Goal: Task Accomplishment & Management: Manage account settings

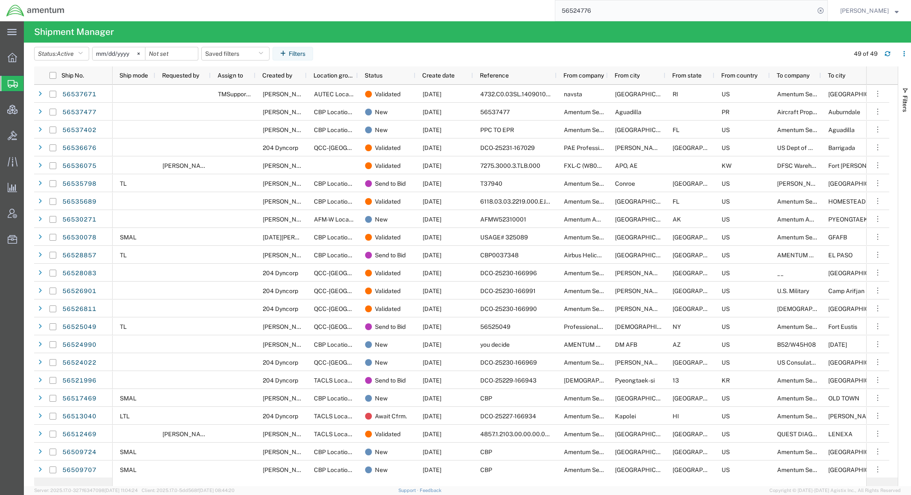
click at [354, 13] on div "56524776" at bounding box center [449, 10] width 757 height 21
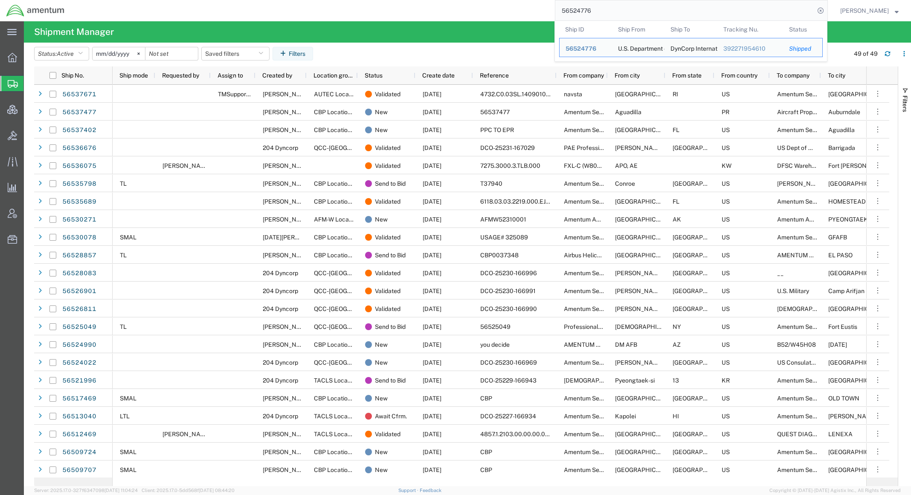
drag, startPoint x: 604, startPoint y: 5, endPoint x: 396, endPoint y: -6, distance: 208.3
click at [396, 0] on html "main_menu Created with Sketch. Collapse Menu Overview Shipments Shipment Manage…" at bounding box center [455, 247] width 911 height 495
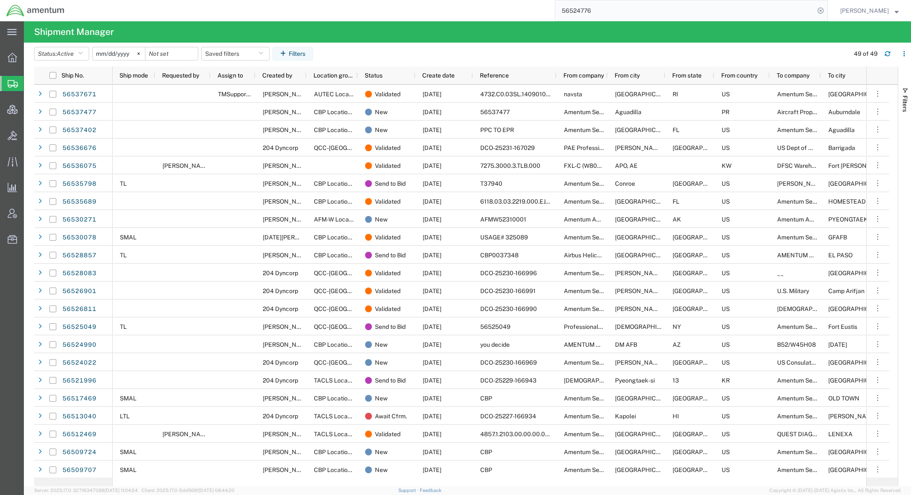
paste input "09321"
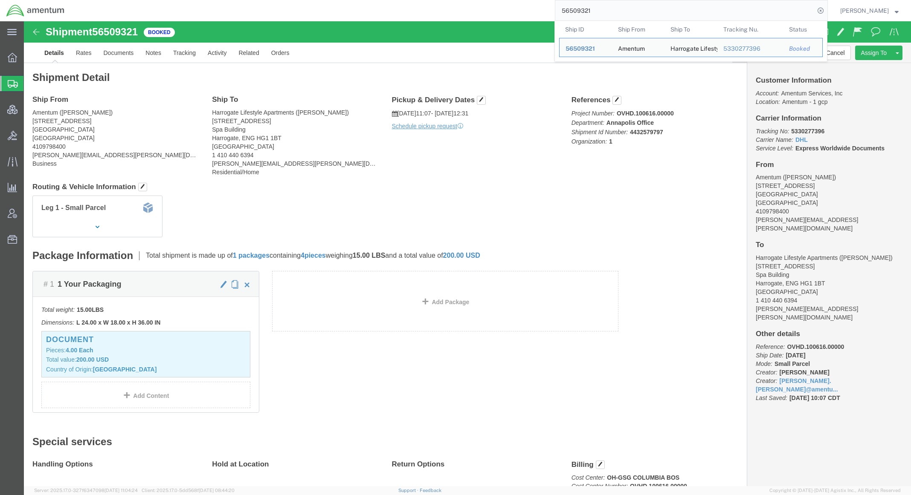
drag, startPoint x: 597, startPoint y: 12, endPoint x: 426, endPoint y: -3, distance: 171.6
click at [426, 0] on html "main_menu Created with Sketch. Collapse Menu Overview Shipments Shipment Manage…" at bounding box center [455, 247] width 911 height 495
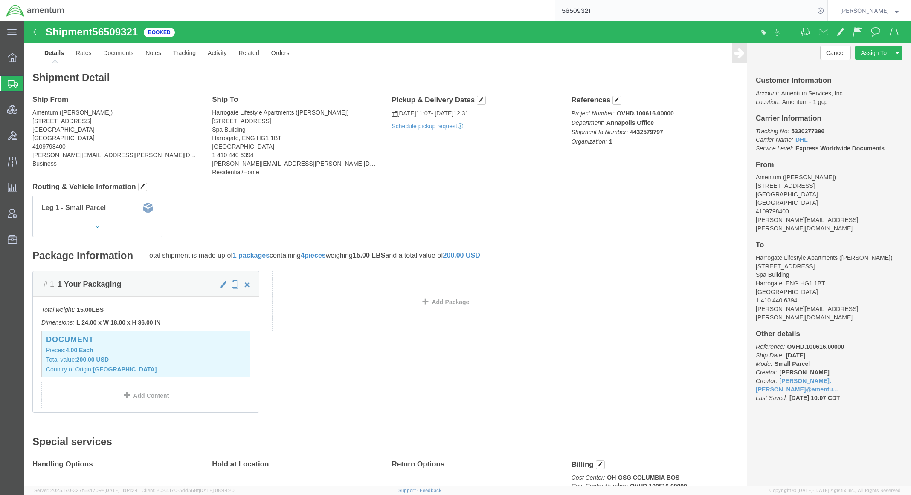
paste input "39026"
type input "56539026"
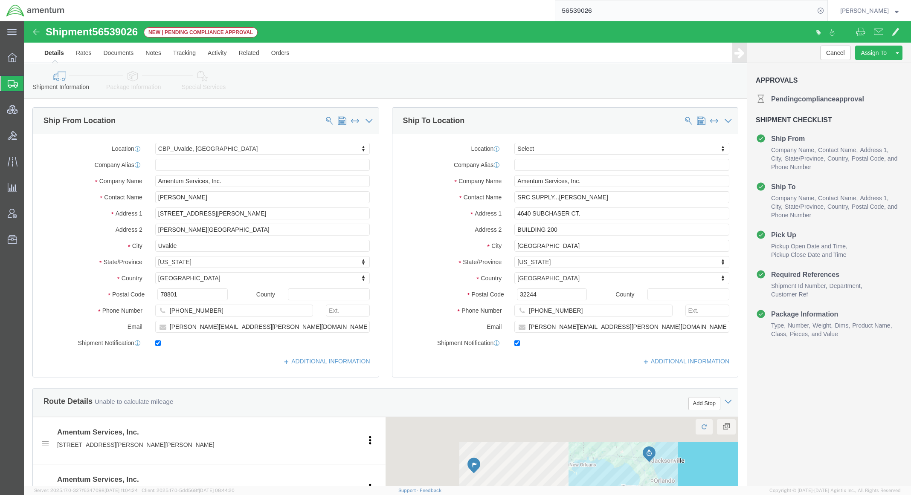
select select "49950"
select select
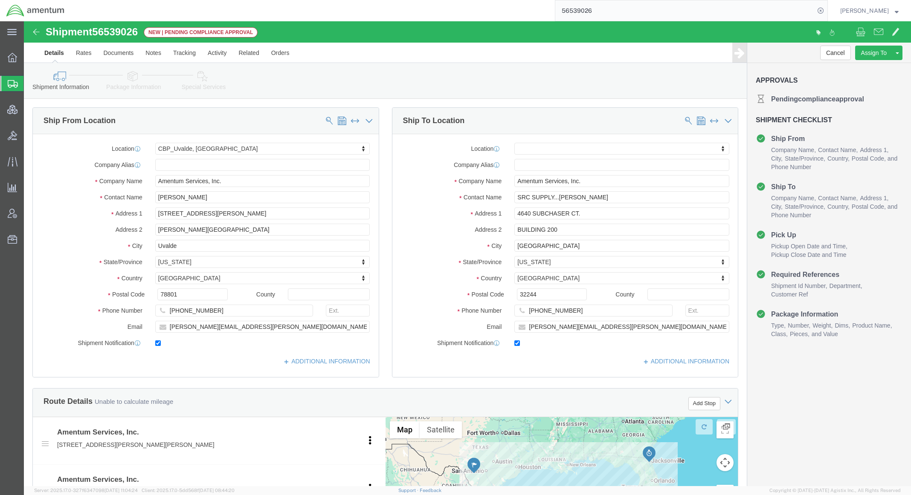
click link "Package Information"
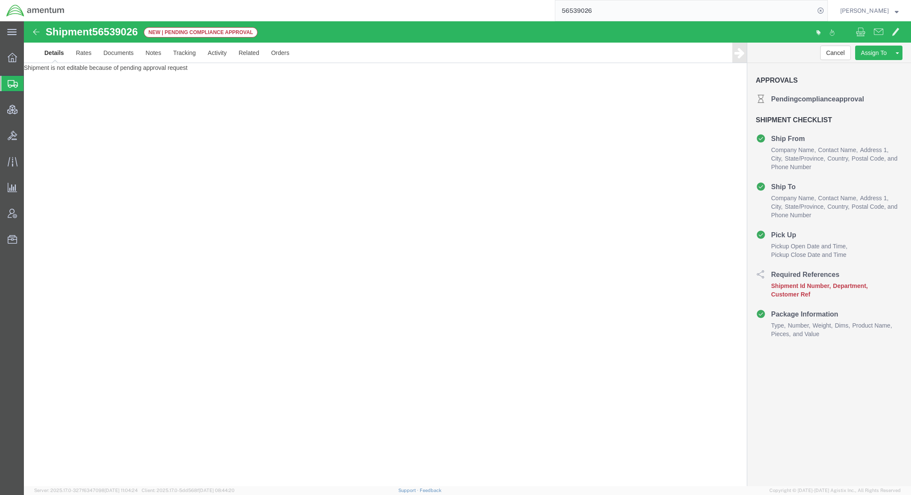
click at [60, 56] on link "Details" at bounding box center [54, 53] width 32 height 20
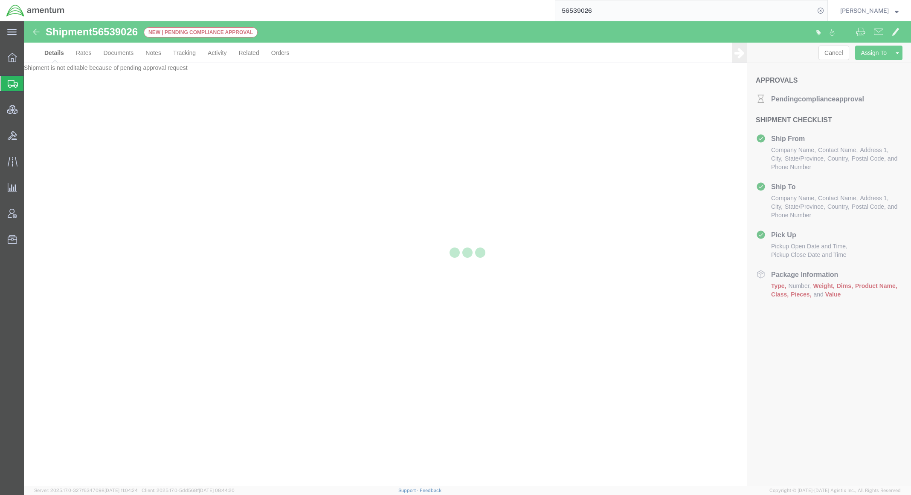
select select "49950"
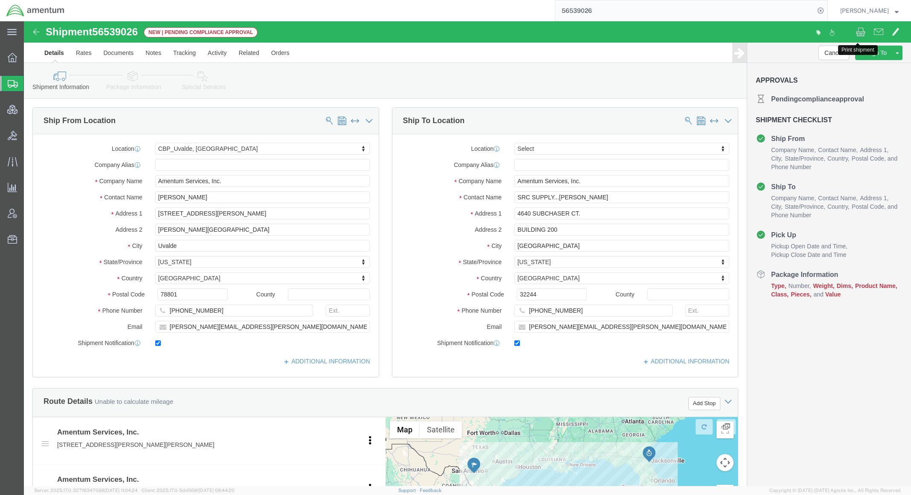
click span
click h3 "Shipment Checklist"
click at [30, 82] on span "Shipments" at bounding box center [26, 83] width 7 height 17
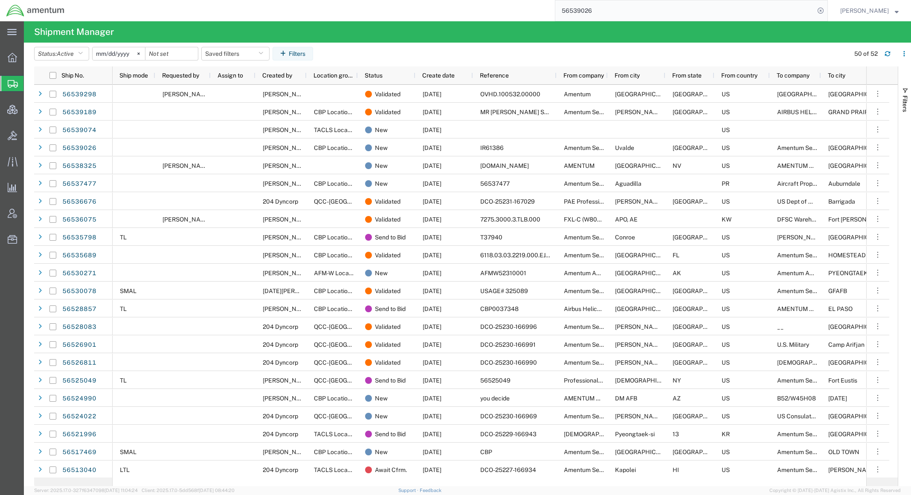
click at [425, 488] on div "Support Feedback" at bounding box center [419, 491] width 43 height 9
click at [419, 491] on link "Support" at bounding box center [408, 490] width 21 height 5
click at [29, 214] on span "Account Admin" at bounding box center [26, 213] width 6 height 17
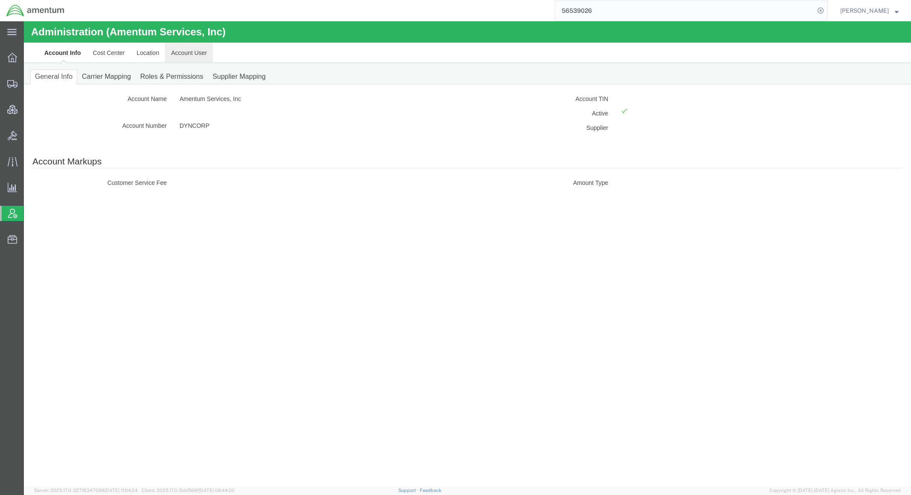
click at [188, 55] on link "Account User" at bounding box center [189, 53] width 48 height 20
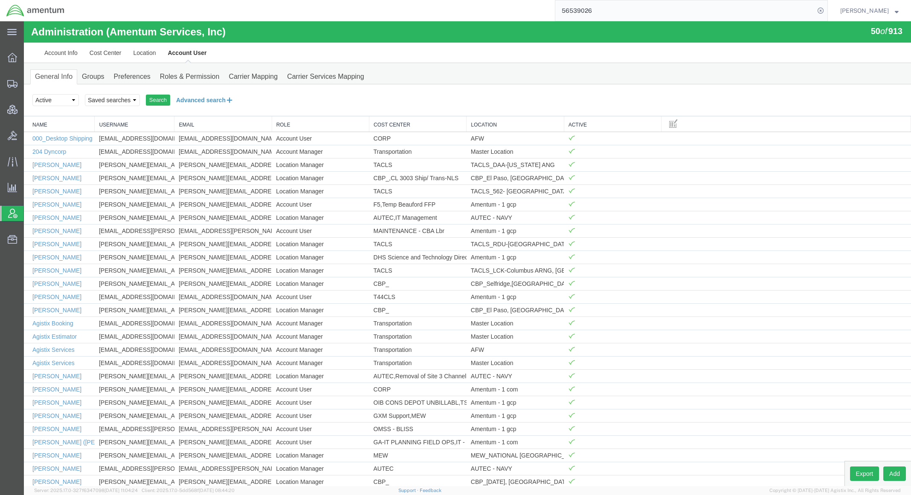
click at [193, 98] on button "Advanced search" at bounding box center [204, 100] width 69 height 14
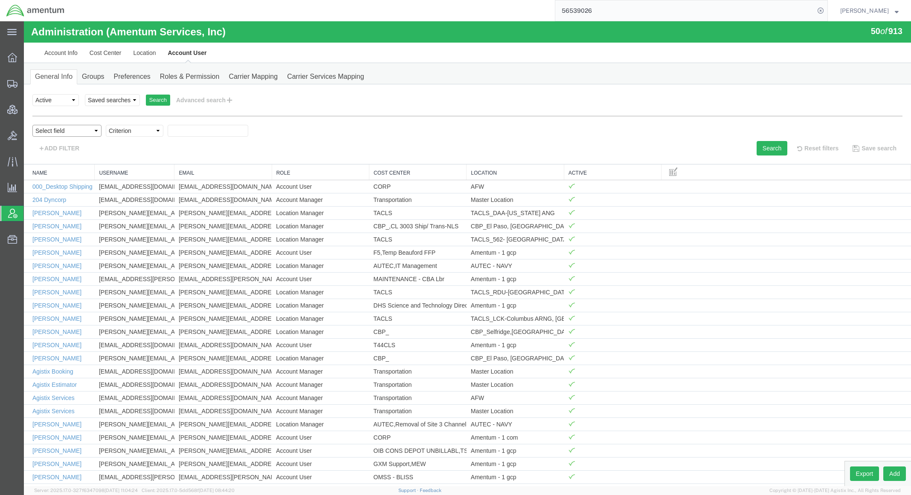
click at [69, 132] on select "Select field Cost Center Email Location Name Role Username" at bounding box center [66, 131] width 69 height 12
select select "locationName"
click at [32, 125] on select "Select field Cost Center Email Location Name Role Username" at bounding box center [66, 131] width 69 height 12
click at [153, 135] on select "Criterion contains does not contain is is blank is not blank starts with" at bounding box center [135, 131] width 58 height 12
select select "contains"
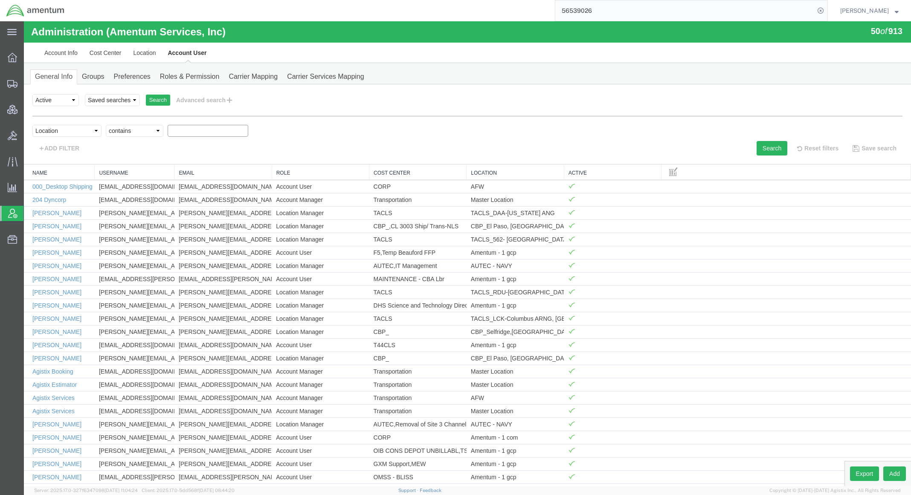
click at [106, 125] on select "Criterion contains does not contain is is blank is not blank starts with" at bounding box center [135, 131] width 58 height 12
click at [203, 137] on input "text" at bounding box center [208, 131] width 81 height 12
type input "cmuc"
click at [759, 155] on button "Search" at bounding box center [771, 148] width 31 height 14
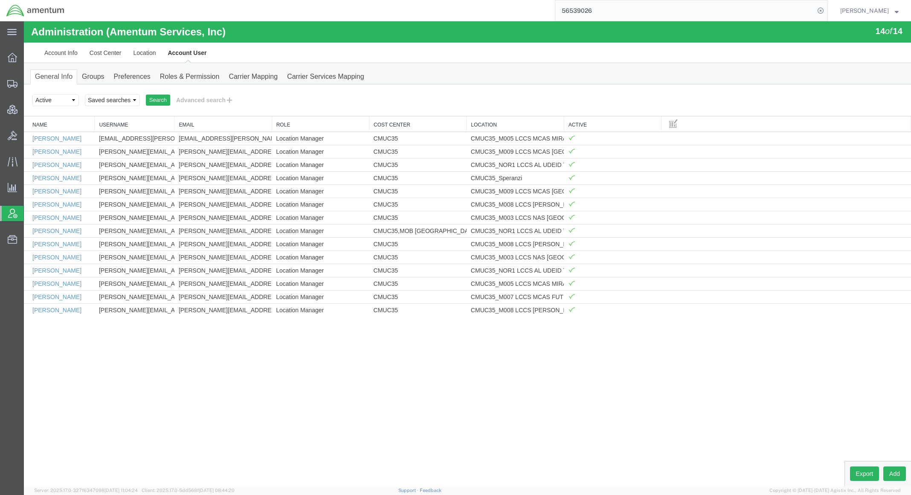
click at [496, 129] on link "Location" at bounding box center [515, 124] width 88 height 7
click at [662, 153] on link "Activate/Deactivate" at bounding box center [644, 151] width 74 height 13
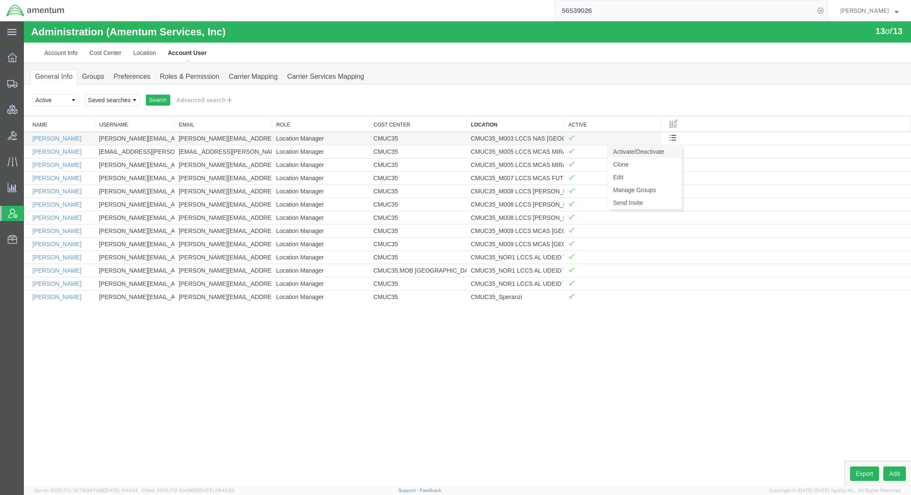
click at [666, 153] on link "Activate/Deactivate" at bounding box center [644, 151] width 74 height 13
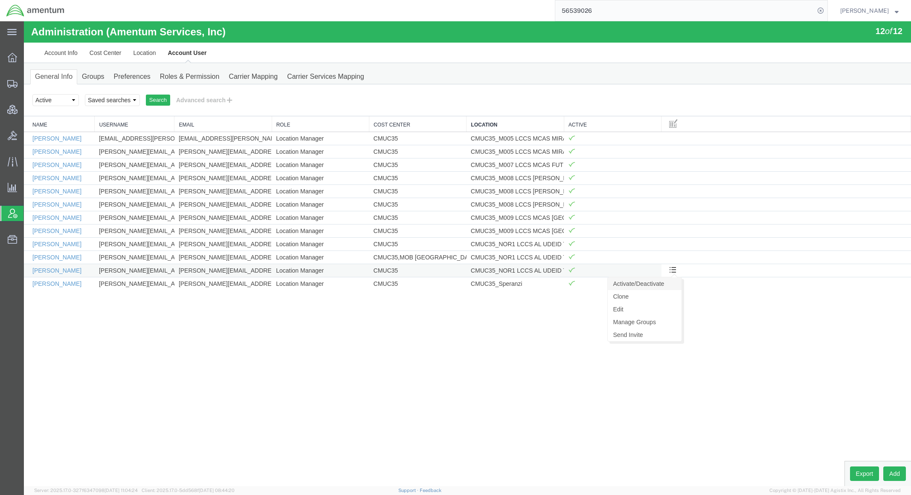
click at [661, 286] on link "Activate/Deactivate" at bounding box center [644, 284] width 74 height 13
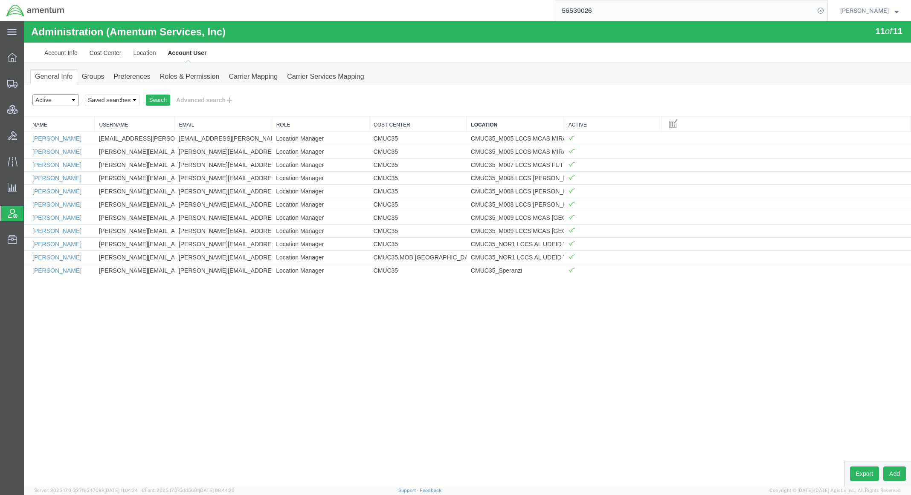
click at [62, 98] on select "Select status Active All Inactive" at bounding box center [55, 100] width 46 height 12
click at [342, 415] on div "Administration (Amentum Services, Inc) 11 of 11 Account Info Cost Center Locati…" at bounding box center [467, 254] width 887 height 466
click at [29, 102] on span "Consolidation Manager" at bounding box center [26, 109] width 6 height 17
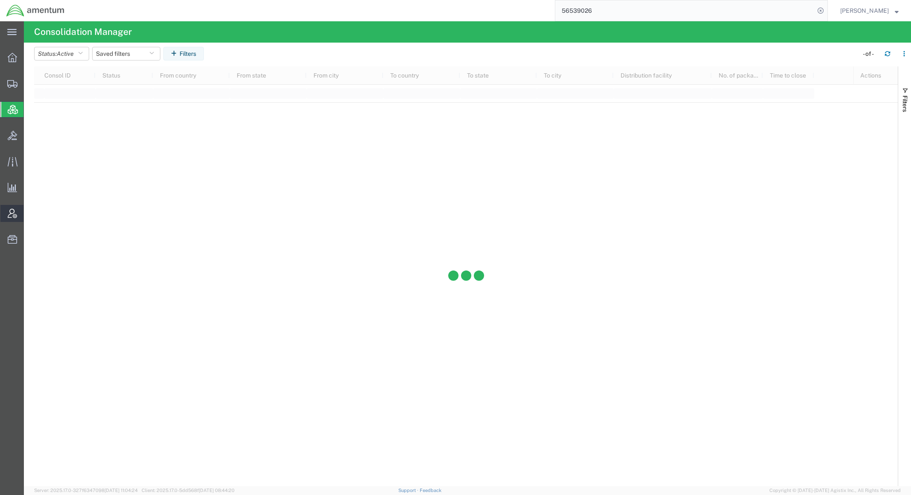
click at [29, 213] on span "Account Admin" at bounding box center [26, 213] width 6 height 17
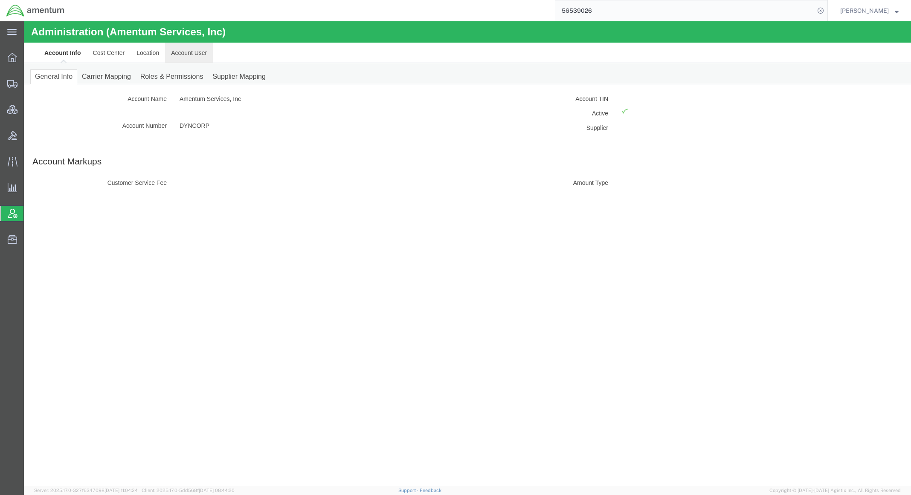
click at [192, 53] on link "Account User" at bounding box center [189, 53] width 48 height 20
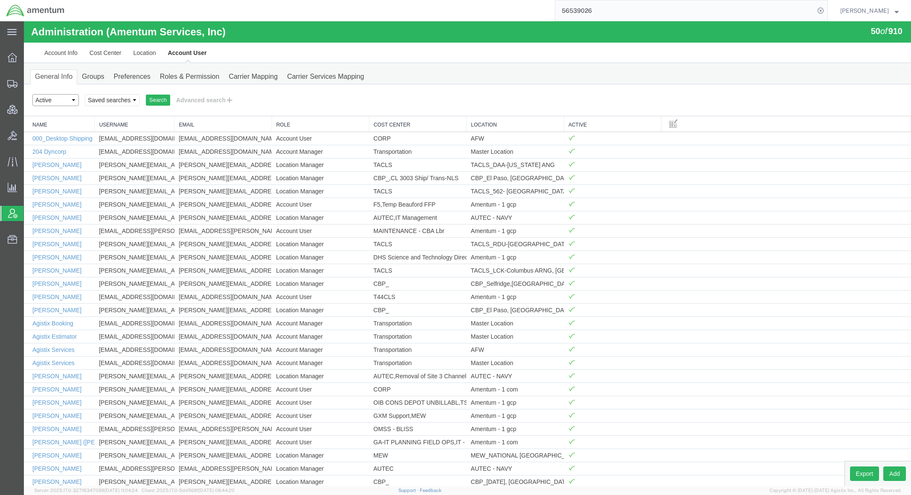
click at [73, 102] on select "Select status Active All Inactive" at bounding box center [55, 100] width 46 height 12
select select "INACTIVE"
click at [32, 94] on select "Select status Active All Inactive" at bounding box center [55, 100] width 46 height 12
click at [194, 99] on button "Advanced search" at bounding box center [204, 100] width 69 height 14
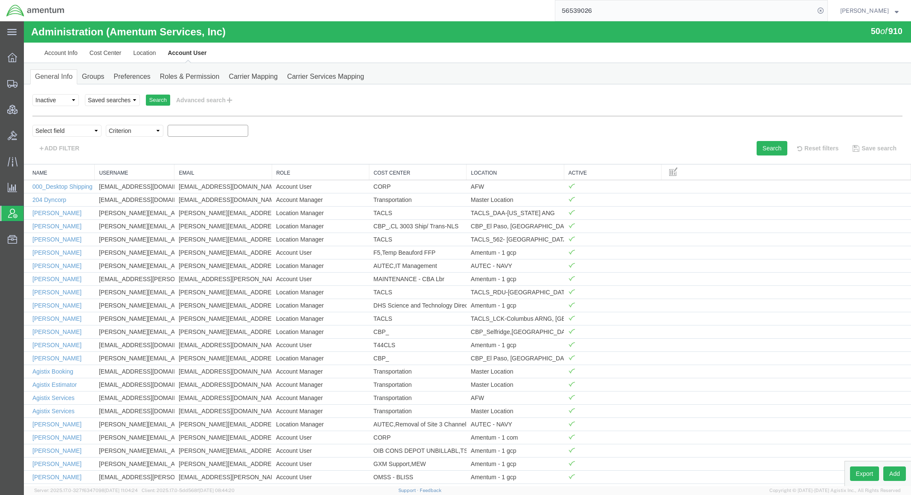
click at [194, 135] on input "text" at bounding box center [208, 131] width 81 height 12
type input "cmuc"
click at [772, 147] on button "Search" at bounding box center [771, 148] width 31 height 14
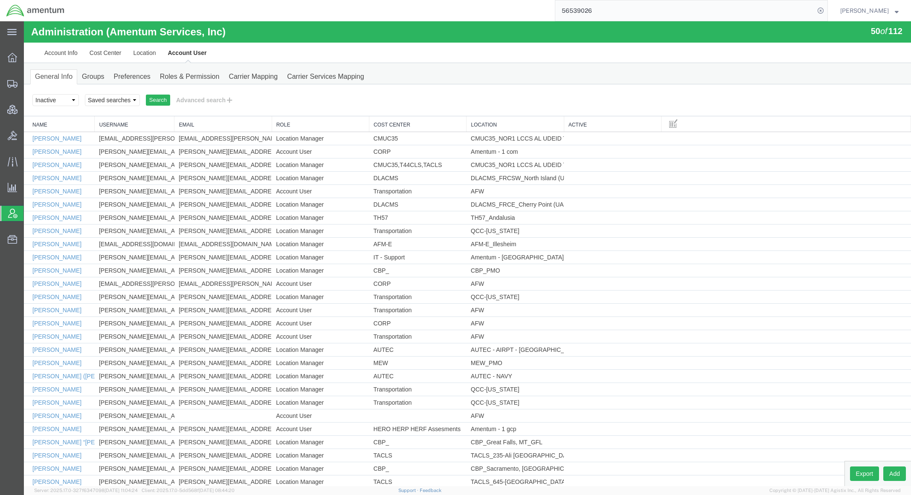
click at [473, 117] on th "Location" at bounding box center [514, 124] width 97 height 16
click at [472, 121] on th "Location" at bounding box center [514, 124] width 97 height 16
click at [471, 124] on link "Location" at bounding box center [515, 124] width 88 height 7
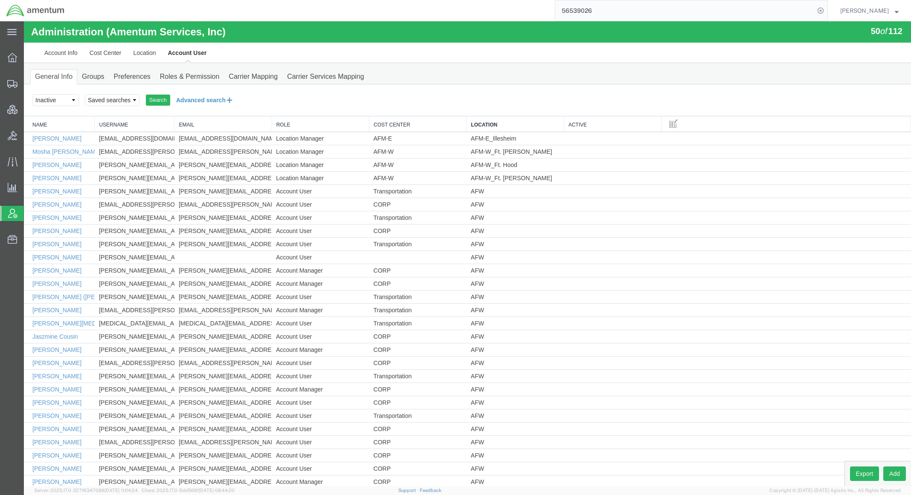
click at [199, 97] on button "Advanced search" at bounding box center [204, 100] width 69 height 14
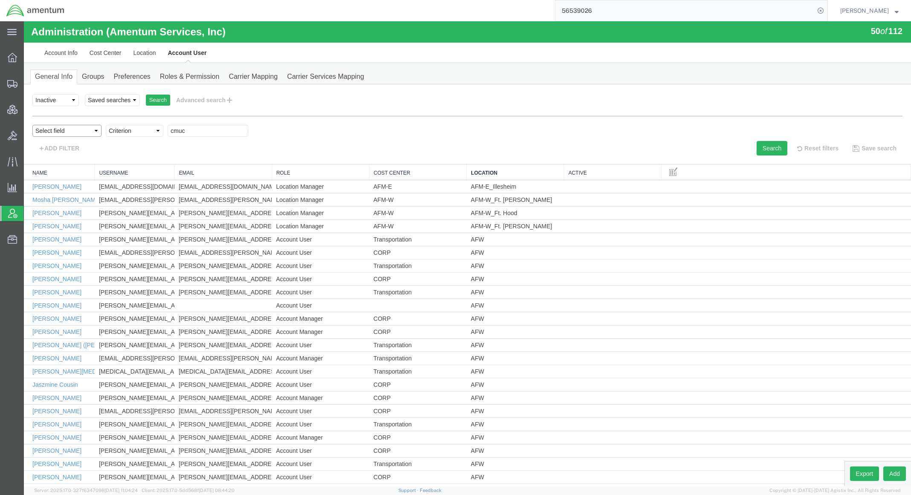
click at [84, 132] on select "Select field Cost Center Email Location Name Role Username" at bounding box center [66, 131] width 69 height 12
select select "locationName"
click at [32, 125] on select "Select field Cost Center Email Location Name Role Username" at bounding box center [66, 131] width 69 height 12
click at [199, 135] on input "text" at bounding box center [208, 131] width 81 height 12
type input "m"
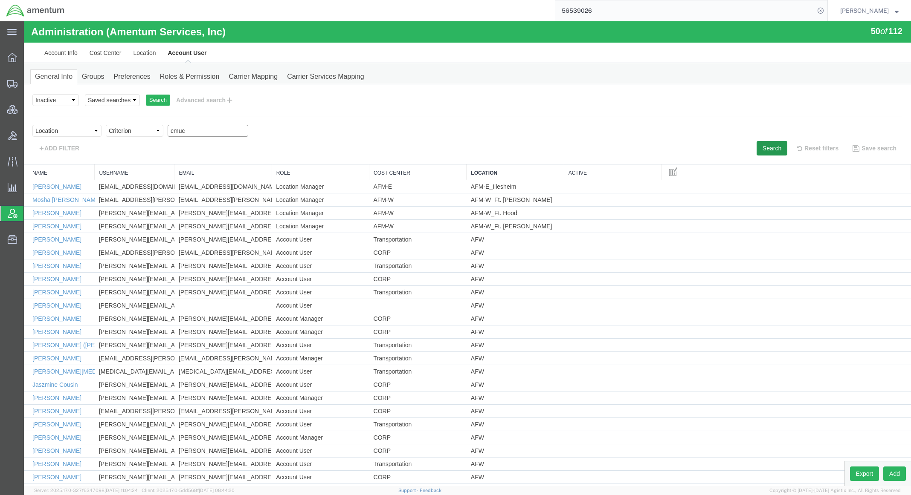
type input "cmuc"
click at [765, 144] on button "Search" at bounding box center [771, 148] width 31 height 14
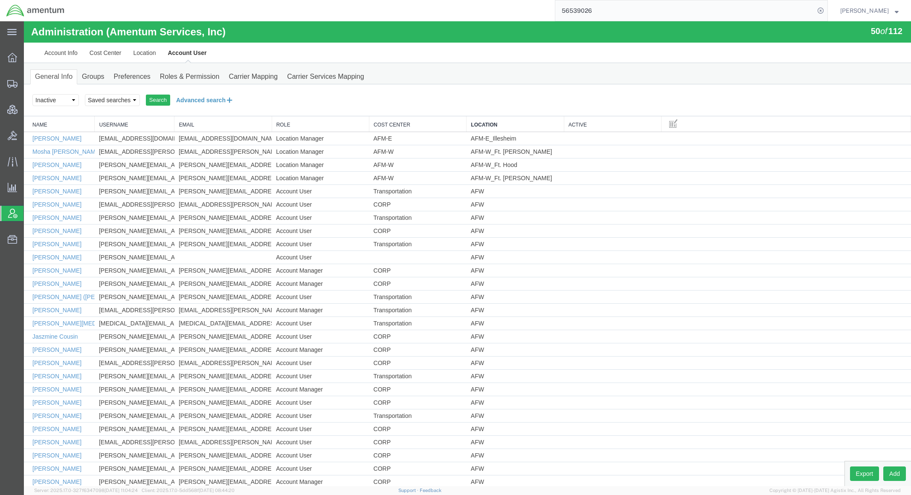
click at [202, 100] on button "Advanced search" at bounding box center [204, 100] width 69 height 14
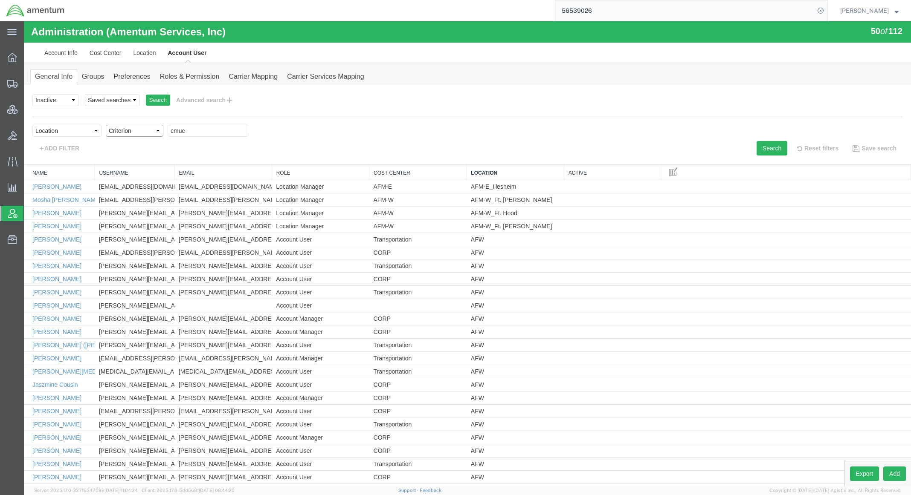
click at [128, 133] on select "Criterion contains does not contain is is blank is not blank starts with" at bounding box center [135, 131] width 58 height 12
select select "contains"
click at [106, 125] on select "Criterion contains does not contain is is blank is not blank starts with" at bounding box center [135, 131] width 58 height 12
click at [774, 146] on button "Search" at bounding box center [771, 148] width 31 height 14
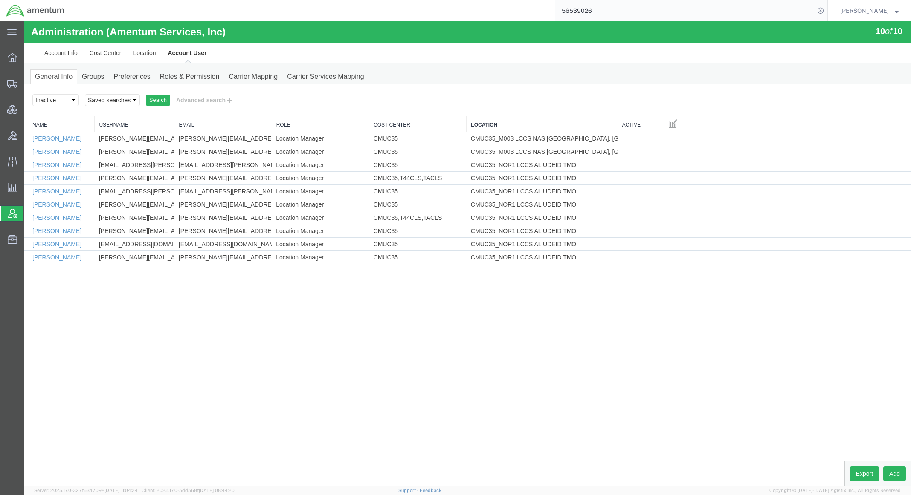
drag, startPoint x: 562, startPoint y: 128, endPoint x: 616, endPoint y: 124, distance: 54.3
click at [616, 124] on div "Name Username Email Role Cost Center Location Active Fredrick Pellman fredrick.…" at bounding box center [467, 189] width 887 height 147
click at [581, 417] on div "Administration (Amentum Services, Inc) 10 of 10 Account Info Cost Center Locati…" at bounding box center [467, 254] width 887 height 466
click at [64, 101] on select "Select status Active All Inactive" at bounding box center [55, 100] width 46 height 12
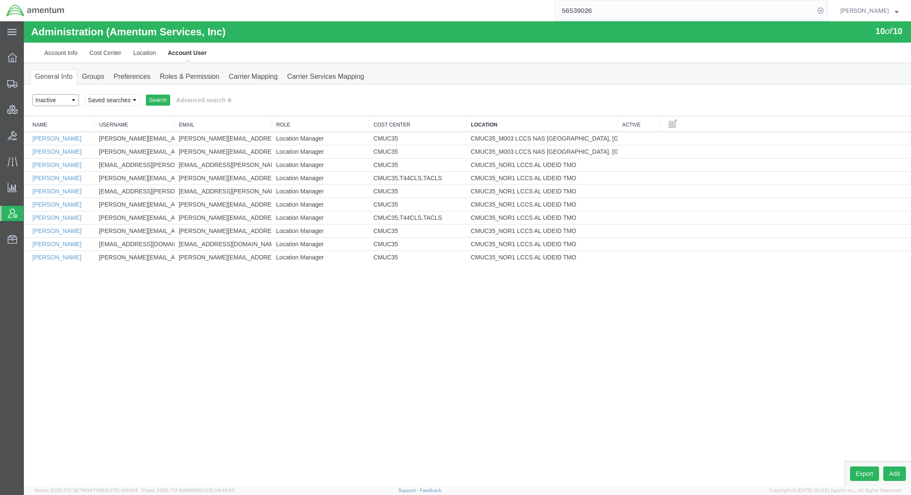
select select "ACTIVE"
click at [32, 94] on select "Select status Active All Inactive" at bounding box center [55, 100] width 46 height 12
click at [219, 103] on button "Advanced search" at bounding box center [204, 100] width 69 height 14
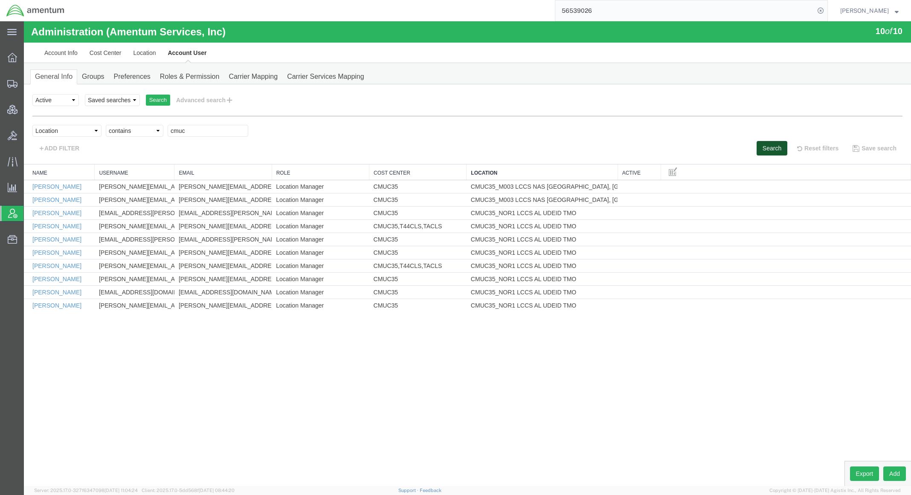
click at [774, 153] on button "Search" at bounding box center [771, 148] width 31 height 14
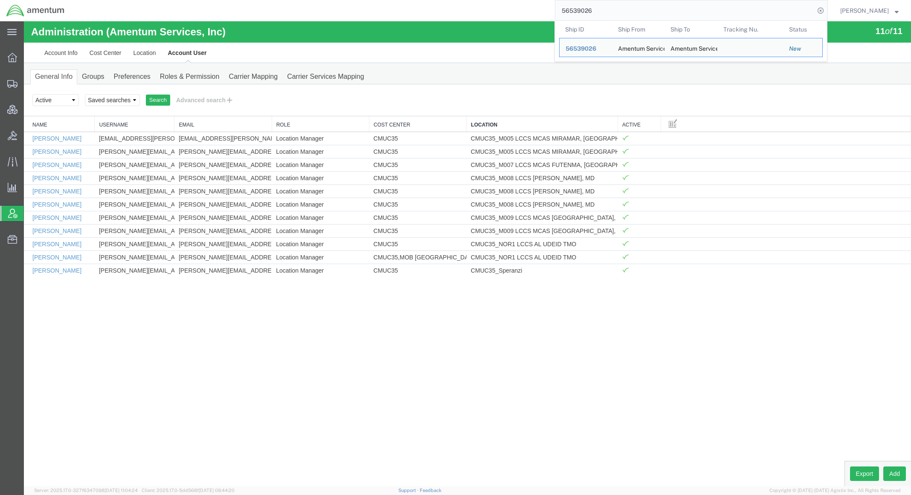
drag, startPoint x: 612, startPoint y: 9, endPoint x: 378, endPoint y: -24, distance: 236.7
click at [378, 0] on html "main_menu Created with Sketch. Collapse Menu Overview Shipments Shipment Manage…" at bounding box center [455, 247] width 911 height 495
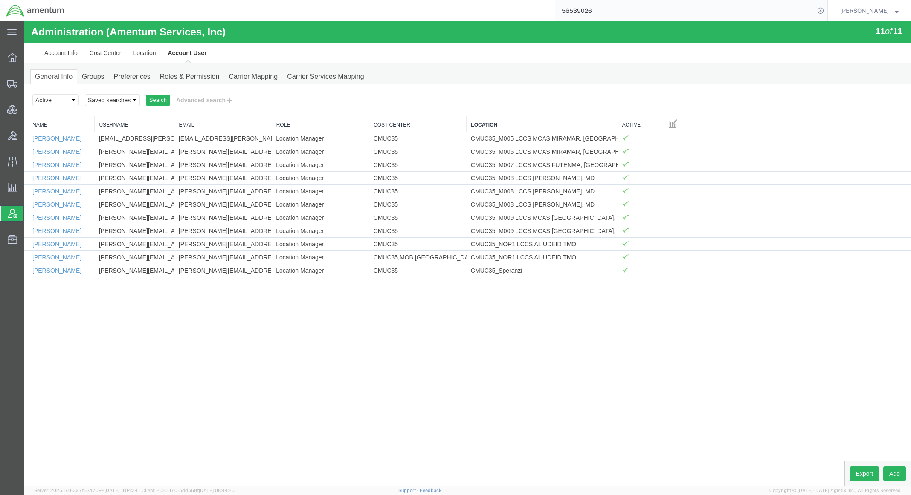
paste input "Shipment 56539694"
drag, startPoint x: 587, startPoint y: 14, endPoint x: 413, endPoint y: -5, distance: 174.1
click at [413, 0] on html "main_menu Created with Sketch. Collapse Menu Overview Shipments Shipment Manage…" at bounding box center [455, 247] width 911 height 495
type input "56539694"
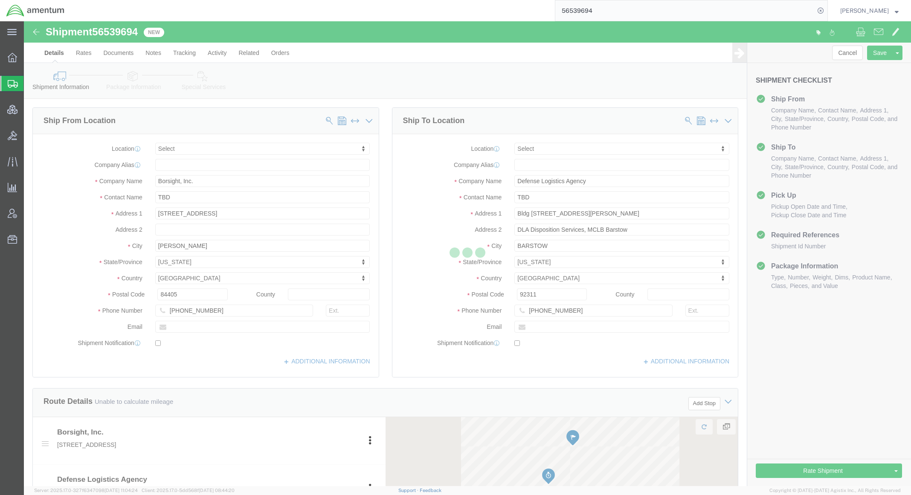
select select
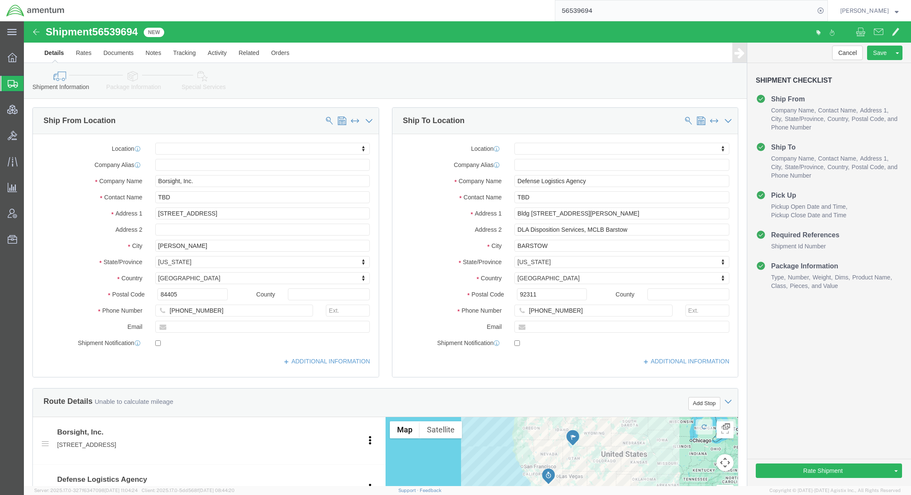
click label "State/Province"
click button "Rate Shipment"
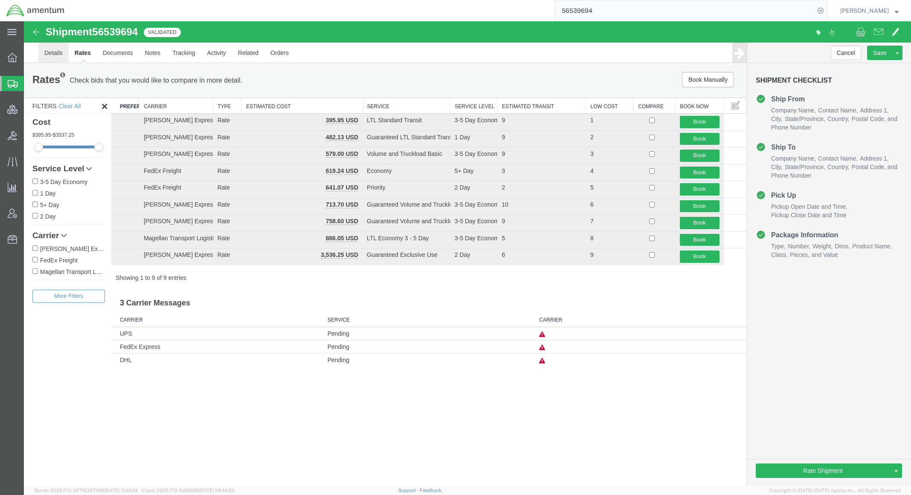
click at [51, 49] on link "Details" at bounding box center [53, 53] width 30 height 20
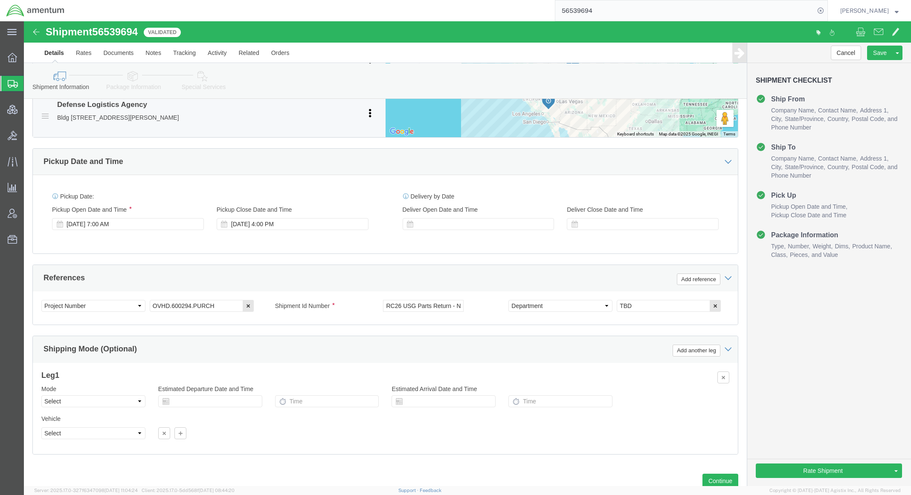
scroll to position [414, 0]
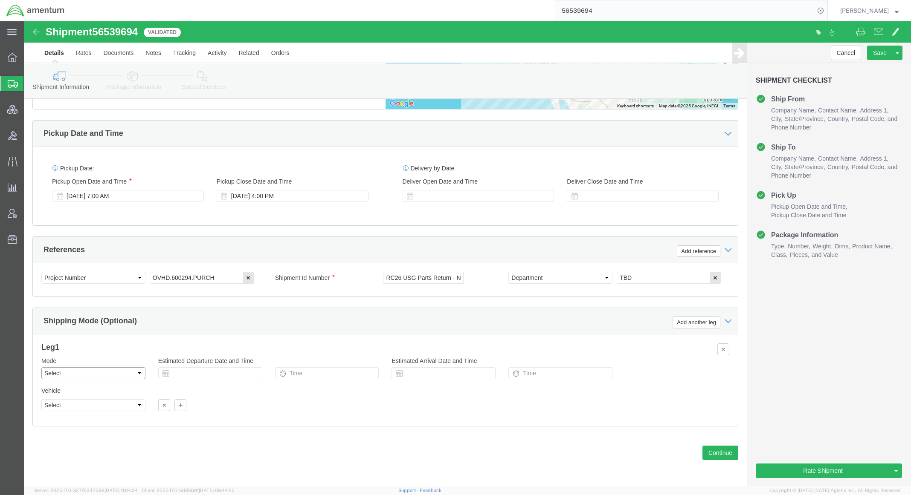
click select "Select Air Less than Truckload Multi-Leg Ocean Freight Rail Small Parcel Truckl…"
select select "LTL"
click select "Select Air Less than Truckload Multi-Leg Ocean Freight Rail Small Parcel Truckl…"
click button "Rate Shipment"
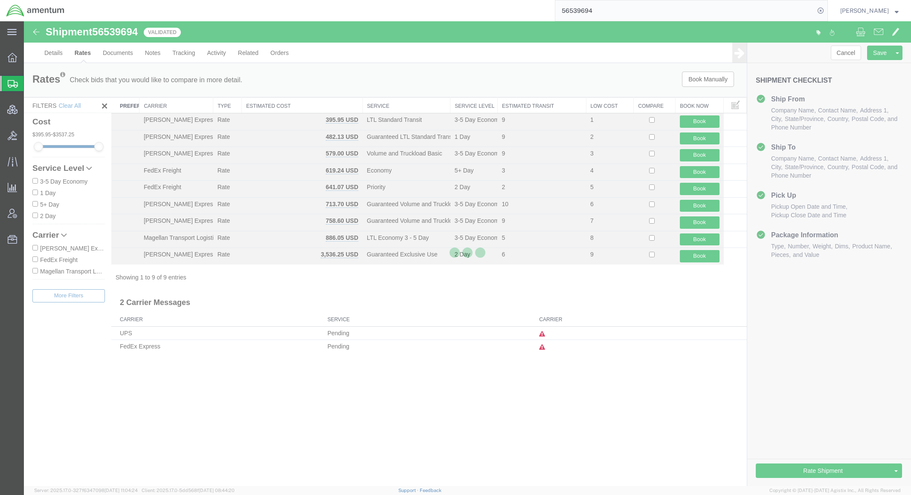
scroll to position [0, 0]
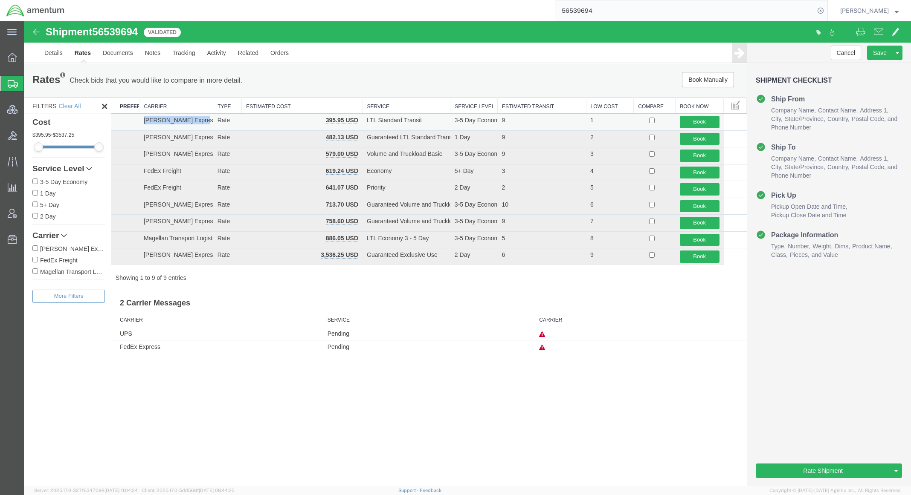
drag, startPoint x: 143, startPoint y: 121, endPoint x: 197, endPoint y: 121, distance: 53.7
click at [197, 121] on td "[PERSON_NAME] Express Lines" at bounding box center [176, 122] width 74 height 17
copy td "[PERSON_NAME] Express Lines"
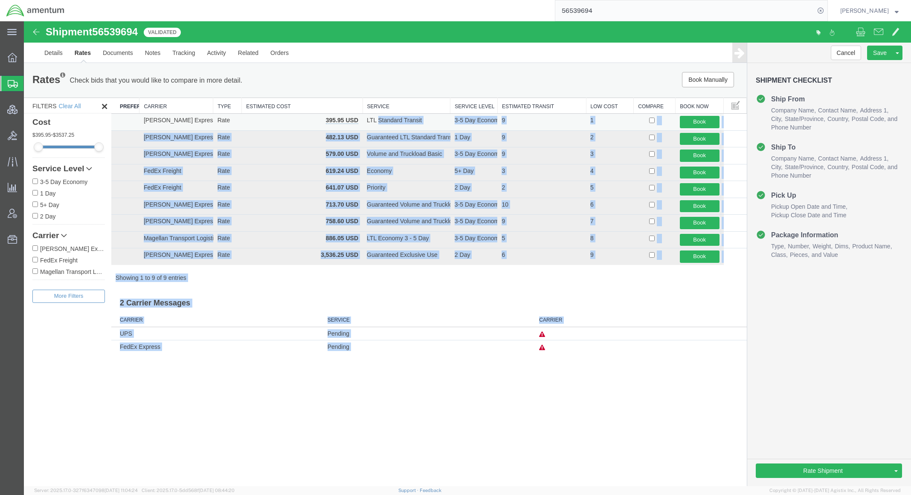
drag, startPoint x: 325, startPoint y: 123, endPoint x: 379, endPoint y: 121, distance: 54.6
click at [437, 130] on td "LTL Standard Transit" at bounding box center [406, 122] width 88 height 17
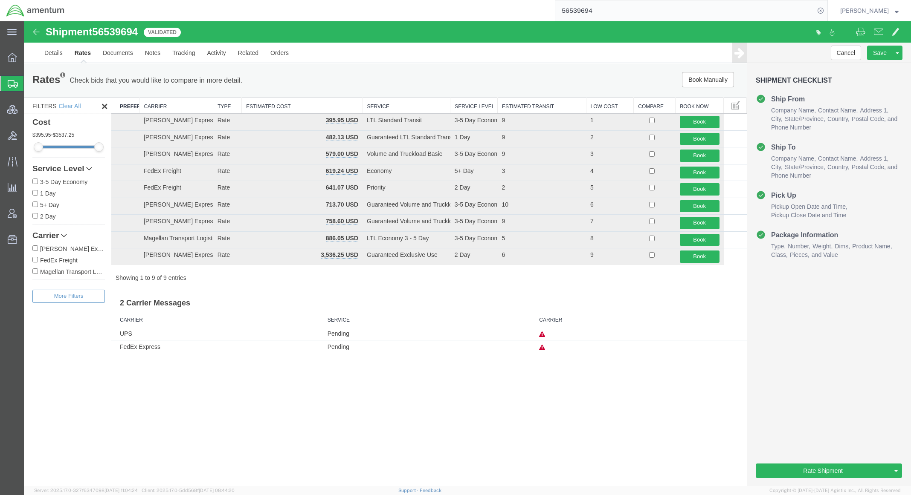
click at [505, 482] on div "Shipment 56539694 9 of 9 Validated Details Rates Documents Notes Tracking Activ…" at bounding box center [467, 254] width 887 height 466
click at [863, 38] on button at bounding box center [860, 33] width 18 height 18
click at [29, 241] on span "Resources" at bounding box center [26, 239] width 6 height 17
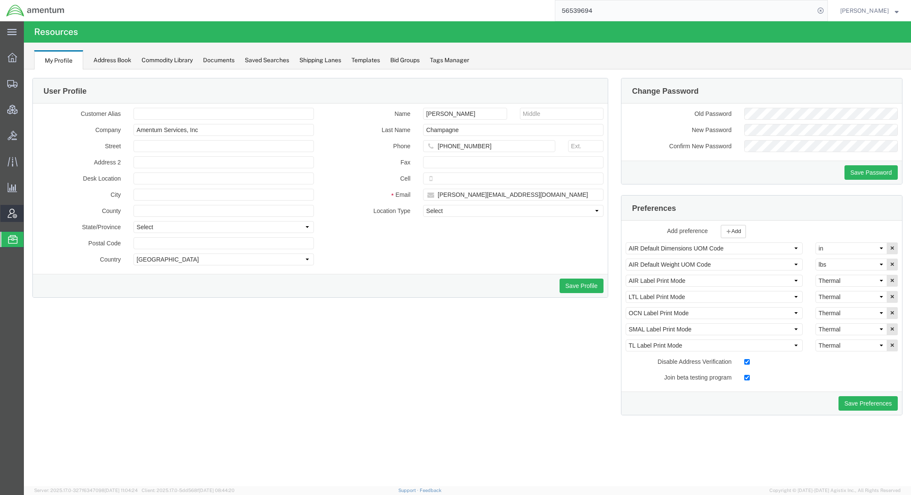
click at [29, 214] on span "Account Admin" at bounding box center [26, 213] width 6 height 17
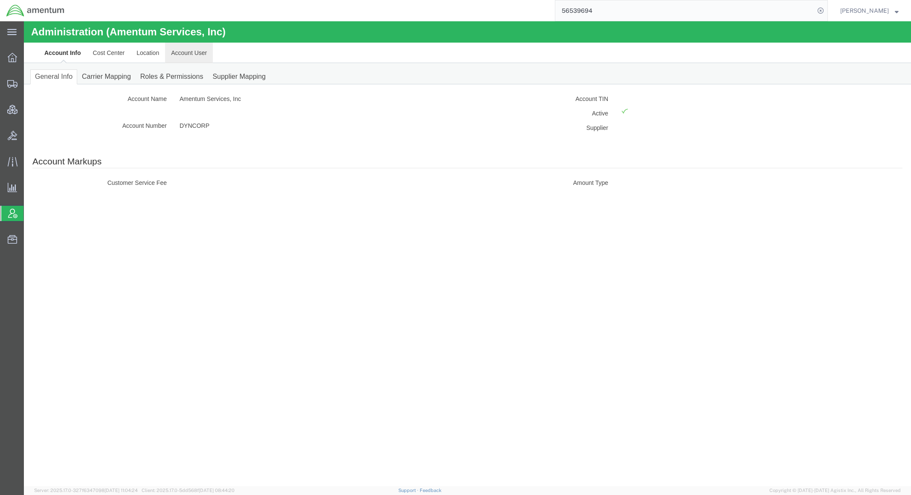
click at [195, 50] on link "Account User" at bounding box center [189, 53] width 48 height 20
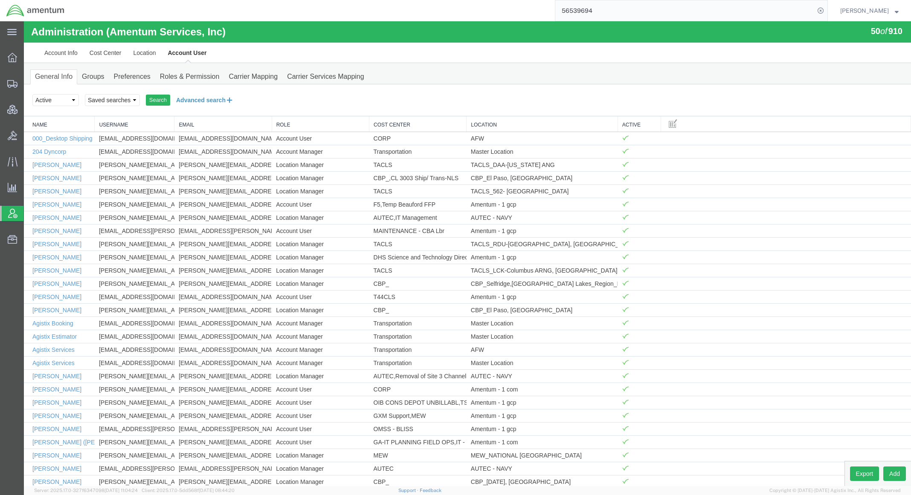
click at [195, 103] on button "Advanced search" at bounding box center [204, 100] width 69 height 14
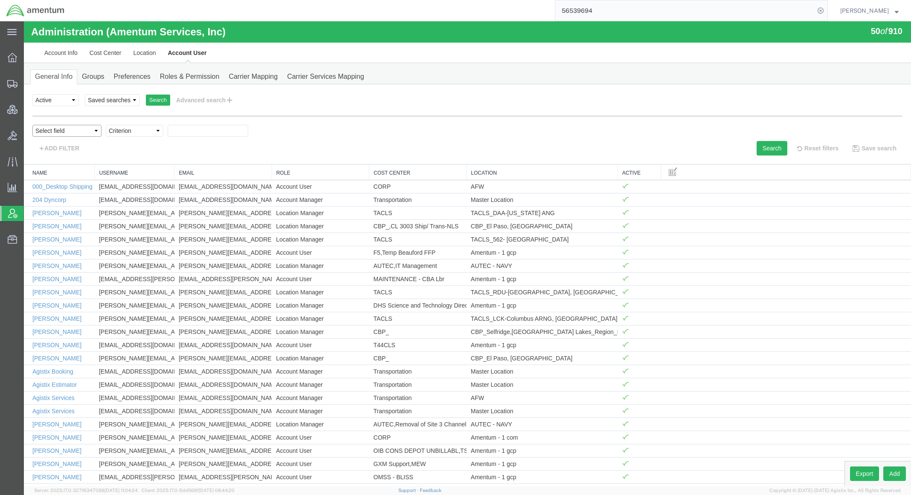
click at [84, 135] on select "Select field Cost Center Email Location Name Role Username" at bounding box center [66, 131] width 69 height 12
select select "locationName"
click at [32, 125] on select "Select field Cost Center Email Location Name Role Username" at bounding box center [66, 131] width 69 height 12
click at [127, 136] on select "Criterion contains does not contain is is blank is not blank starts with" at bounding box center [135, 131] width 58 height 12
select select "contains"
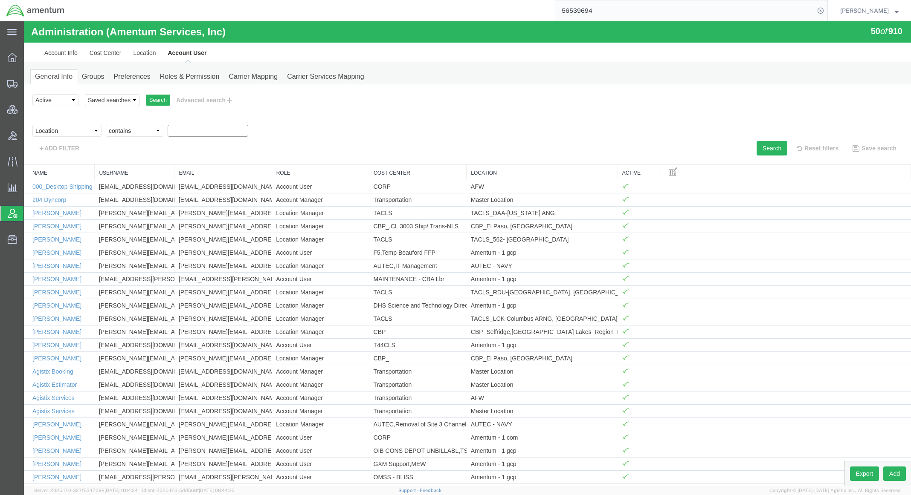
click at [106, 125] on select "Criterion contains does not contain is is blank is not blank starts with" at bounding box center [135, 131] width 58 height 12
click at [185, 133] on input "text" at bounding box center [208, 131] width 81 height 12
type input "cmuc"
click at [768, 149] on button "Search" at bounding box center [771, 148] width 31 height 14
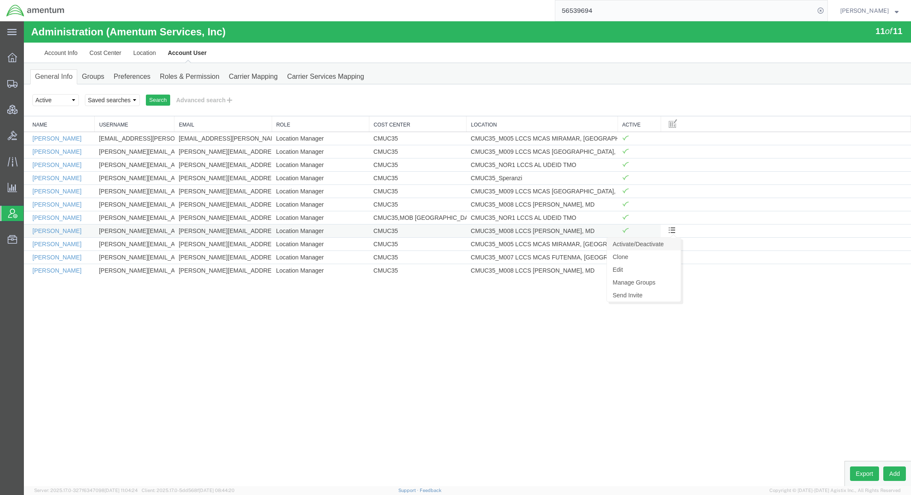
click at [664, 248] on link "Activate/Deactivate" at bounding box center [644, 244] width 74 height 13
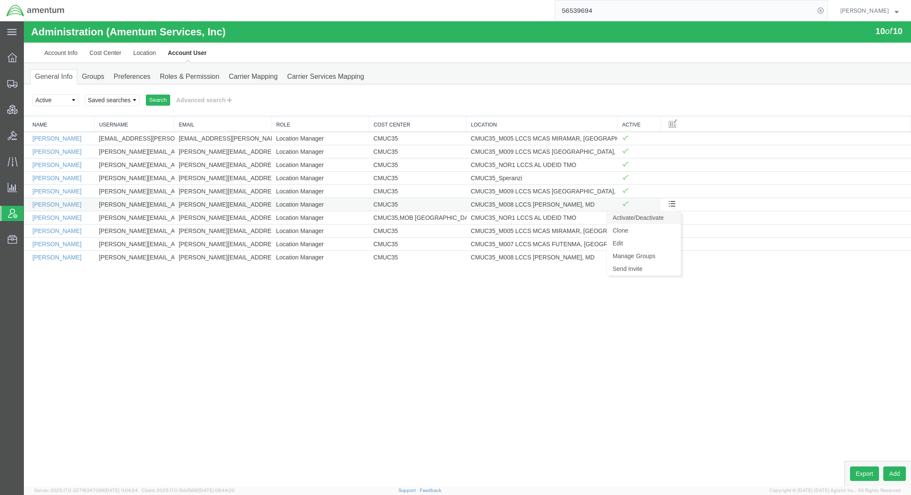
click at [659, 220] on link "Activate/Deactivate" at bounding box center [644, 217] width 74 height 13
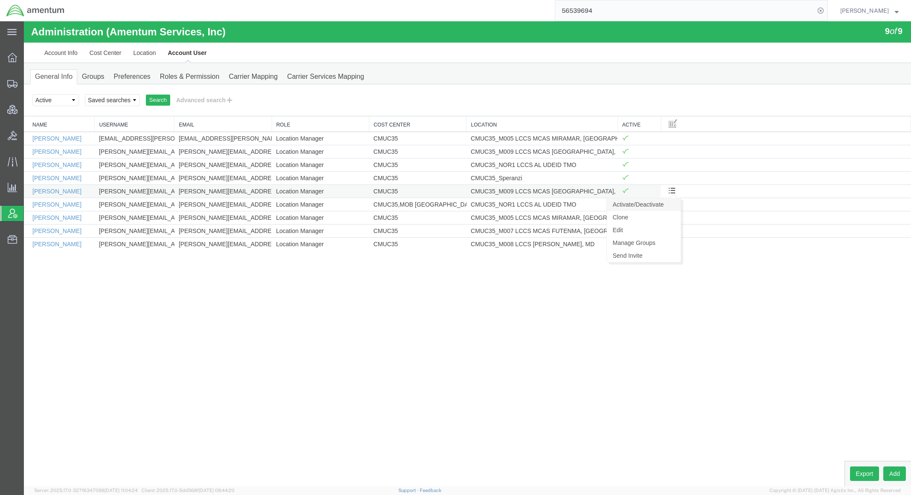
click at [664, 206] on link "Activate/Deactivate" at bounding box center [644, 204] width 74 height 13
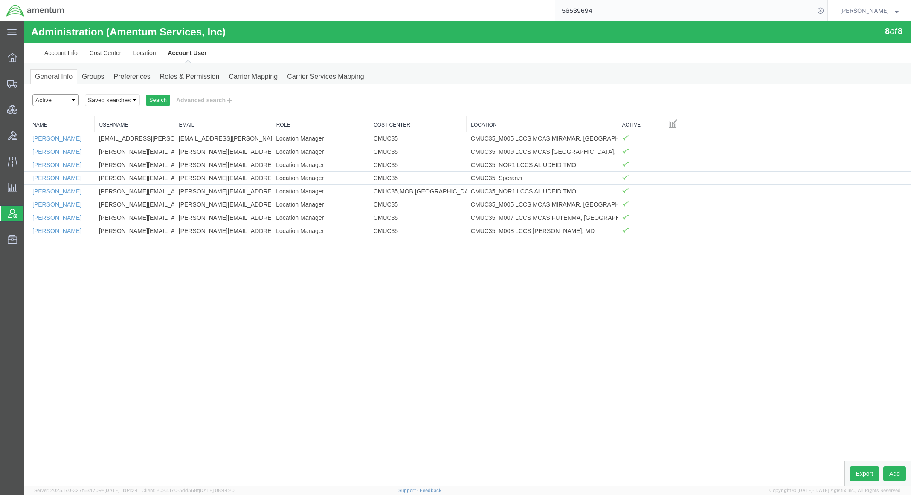
click at [67, 103] on select "Select status Active All Inactive" at bounding box center [55, 100] width 46 height 12
select select "INACTIVE"
click at [32, 94] on select "Select status Active All Inactive" at bounding box center [55, 100] width 46 height 12
click at [178, 100] on button "Advanced search" at bounding box center [204, 100] width 69 height 14
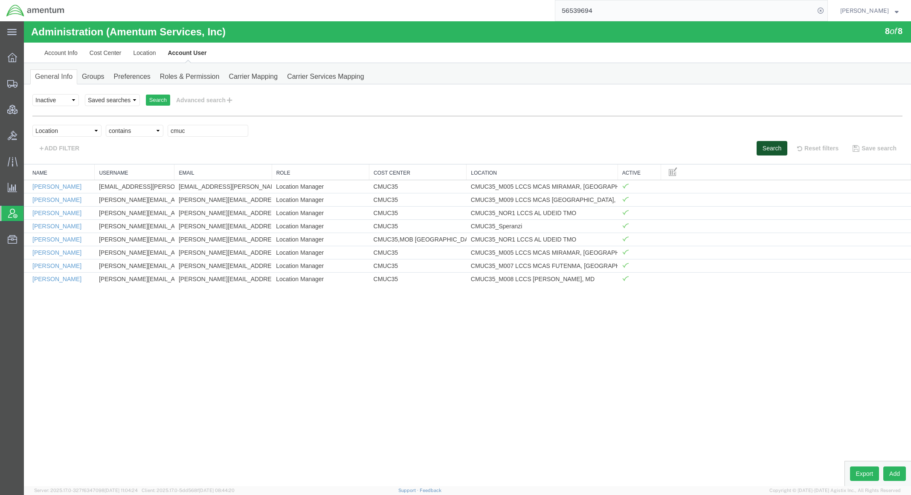
click at [772, 150] on button "Search" at bounding box center [771, 148] width 31 height 14
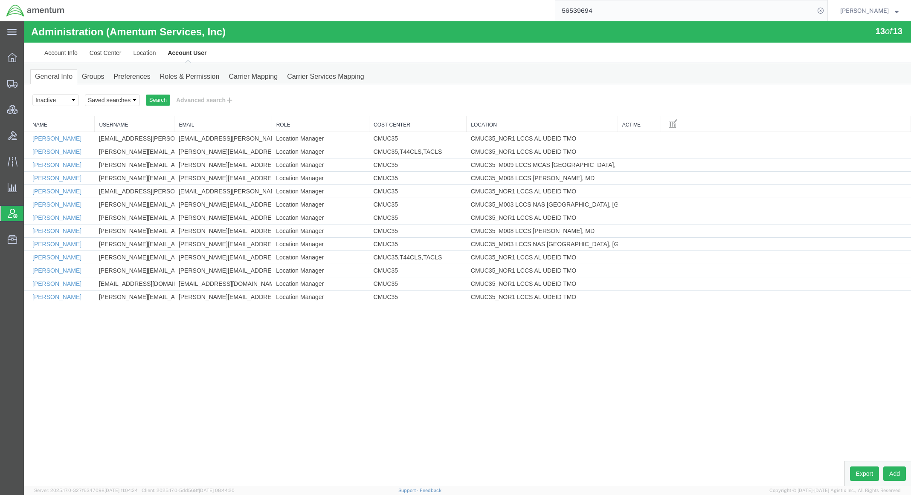
click at [416, 362] on div "Administration (Amentum Services, Inc) 13 of 13 Account Info Cost Center Locati…" at bounding box center [467, 254] width 887 height 466
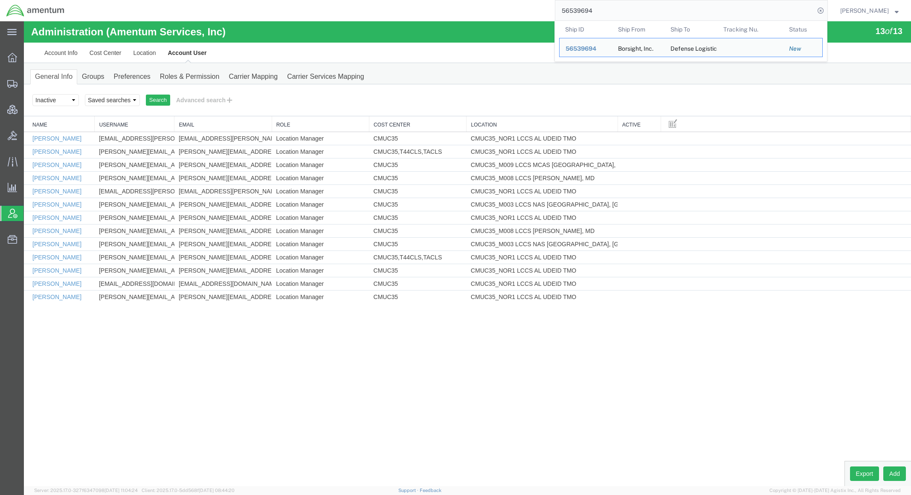
drag, startPoint x: 801, startPoint y: 16, endPoint x: 323, endPoint y: -39, distance: 481.0
click at [323, 0] on html "main_menu Created with Sketch. Collapse Menu Overview Shipments Shipment Manage…" at bounding box center [455, 247] width 911 height 495
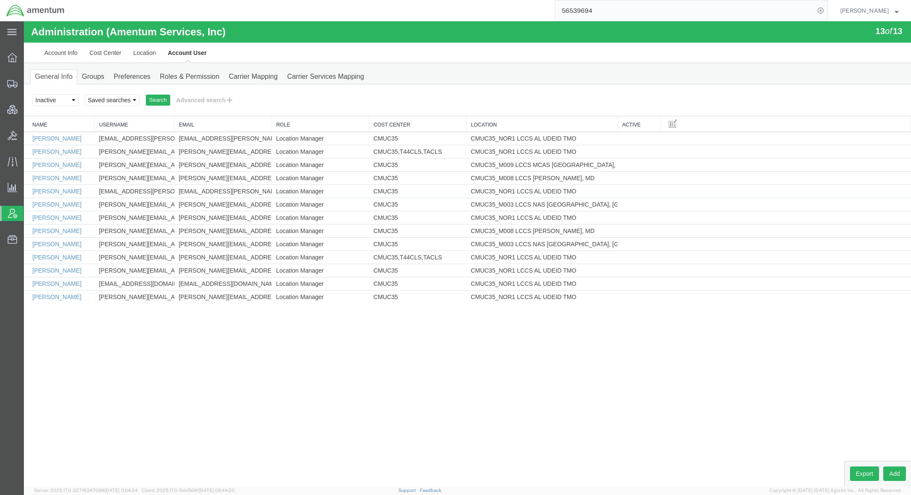
paste input "026"
type input "56539026"
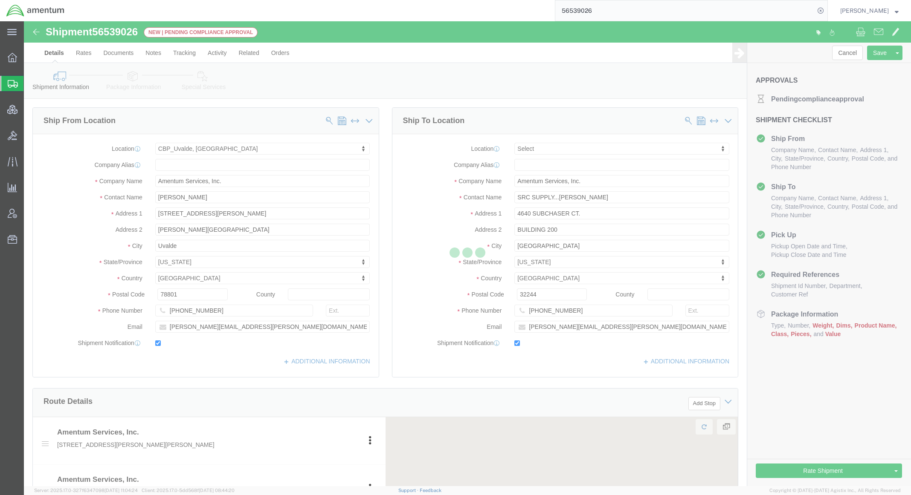
select select "49950"
select select
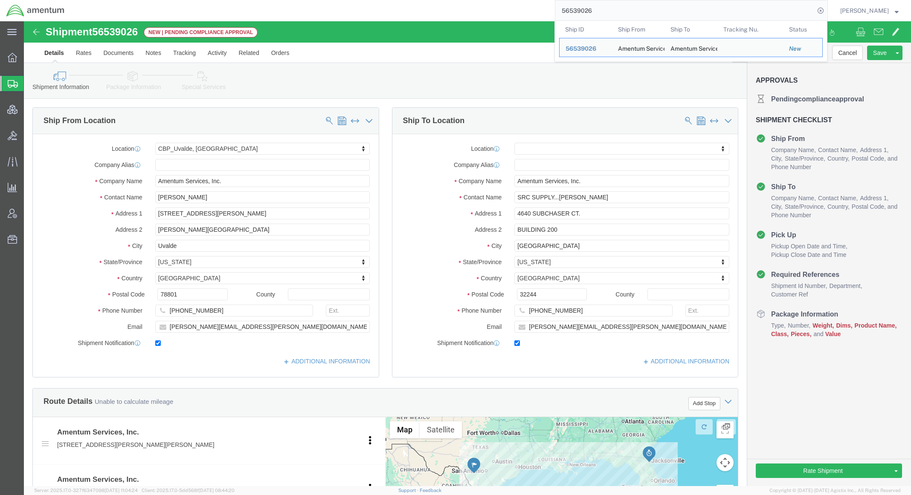
click icon
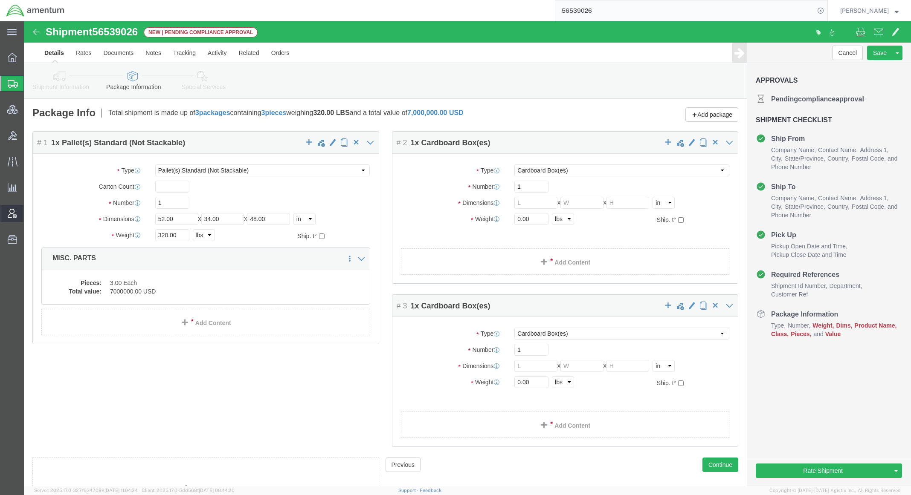
click at [29, 211] on span "Account Admin" at bounding box center [26, 213] width 6 height 17
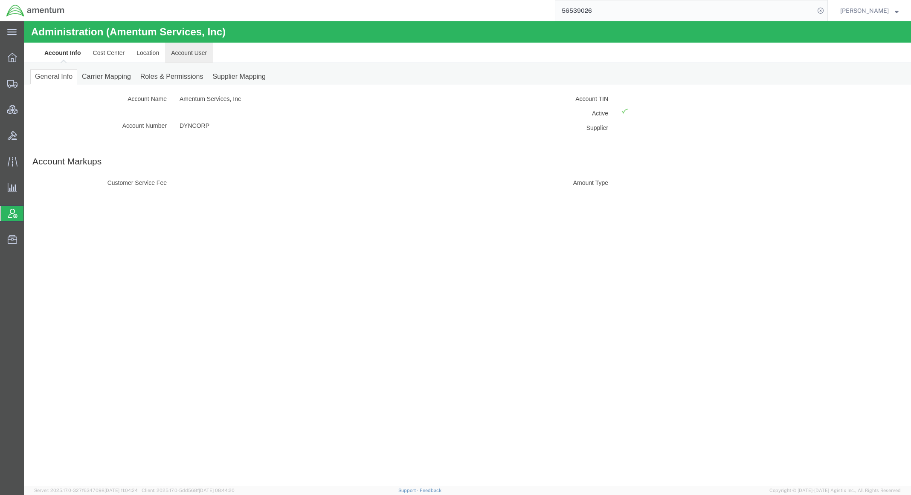
click at [190, 50] on link "Account User" at bounding box center [189, 53] width 48 height 20
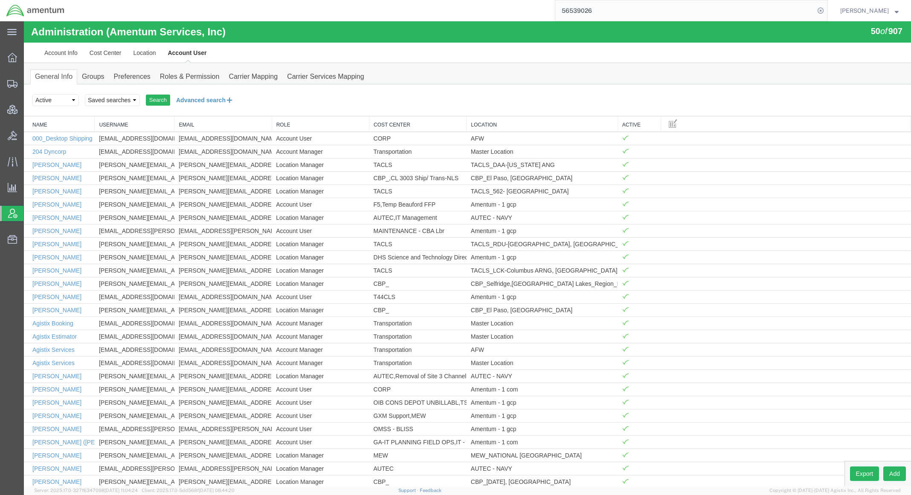
click at [208, 98] on button "Advanced search" at bounding box center [204, 100] width 69 height 14
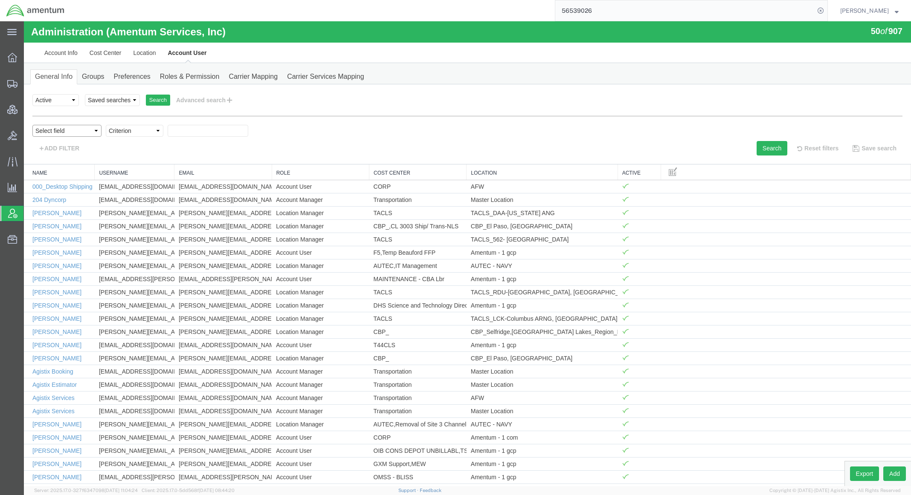
click at [89, 129] on select "Select field Cost Center Email Location Name Role Username" at bounding box center [66, 131] width 69 height 12
select select "personName"
click at [32, 125] on select "Select field Cost Center Email Location Name Role Username" at bounding box center [66, 131] width 69 height 12
click at [137, 133] on select "Criterion contains does not contain is is blank is not blank starts with" at bounding box center [135, 131] width 58 height 12
select select "contains"
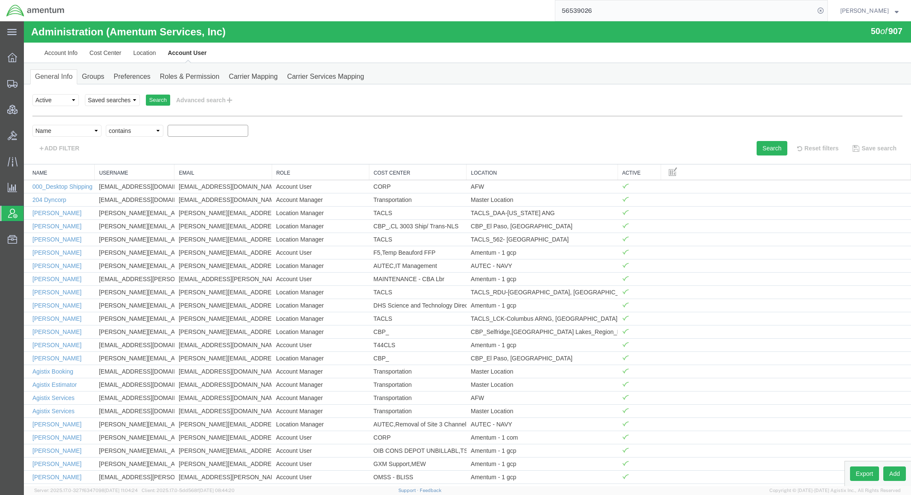
click at [106, 125] on select "Criterion contains does not contain is is blank is not blank starts with" at bounding box center [135, 131] width 58 height 12
click at [202, 128] on input "text" at bounding box center [208, 131] width 81 height 12
click at [760, 142] on button "Search" at bounding box center [771, 148] width 31 height 14
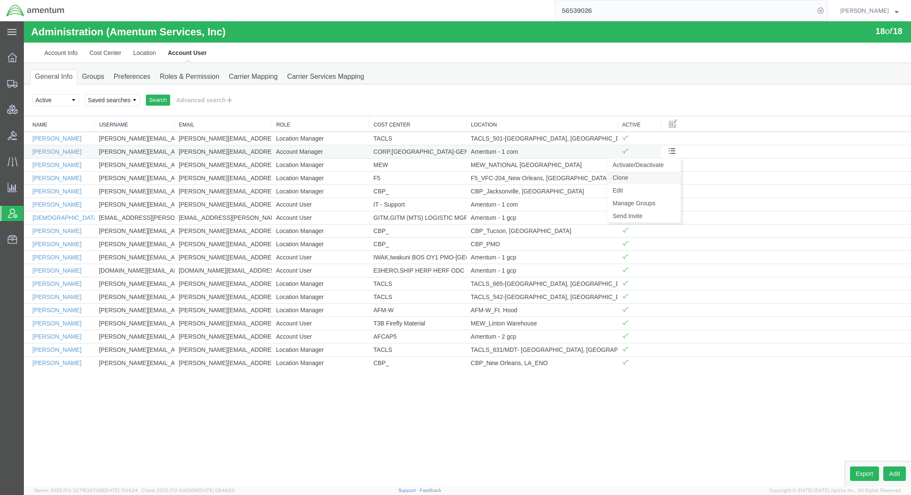
click at [629, 180] on link "Clone" at bounding box center [644, 177] width 74 height 13
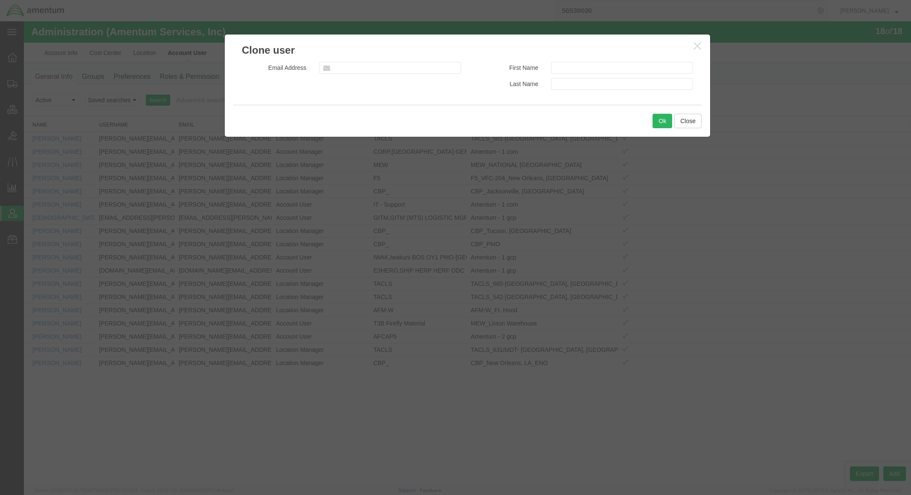
click at [694, 46] on icon "button" at bounding box center [697, 45] width 7 height 7
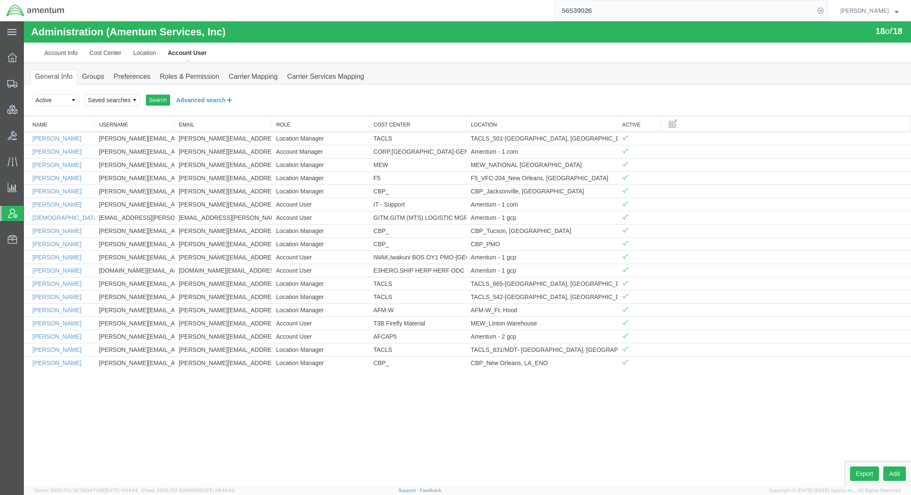
click at [214, 97] on button "Advanced search" at bounding box center [204, 100] width 69 height 14
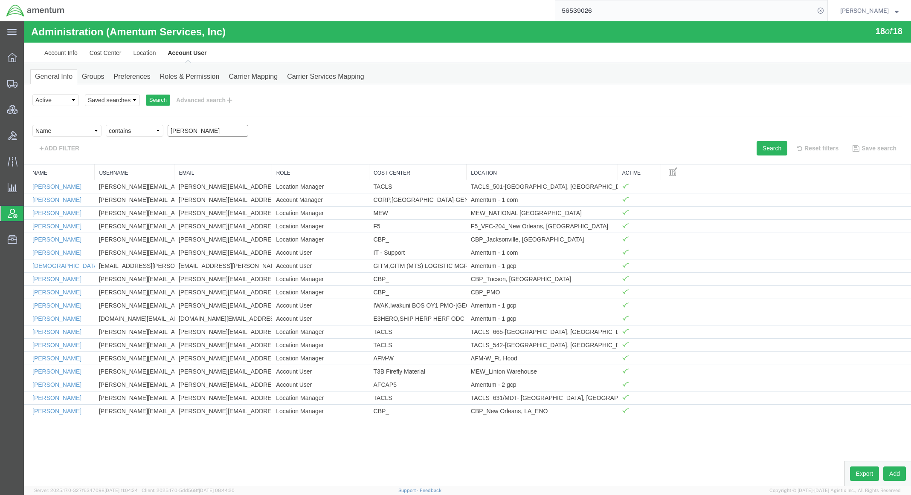
drag, startPoint x: 207, startPoint y: 129, endPoint x: 106, endPoint y: 127, distance: 100.6
click at [106, 127] on div "Select field Cost Center Email Location Name Role Username Criterion contains d…" at bounding box center [467, 133] width 870 height 16
type input "isabel"
click at [751, 146] on div "Search Reset filters Save search" at bounding box center [687, 148] width 441 height 14
click at [772, 146] on button "Search" at bounding box center [771, 148] width 31 height 14
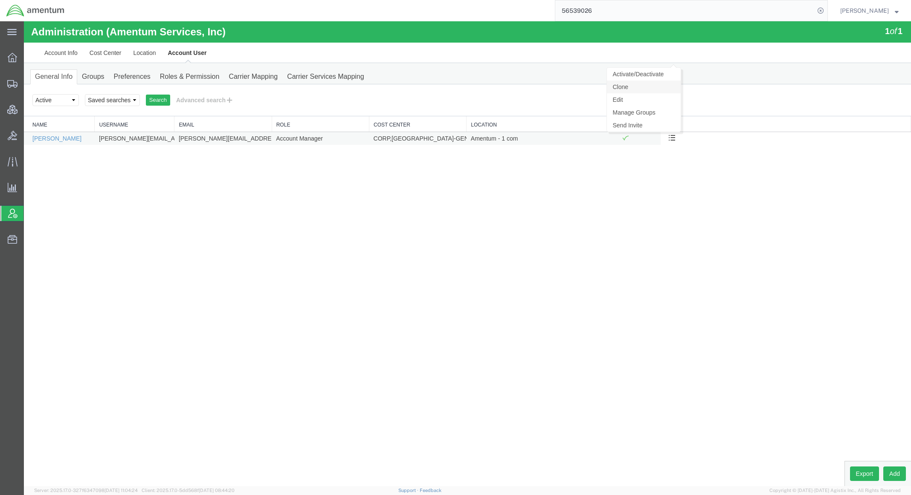
click at [634, 89] on link "Clone" at bounding box center [644, 87] width 74 height 13
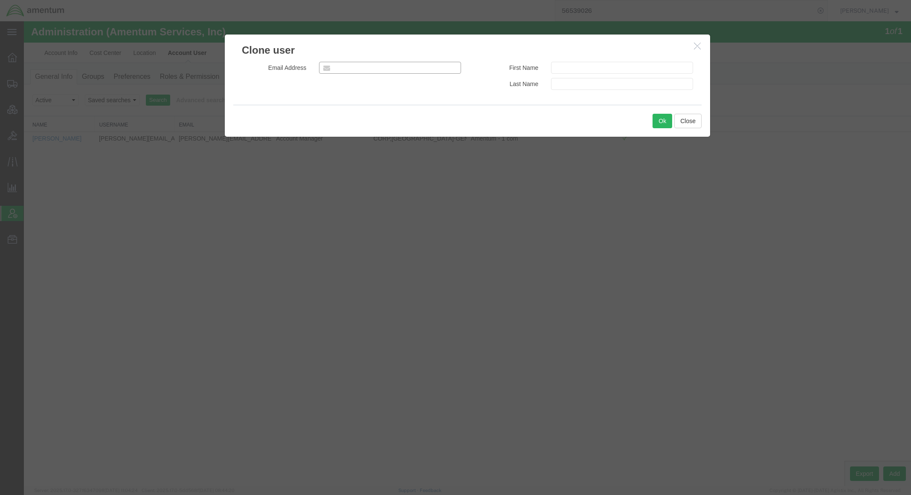
click at [396, 68] on input "email" at bounding box center [390, 68] width 142 height 12
paste input "Ana.Greenfield@amentum.com"
type input "Ana.Greenfield@amentum.com"
drag, startPoint x: 591, startPoint y: 65, endPoint x: 599, endPoint y: 65, distance: 7.7
click at [591, 65] on input "text" at bounding box center [622, 68] width 142 height 12
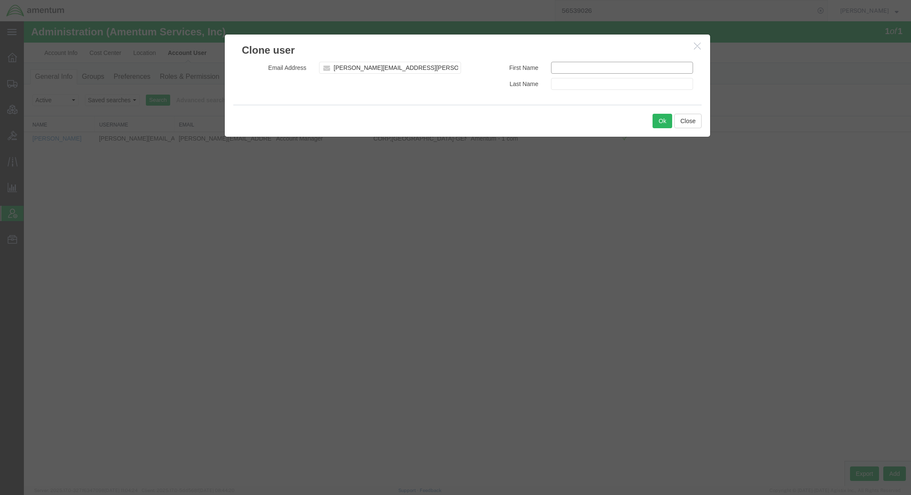
paste input "Ana.Greenfield@amentum.com"
drag, startPoint x: 624, startPoint y: 67, endPoint x: 592, endPoint y: 68, distance: 32.0
click at [592, 68] on input "Ana.Greenfield@amentum.com" at bounding box center [622, 68] width 142 height 12
type input "Ana"
paste input "Greenfield"
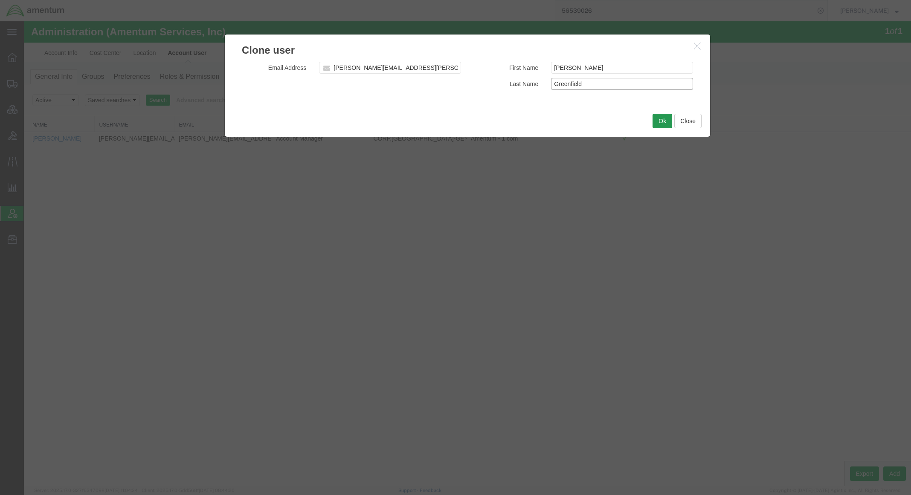
type input "Greenfield"
click at [656, 120] on button "Ok" at bounding box center [662, 121] width 20 height 14
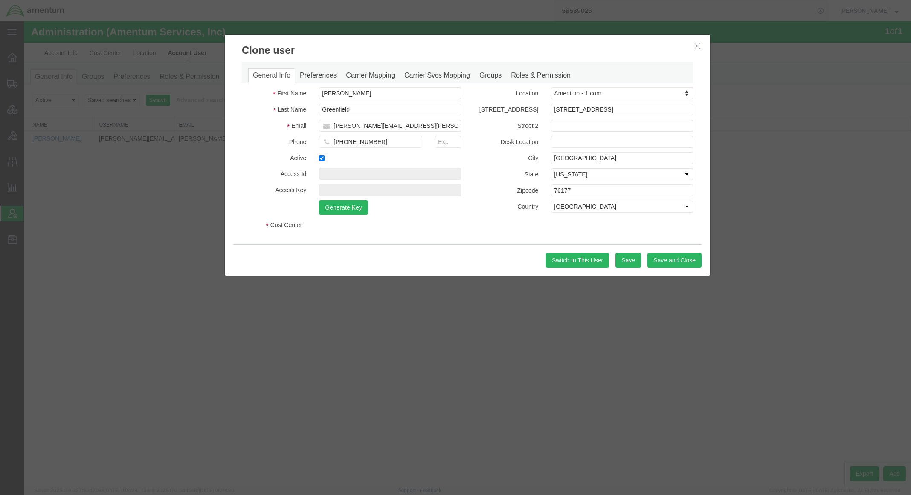
select select "COSTCENTER"
select select "DEPARTMENT"
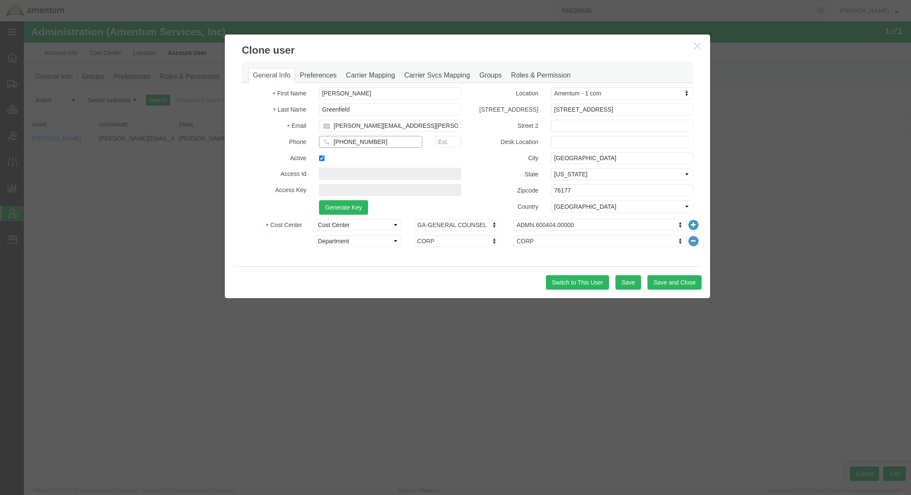
click at [377, 142] on input "817-224-7468" at bounding box center [370, 142] width 103 height 12
drag, startPoint x: 384, startPoint y: 142, endPoint x: 232, endPoint y: 120, distance: 153.3
click at [232, 120] on div "General Info Preferences Carrier Mapping Carrier Svcs Mapping Groups Roles & Pe…" at bounding box center [467, 162] width 485 height 209
type input "862-228-5910"
drag, startPoint x: 626, startPoint y: 108, endPoint x: 242, endPoint y: 35, distance: 390.6
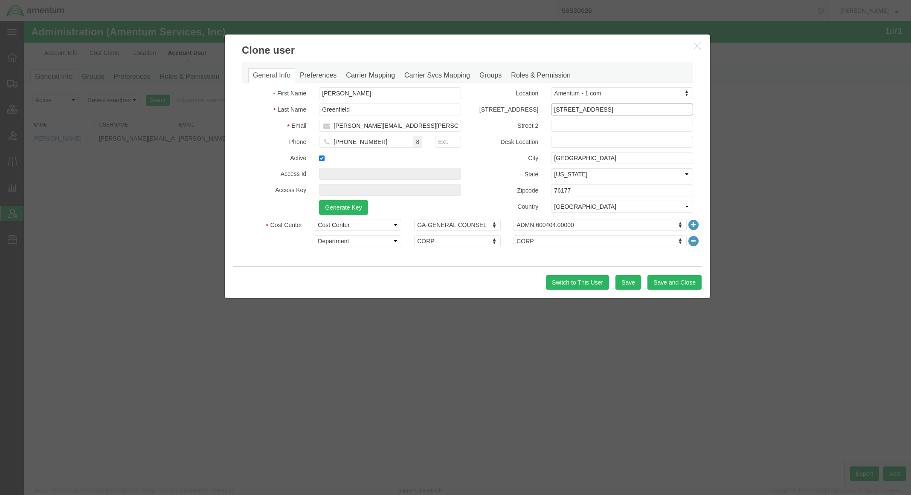
click at [242, 35] on div "Clone user General Info Preferences Carrier Mapping Carrier Svcs Mapping Groups…" at bounding box center [467, 166] width 486 height 265
select select "AL"
select select
click at [691, 242] on icon at bounding box center [693, 241] width 12 height 12
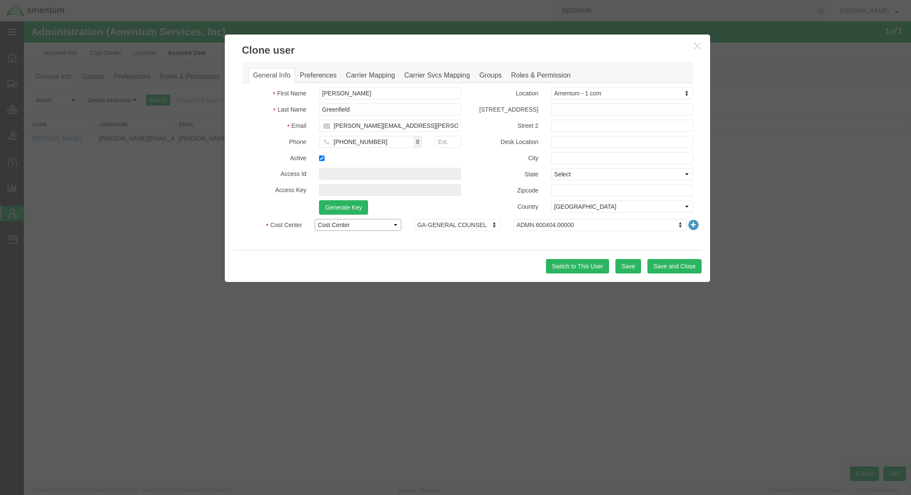
click at [353, 223] on select "Select Buyer Cost Center Department Operations Number Order Number Sales Person" at bounding box center [358, 225] width 87 height 12
select select "DEPARTMENT"
click at [315, 219] on select "Select Buyer Cost Center Department Operations Number Order Number Sales Person" at bounding box center [358, 225] width 87 height 12
type input "corp"
click at [503, 246] on div "General Info Preferences Carrier Mapping Carrier Svcs Mapping Groups Roles & Pe…" at bounding box center [467, 154] width 485 height 193
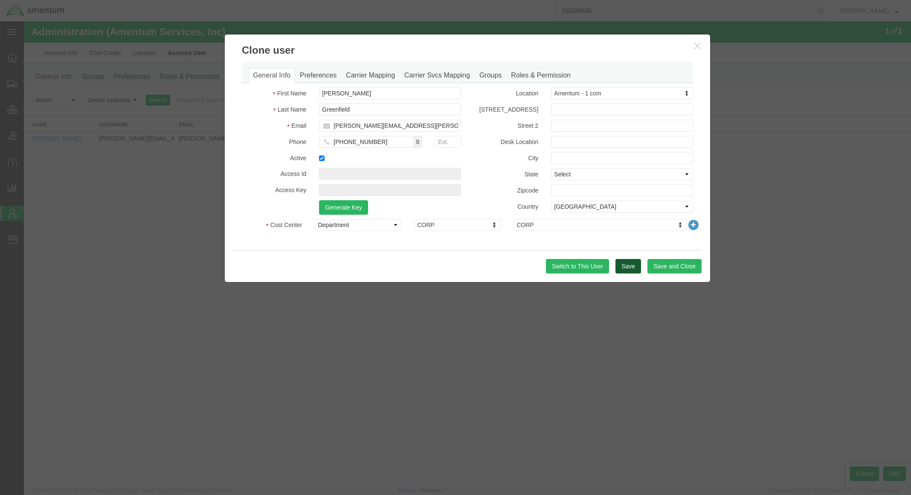
click at [633, 268] on button "Save" at bounding box center [628, 266] width 26 height 14
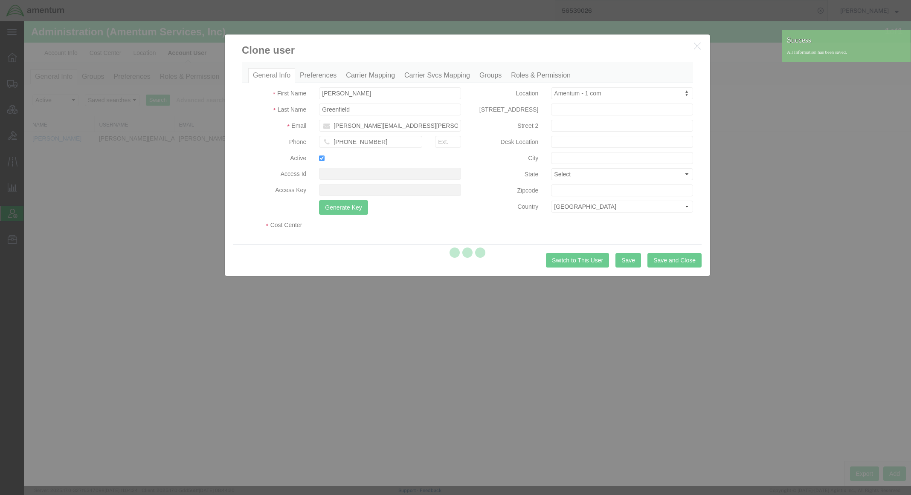
select select "DEPARTMENT"
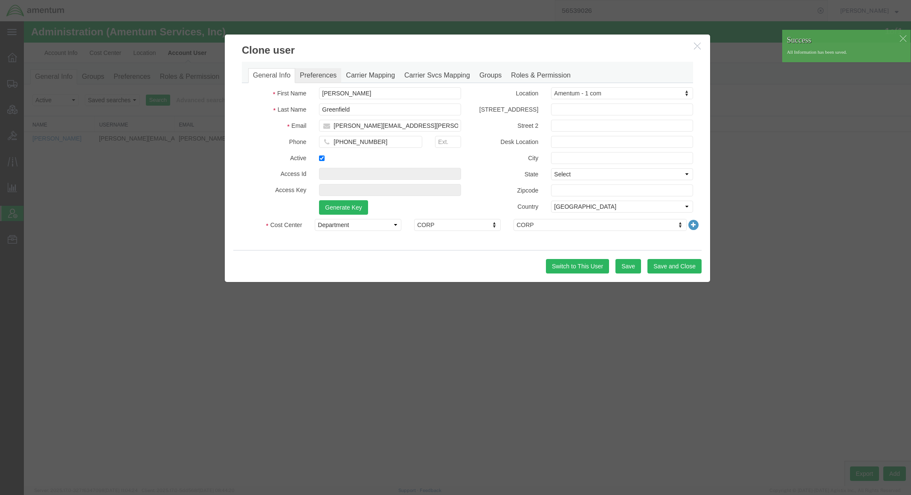
click at [311, 75] on link "Preferences" at bounding box center [318, 75] width 46 height 15
select select
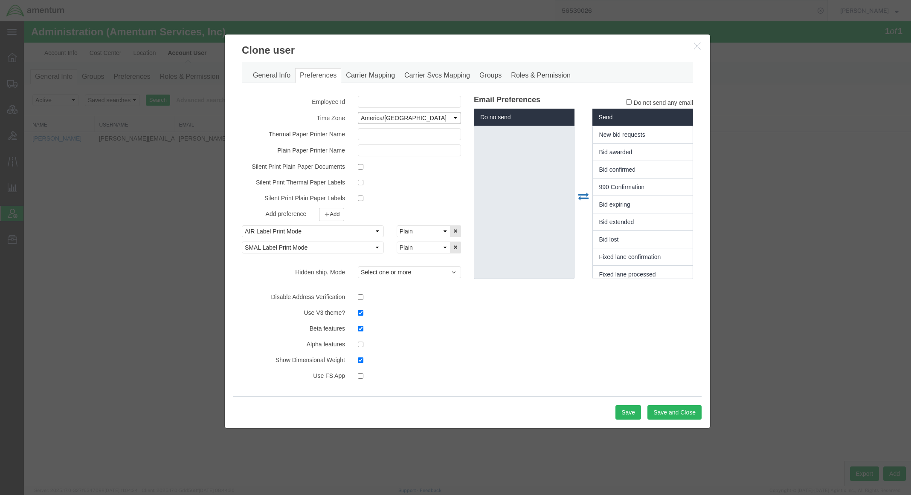
click at [409, 118] on select "Select ACT AET AGT ART AST Africa/Abidjan Africa/Accra Africa/Addis_Ababa Afric…" at bounding box center [409, 118] width 103 height 12
select select "US/Eastern"
click at [358, 112] on select "Select ACT AET AGT ART AST Africa/Abidjan Africa/Accra Africa/Addis_Ababa Afric…" at bounding box center [409, 118] width 103 height 12
click at [627, 413] on button "Save" at bounding box center [628, 412] width 26 height 14
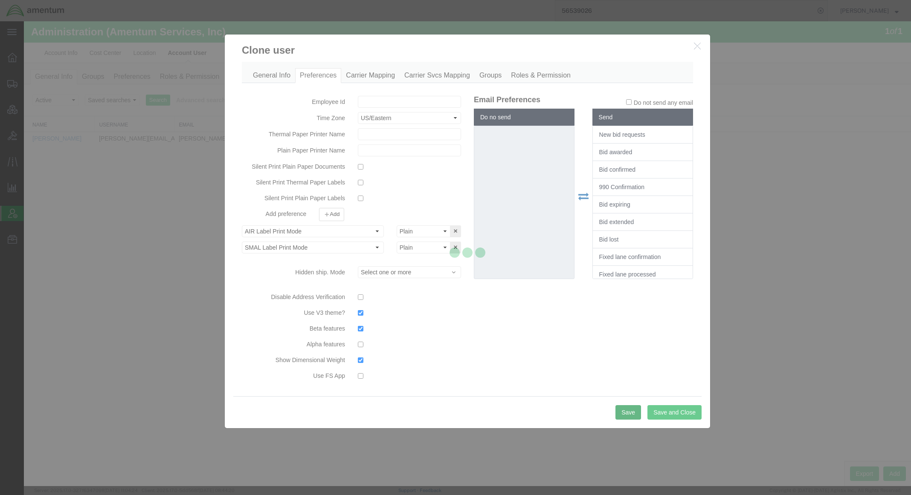
select select
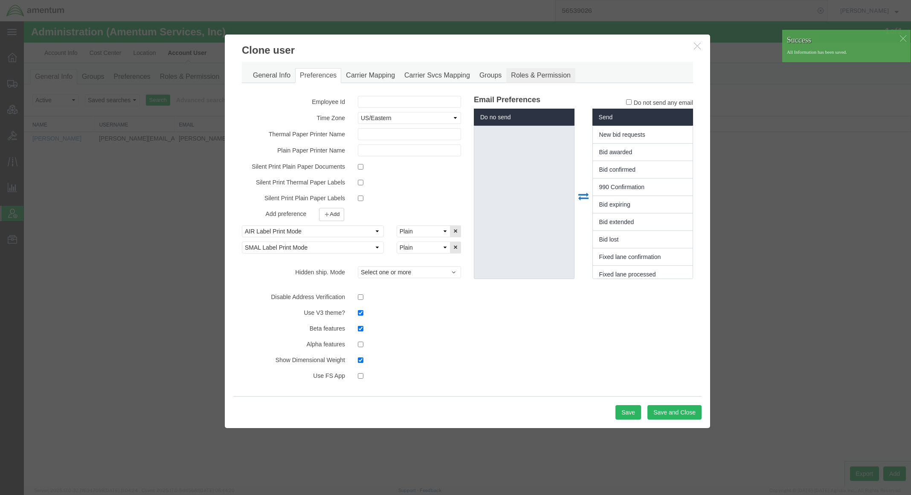
click at [532, 75] on link "Roles & Permission" at bounding box center [540, 75] width 69 height 15
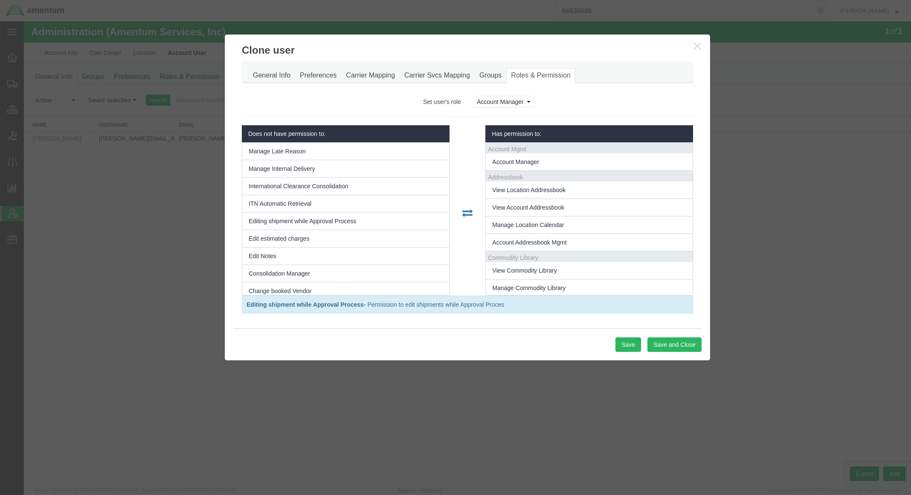
scroll to position [909, 0]
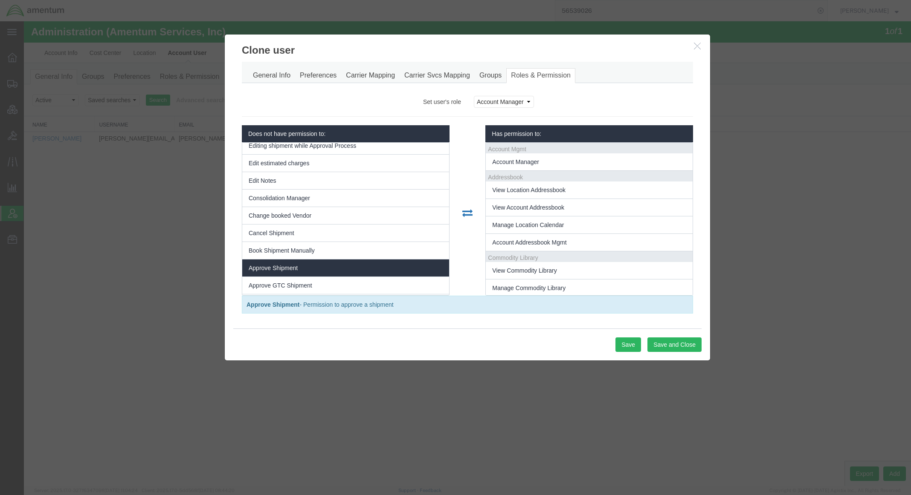
click at [352, 274] on li "Approve Shipment" at bounding box center [345, 268] width 207 height 17
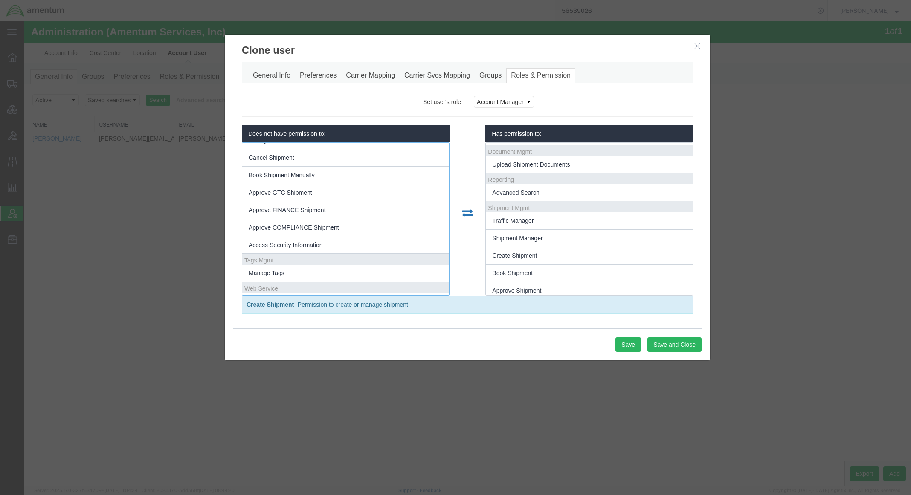
scroll to position [204, 0]
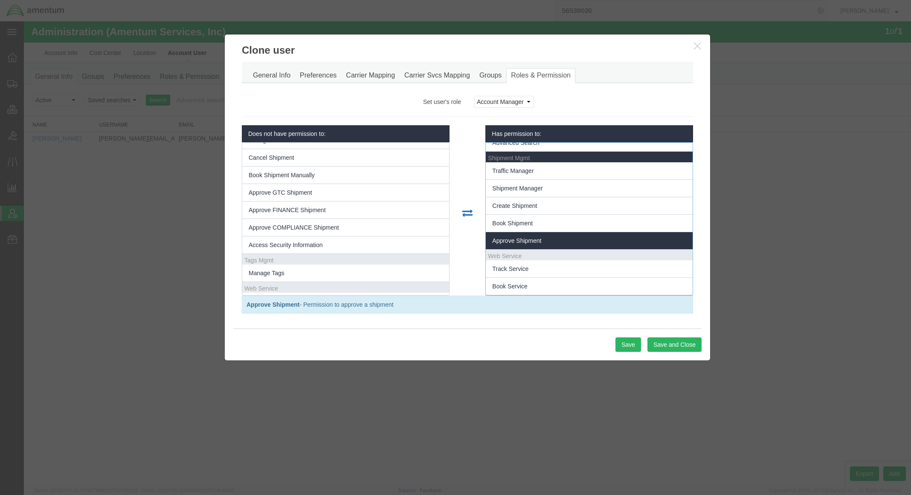
click at [567, 240] on li "Approve Shipment" at bounding box center [589, 240] width 207 height 17
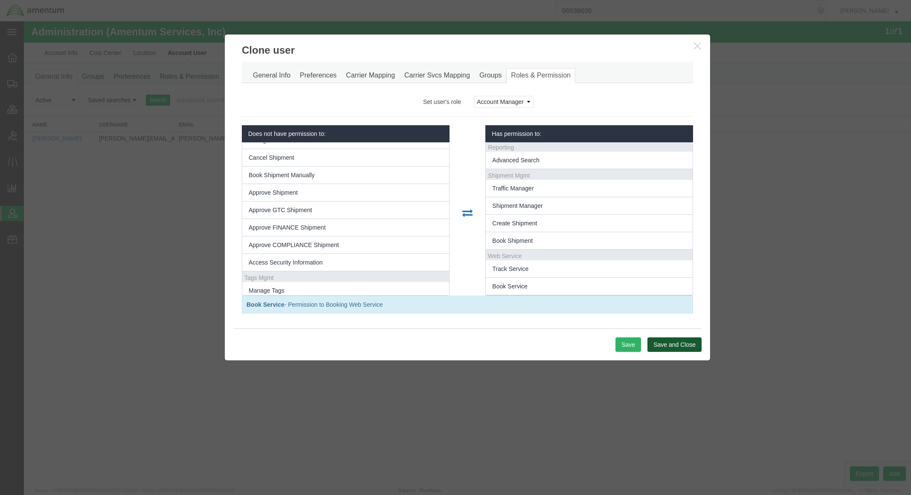
click at [664, 352] on button "Save and Close" at bounding box center [674, 345] width 54 height 14
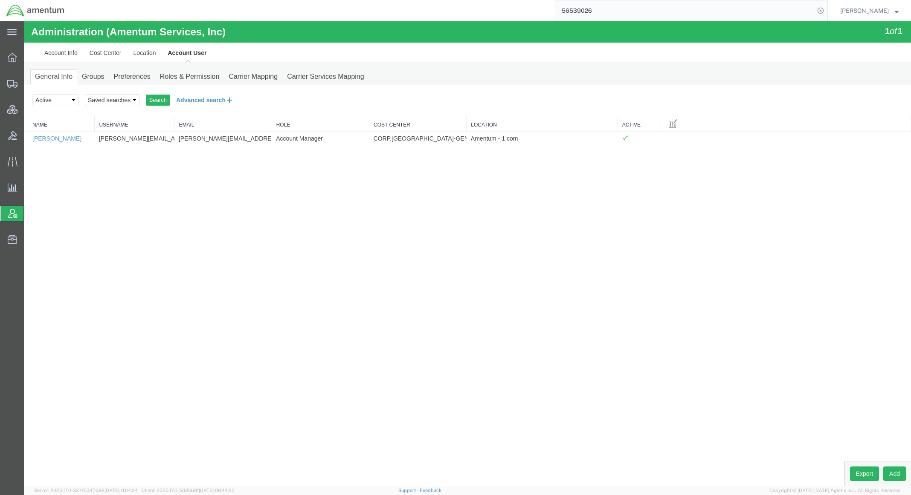
click at [206, 101] on button "Advanced search" at bounding box center [204, 100] width 69 height 14
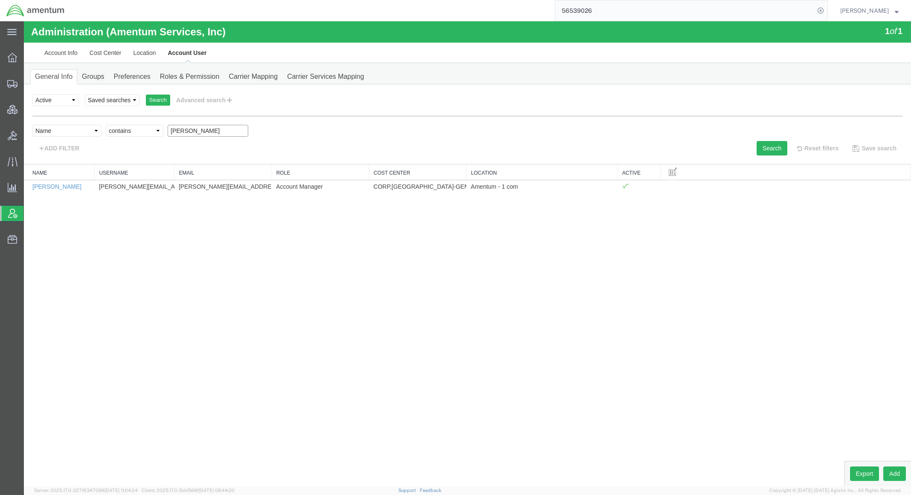
drag, startPoint x: 195, startPoint y: 136, endPoint x: 64, endPoint y: 127, distance: 131.6
click at [64, 127] on div "Select field Cost Center Email Location Name Role Username Criterion contains d…" at bounding box center [467, 133] width 870 height 16
type input "ana"
click at [763, 150] on button "Search" at bounding box center [771, 148] width 31 height 14
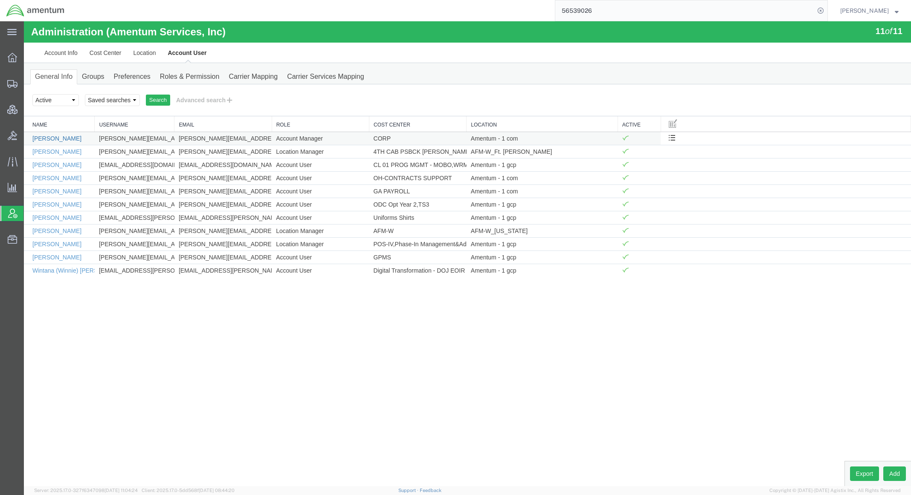
click at [60, 141] on link "Ana Greenfield" at bounding box center [56, 138] width 49 height 7
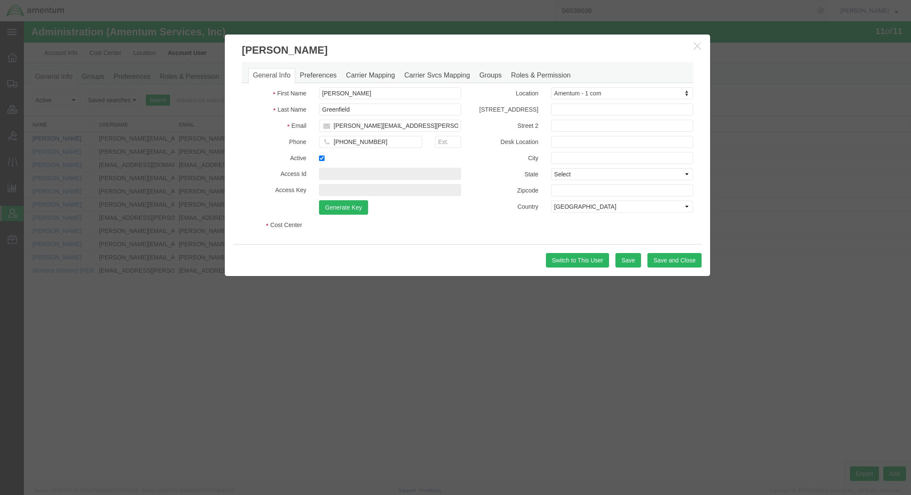
select select "DEPARTMENT"
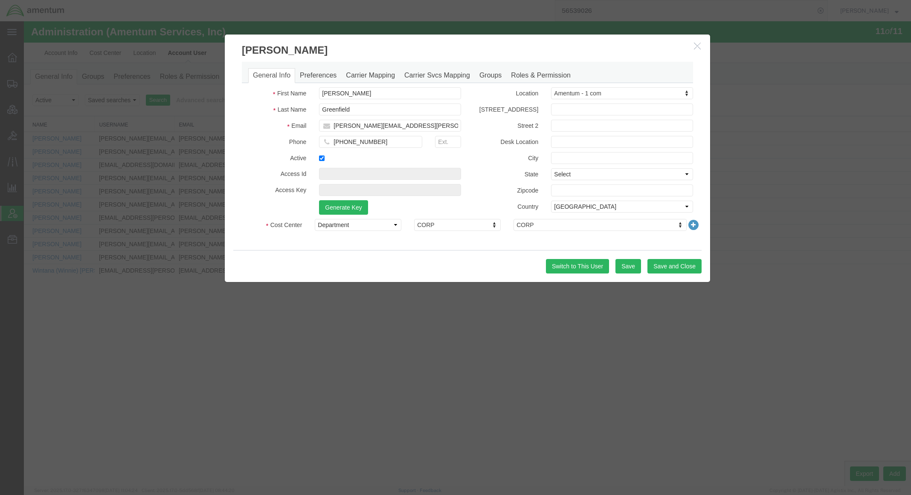
click at [695, 44] on icon "button" at bounding box center [697, 45] width 7 height 7
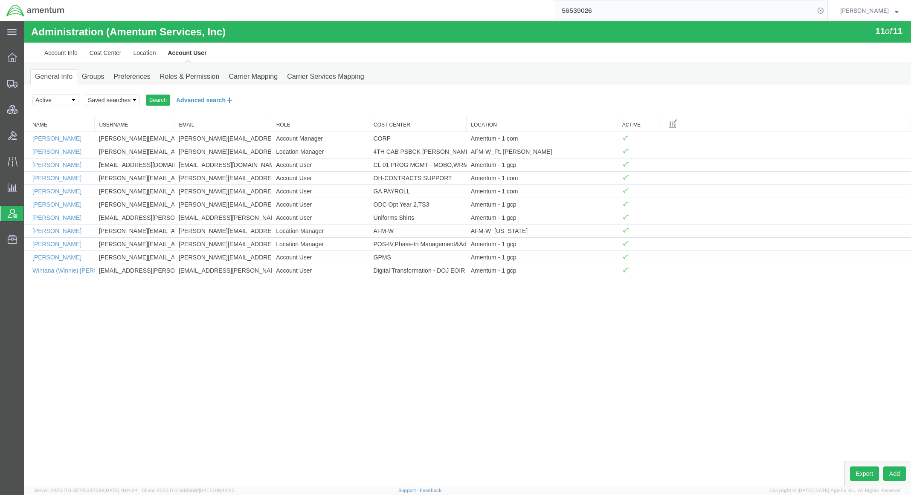
click at [186, 102] on button "Advanced search" at bounding box center [204, 100] width 69 height 14
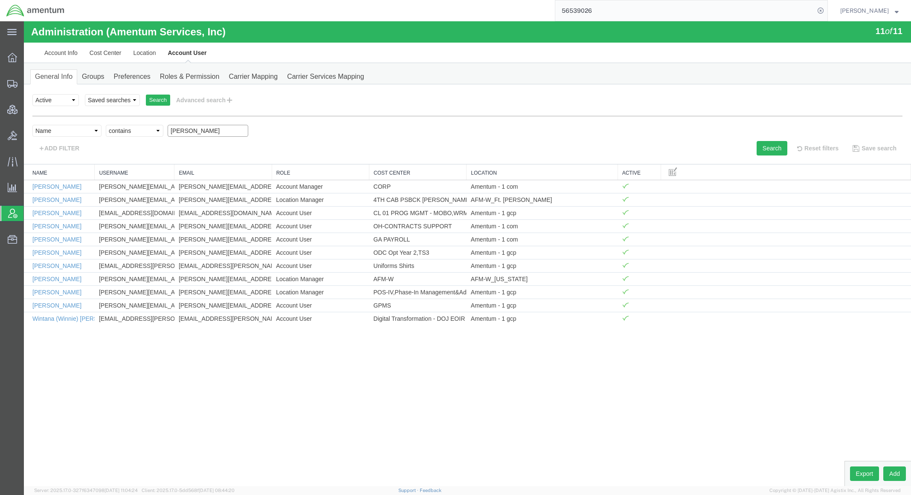
drag, startPoint x: 220, startPoint y: 130, endPoint x: 106, endPoint y: 114, distance: 114.9
click at [110, 130] on div "Select field Cost Center Email Location Name Role Username Criterion contains d…" at bounding box center [467, 133] width 870 height 16
type input "greenf"
click at [776, 151] on button "Search" at bounding box center [771, 148] width 31 height 14
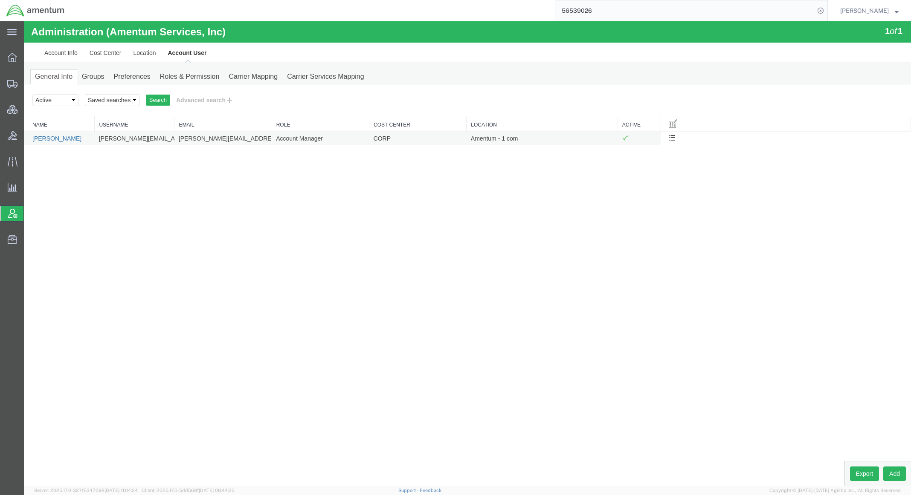
click at [46, 142] on link "Ana Greenfield" at bounding box center [56, 138] width 49 height 7
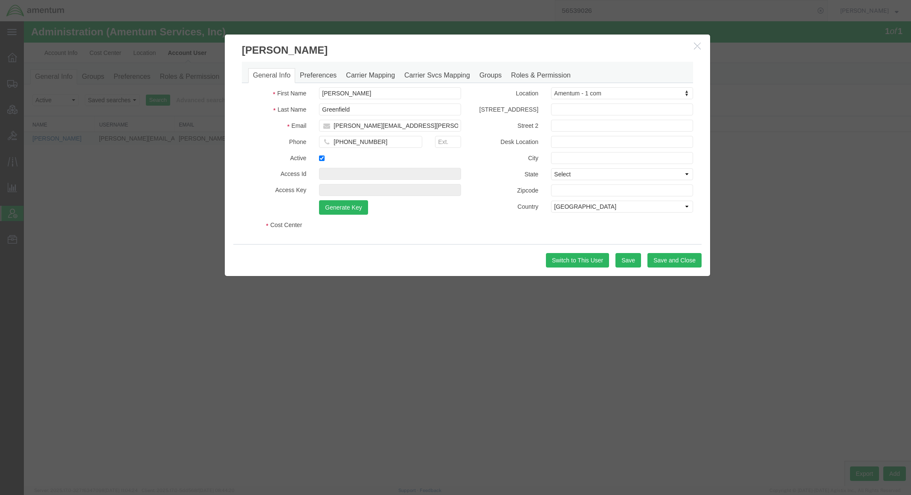
select select "DEPARTMENT"
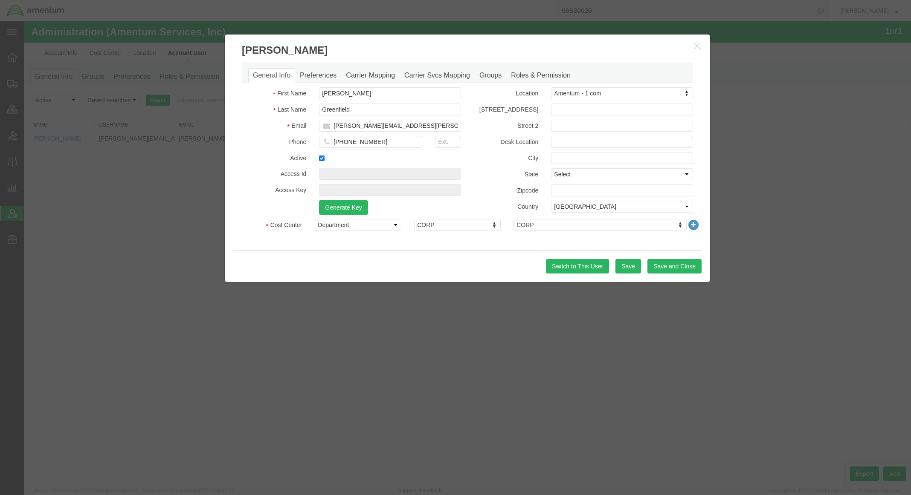
click at [698, 45] on icon "button" at bounding box center [697, 45] width 7 height 7
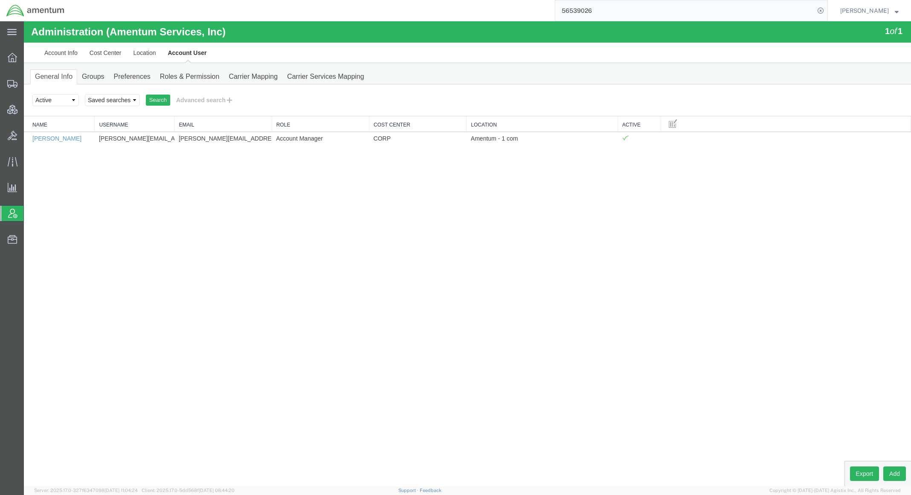
click at [617, 11] on input "56539026" at bounding box center [684, 10] width 259 height 20
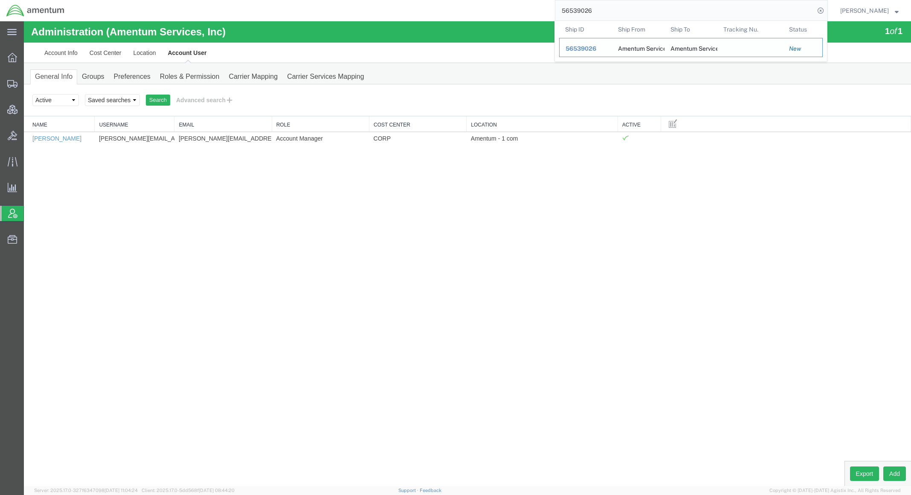
click at [575, 52] on span "56539026" at bounding box center [580, 48] width 31 height 7
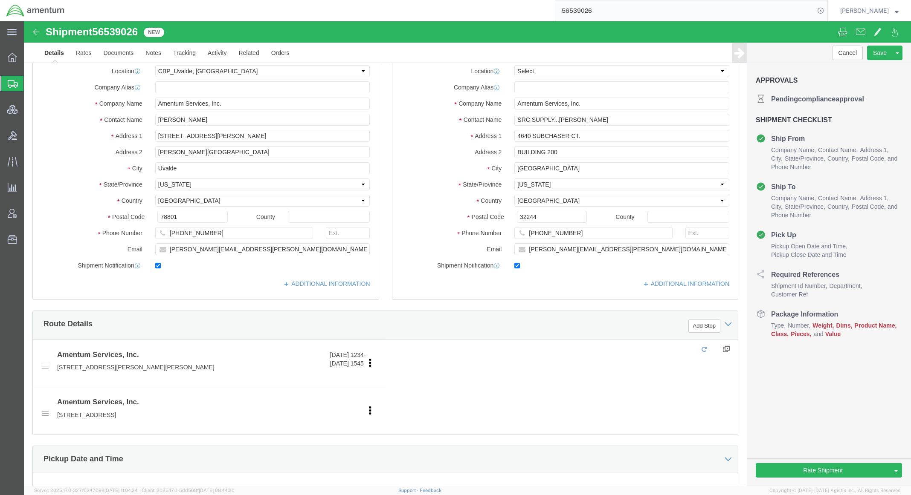
select select "49950"
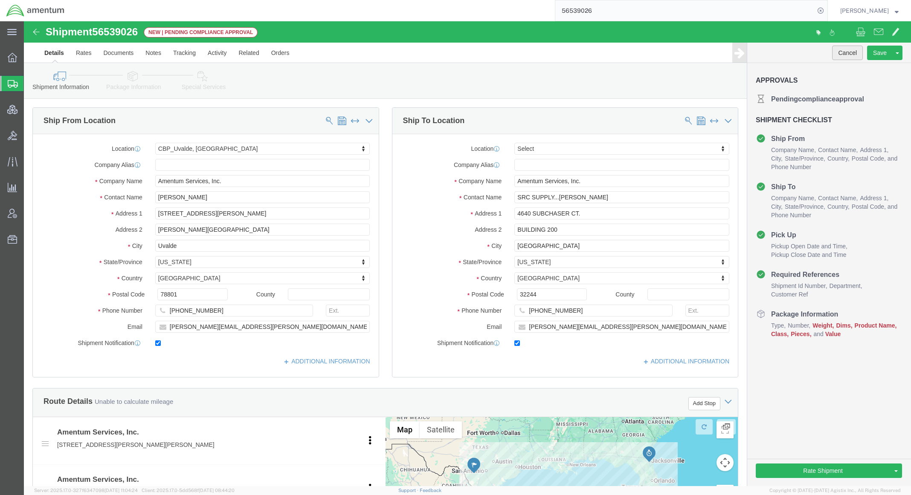
click button "Cancel"
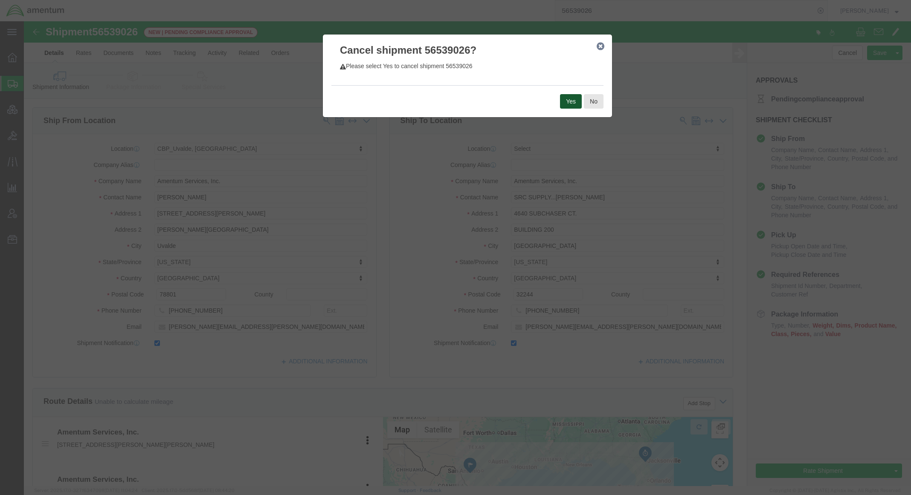
click button "Yes"
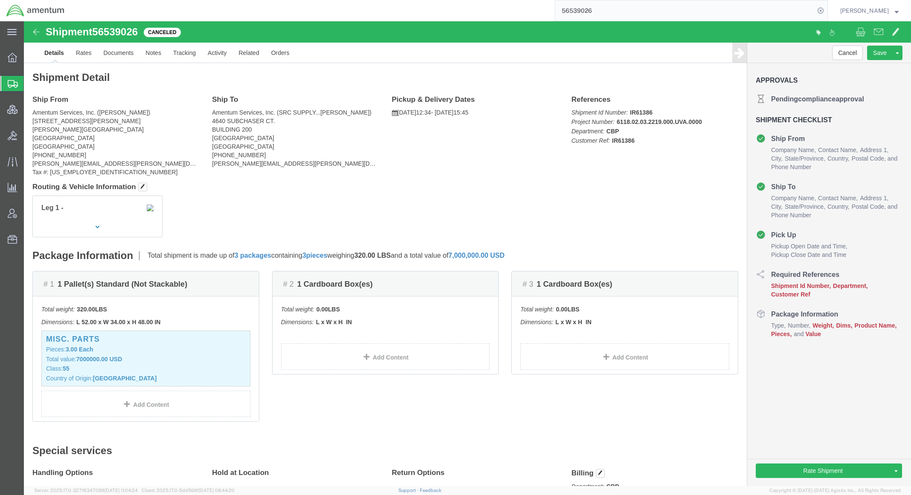
click at [30, 84] on span "Shipments" at bounding box center [26, 83] width 7 height 17
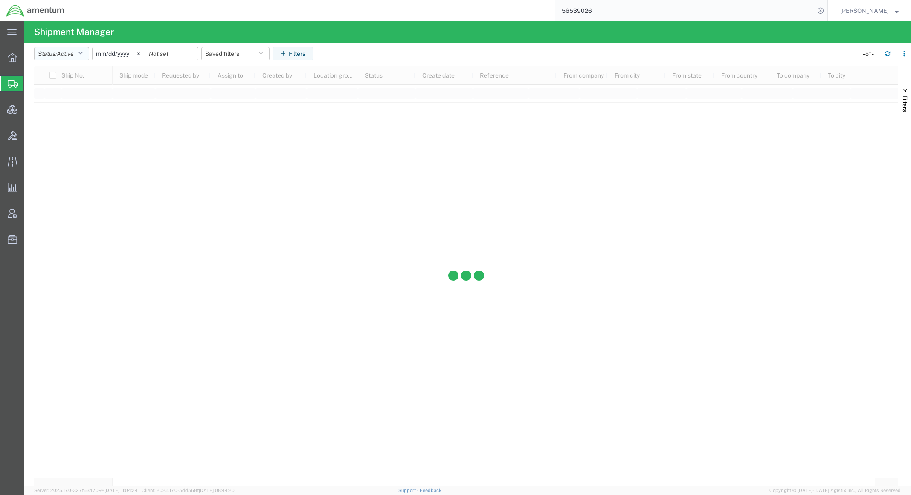
click at [73, 53] on span "Active" at bounding box center [65, 53] width 17 height 7
click at [65, 99] on span "All" at bounding box center [84, 98] width 99 height 13
click at [293, 56] on button "Filters" at bounding box center [283, 54] width 40 height 14
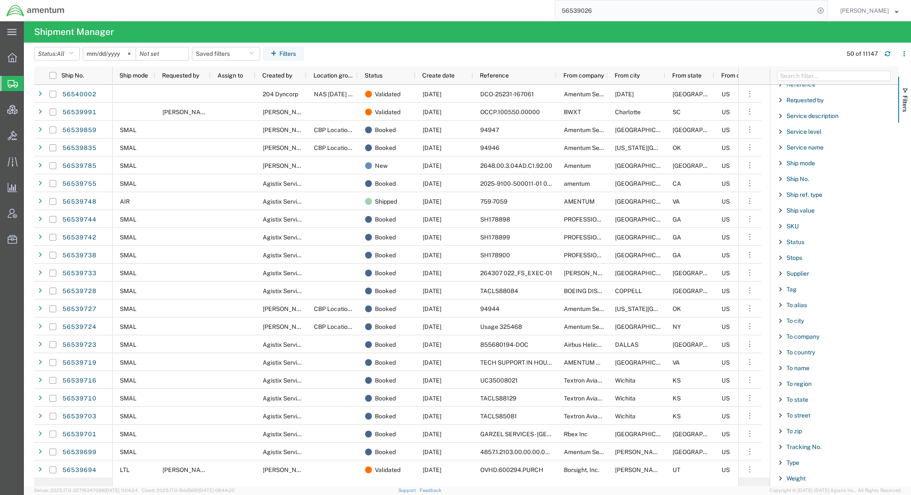
scroll to position [648, 0]
click at [798, 318] on span "To city" at bounding box center [794, 321] width 17 height 7
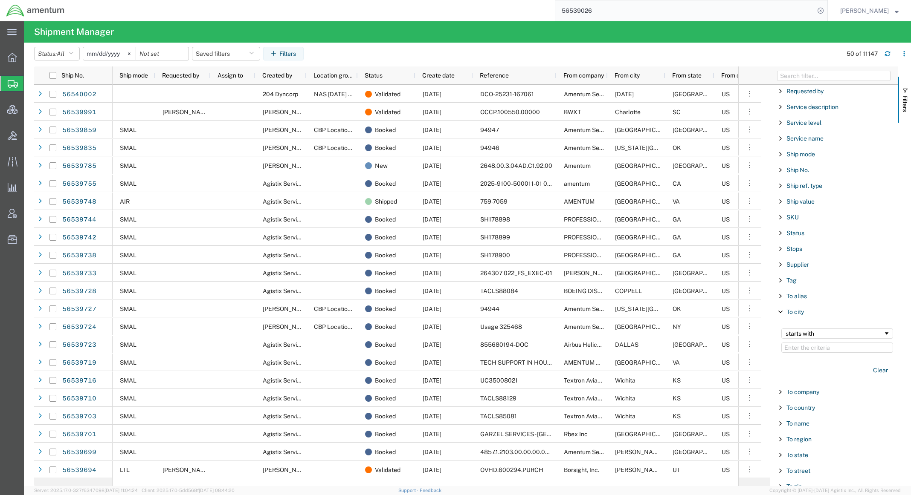
click at [797, 353] on input "Filter Value" at bounding box center [837, 348] width 112 height 10
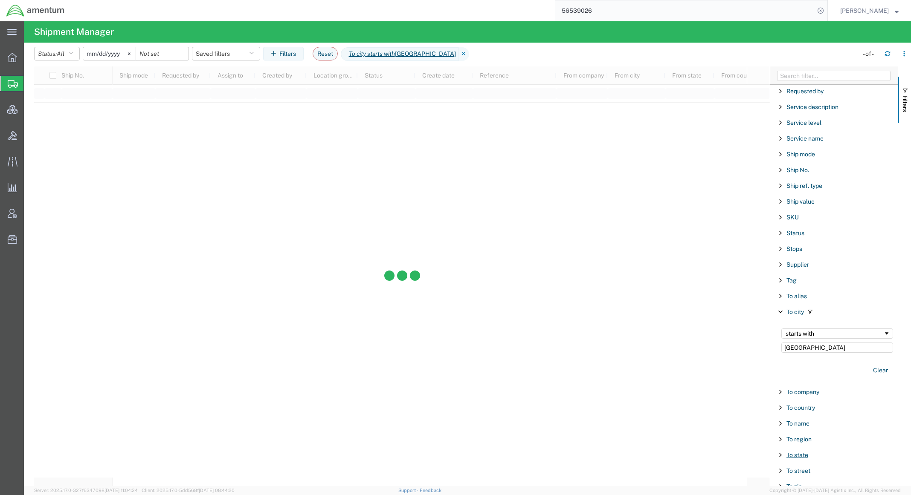
type input "PORTLAND"
click at [794, 459] on span "To state" at bounding box center [797, 455] width 22 height 7
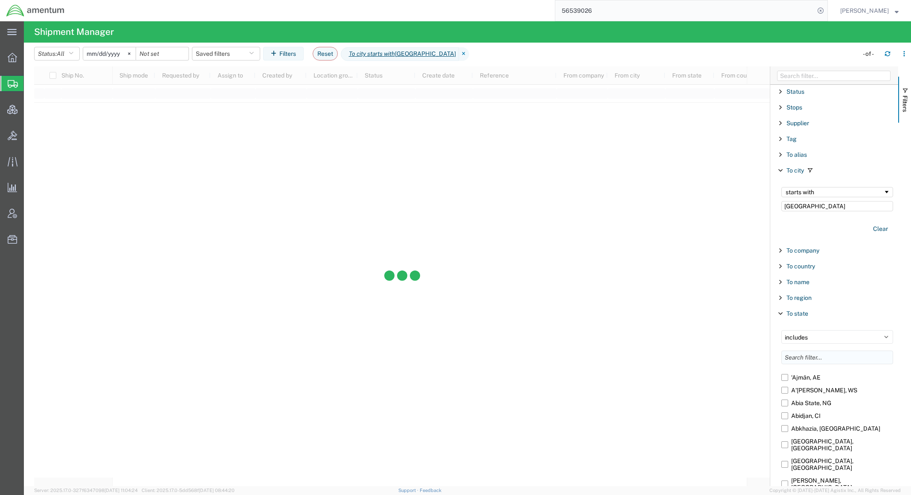
click at [837, 364] on input "Filter List 66 Filters" at bounding box center [837, 358] width 112 height 14
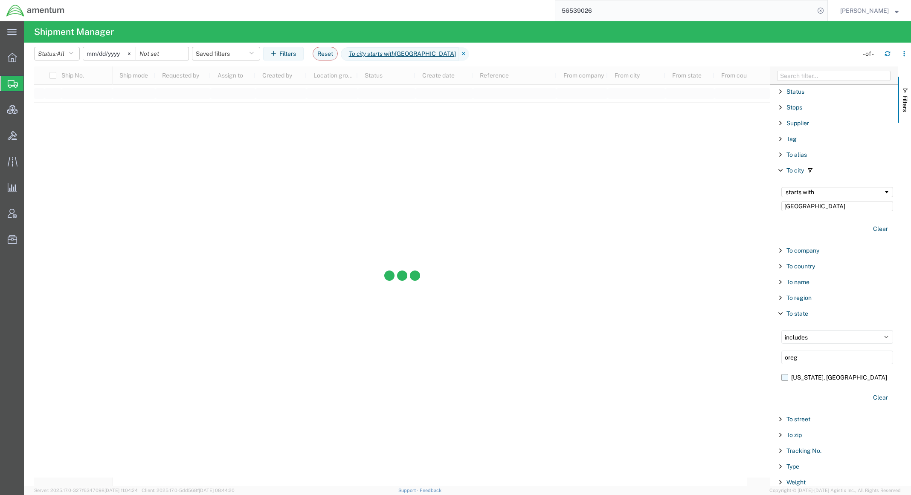
type input "oreg"
click at [818, 382] on label "Oregon, US" at bounding box center [837, 377] width 112 height 13
click at [0, 0] on input "Oregon, US" at bounding box center [0, 0] width 0 height 0
click at [821, 12] on icon at bounding box center [820, 11] width 12 height 12
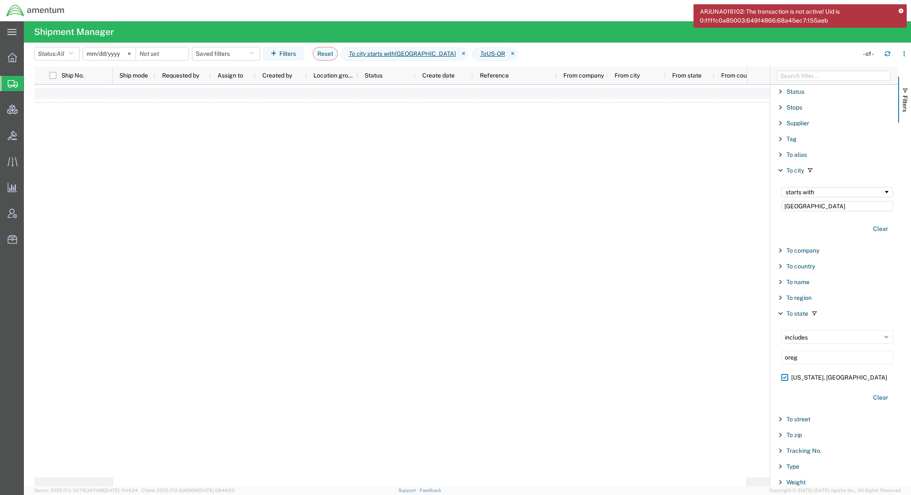
click at [902, 9] on icon at bounding box center [900, 11] width 5 height 5
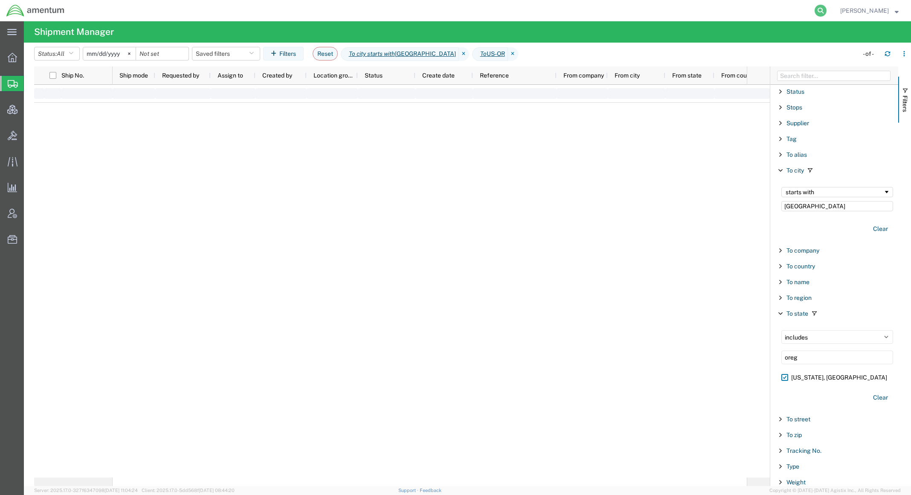
drag, startPoint x: 818, startPoint y: 7, endPoint x: 812, endPoint y: 9, distance: 5.4
click at [818, 7] on icon at bounding box center [820, 11] width 12 height 12
paste input "464391437106"
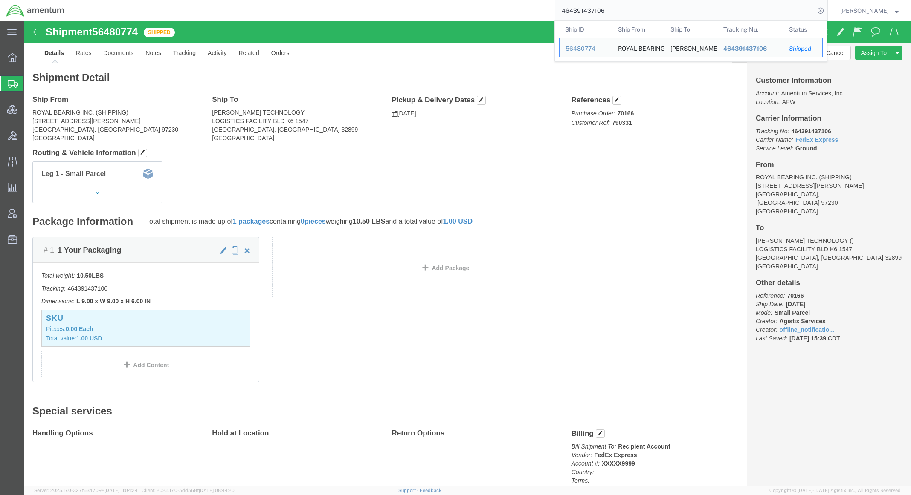
drag, startPoint x: 585, startPoint y: 13, endPoint x: 480, endPoint y: 11, distance: 105.3
click at [480, 11] on div "464391437106 Ship ID Ship From Ship To Tracking Nu. Status Ship ID 56480774 Shi…" at bounding box center [449, 10] width 757 height 21
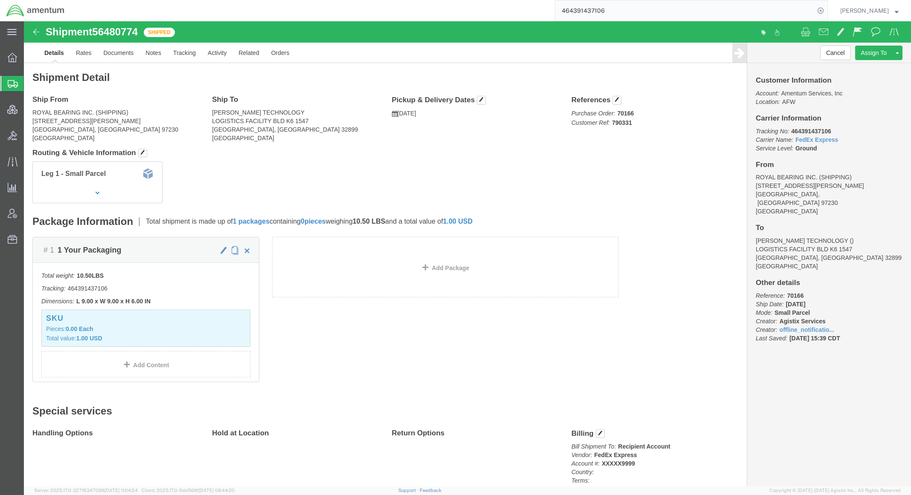
paste input "883607837649"
type input "883607837649"
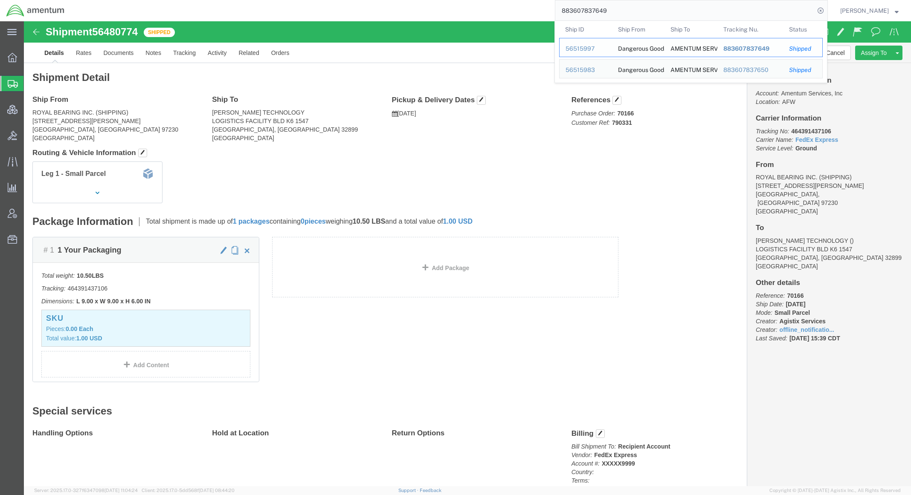
click at [577, 45] on div "56515997" at bounding box center [585, 48] width 40 height 9
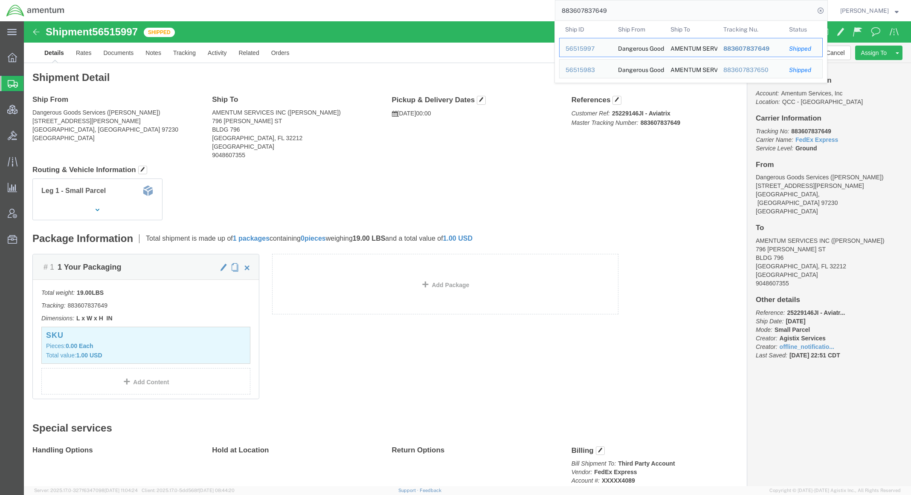
drag, startPoint x: 614, startPoint y: 13, endPoint x: 367, endPoint y: -3, distance: 247.3
click at [367, 0] on html "main_menu Created with Sketch. Collapse Menu Overview Shipments Shipment Manage…" at bounding box center [455, 247] width 911 height 495
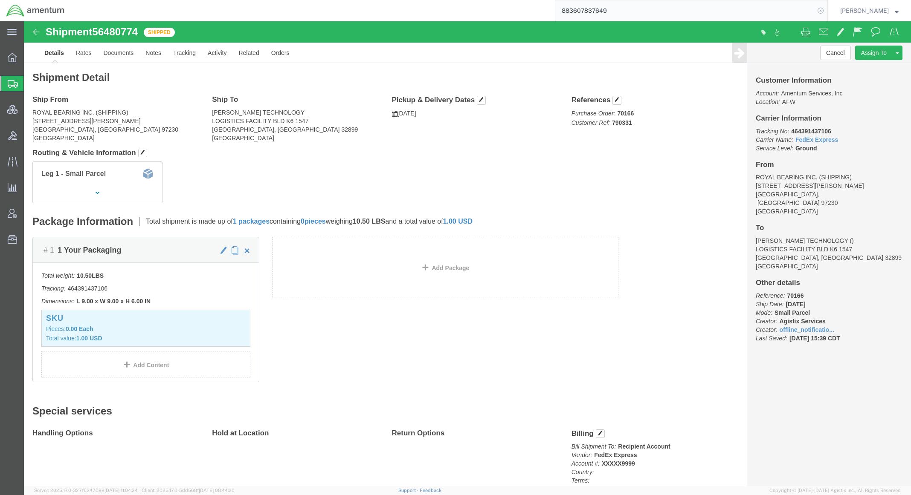
click at [818, 9] on icon at bounding box center [820, 11] width 12 height 12
click at [30, 84] on span "Shipments" at bounding box center [26, 83] width 7 height 17
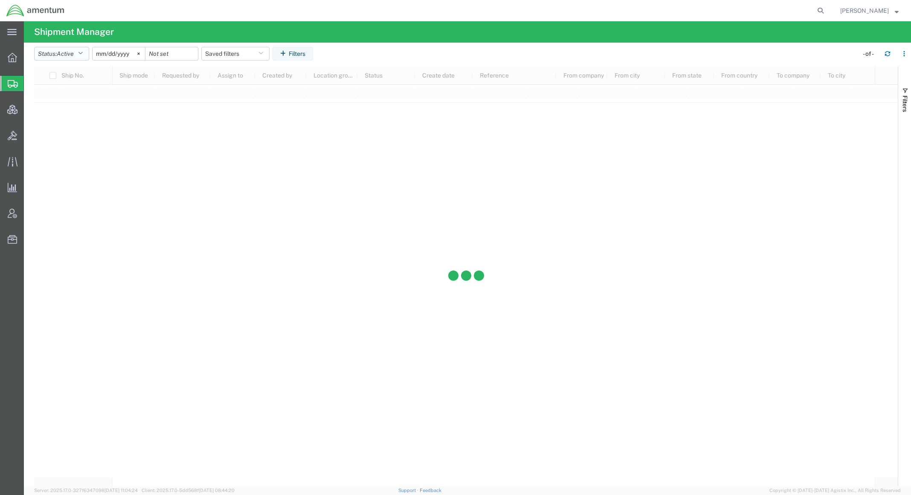
click at [74, 51] on span "Active" at bounding box center [65, 53] width 17 height 7
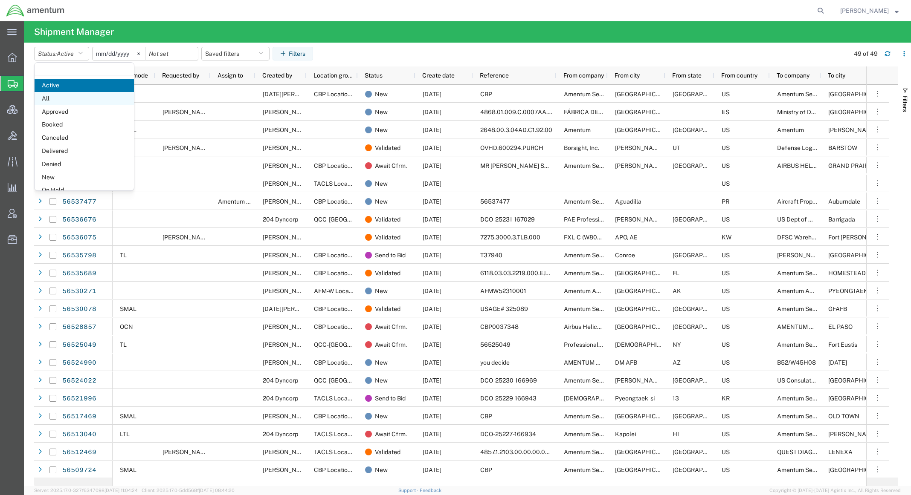
click at [65, 98] on span "All" at bounding box center [84, 98] width 99 height 13
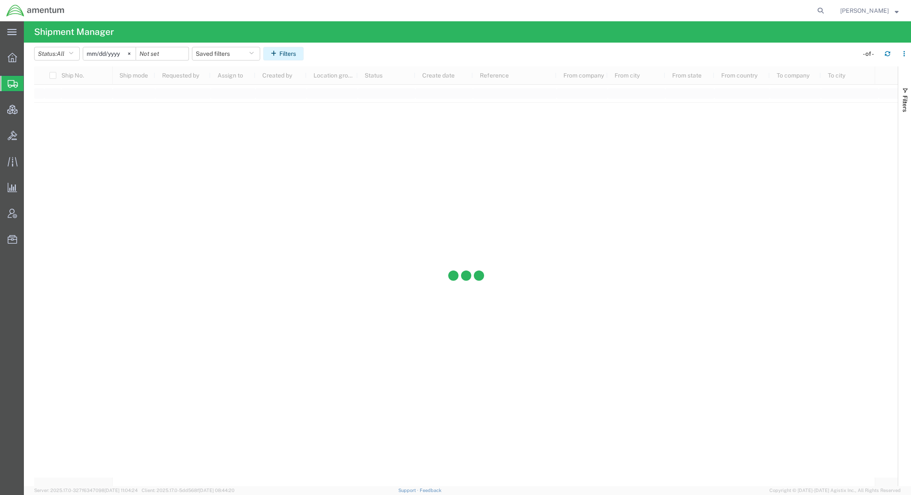
click at [279, 52] on icon "button" at bounding box center [275, 54] width 9 height 6
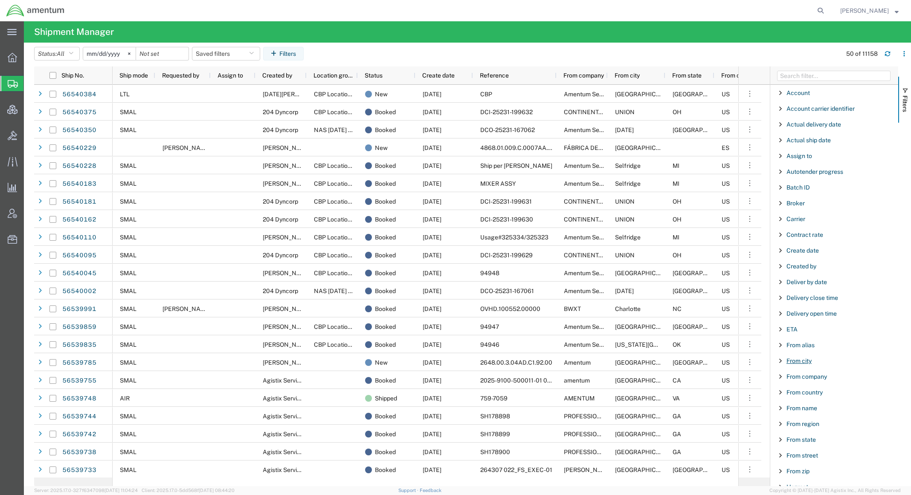
click at [806, 364] on span "From city" at bounding box center [798, 361] width 25 height 7
click at [803, 399] on input "Filter Value" at bounding box center [837, 397] width 112 height 10
click at [810, 402] on input "Filter Value" at bounding box center [837, 397] width 112 height 10
paste input "Lexington Park"
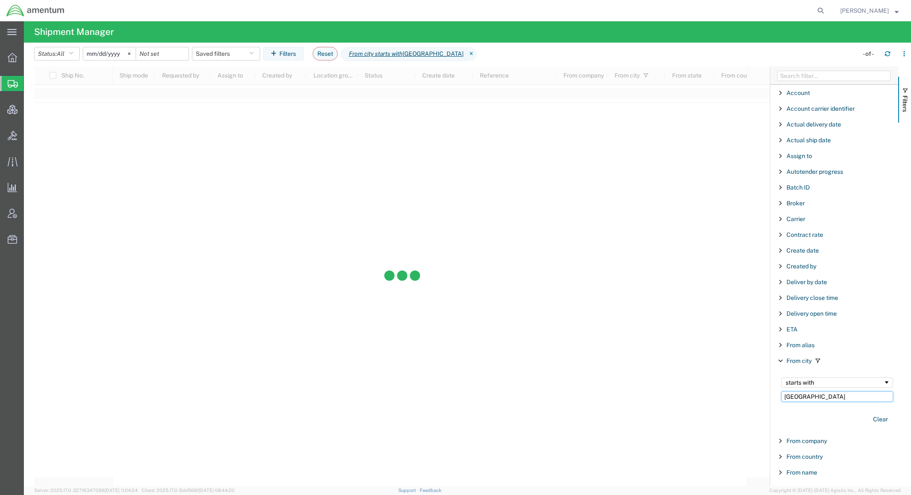
scroll to position [152, 0]
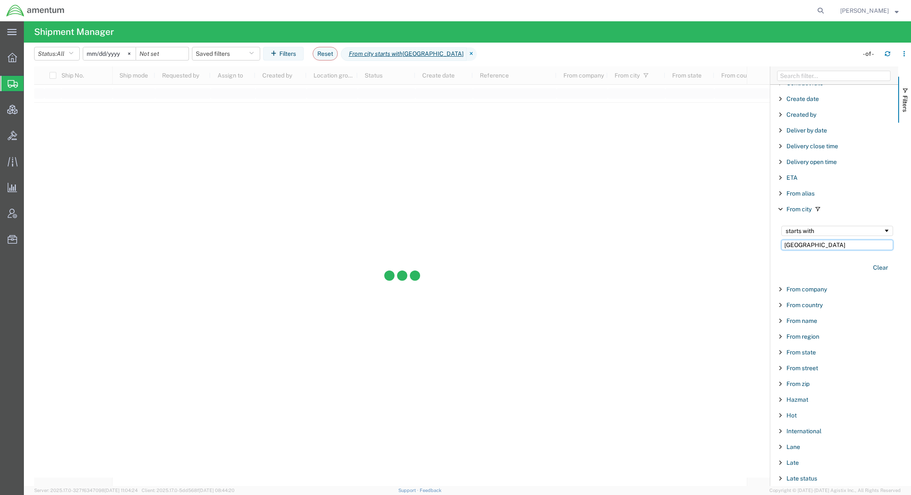
type input "Lexington Park"
click at [785, 353] on div "From state" at bounding box center [834, 352] width 128 height 15
click at [0, 0] on span "Filter List 66 Filters" at bounding box center [0, 0] width 0 height 0
click at [781, 356] on span "Filter List 66 Filters" at bounding box center [780, 352] width 7 height 7
click at [810, 403] on input "Filter List 66 Filters" at bounding box center [837, 397] width 112 height 14
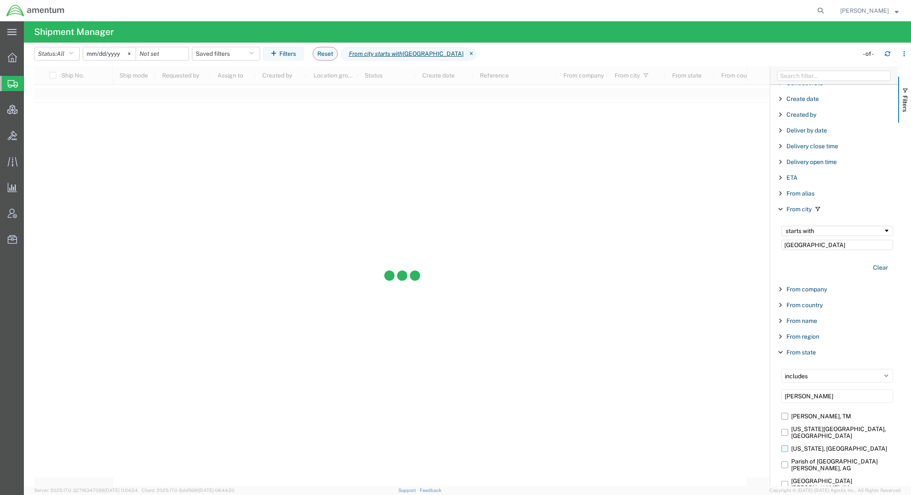
type input "mary"
click at [822, 445] on label "Maryland, US" at bounding box center [837, 448] width 112 height 13
click at [0, 0] on input "Maryland, US" at bounding box center [0, 0] width 0 height 0
click at [29, 217] on span "Account Admin" at bounding box center [26, 213] width 6 height 17
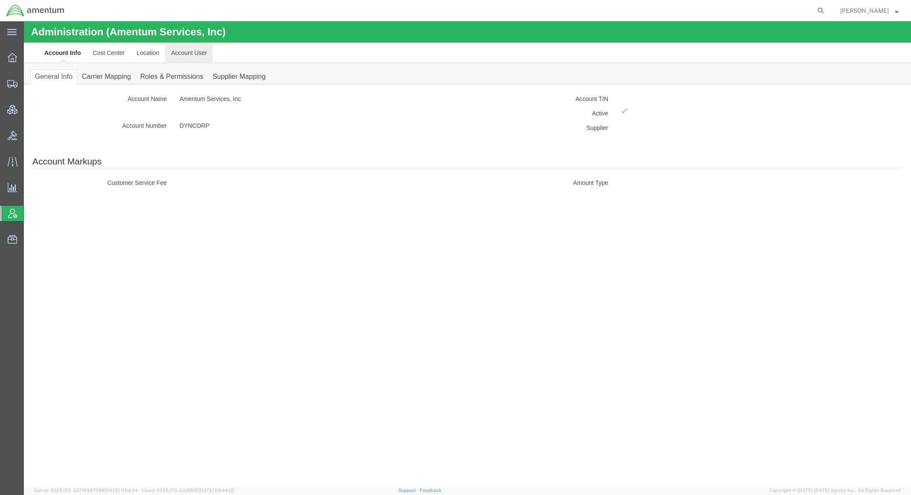
click at [200, 47] on link "Account User" at bounding box center [189, 53] width 48 height 20
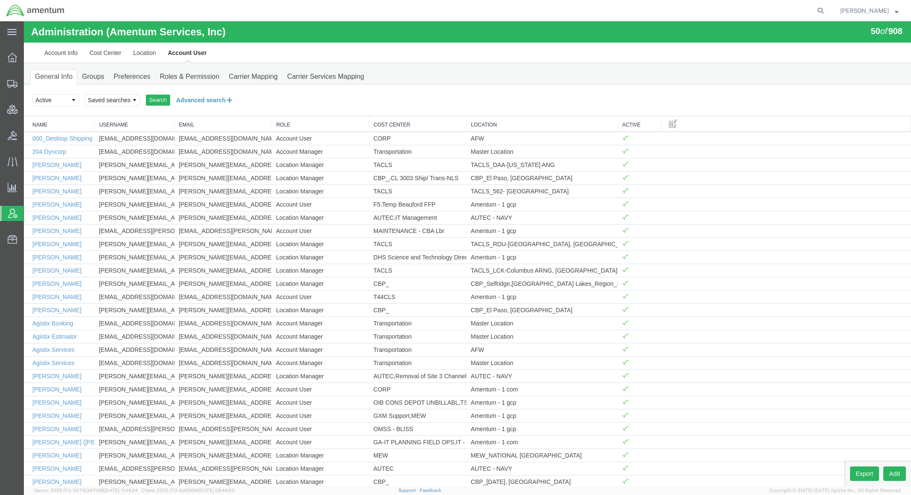
click at [206, 97] on button "Advanced search" at bounding box center [204, 100] width 69 height 14
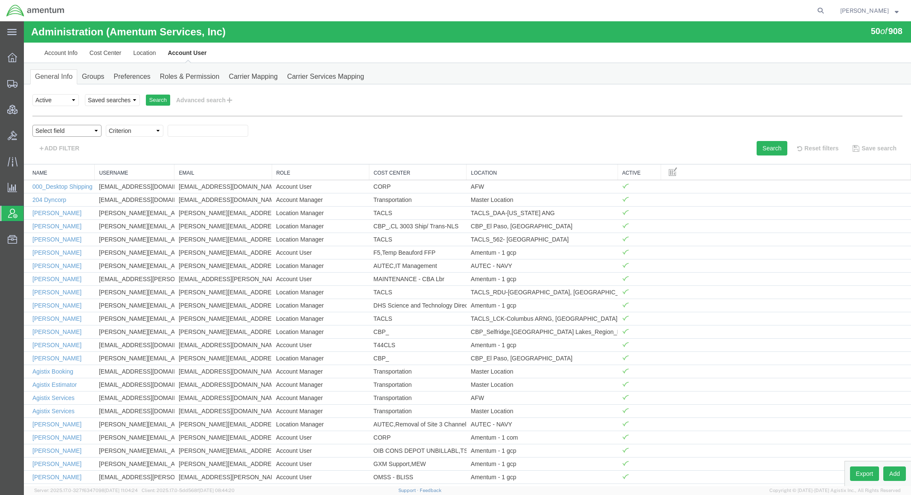
click at [61, 131] on select "Select field Cost Center Email Location Name Role Username" at bounding box center [66, 131] width 69 height 12
select select "personName"
click at [32, 125] on select "Select field Cost Center Email Location Name Role Username" at bounding box center [66, 131] width 69 height 12
drag, startPoint x: 158, startPoint y: 160, endPoint x: 141, endPoint y: 133, distance: 32.2
click at [141, 131] on select "Criterion contains does not contain is is blank is not blank starts with" at bounding box center [135, 131] width 58 height 12
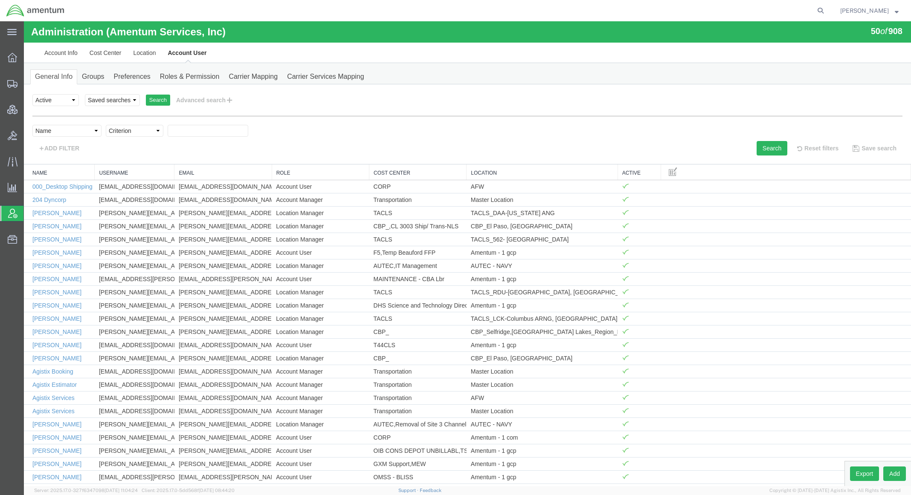
select select "contains"
click at [106, 125] on select "Criterion contains does not contain is is blank is not blank starts with" at bounding box center [135, 131] width 58 height 12
click at [177, 131] on input "text" at bounding box center [208, 131] width 81 height 12
type input "greenf"
click at [765, 149] on button "Search" at bounding box center [771, 148] width 31 height 14
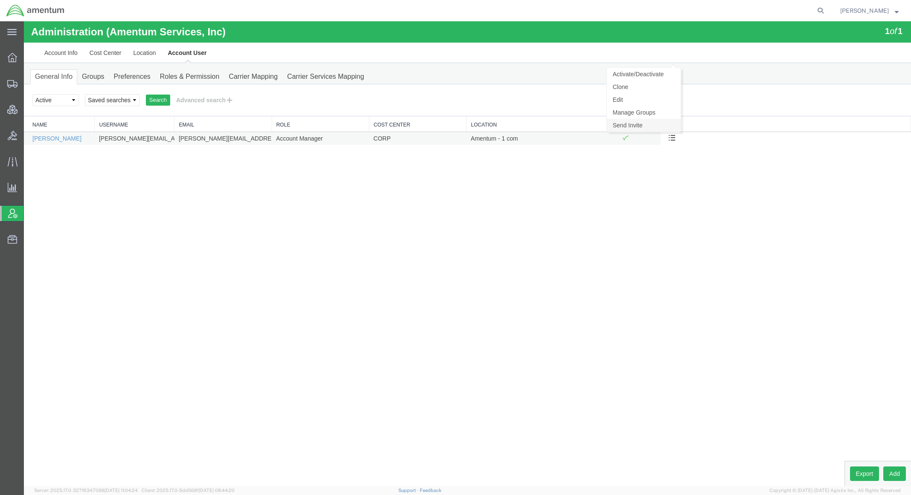
click at [639, 127] on link "Send Invite" at bounding box center [644, 125] width 74 height 13
click at [816, 7] on icon at bounding box center [820, 11] width 12 height 12
paste input "56540229"
type input "56540229"
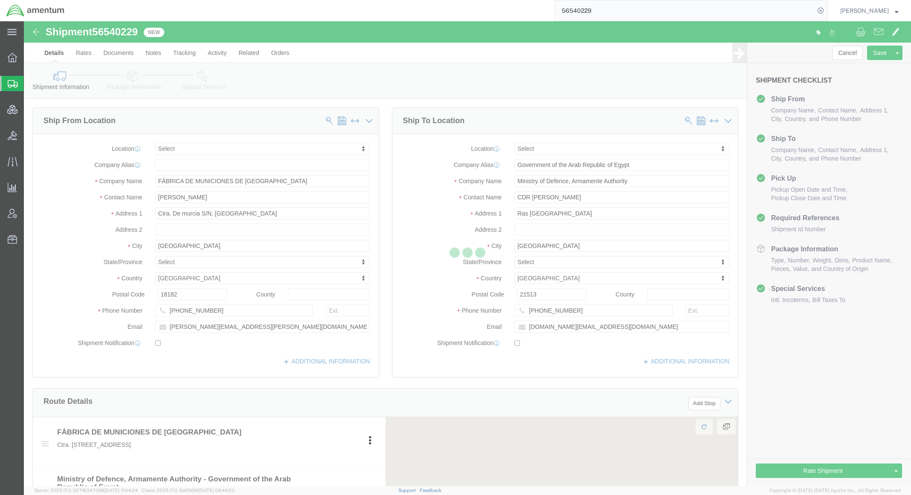
click at [120, 57] on div at bounding box center [467, 253] width 887 height 465
select select
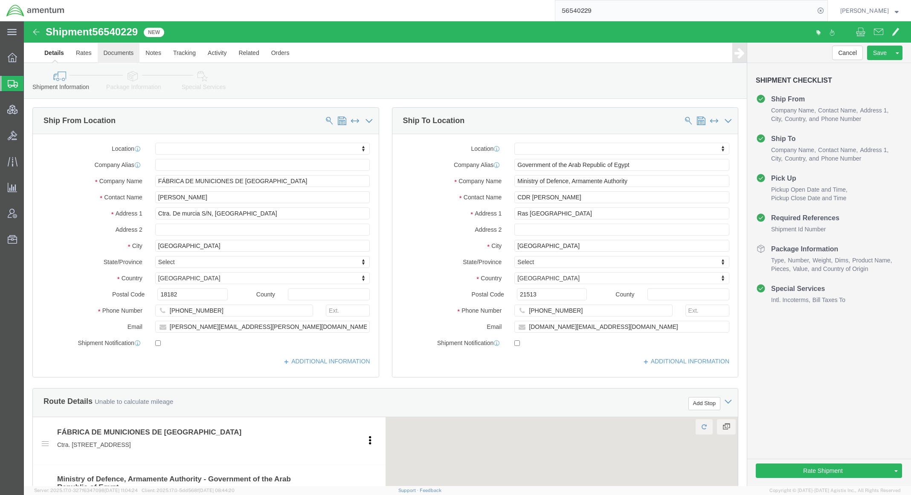
click link "Documents"
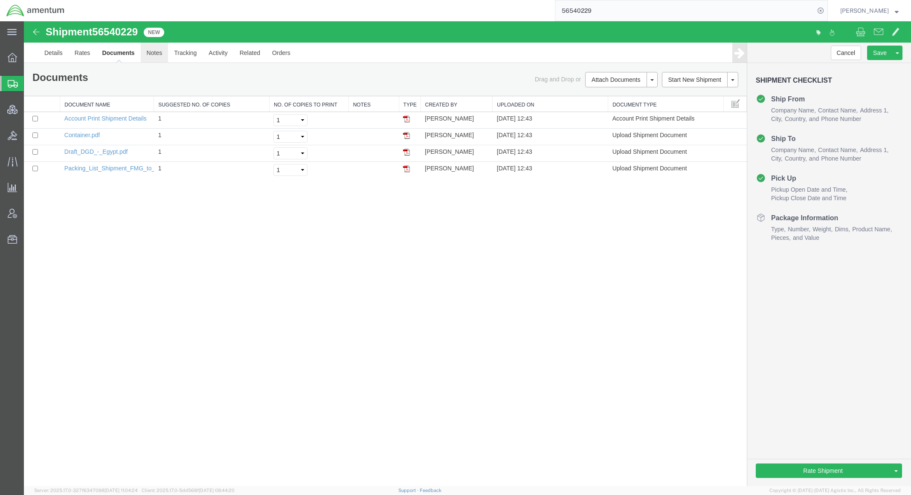
click at [149, 49] on link "Notes" at bounding box center [155, 53] width 28 height 20
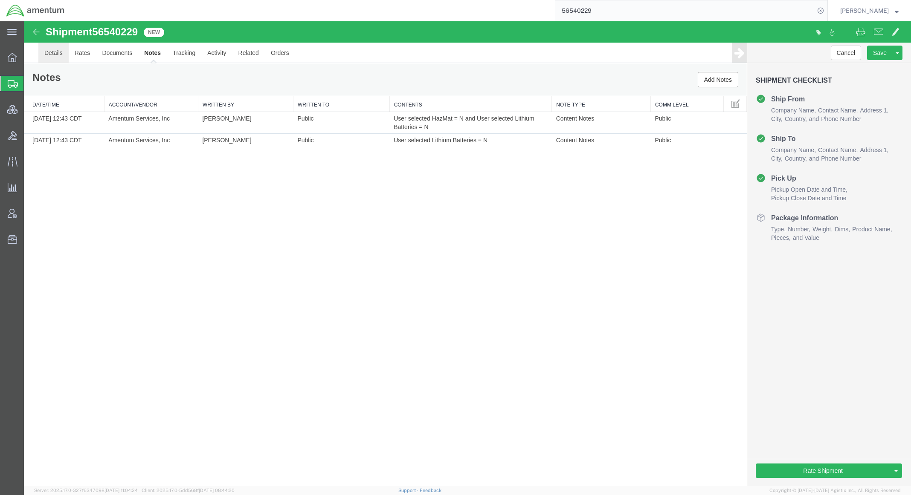
click at [55, 55] on link "Details" at bounding box center [53, 53] width 30 height 20
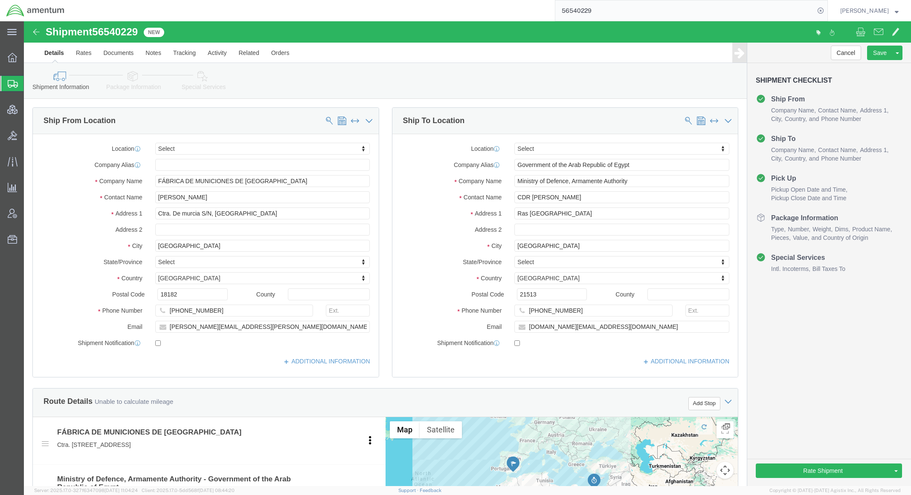
click icon
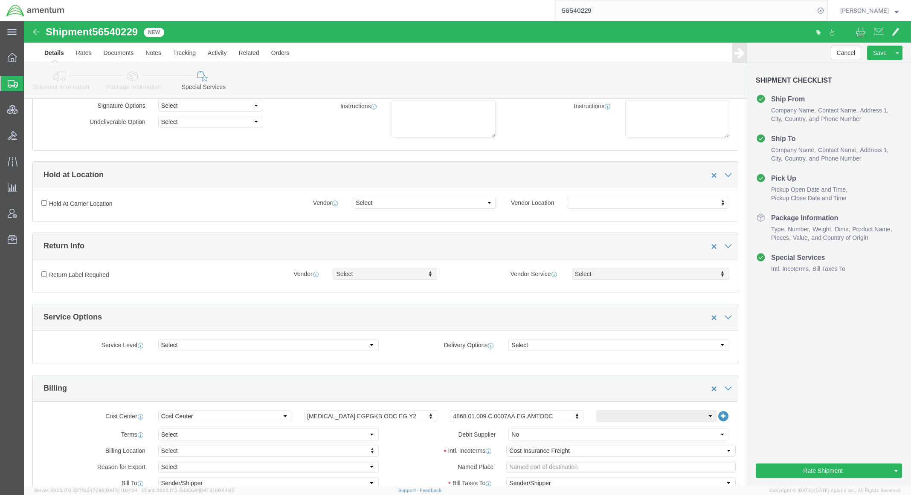
scroll to position [152, 0]
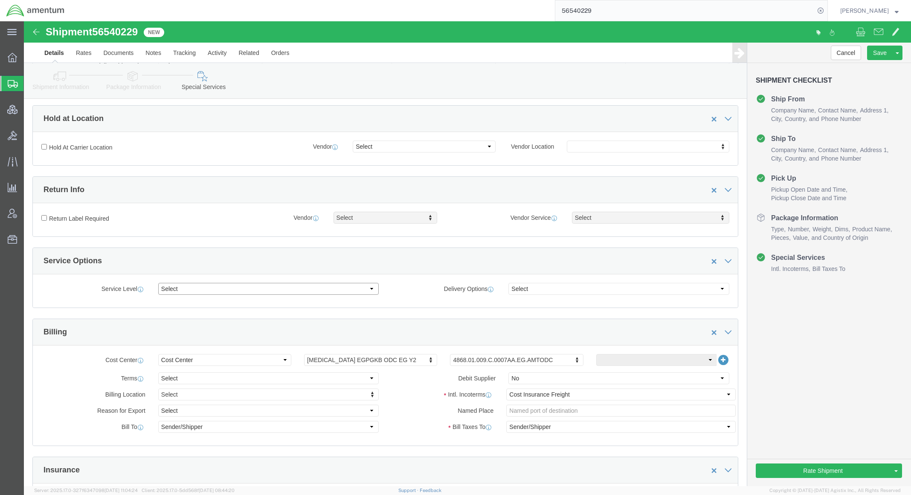
click select "Select 1 Day 2 Day 3-5 Day Economy 5+ Day"
drag, startPoint x: 344, startPoint y: 244, endPoint x: 385, endPoint y: 249, distance: 42.0
click div "Service Options"
click select "Select ATA DTA DTD"
select select "DTD"
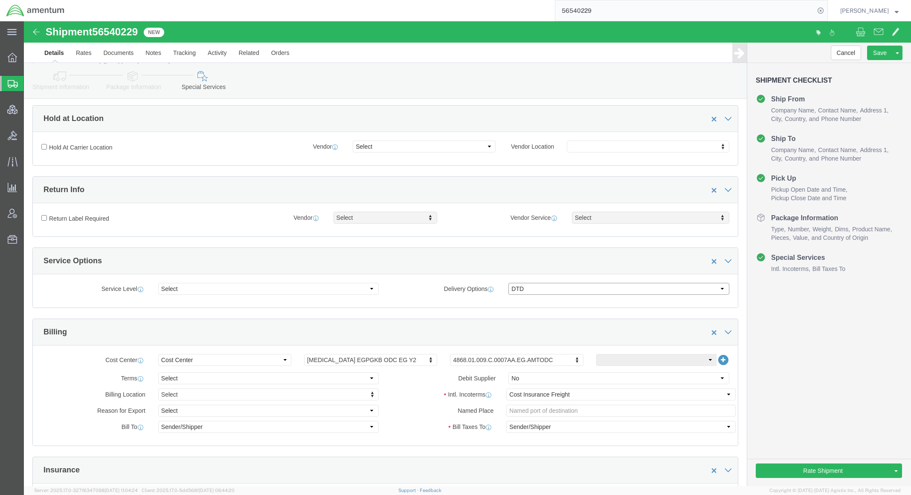
click select "Select ATA DTA DTD"
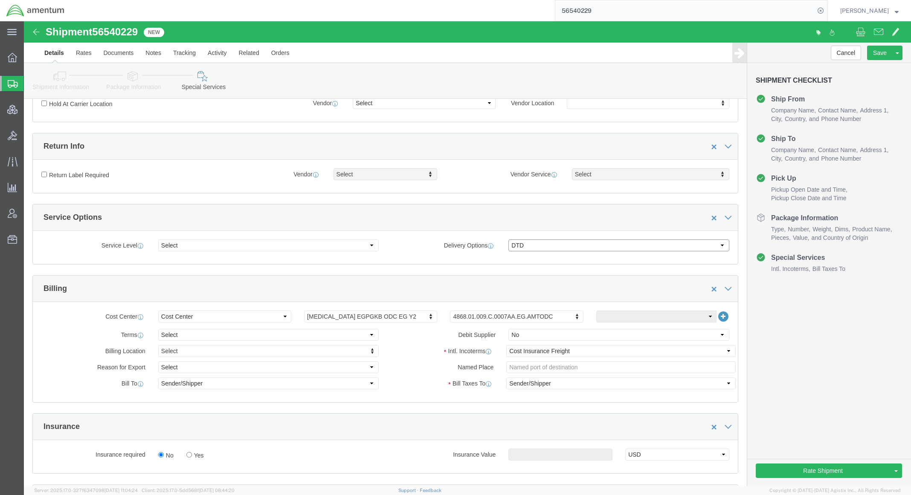
scroll to position [227, 0]
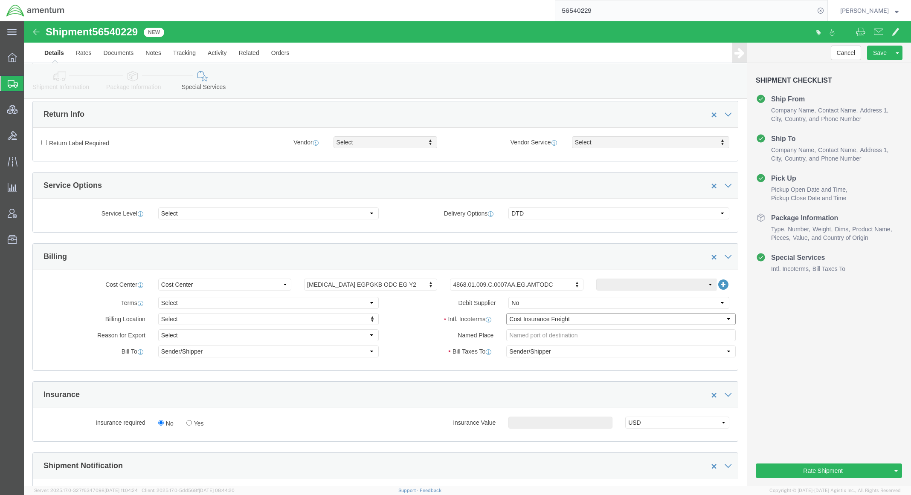
click select "Select Carriage Insurance Paid Carriage Paid To Cost and Freight Cost Insurance…"
click label "Intl. Incoterms"
click select "Select Gift Personal Effects Repair/Warranty Return Sample Sold Temporary/Not S…"
click div "Cost Center Select Buyer Cost Center Department Operations Number Order Number …"
click div "Cancel Save Assign To Clone Shipment Save As Template Approve DPL Shipment Appr…"
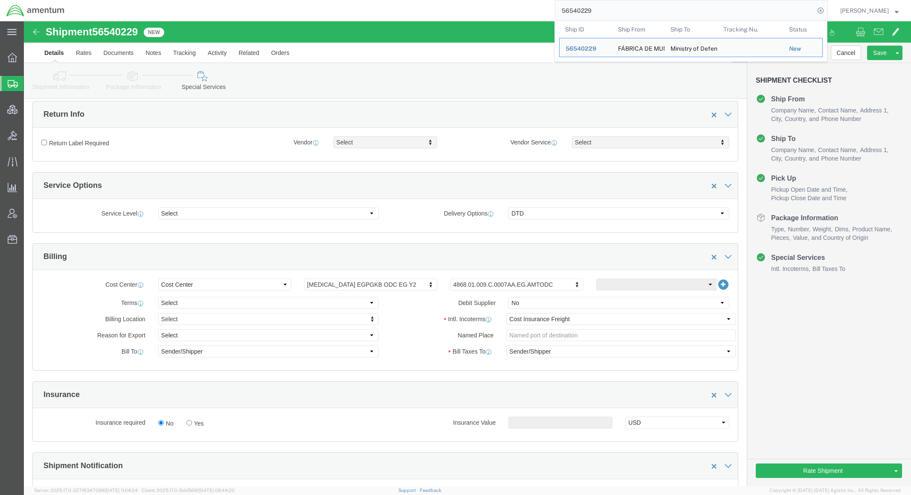
drag, startPoint x: 545, startPoint y: 3, endPoint x: 401, endPoint y: -32, distance: 148.1
click at [401, 0] on html "main_menu Created with Sketch. Collapse Menu Overview Shipments Shipment Manage…" at bounding box center [455, 247] width 911 height 495
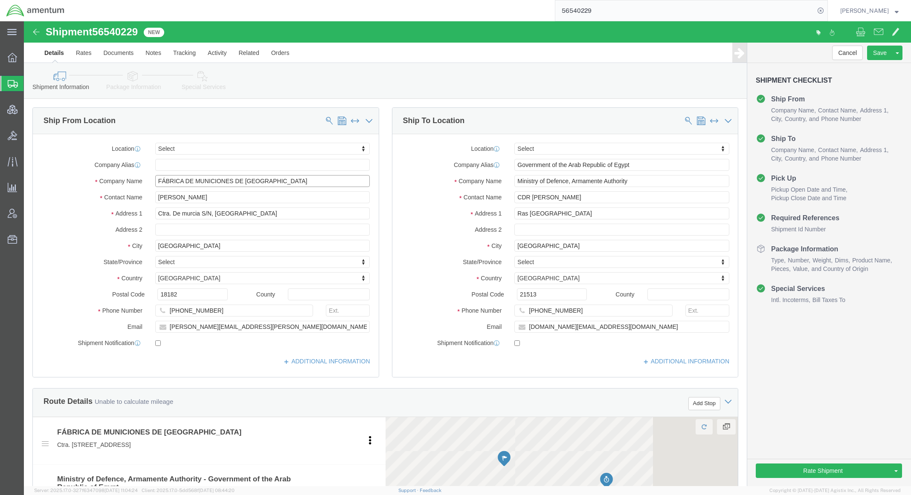
click input "FÁBRICA DE MUNICIONES DE GRANADA"
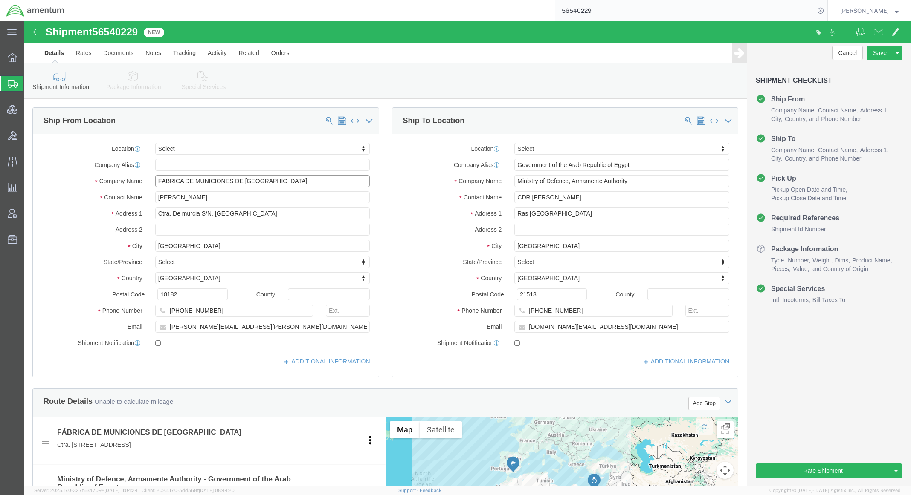
drag, startPoint x: 265, startPoint y: 161, endPoint x: 14, endPoint y: 147, distance: 251.1
click div "Location Select Select My Profile Location 1002-4122-6 1006-5256-0 1026-8910-0 …"
drag, startPoint x: 643, startPoint y: 163, endPoint x: 320, endPoint y: 142, distance: 324.2
click div "Ship From Location Location Select Select My Profile Location 1002-4122-6 1006-…"
click input "Government of the Arab Republic of Egypt"
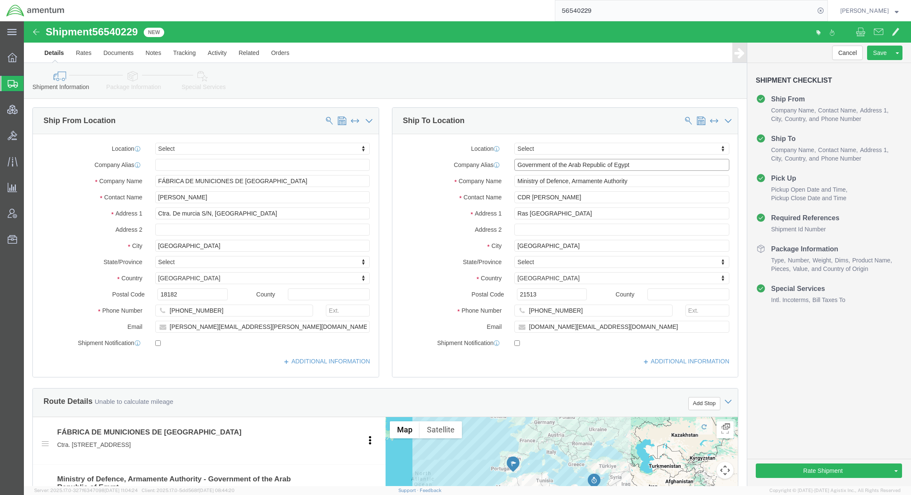
drag, startPoint x: 643, startPoint y: 143, endPoint x: 314, endPoint y: 97, distance: 332.7
click div "Ship From Location Location Select Select My Profile Location 1002-4122-6 1006-…"
drag, startPoint x: 98, startPoint y: 35, endPoint x: 135, endPoint y: 39, distance: 37.3
click link "Documents"
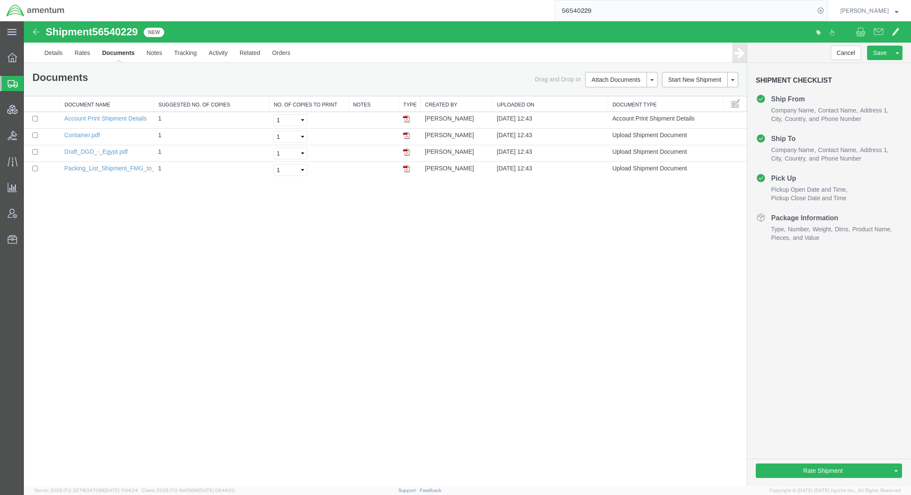
click at [578, 371] on div "Shipment 56540229 4 of 4 New Details Rates Documents Notes Tracking Activity Re…" at bounding box center [467, 254] width 887 height 466
drag, startPoint x: 44, startPoint y: 86, endPoint x: 497, endPoint y: 6, distance: 459.8
click at [30, 86] on span "Shipments" at bounding box center [26, 83] width 7 height 17
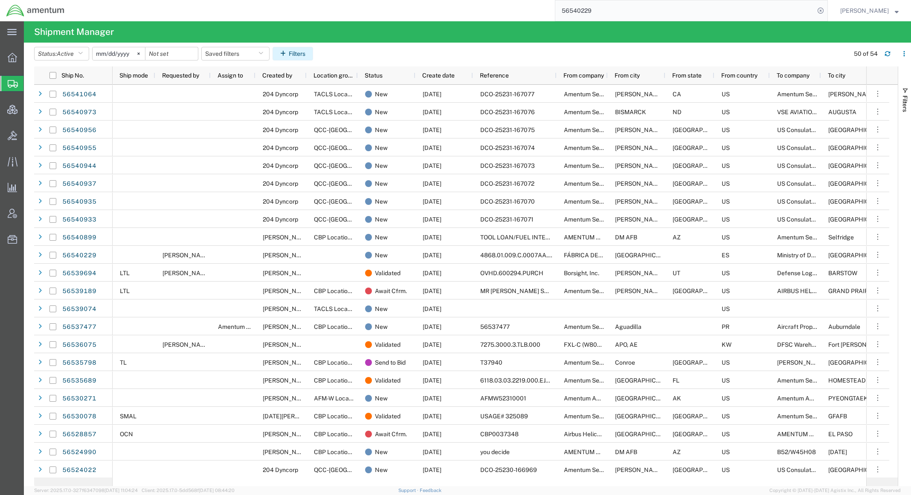
click at [304, 54] on button "Filters" at bounding box center [292, 54] width 40 height 14
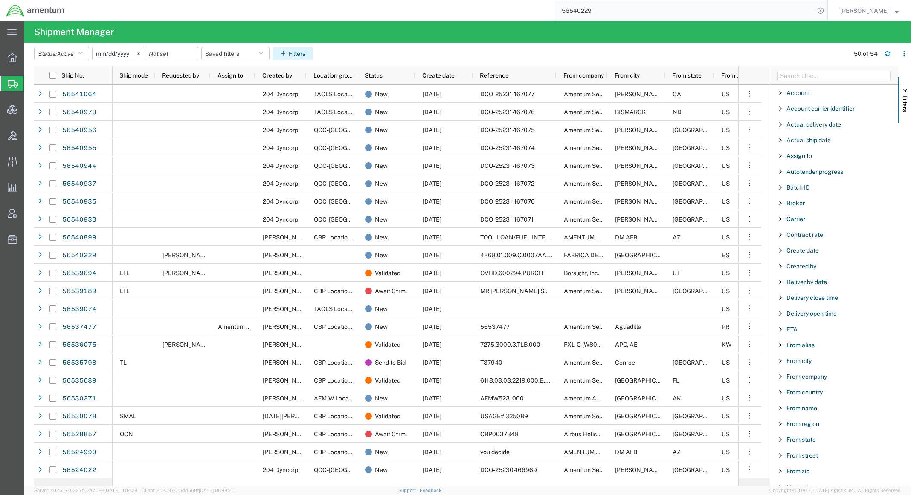
click at [297, 55] on button "Filters" at bounding box center [292, 54] width 40 height 14
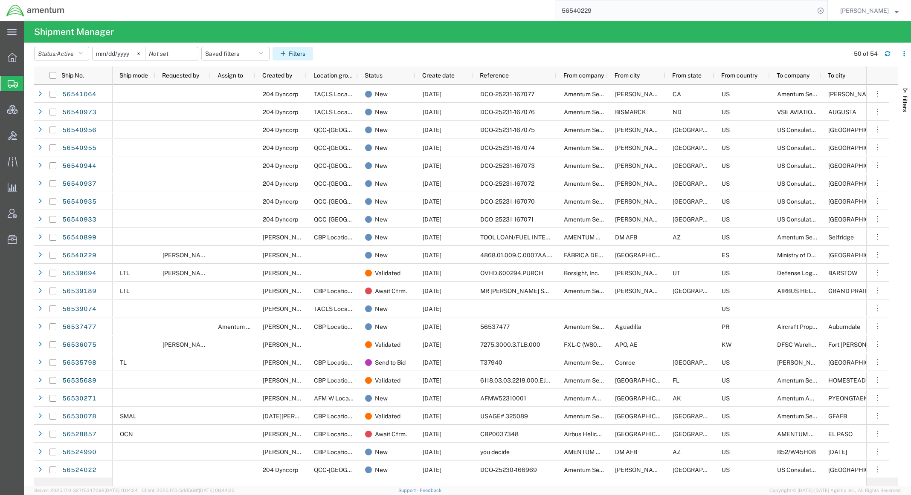
click at [309, 53] on button "Filters" at bounding box center [292, 54] width 40 height 14
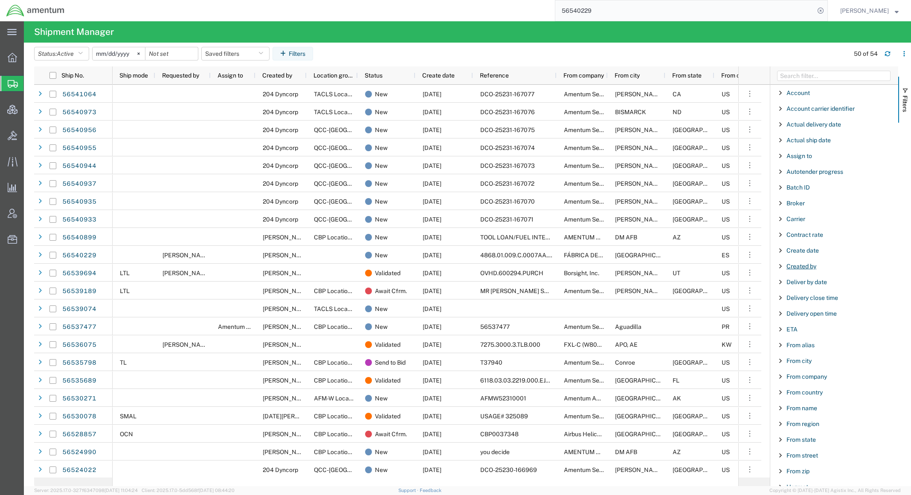
click at [807, 269] on span "Created by" at bounding box center [801, 266] width 30 height 7
click at [799, 306] on input "Filter Value" at bounding box center [837, 302] width 112 height 10
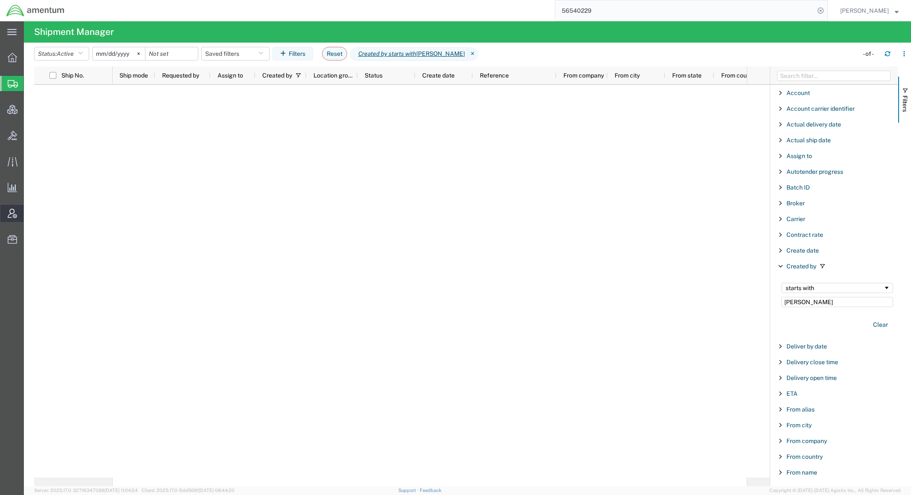
type input "terrie"
click at [29, 212] on span "Account Admin" at bounding box center [26, 213] width 6 height 17
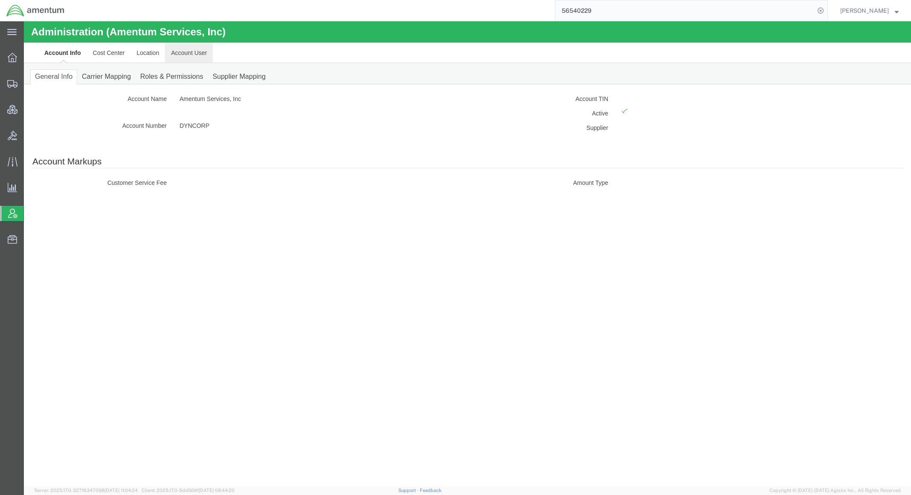
click at [200, 58] on link "Account User" at bounding box center [189, 53] width 48 height 20
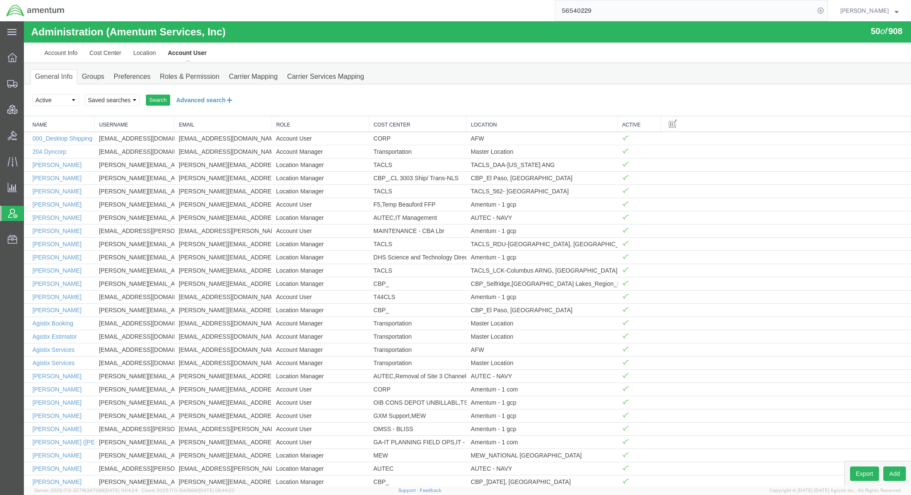
click at [219, 103] on button "Advanced search" at bounding box center [204, 100] width 69 height 14
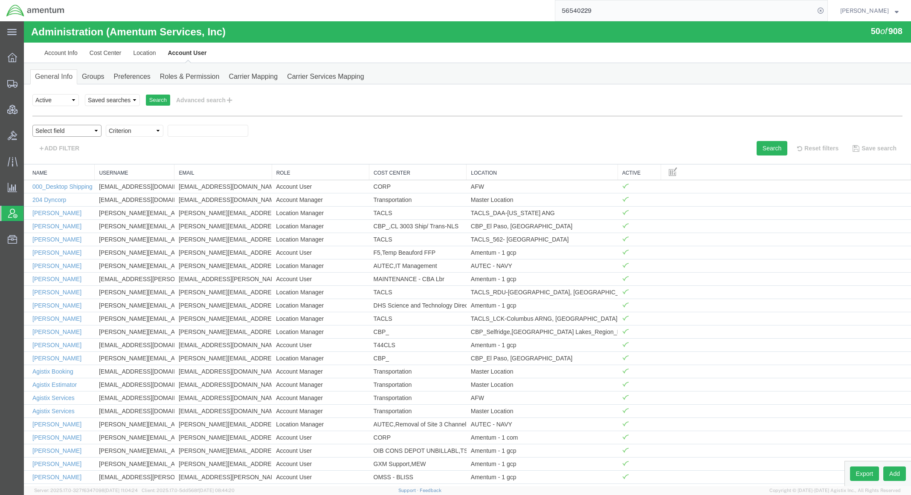
click at [64, 130] on select "Select field Cost Center Email Location Name Role Username" at bounding box center [66, 131] width 69 height 12
select select "personName"
click at [32, 125] on select "Select field Cost Center Email Location Name Role Username" at bounding box center [66, 131] width 69 height 12
click at [140, 136] on select "Criterion contains does not contain is is blank is not blank starts with" at bounding box center [135, 131] width 58 height 12
select select "contains"
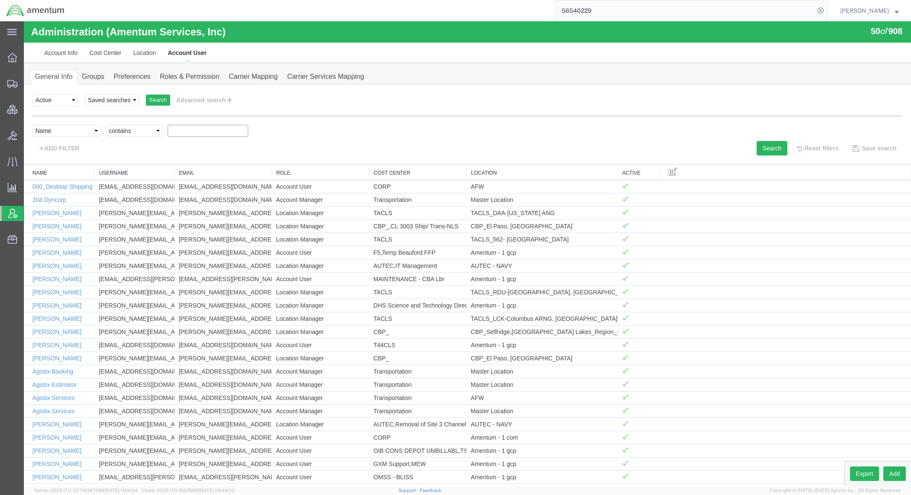
click at [106, 125] on select "Criterion contains does not contain is is blank is not blank starts with" at bounding box center [135, 131] width 58 height 12
click at [195, 134] on input "text" at bounding box center [208, 131] width 81 height 12
type input "terrie"
click at [762, 147] on button "Search" at bounding box center [771, 148] width 31 height 14
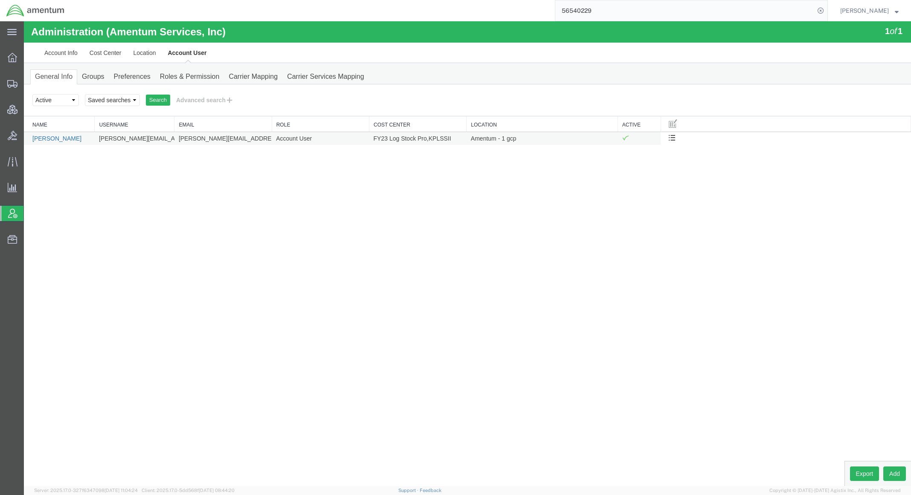
click at [48, 140] on link "Terrie Hydorn" at bounding box center [56, 138] width 49 height 7
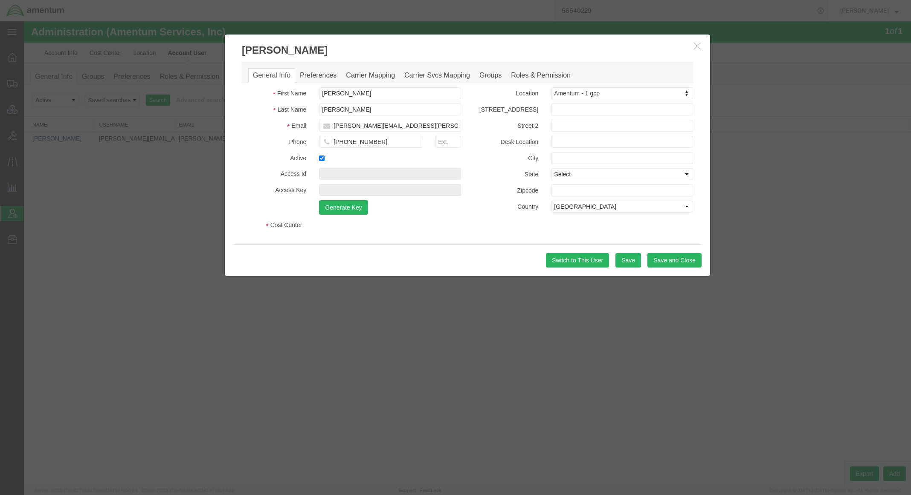
select select "COSTCENTER"
select select "DEPARTMENT"
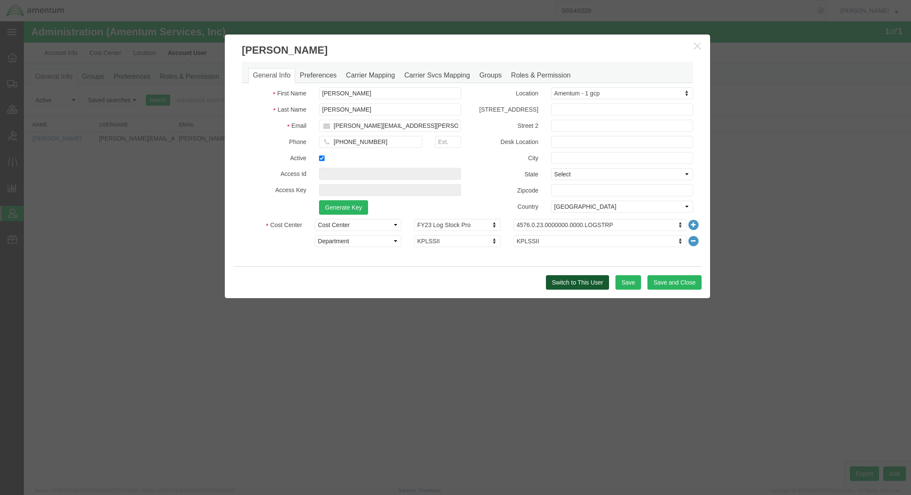
click at [573, 284] on button "Switch to This User" at bounding box center [577, 282] width 63 height 14
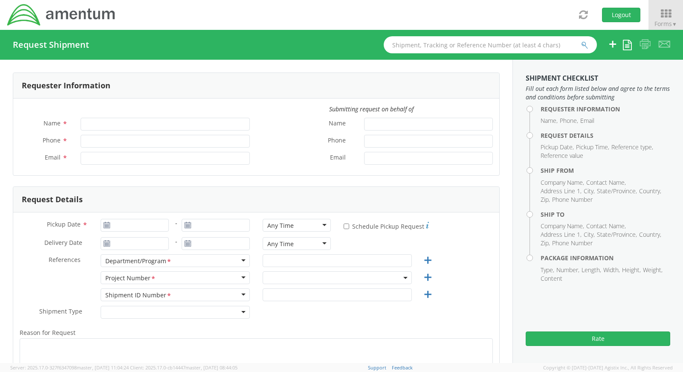
type input "Jason Champagne"
type input "+1-817-224-7489"
type input "[PERSON_NAME][EMAIL_ADDRESS][DOMAIN_NAME]"
select select "OVHD.600294.PURCH"
type input "Jason Champagne"
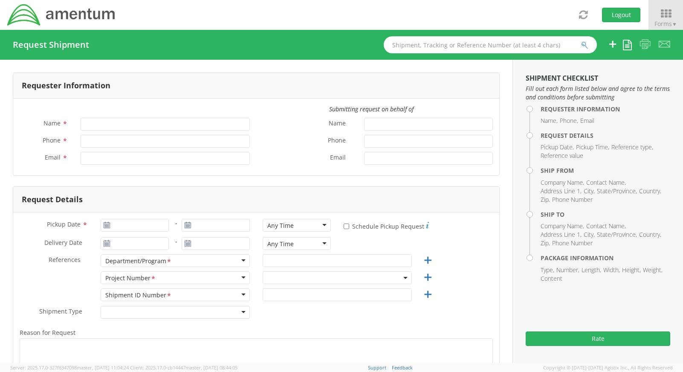
type input "[PHONE_NUMBER]"
type input "[PERSON_NAME][EMAIL_ADDRESS][DOMAIN_NAME]"
select select "OVHD.600294.PURCH"
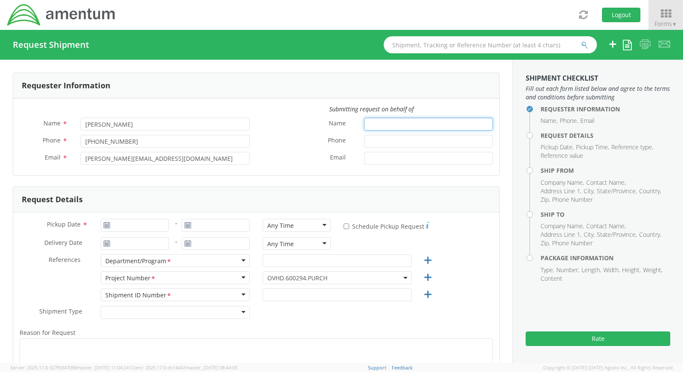
click at [410, 120] on input "Name *" at bounding box center [428, 124] width 129 height 13
paste input "Tamara (Tami) Skjegstad"
type input "Tamara (Tami) Skjegstad"
click at [398, 144] on input "Phone *" at bounding box center [428, 141] width 129 height 13
paste input "530.961.2289"
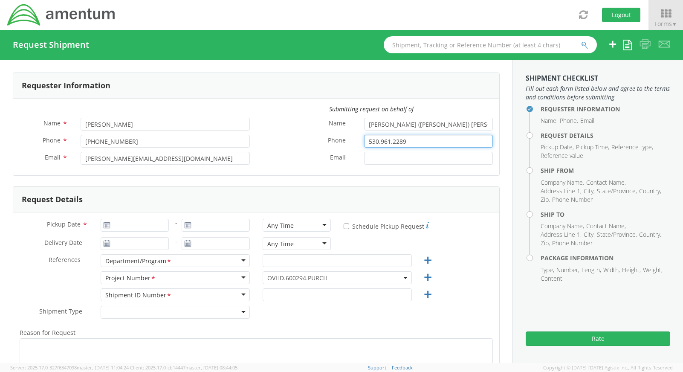
click at [388, 144] on input "530.961.2289" at bounding box center [428, 141] width 129 height 13
type input "530-961-2289"
click at [380, 152] on input "Email *" at bounding box center [428, 158] width 129 height 13
paste input "tamara.skjegstad@amentum.com"
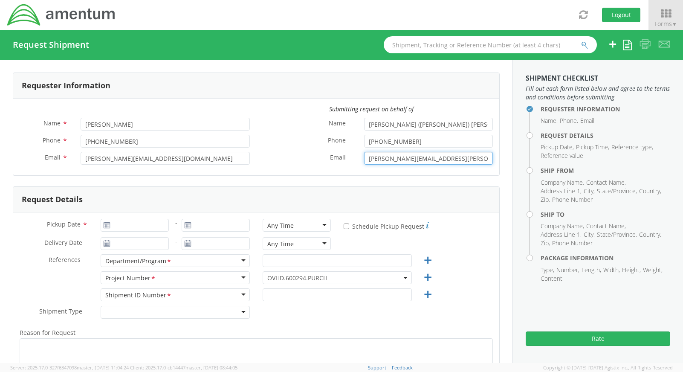
type input "tamara.skjegstad@amentum.com"
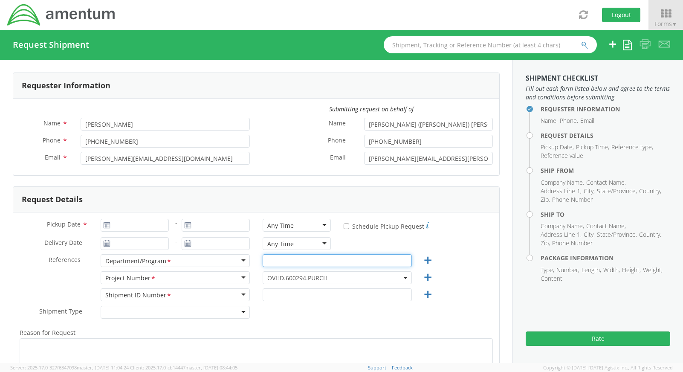
click at [275, 258] on input "text" at bounding box center [337, 260] width 149 height 13
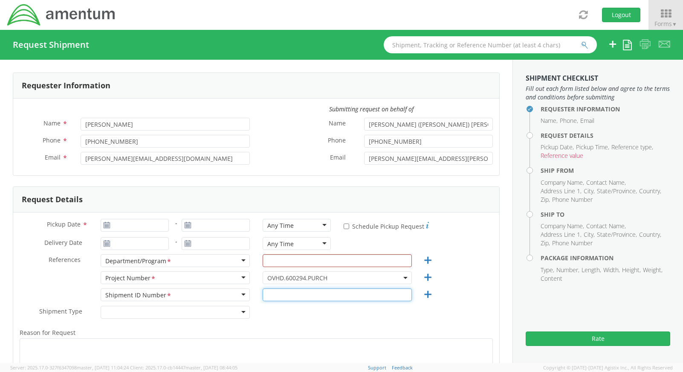
click at [286, 295] on input "text" at bounding box center [337, 294] width 149 height 13
paste input "RC26 USG Parts Return - Need Shipping quote"
type input "RC26 USG Parts Return - Need Shipping quote"
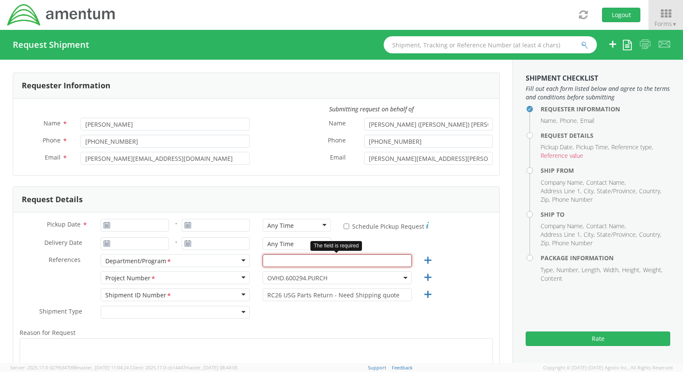
click at [284, 257] on input "text" at bounding box center [337, 260] width 149 height 13
type input "C"
type input "TBD"
click at [311, 322] on div "Shipment Type * Batch Regular" at bounding box center [256, 314] width 486 height 17
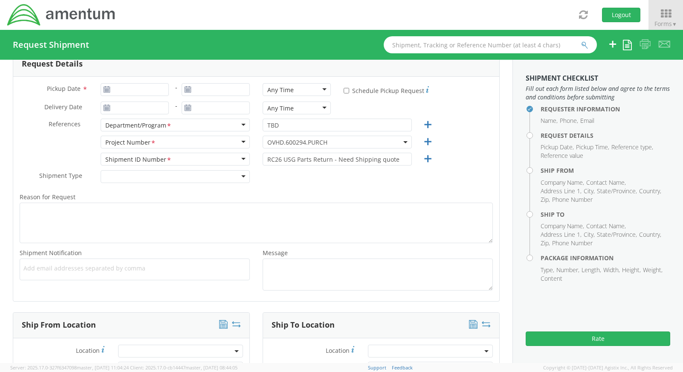
scroll to position [114, 0]
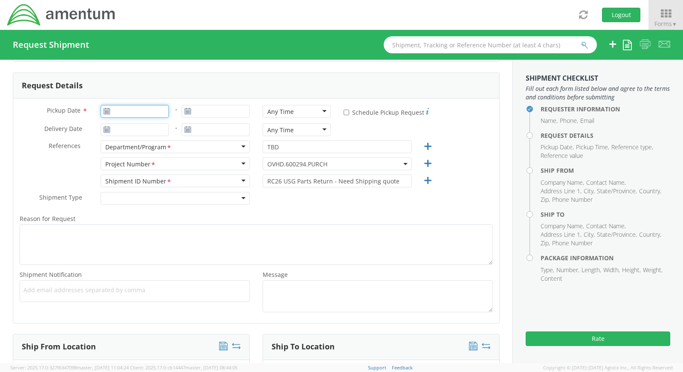
click at [147, 115] on input "Pickup Date *" at bounding box center [135, 111] width 68 height 13
type input "08/19/2025"
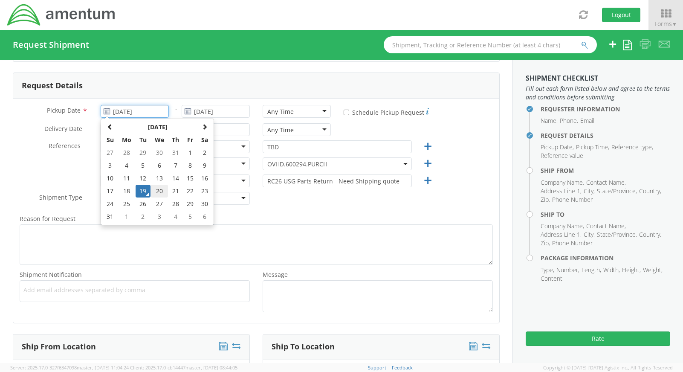
click at [159, 194] on td "20" at bounding box center [159, 191] width 18 height 13
type input "08/20/2025"
click at [130, 114] on input "08/20/2025" at bounding box center [135, 111] width 68 height 13
click at [176, 189] on td "21" at bounding box center [175, 191] width 15 height 13
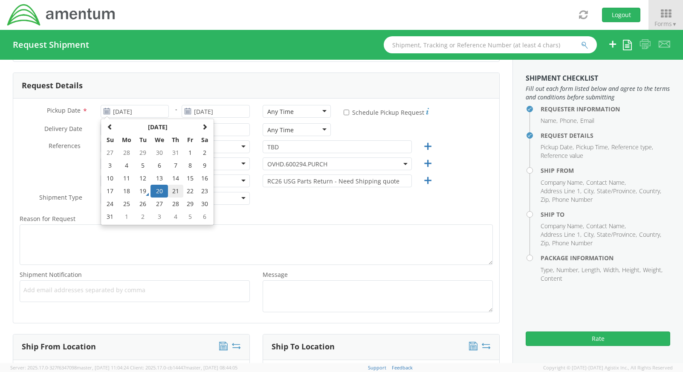
type input "08/21/2025"
click at [108, 115] on input "08/21/2025" at bounding box center [135, 111] width 68 height 13
click at [127, 202] on td "25" at bounding box center [127, 203] width 18 height 13
type input "08/25/2025"
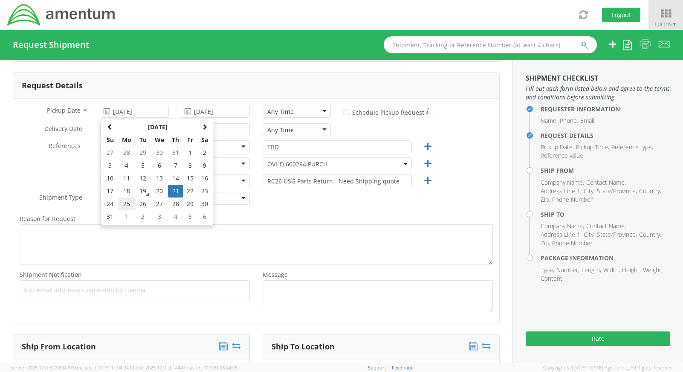
type input "08/25/2025"
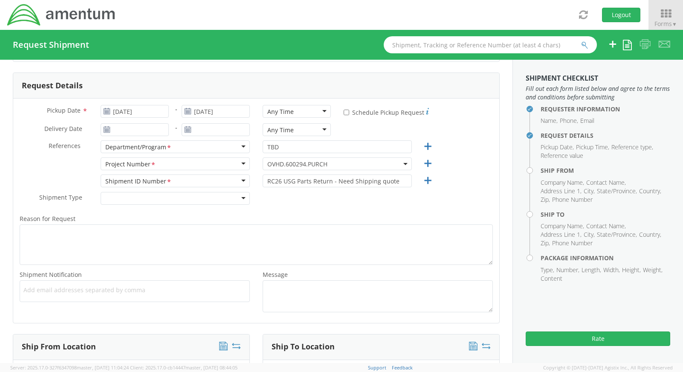
click at [208, 208] on div "Shipment Type * Batch Regular" at bounding box center [134, 200] width 243 height 17
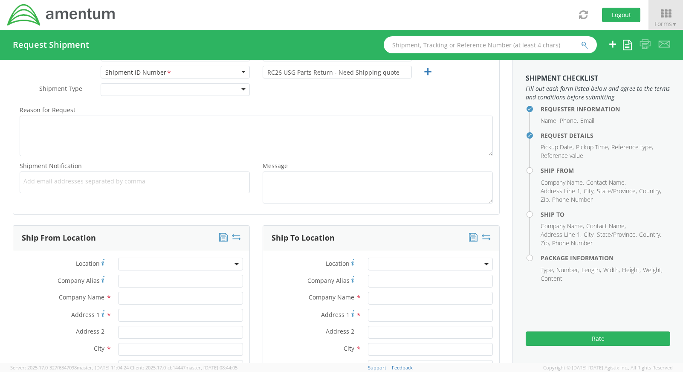
scroll to position [227, 0]
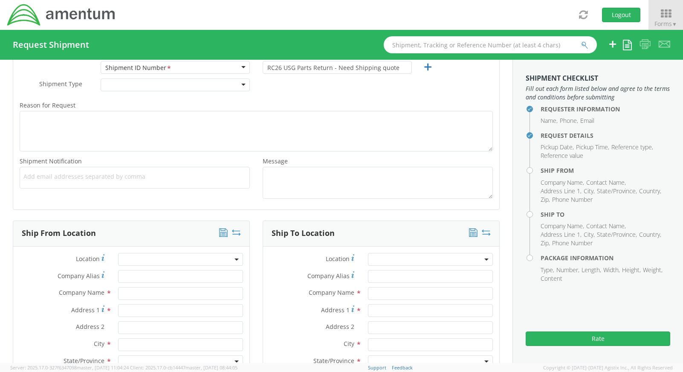
click at [184, 184] on div "Add email addresses separated by comma" at bounding box center [135, 178] width 230 height 22
paste input "tamara.skjegstad@amentum.com"
type input "tamara.skjegstad@amentum.com"
click at [153, 198] on div "Shipment Notification * Add email addresses separated by comma tamara.skjegstad…" at bounding box center [256, 179] width 486 height 47
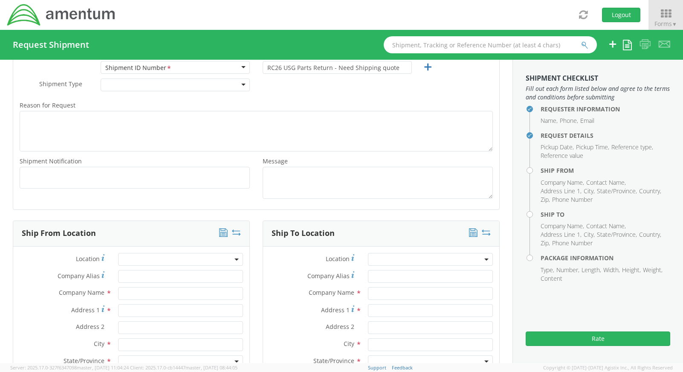
scroll to position [0, 0]
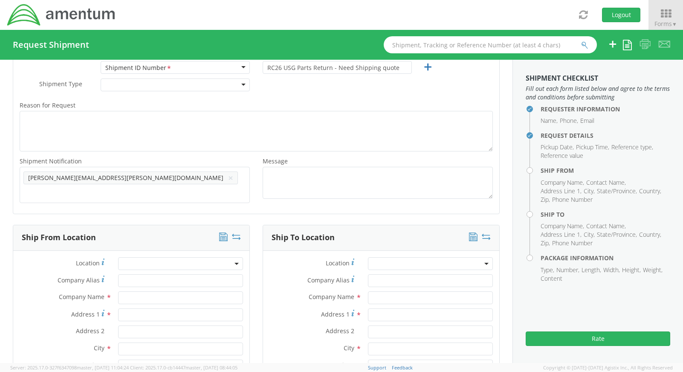
click at [126, 186] on input "text" at bounding box center [74, 192] width 103 height 12
paste input "jason.champagne@amentum.com"
type input "jason.champagne@amentum.com"
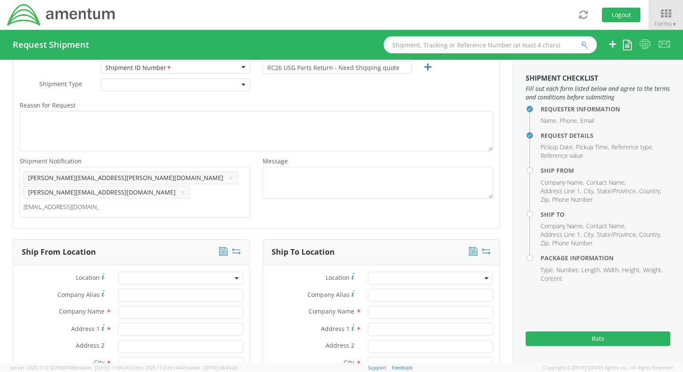
type input "tmsupport@amentum.com"
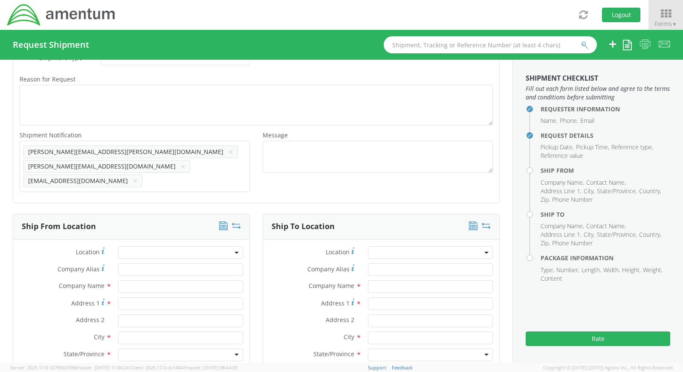
scroll to position [341, 0]
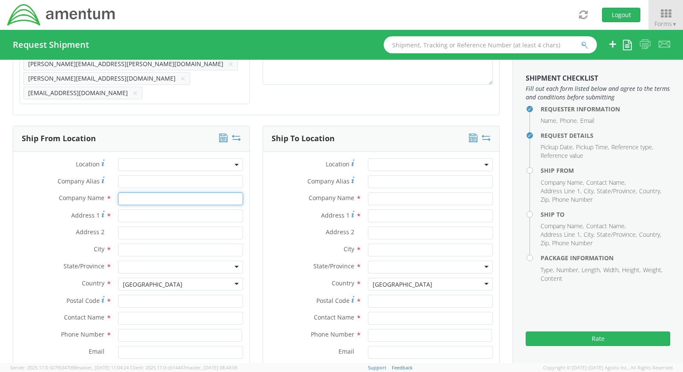
click at [169, 202] on input "text" at bounding box center [180, 198] width 125 height 13
paste input "Borsight, Inc."
type input "Borsight, Inc."
click at [183, 218] on input "Address 1 *" at bounding box center [180, 215] width 125 height 13
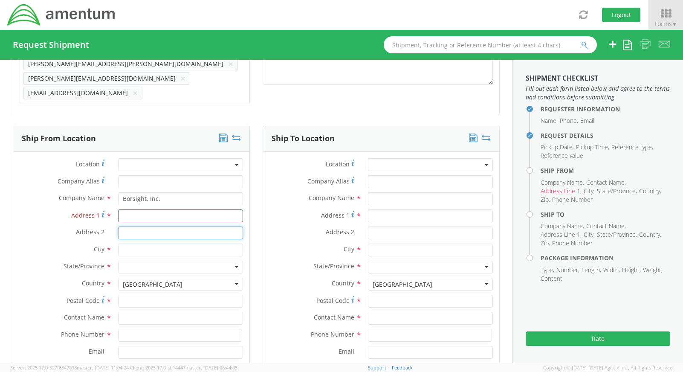
click at [141, 234] on input "Address 2 *" at bounding box center [180, 232] width 125 height 13
click at [146, 217] on input "Address 1 *" at bounding box center [180, 215] width 125 height 13
paste input "3525 Airport Road"
type input "3525 Airport Road"
click at [179, 252] on input "text" at bounding box center [180, 249] width 125 height 13
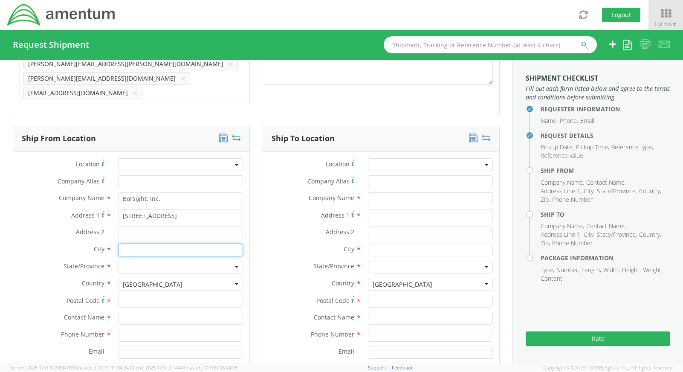
paste input "Ogden, UT 84405"
drag, startPoint x: 180, startPoint y: 251, endPoint x: 152, endPoint y: 247, distance: 27.9
click at [152, 247] on input "Ogden, UT 84405" at bounding box center [180, 249] width 125 height 13
type input "Ogden"
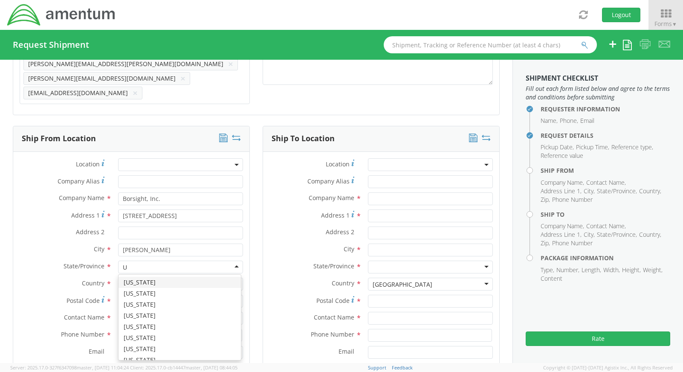
type input "Ut"
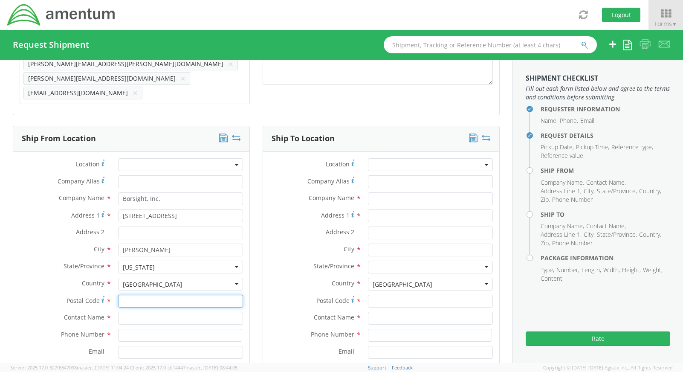
click at [141, 297] on input "Postal Code *" at bounding box center [180, 301] width 125 height 13
paste input "84405"
type input "84405"
click at [135, 323] on input "text" at bounding box center [180, 318] width 125 height 13
type input "TBD"
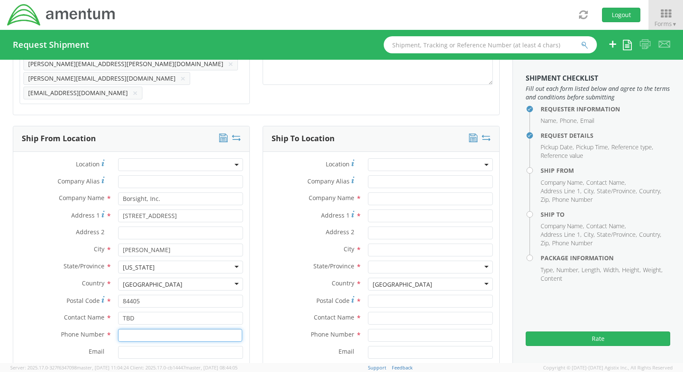
click at [131, 336] on input at bounding box center [180, 335] width 124 height 13
paste input "409-1488"
click at [119, 336] on input "409-1488" at bounding box center [180, 335] width 124 height 13
type input "801-409-1488"
click at [263, 192] on label "Company Name *" at bounding box center [312, 197] width 98 height 11
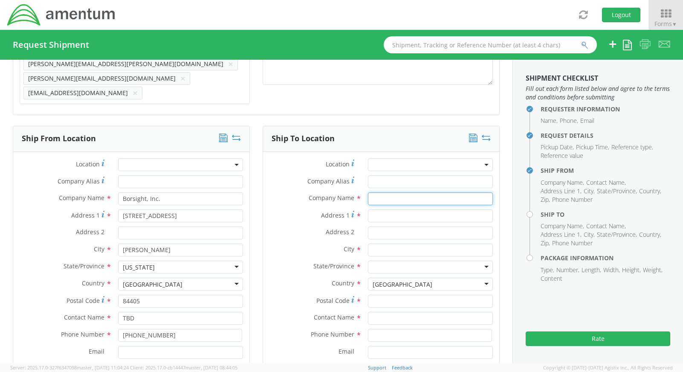
click at [378, 199] on input "text" at bounding box center [430, 198] width 125 height 13
paste input "Defense Logistics Agency"
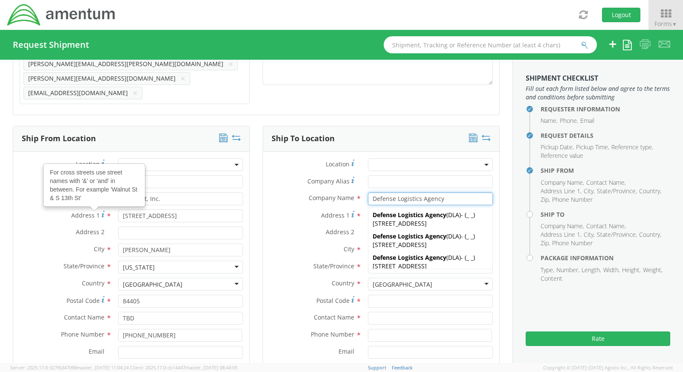
type input "Defense Logistics Agency"
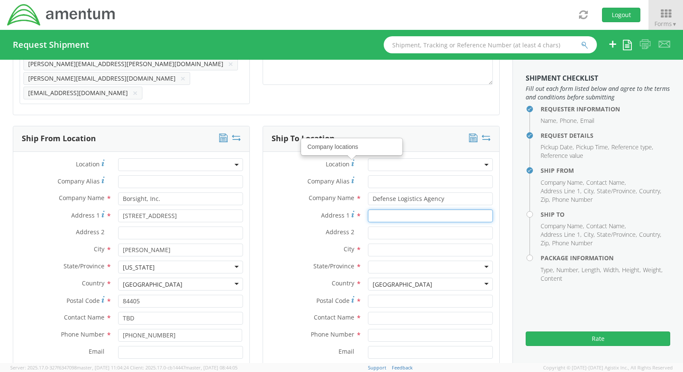
click at [399, 217] on input "Address 1 *" at bounding box center [430, 215] width 125 height 13
click at [394, 233] on input "Address 2 *" at bounding box center [430, 232] width 125 height 13
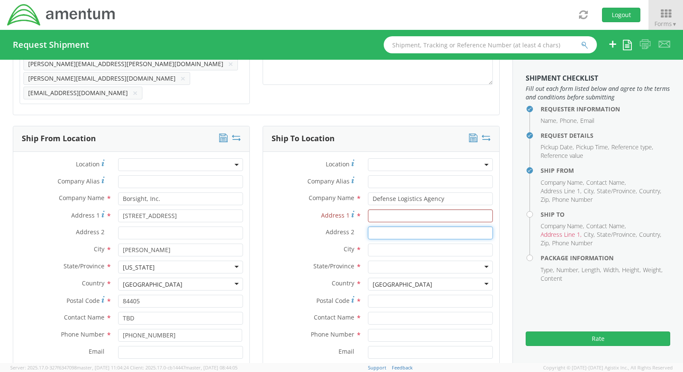
paste input "DLA Disposition Services, MCLB"
type input "DLA Disposition Services, MCLB"
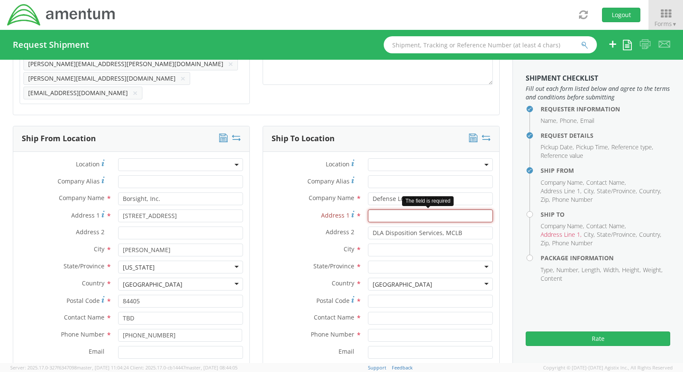
click at [376, 213] on input "Address 1 *" at bounding box center [430, 215] width 125 height 13
paste input "Bldg. 226 Joseph L. Boll Avenue"
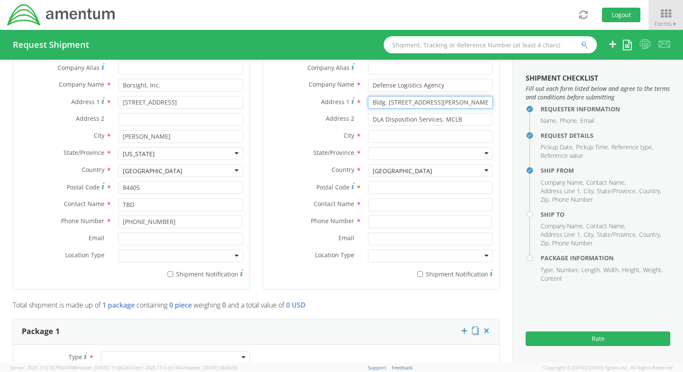
scroll to position [455, 0]
drag, startPoint x: 469, startPoint y: 104, endPoint x: 171, endPoint y: 100, distance: 298.9
click at [171, 100] on div "Ship From Location Location * Company Alias * Company Name * Borsight, Inc. Add…" at bounding box center [256, 156] width 500 height 288
paste input "226 Joseph L. Boll Ave."
type input "Bldg 226 Joseph L. Boll Ave"
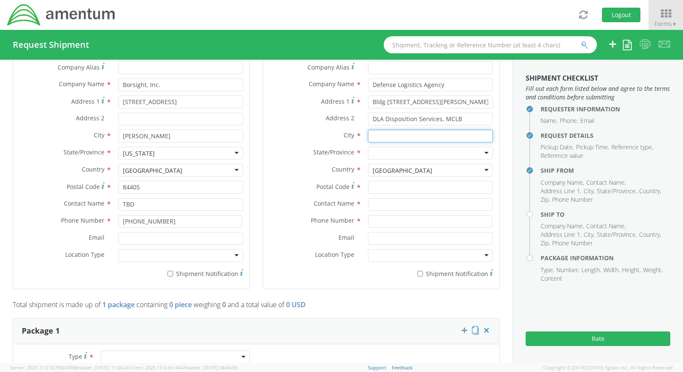
click at [408, 136] on input "text" at bounding box center [430, 136] width 125 height 13
paste input "MCLB Barstow"
type input "MCLB Barstow"
click at [385, 153] on div at bounding box center [430, 153] width 125 height 13
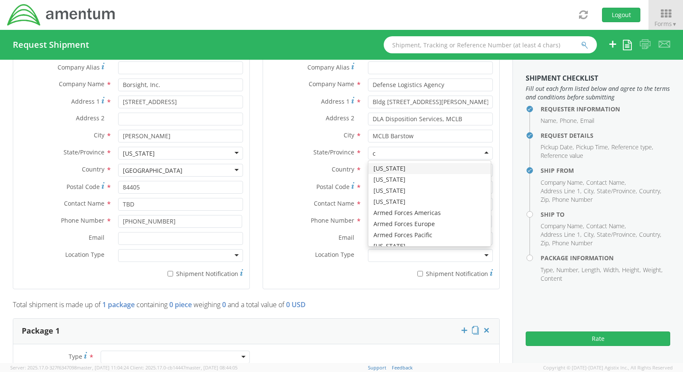
type input "ca"
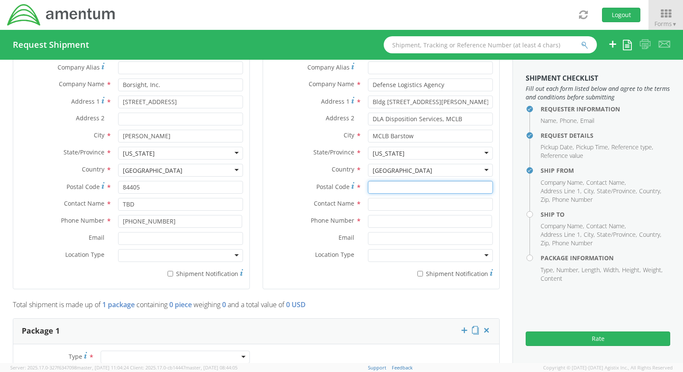
drag, startPoint x: 374, startPoint y: 188, endPoint x: 382, endPoint y: 188, distance: 7.2
click at [374, 188] on input "Postal Code *" at bounding box center [430, 187] width 125 height 13
paste input "92311"
type input "92311"
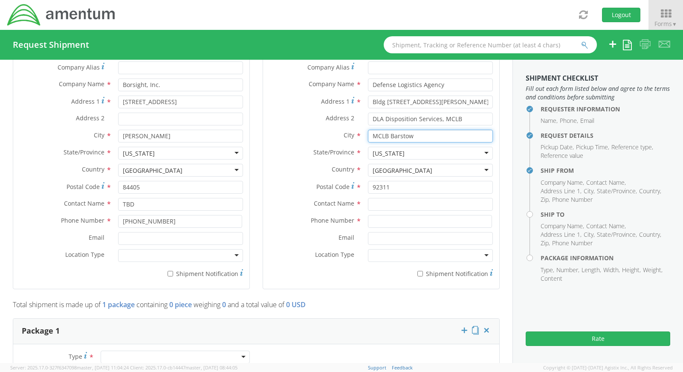
drag, startPoint x: 429, startPoint y: 137, endPoint x: 220, endPoint y: 125, distance: 208.8
click at [220, 125] on div "Ship From Location Location * Company Alias * Company Name * Borsight, Inc. Add…" at bounding box center [256, 156] width 500 height 288
paste input "BARSTOW"
type input "BARSTOW"
click at [468, 121] on input "DLA Disposition Services, MCLB" at bounding box center [430, 119] width 125 height 13
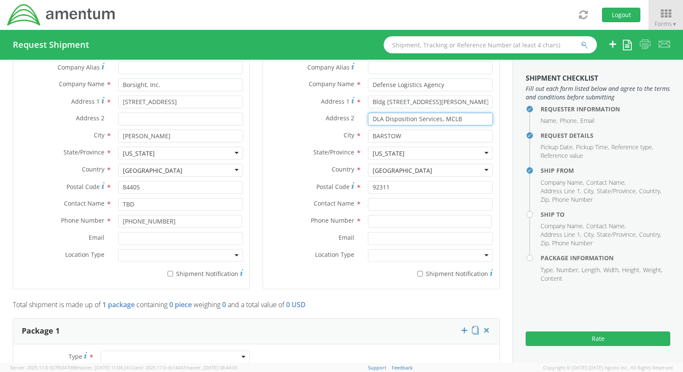
drag, startPoint x: 466, startPoint y: 119, endPoint x: 441, endPoint y: 118, distance: 24.7
click at [441, 118] on input "DLA Disposition Services, MCLB" at bounding box center [430, 119] width 125 height 13
paste input "Barstow,"
type input "DLA Disposition Services, MCLB Barstow"
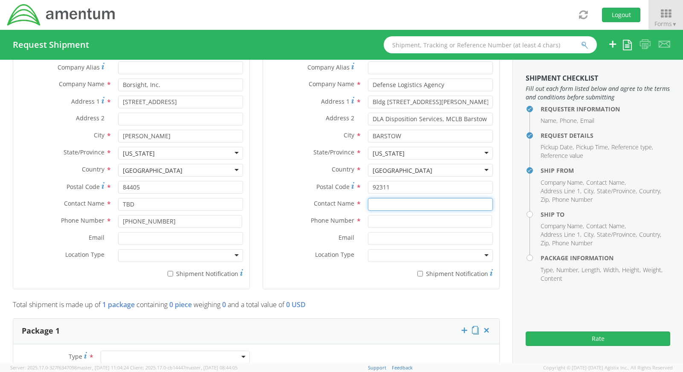
click at [393, 202] on input "text" at bounding box center [430, 204] width 125 height 13
type input "TBD"
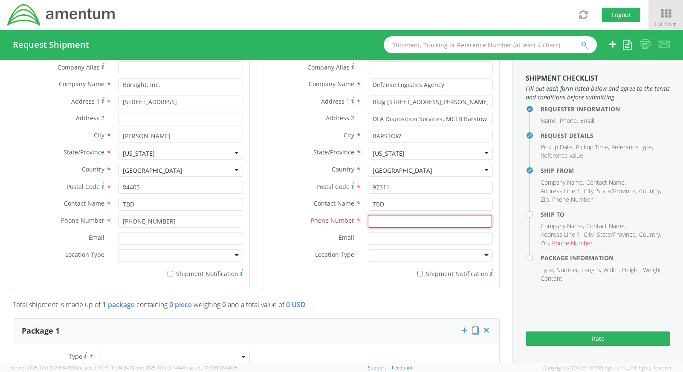
click at [432, 223] on input at bounding box center [430, 221] width 124 height 13
paste input "760-308-3652"
type input "760-308-3652"
click at [298, 243] on div "Email *" at bounding box center [381, 238] width 236 height 13
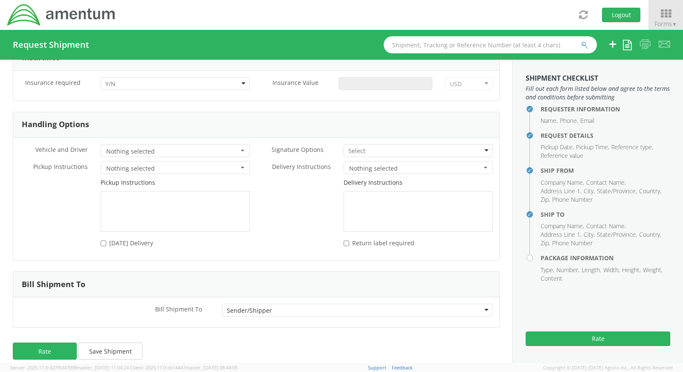
scroll to position [1096, 0]
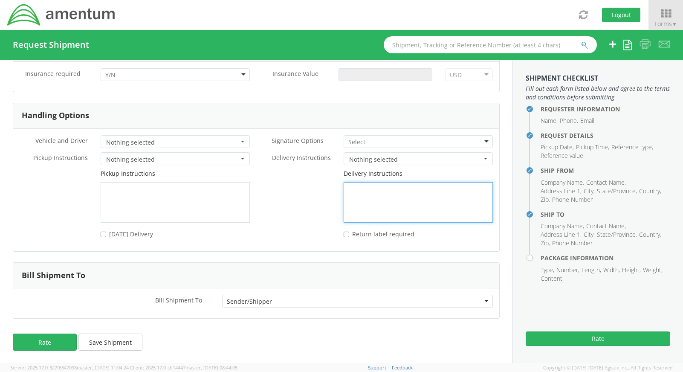
click at [409, 202] on textarea at bounding box center [418, 202] width 149 height 40
click at [370, 156] on span "Nothing selected" at bounding box center [415, 159] width 133 height 9
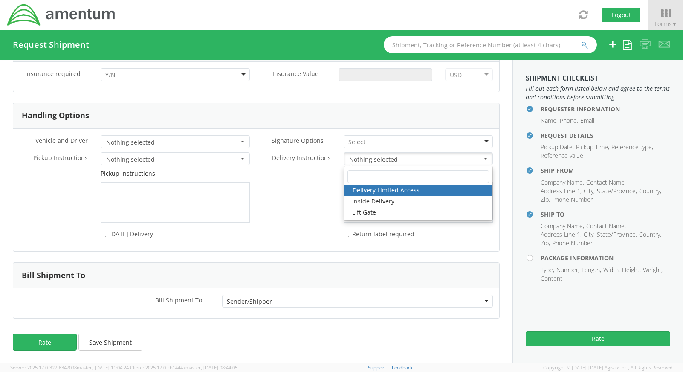
click at [376, 191] on link "Delivery Limited Access" at bounding box center [418, 190] width 148 height 11
click at [315, 192] on div "Delivery Instructions" at bounding box center [377, 195] width 243 height 53
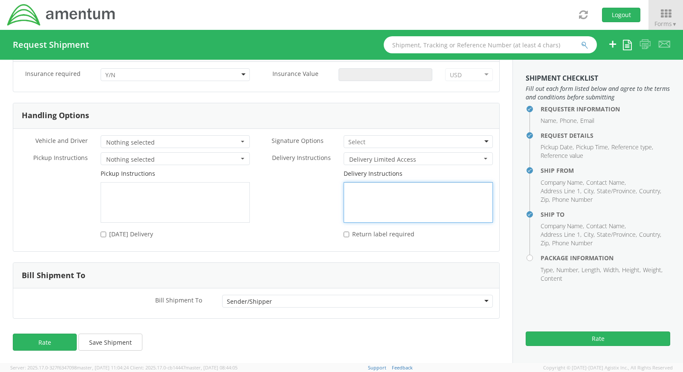
click at [372, 199] on textarea at bounding box center [418, 202] width 149 height 40
paste textarea "Monday-Friday 0600-1130 1200-1430"
click at [396, 188] on textarea "Monday-Friday 0600-1130 1200-1430" at bounding box center [418, 202] width 149 height 40
click at [465, 193] on textarea "Monday-Friday (0600-1130 and 1200-1430" at bounding box center [418, 202] width 149 height 40
click at [379, 201] on textarea "Monday-Friday (0600-1130 and 1200-1430)" at bounding box center [418, 202] width 149 height 40
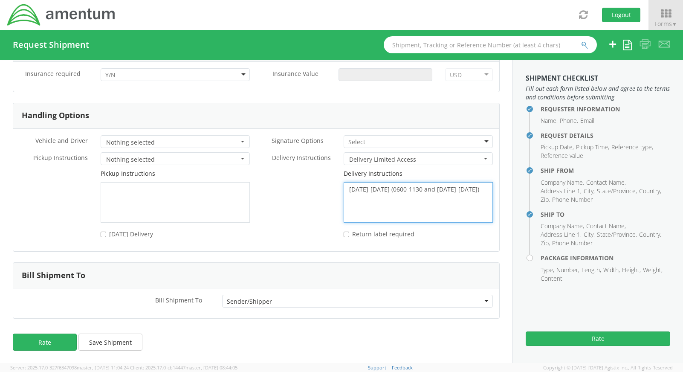
click at [479, 187] on textarea "Monday-Friday (0600-1130 and 1200-1430)" at bounding box center [418, 202] width 149 height 40
paste textarea "https://www.dla.mil/Disposition-Services/Find-Location/Barstow/"
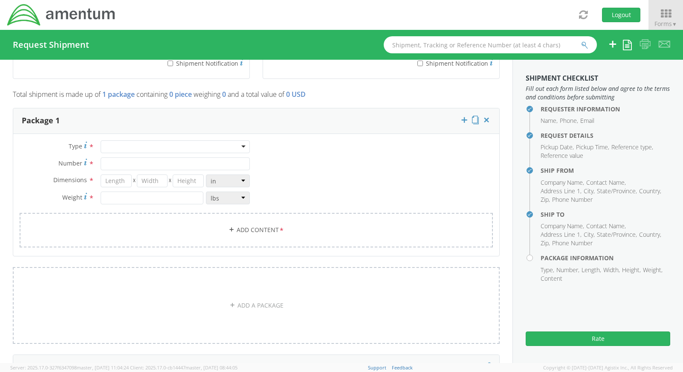
scroll to position [641, 0]
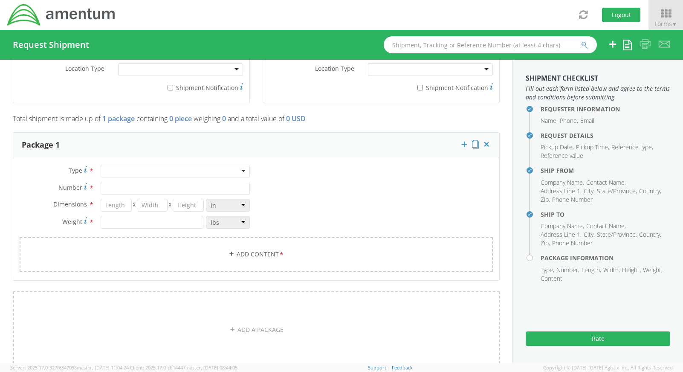
type textarea "Monday-Friday (0600-1130 and 1200-1430) https://www.dla.mil/Disposition-Service…"
click at [117, 168] on div at bounding box center [175, 171] width 149 height 13
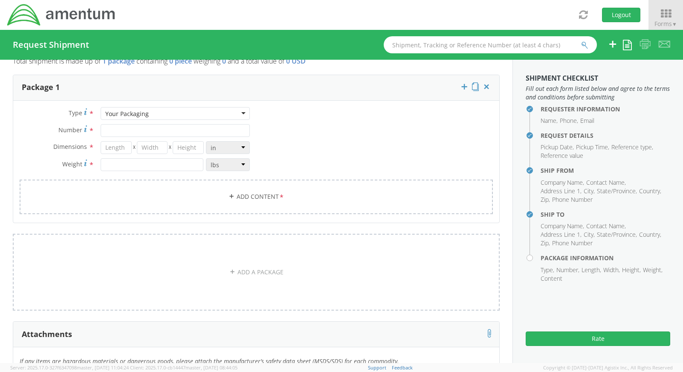
scroll to position [698, 0]
click at [124, 127] on input "Number *" at bounding box center [175, 130] width 149 height 13
type input "1"
type input "89"
type input "38"
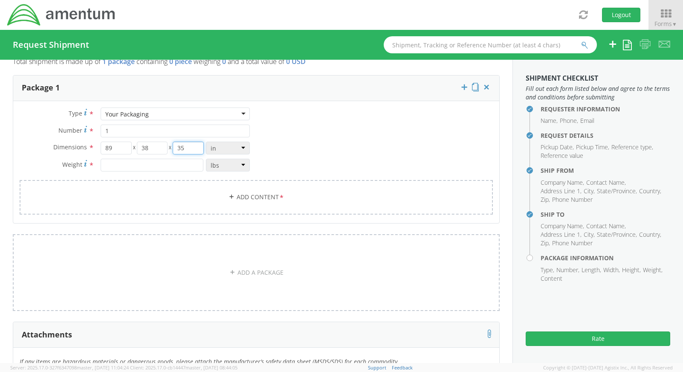
type input "35"
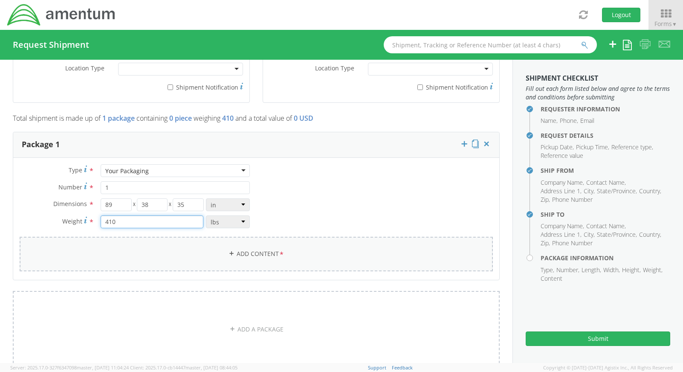
scroll to position [641, 0]
type input "410"
click at [204, 254] on link "Add Content *" at bounding box center [256, 254] width 473 height 35
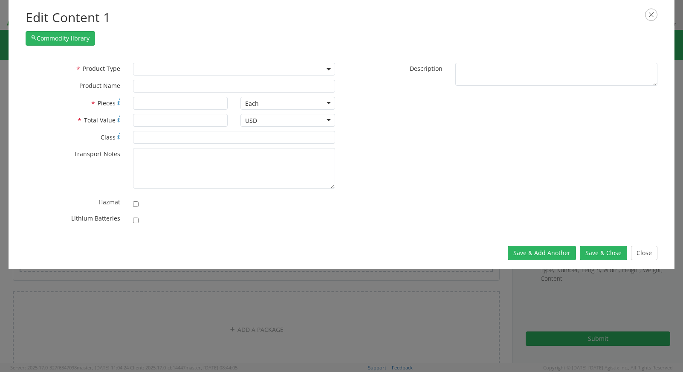
click at [153, 72] on span at bounding box center [234, 69] width 202 height 13
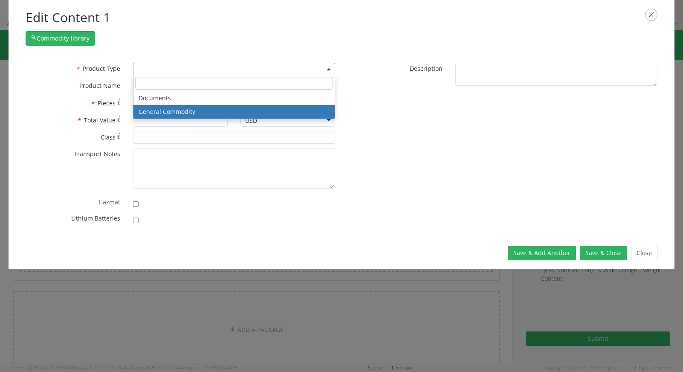
select select "COMMODITY"
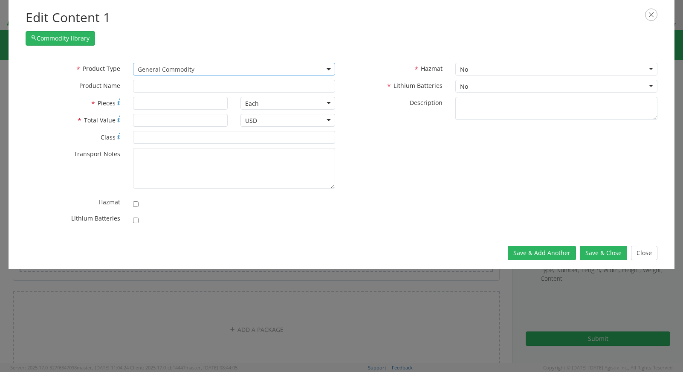
type input "General Commodity"
drag, startPoint x: 212, startPoint y: 86, endPoint x: 68, endPoint y: 72, distance: 144.7
click at [68, 72] on div "* Product Type Documents General Commodity General Commodity * Product Name Gen…" at bounding box center [180, 80] width 322 height 34
click at [147, 101] on input "* Pieces" at bounding box center [180, 103] width 95 height 13
type input "1"
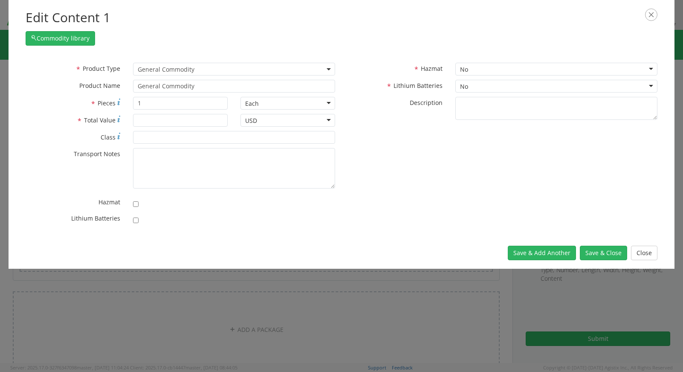
scroll to position [76, 0]
type input "1"
type input "10000"
click at [206, 139] on input "* Class" at bounding box center [234, 137] width 202 height 13
type input "175"
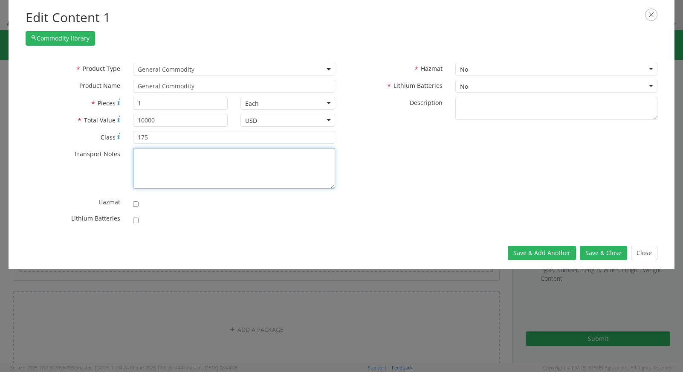
drag, startPoint x: 168, startPoint y: 177, endPoint x: 173, endPoint y: 174, distance: 6.3
click at [168, 177] on textarea "* Transport Notes" at bounding box center [234, 168] width 202 height 40
paste textarea "RC26 USG Parts Return - Need Shipping quote"
drag, startPoint x: 182, startPoint y: 154, endPoint x: 95, endPoint y: 150, distance: 87.5
click at [95, 150] on div "* Transport Notes RC26 USG Parts Return - Need Shipping quote" at bounding box center [180, 168] width 322 height 40
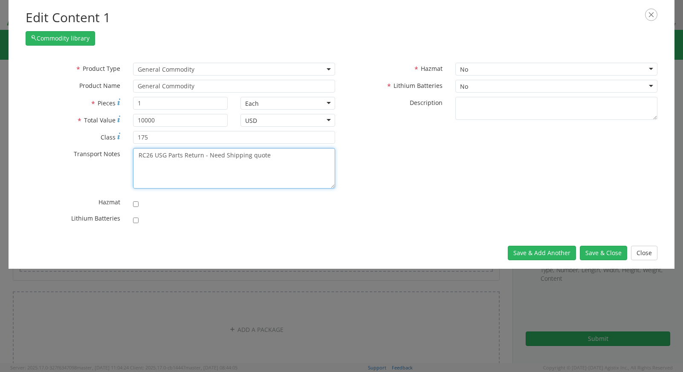
type textarea "RC26 USG Parts Return - Need Shipping quote"
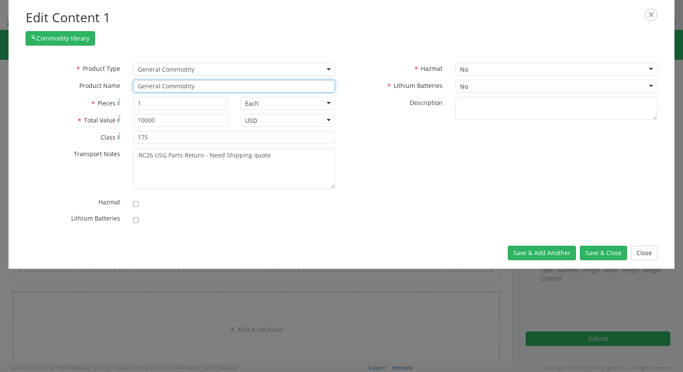
drag, startPoint x: 230, startPoint y: 86, endPoint x: 52, endPoint y: 74, distance: 178.2
click at [52, 74] on div "* Product Type Documents General Commodity General Commodity * Product Name Gen…" at bounding box center [180, 80] width 322 height 34
paste input "RC26 USG Parts"
type input "RC26 USG Parts"
click at [370, 161] on div "* Product Type Documents General Commodity General Commodity * Product Name RC2…" at bounding box center [341, 146] width 645 height 166
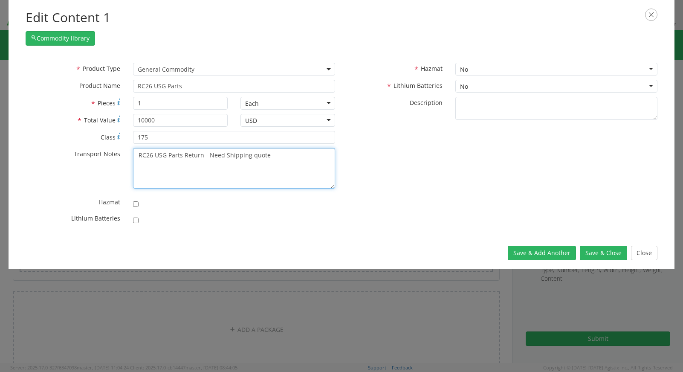
drag, startPoint x: 281, startPoint y: 154, endPoint x: -38, endPoint y: 131, distance: 319.3
click at [0, 131] on html "annexa Batch Shipping Guide Created with Sketch. calendar Created with Sketch." at bounding box center [341, 186] width 683 height 372
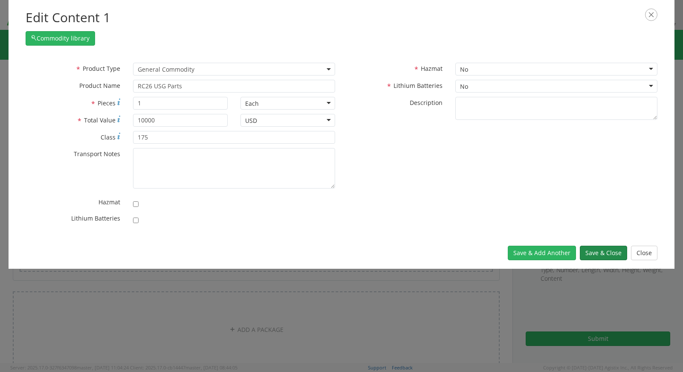
click at [604, 253] on button "Save & Close" at bounding box center [603, 253] width 47 height 14
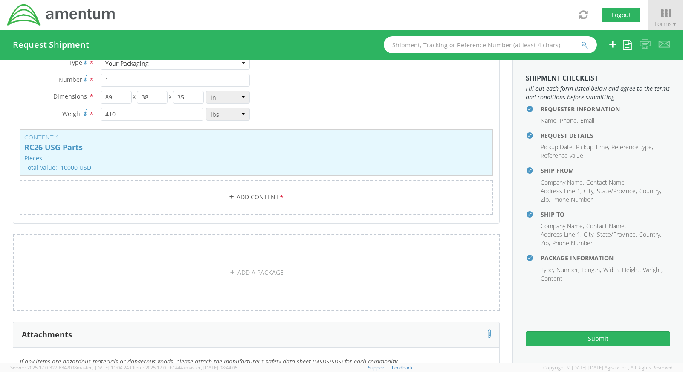
scroll to position [1146, 0]
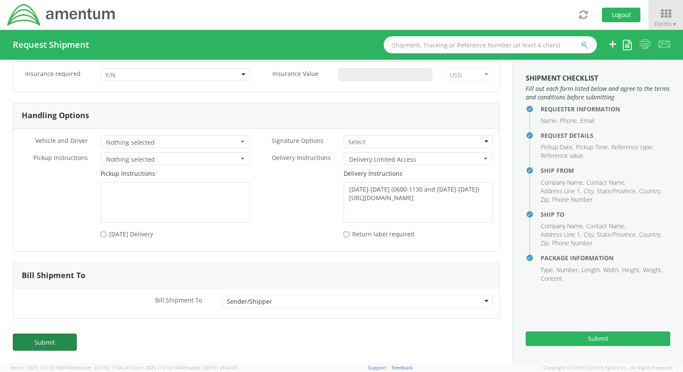
click at [44, 343] on link "Submit" at bounding box center [45, 341] width 64 height 17
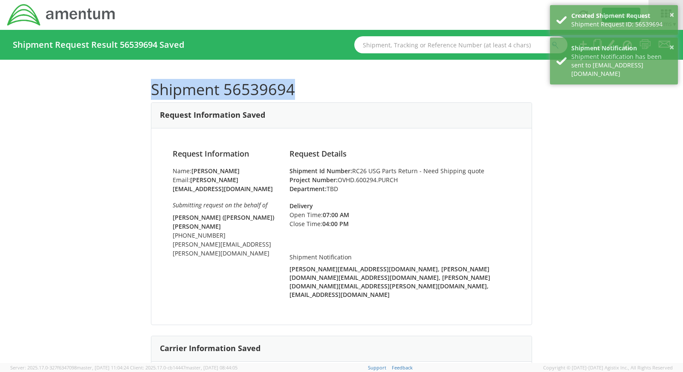
drag, startPoint x: 298, startPoint y: 89, endPoint x: 151, endPoint y: 92, distance: 146.7
click at [151, 92] on h1 "Shipment 56539694" at bounding box center [341, 89] width 381 height 17
copy h1 "Shipment 56539694"
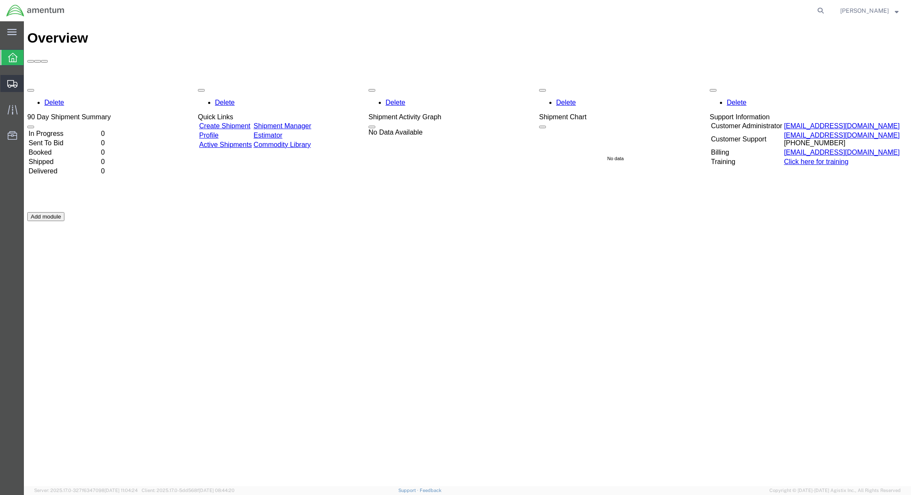
click at [29, 84] on span "Shipments" at bounding box center [26, 83] width 6 height 17
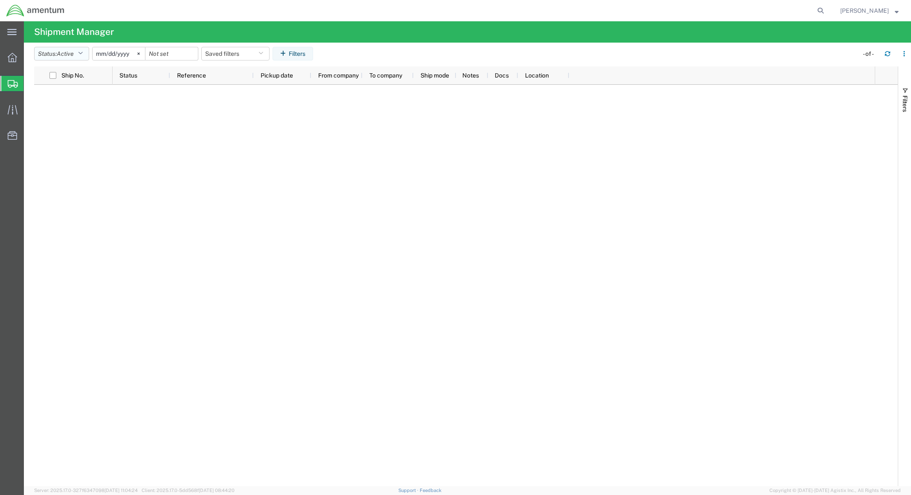
click at [58, 52] on button "Status: Active" at bounding box center [61, 54] width 55 height 14
click at [64, 99] on span "All" at bounding box center [84, 98] width 99 height 13
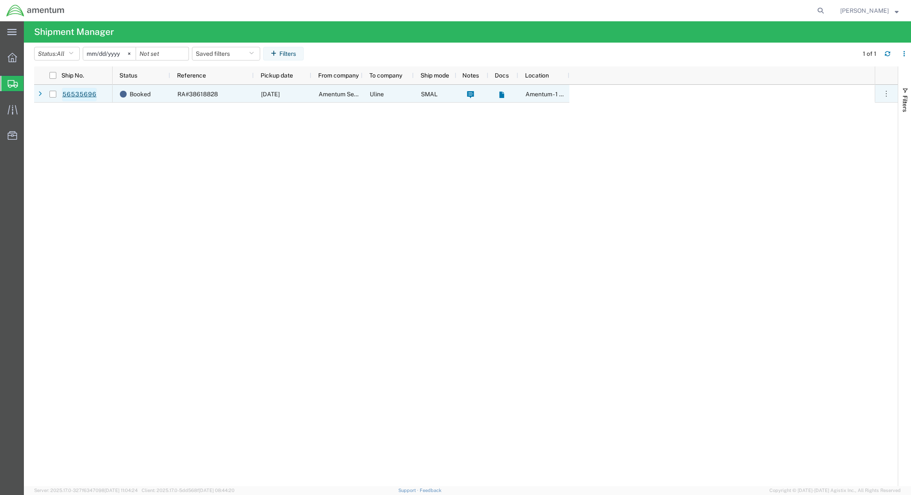
click at [72, 93] on link "56535696" at bounding box center [79, 95] width 35 height 14
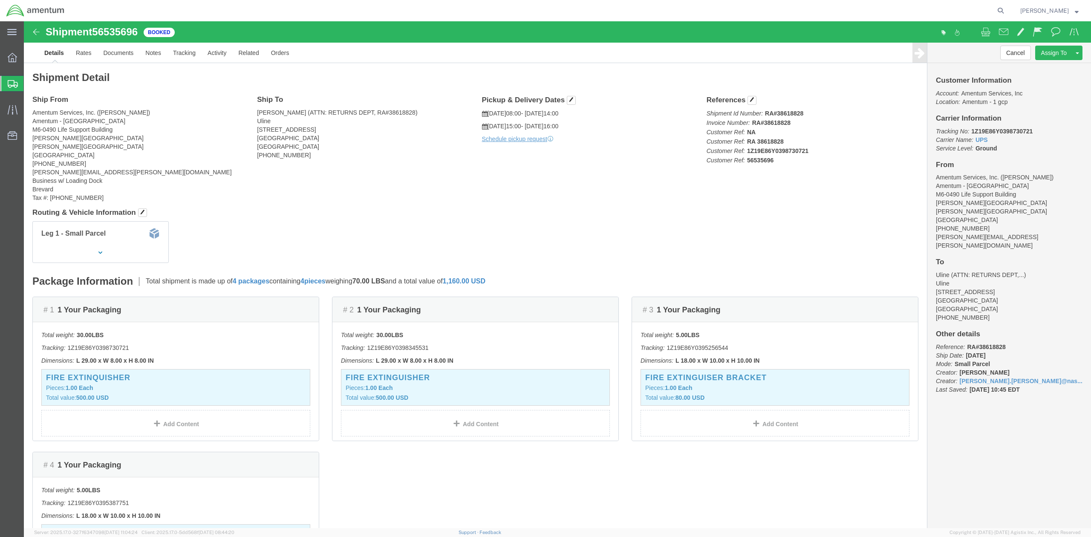
click at [910, 12] on span "[PERSON_NAME]" at bounding box center [1050, 10] width 58 height 9
click at [910, 55] on link "Logout" at bounding box center [1049, 60] width 71 height 14
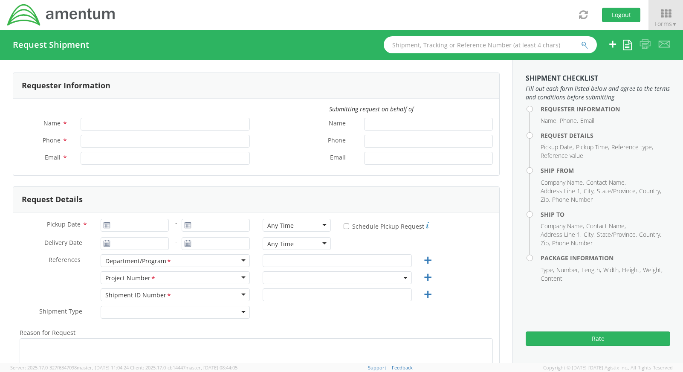
type input "[PERSON_NAME]"
type input "[PHONE_NUMBER]"
type input "[PERSON_NAME][EMAIL_ADDRESS][PERSON_NAME][DOMAIN_NAME]"
select select "4576.0.23.0000000.0000.LOGSTRP"
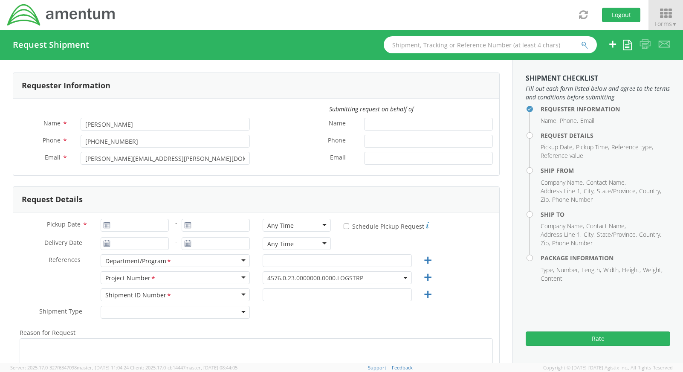
click at [668, 25] on span "Forms ▼" at bounding box center [665, 24] width 23 height 8
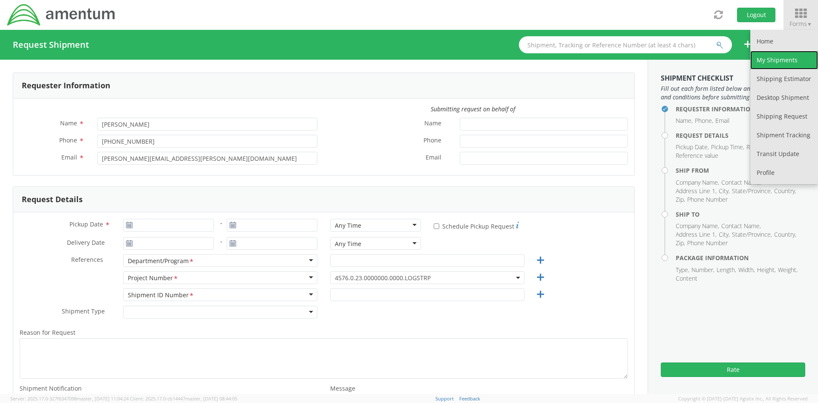
click at [682, 63] on link "My Shipments" at bounding box center [785, 60] width 68 height 19
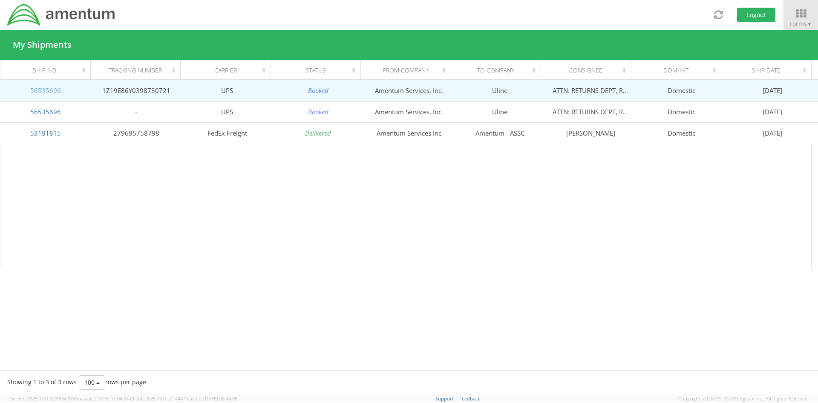
click at [54, 93] on link "56535696" at bounding box center [45, 90] width 31 height 9
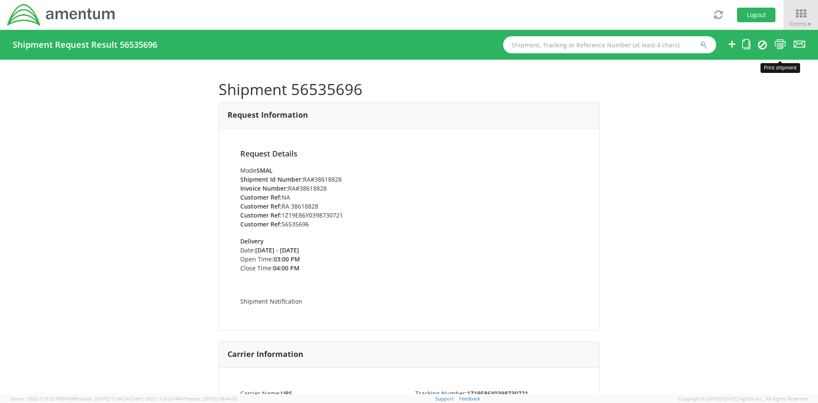
click at [682, 49] on link at bounding box center [781, 45] width 12 height 14
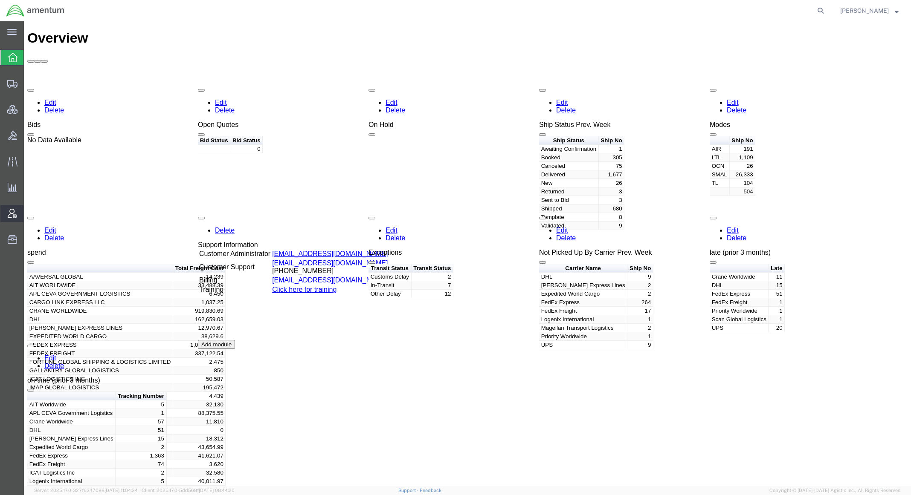
click at [29, 212] on span "Account Admin" at bounding box center [26, 213] width 6 height 17
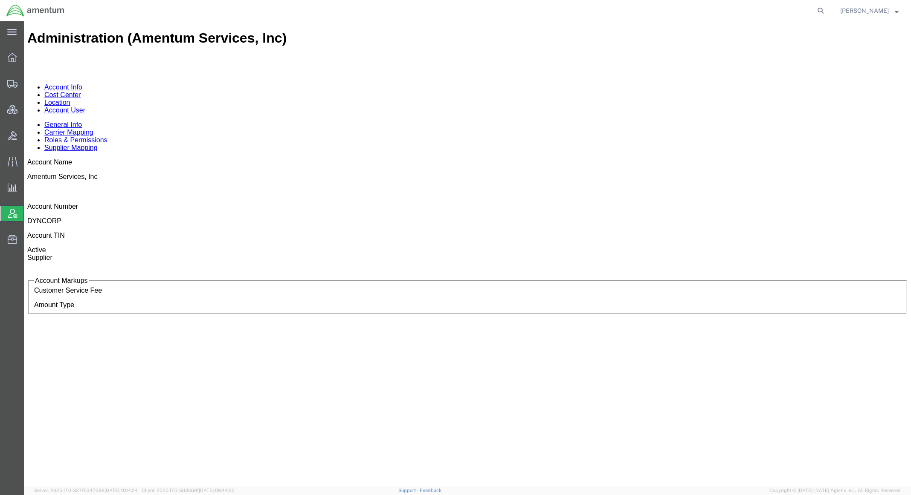
click at [85, 107] on link "Account User" at bounding box center [64, 110] width 41 height 7
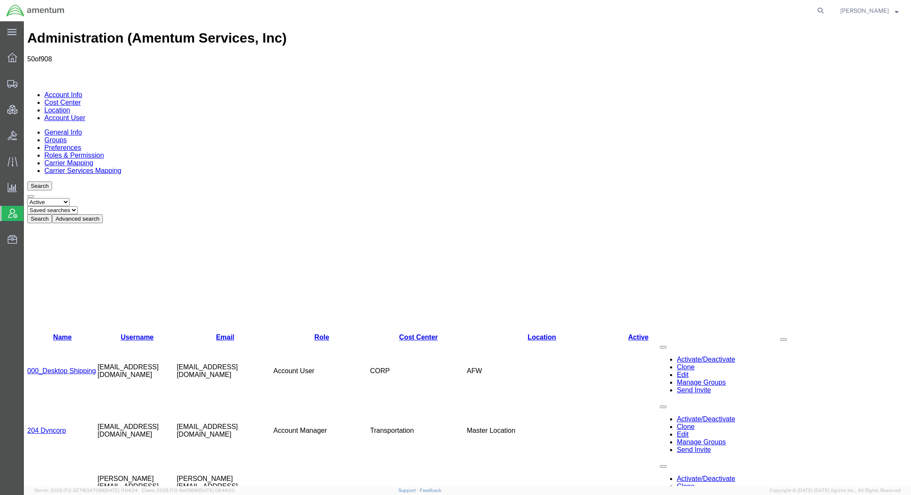
click at [103, 214] on button "Advanced search" at bounding box center [77, 218] width 51 height 9
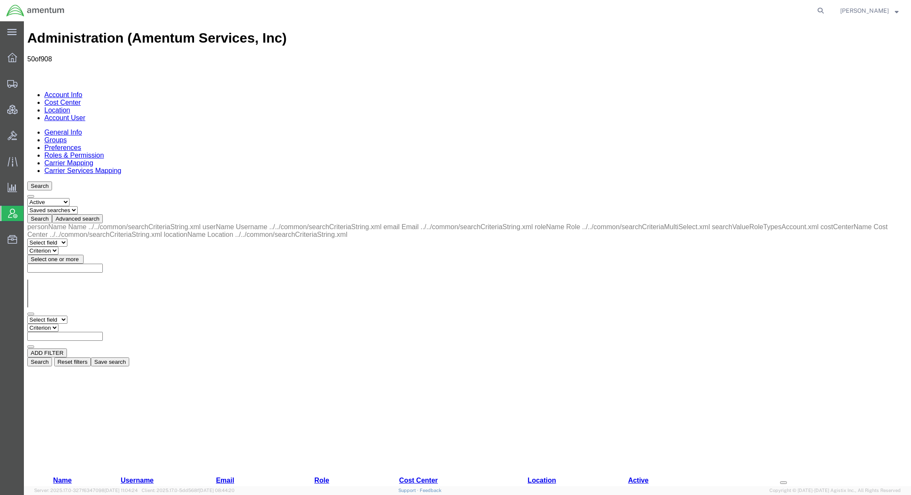
click at [67, 316] on select "Select field Cost Center Email Location Name Role Username" at bounding box center [47, 320] width 40 height 8
select select "personName"
click at [27, 316] on select "Select field Cost Center Email Location Name Role Username" at bounding box center [47, 320] width 40 height 8
click at [78, 324] on select "Criterion contains does not contain is is blank is not blank starts with" at bounding box center [52, 328] width 51 height 8
select select "contains"
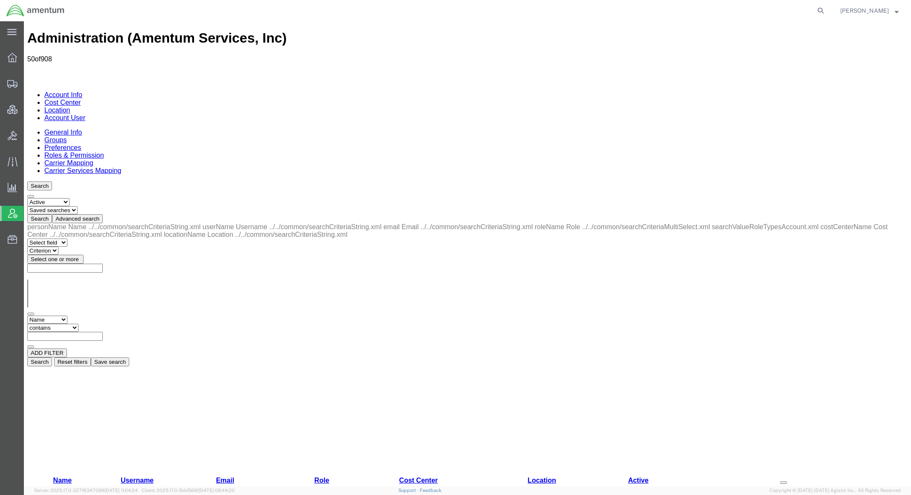
click at [78, 324] on select "Criterion contains does not contain is is blank is not blank starts with" at bounding box center [52, 328] width 51 height 8
drag, startPoint x: 168, startPoint y: 128, endPoint x: 173, endPoint y: 127, distance: 5.3
click at [103, 332] on input "text" at bounding box center [64, 336] width 75 height 9
type input "[PERSON_NAME]"
click at [52, 358] on button "Search" at bounding box center [39, 362] width 25 height 9
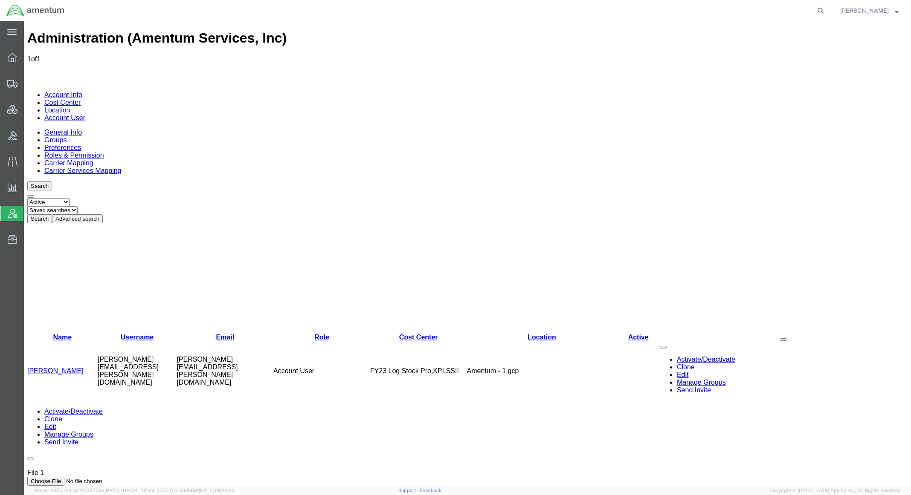
click at [55, 367] on link "[PERSON_NAME]" at bounding box center [55, 370] width 56 height 7
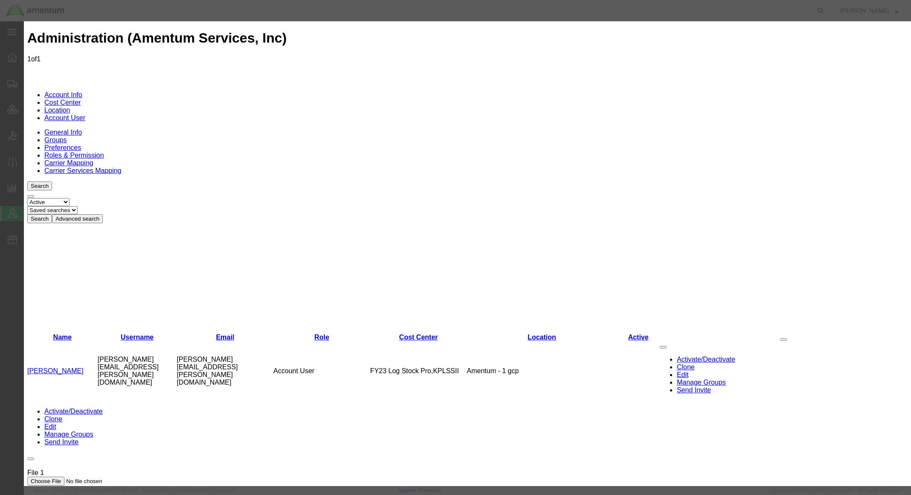
select select "COSTCENTER"
select select "DEPARTMENT"
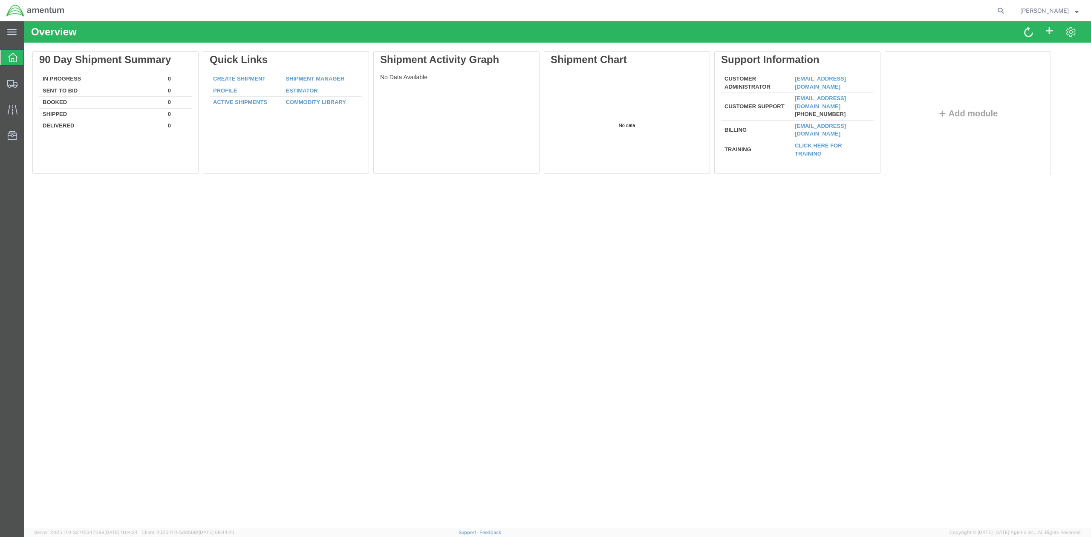
click at [1063, 14] on span "[PERSON_NAME]" at bounding box center [1045, 10] width 49 height 9
click at [1056, 53] on link "Logout" at bounding box center [1049, 60] width 71 height 14
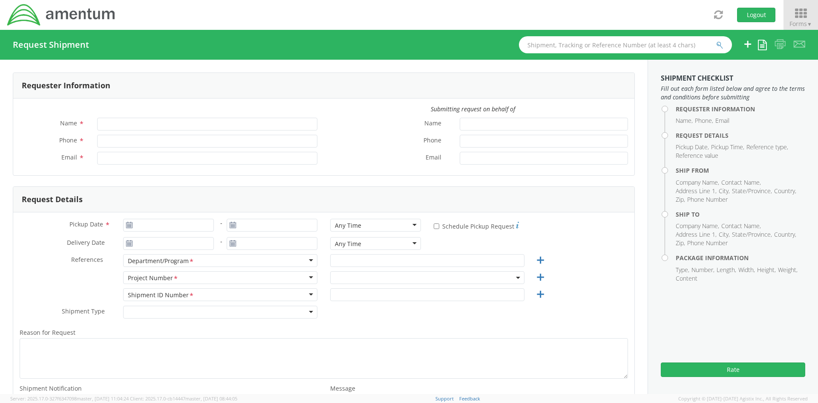
click at [810, 16] on icon at bounding box center [801, 14] width 40 height 12
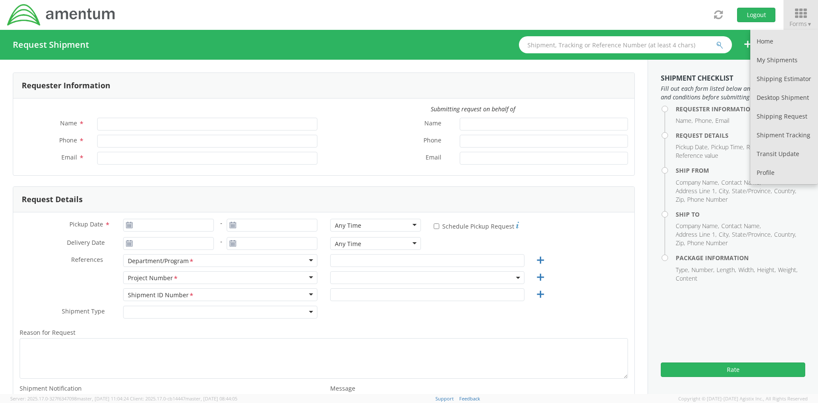
type input "Terrie Hydorn"
type input "321-698-6126"
type input "terrie.l.hydorn@nasa.gov"
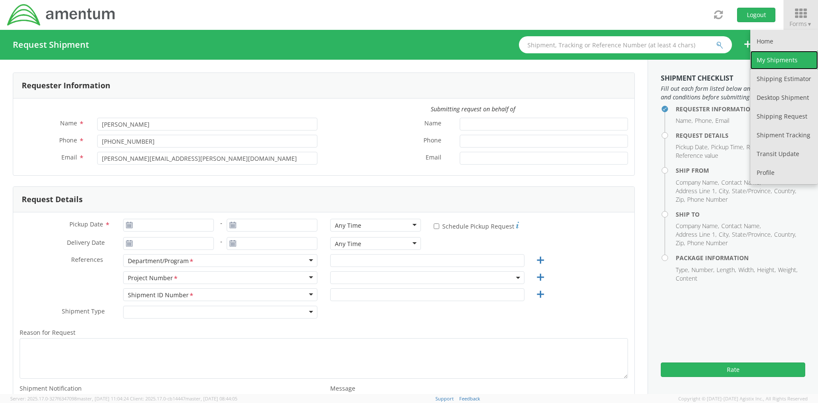
click at [790, 59] on link "My Shipments" at bounding box center [785, 60] width 68 height 19
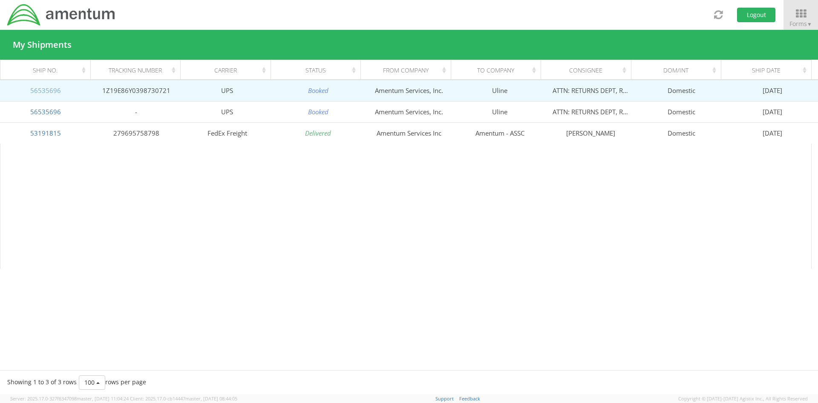
click at [56, 93] on link "56535696" at bounding box center [45, 90] width 31 height 9
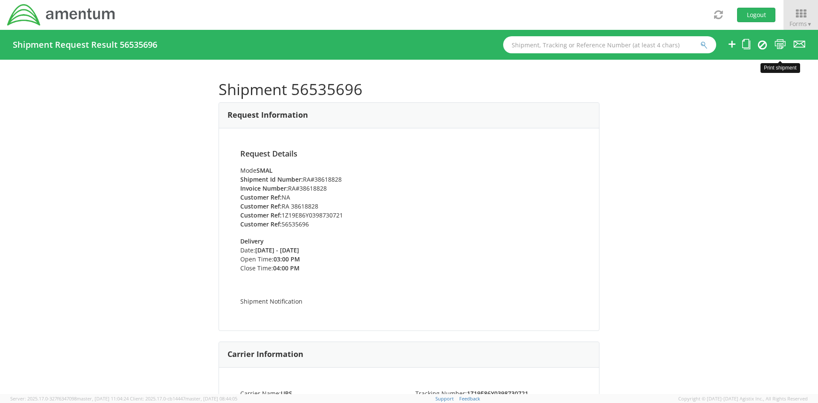
click at [781, 46] on icon at bounding box center [781, 44] width 12 height 11
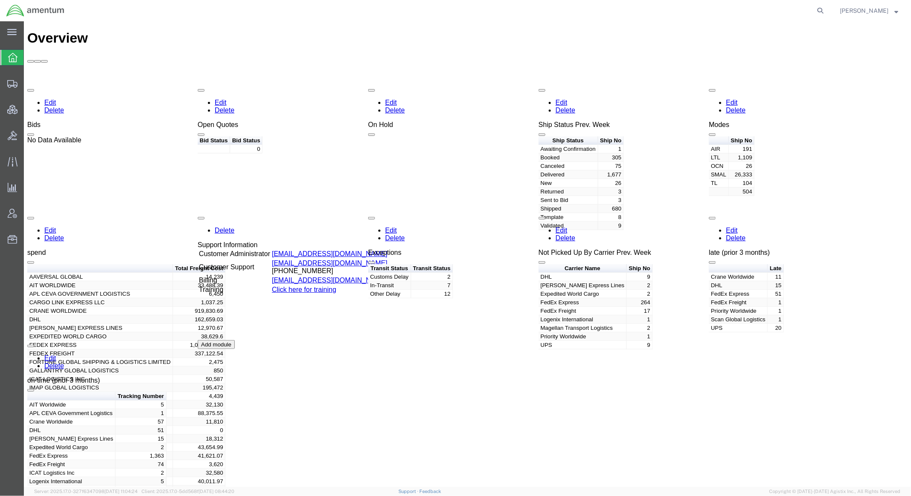
click at [885, 321] on div "Edit Delete Bids No Data Available Edit Delete Open Quotes Bid Status Bid Statu…" at bounding box center [467, 276] width 881 height 384
click at [821, 14] on icon at bounding box center [820, 11] width 12 height 12
paste input "56541076"
type input "56541076"
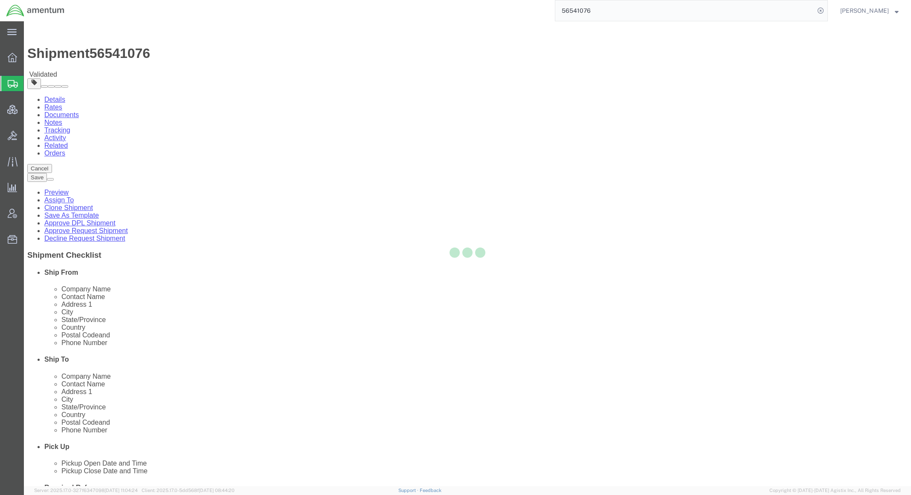
select select
select select "42705"
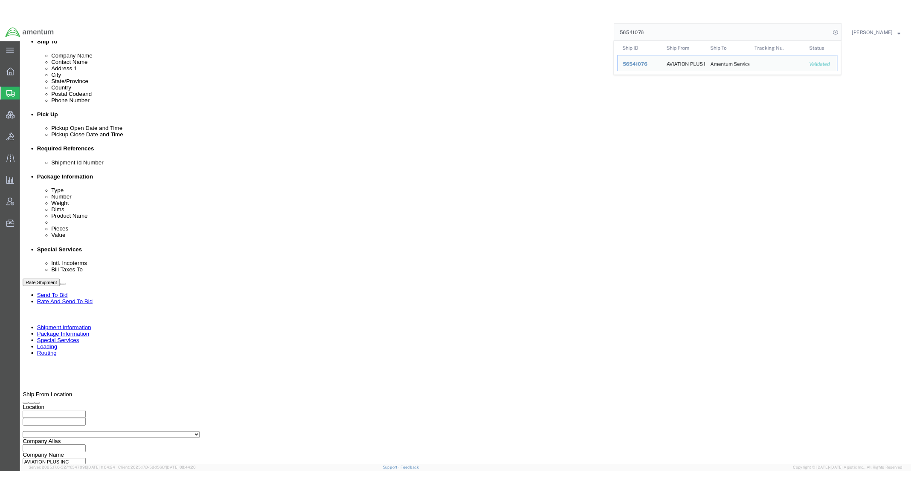
scroll to position [396, 0]
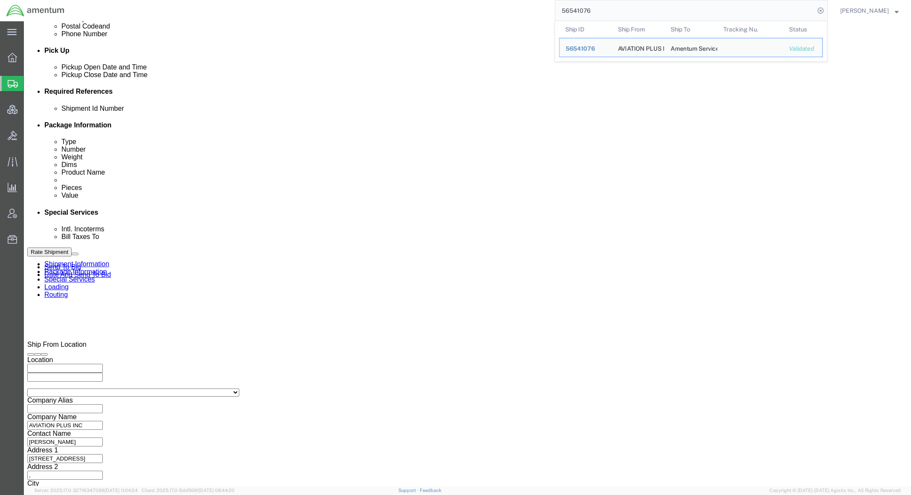
click button "Cancel"
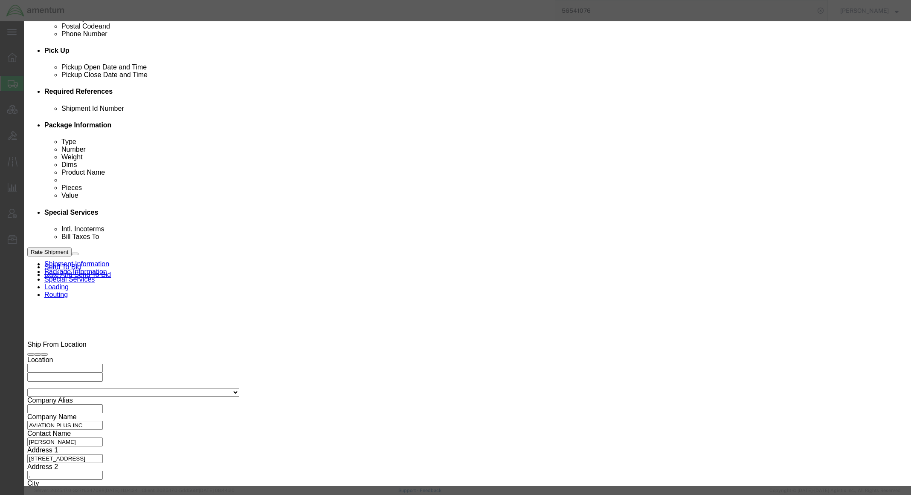
click button "Yes"
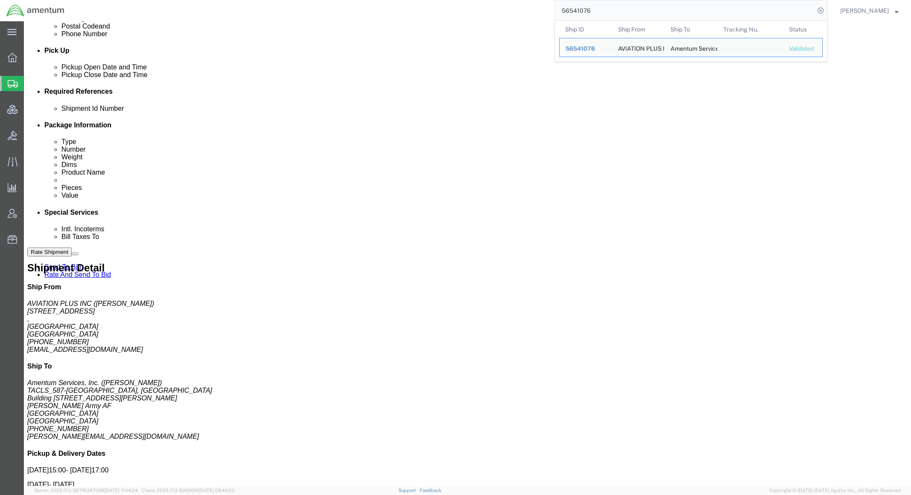
drag, startPoint x: 635, startPoint y: 9, endPoint x: 361, endPoint y: -6, distance: 275.0
click at [361, 0] on html "main_menu Created with Sketch. Collapse Menu Overview Shipments Shipment Manage…" at bounding box center [455, 247] width 911 height 495
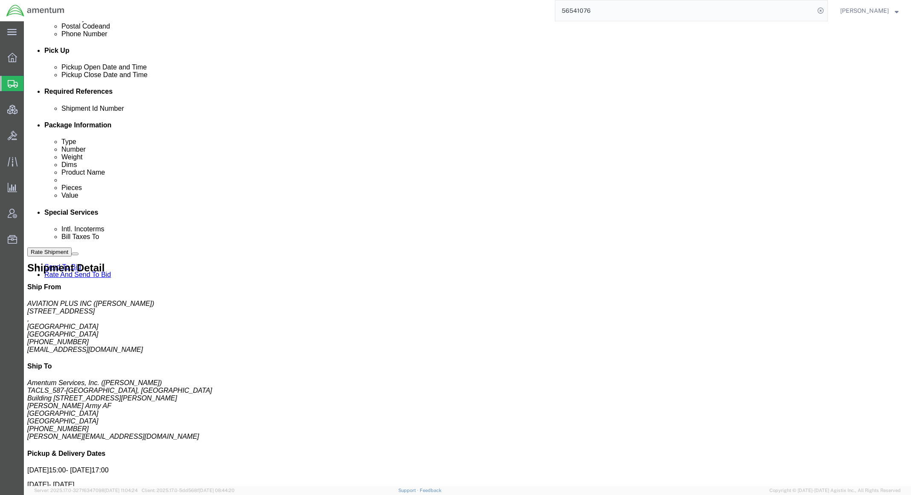
paste input "4636"
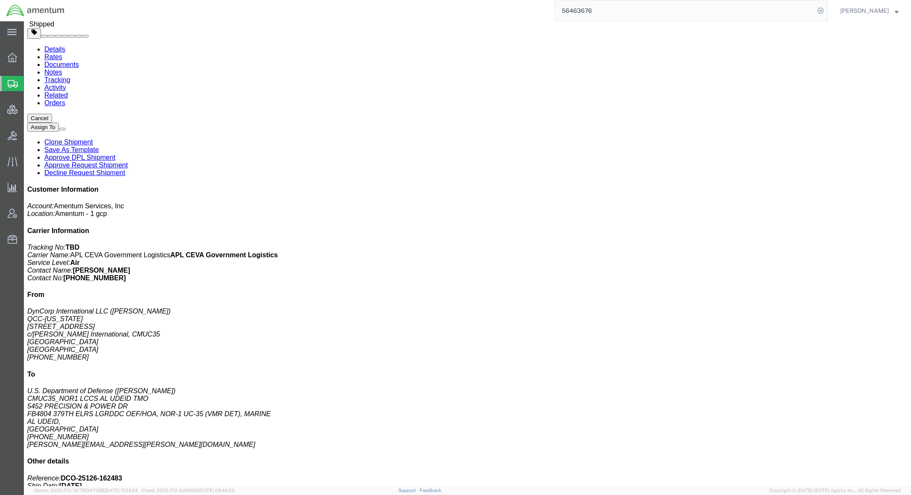
scroll to position [17, 0]
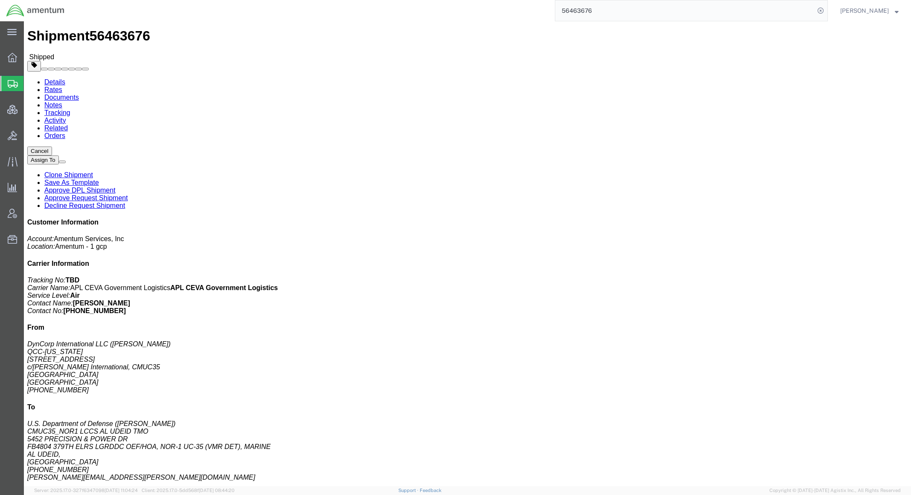
drag, startPoint x: 670, startPoint y: 102, endPoint x: 659, endPoint y: 101, distance: 11.5
click p "Customer Ref: DCO-25126-162483 Department: CMUC35 Booking Number: DCO-25126-162…"
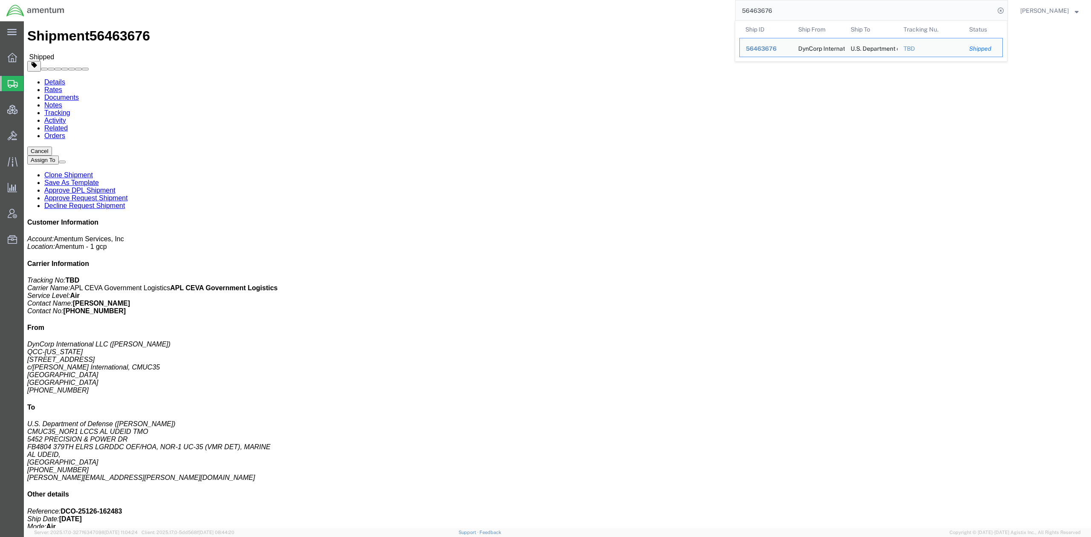
drag, startPoint x: 802, startPoint y: 13, endPoint x: 602, endPoint y: -1, distance: 200.0
click at [602, 0] on html "main_menu Created with Sketch. Collapse Menu Overview Shipments Shipment Manage…" at bounding box center [545, 268] width 1091 height 537
paste input "746251298561"
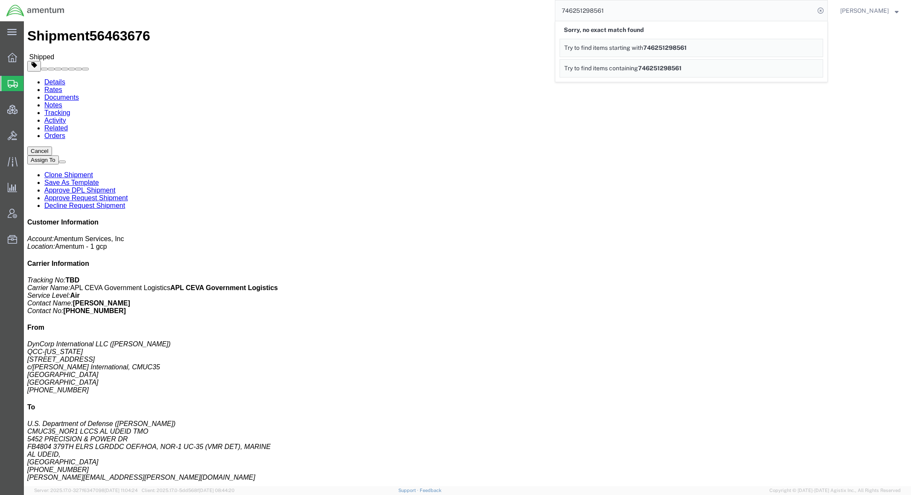
drag, startPoint x: 604, startPoint y: 10, endPoint x: 182, endPoint y: -30, distance: 423.9
click at [182, 0] on html "main_menu Created with Sketch. Collapse Menu Overview Shipments Shipment Manage…" at bounding box center [455, 247] width 911 height 495
click link "Documents"
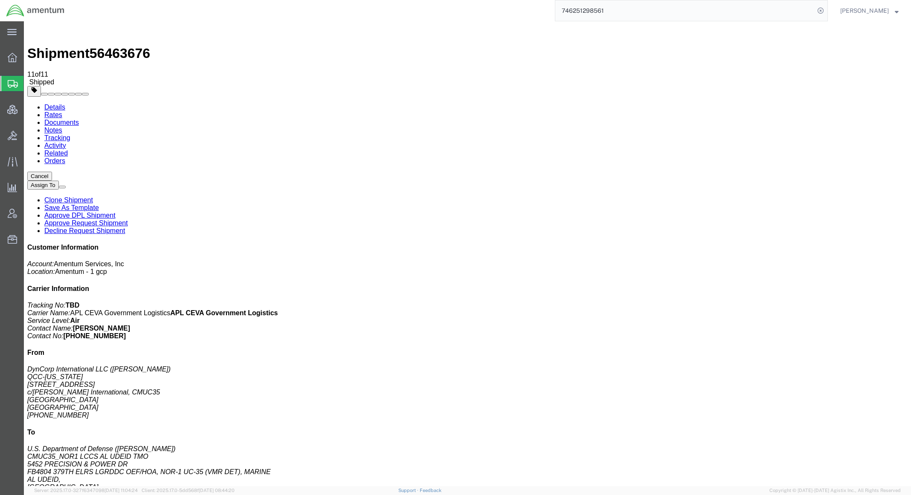
paste input "56463676"
type input "56463676"
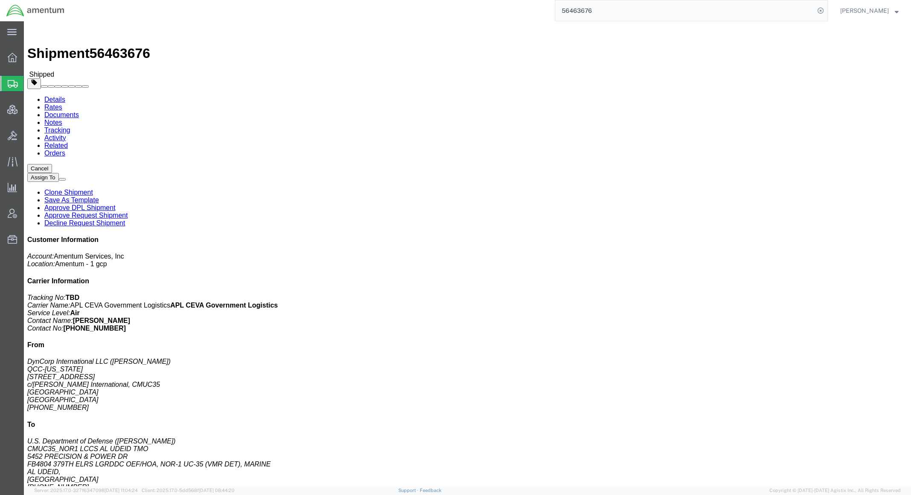
click link "Documents"
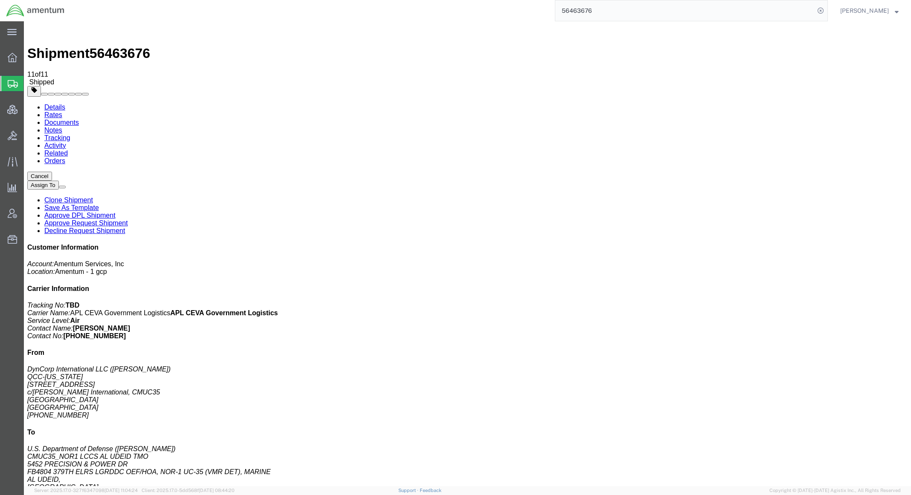
checkbox input "false"
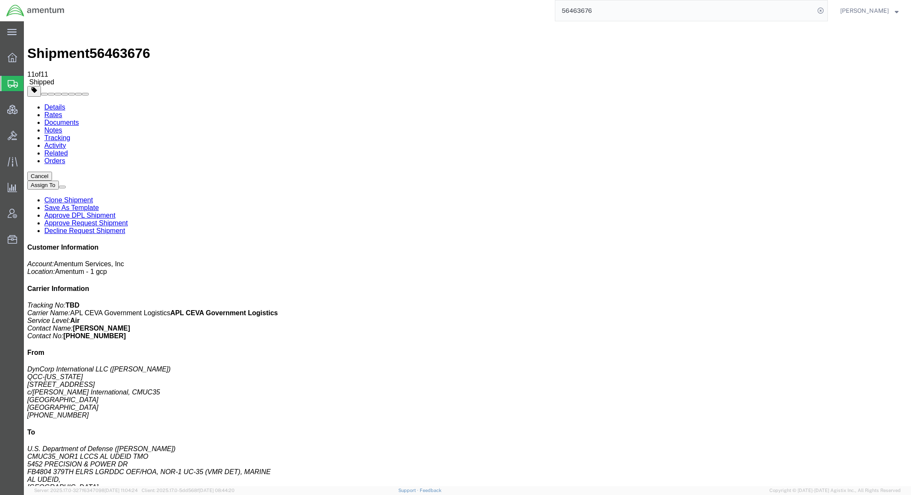
checkbox input "true"
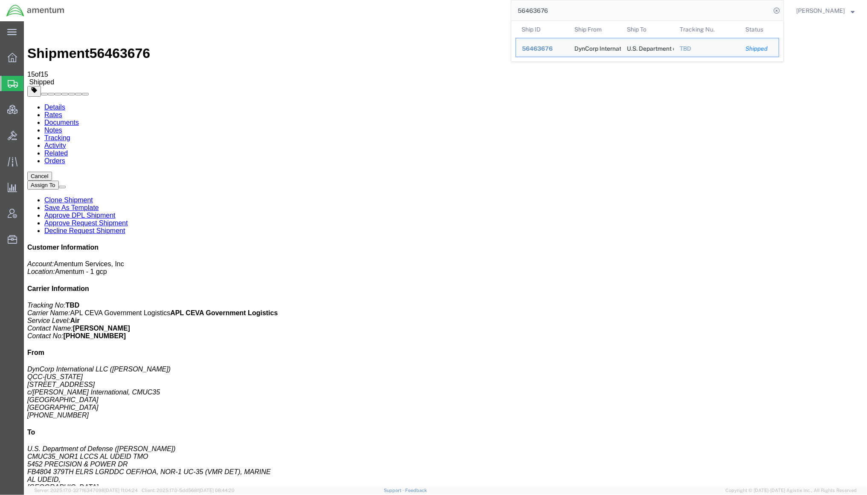
drag, startPoint x: 567, startPoint y: 9, endPoint x: 488, endPoint y: 14, distance: 78.6
click at [488, 14] on div "56463676 Ship ID Ship From Ship To Tracking Nu. Status Ship ID 56463676 Ship Fr…" at bounding box center [427, 10] width 713 height 21
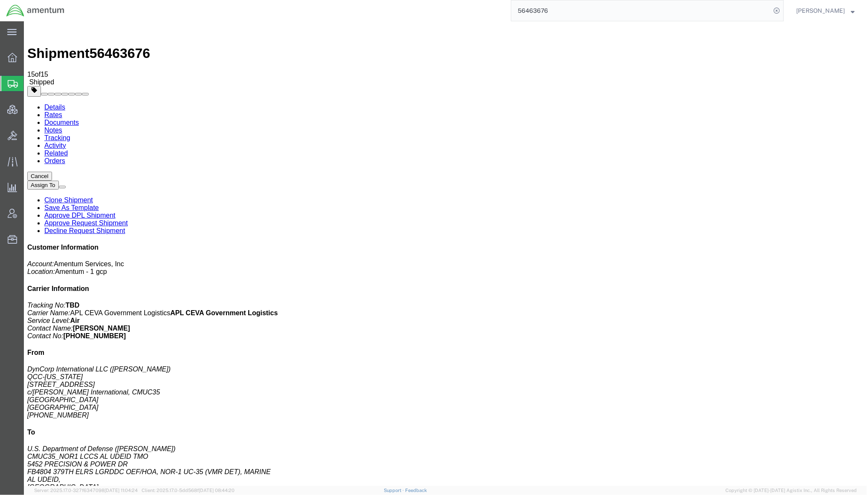
paste input "509321"
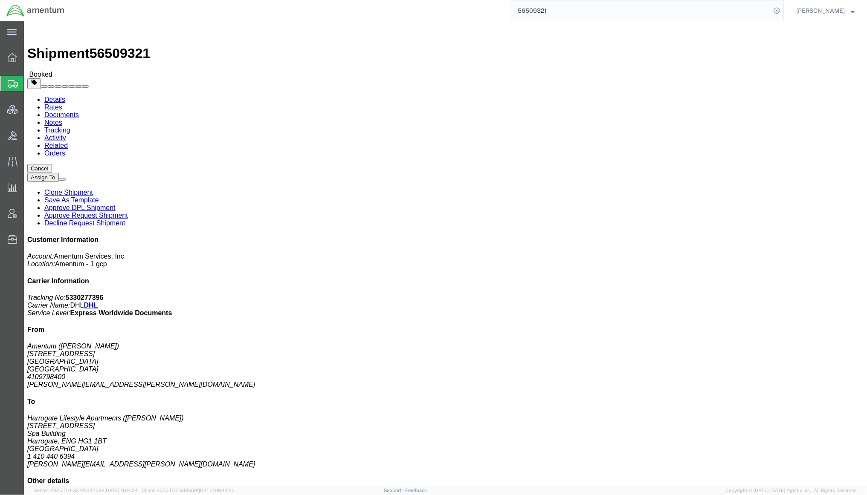
click div "Cancel Assign To Clone Shipment Save As Template Approve DPL Shipment Approve R…"
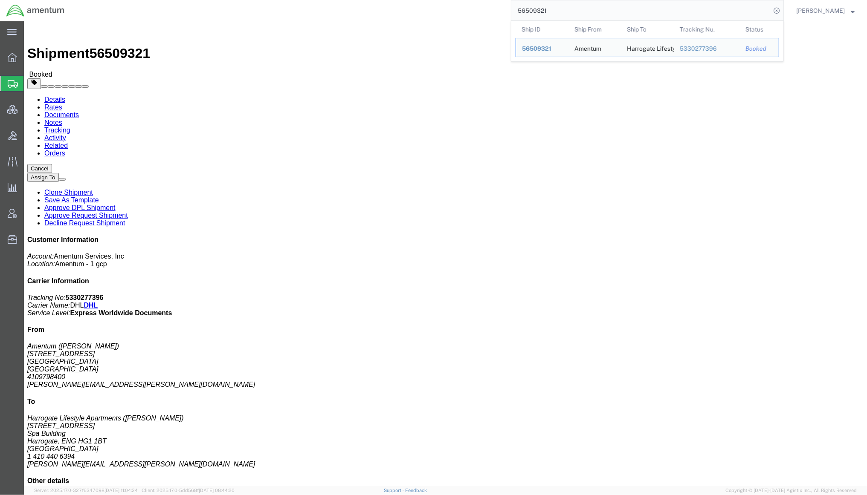
drag, startPoint x: 581, startPoint y: 12, endPoint x: 336, endPoint y: -3, distance: 245.2
click at [336, 0] on html "main_menu Created with Sketch. Collapse Menu Overview Shipments Shipment Manage…" at bounding box center [433, 247] width 867 height 495
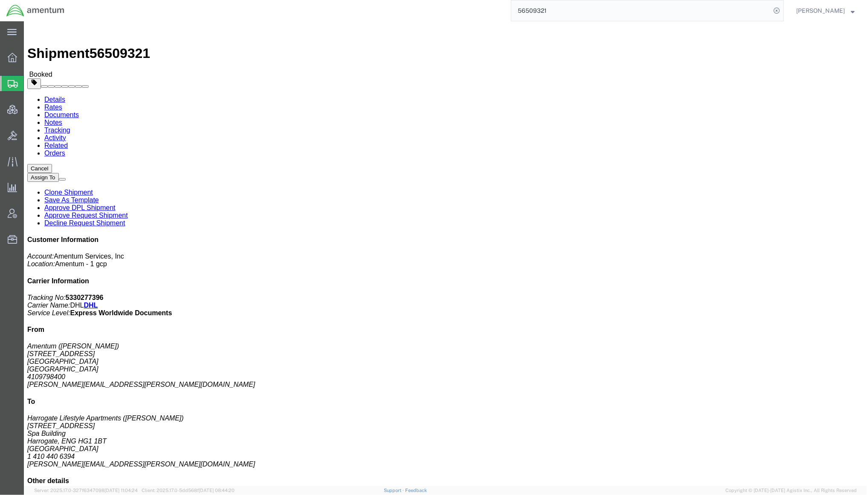
paste input "42206"
type input "56542206"
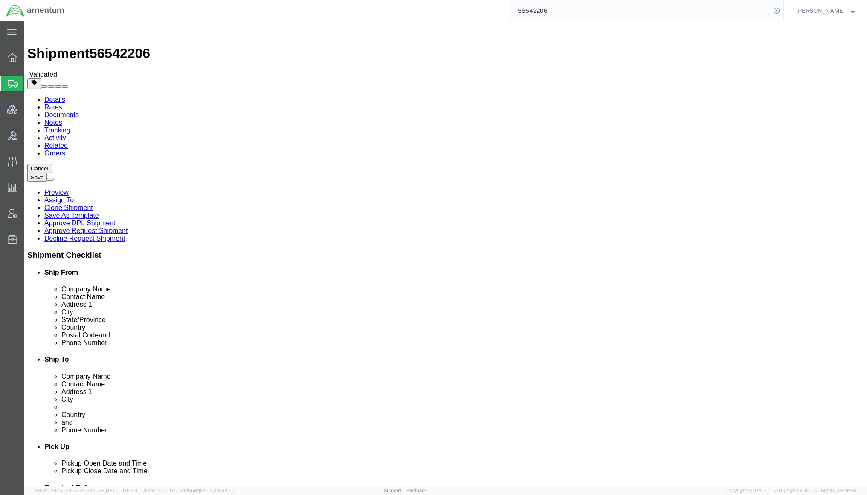
select select "42668"
select select "42677"
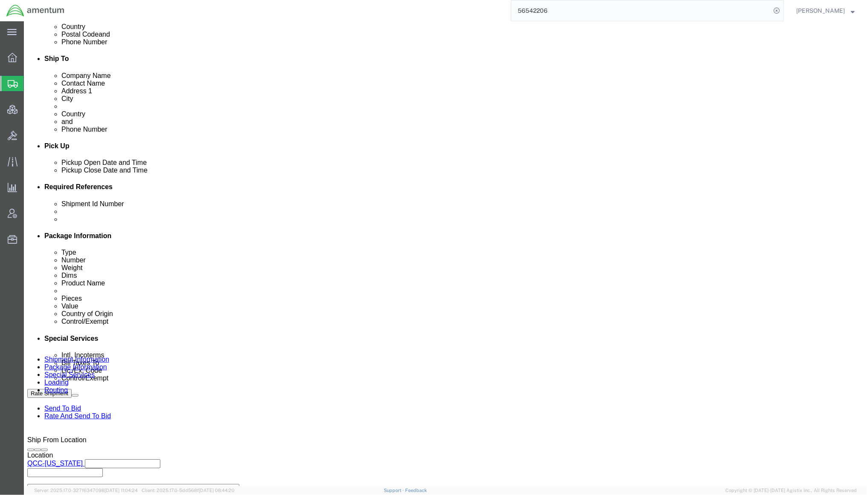
scroll to position [303, 0]
click div "[DATE] 4:52 PM"
click input "4:52 PM"
type input "1:30 PM"
click button "Apply"
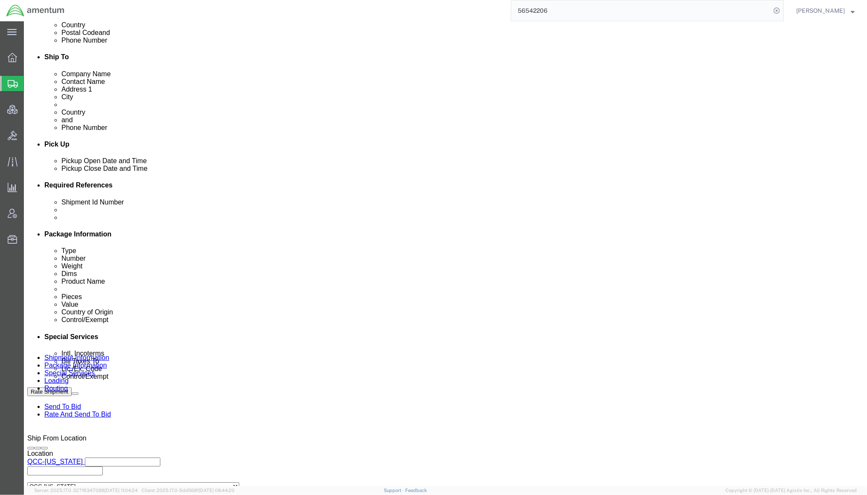
click div "[DATE] 2:30 PM"
type input "4:00 PM"
click button "Apply"
click icon
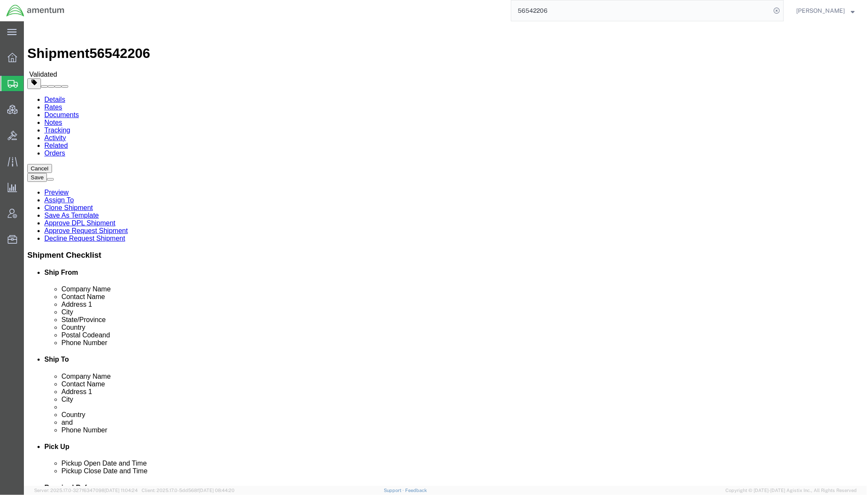
click link "Rates"
click at [78, 111] on link "Documents" at bounding box center [61, 114] width 35 height 7
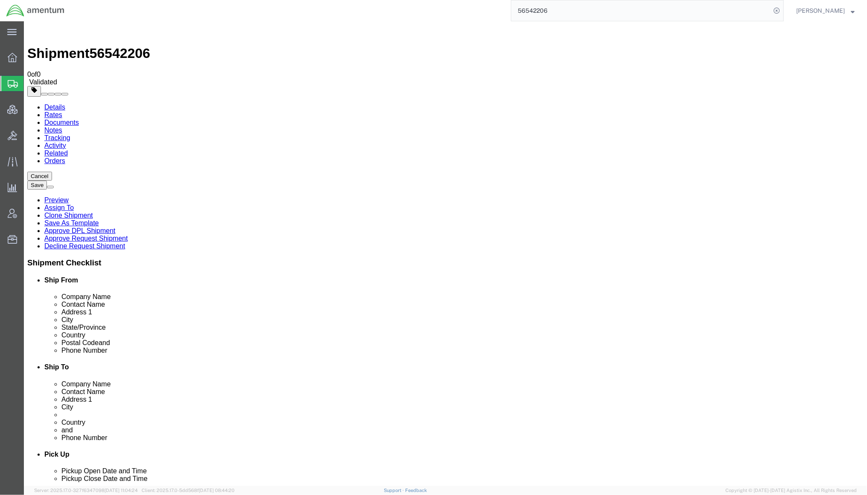
click at [48, 103] on link "Details" at bounding box center [54, 106] width 21 height 7
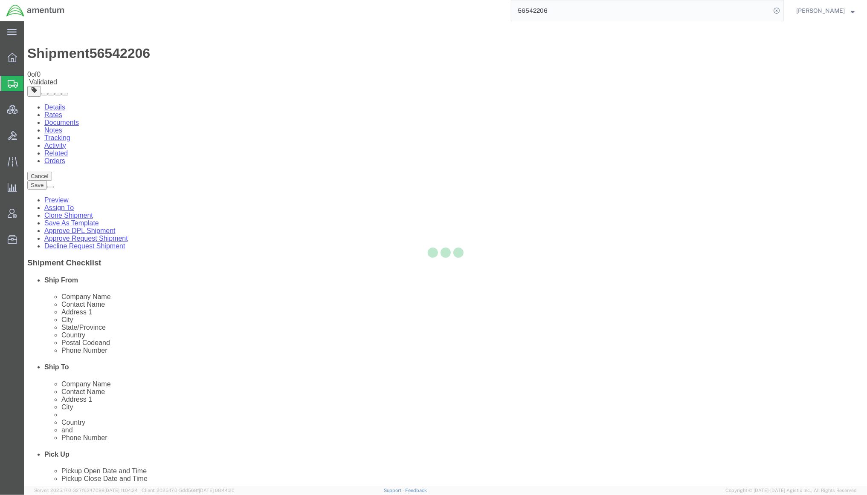
select select "42668"
select select "42677"
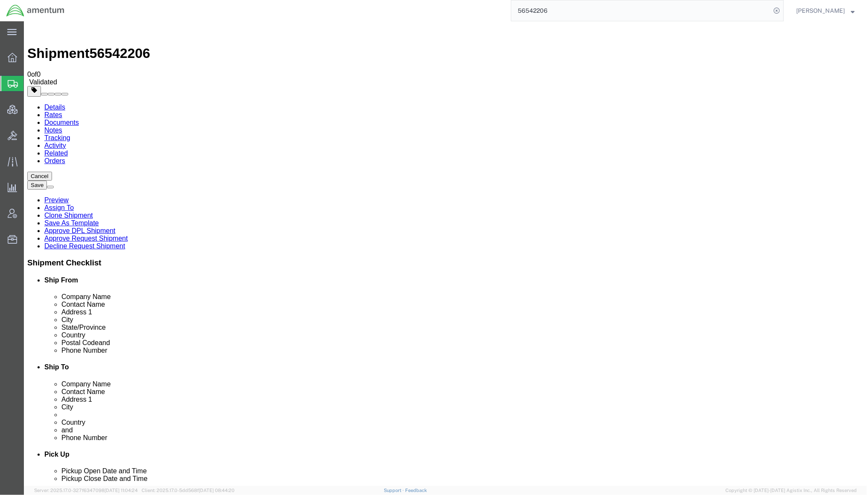
scroll to position [379, 0]
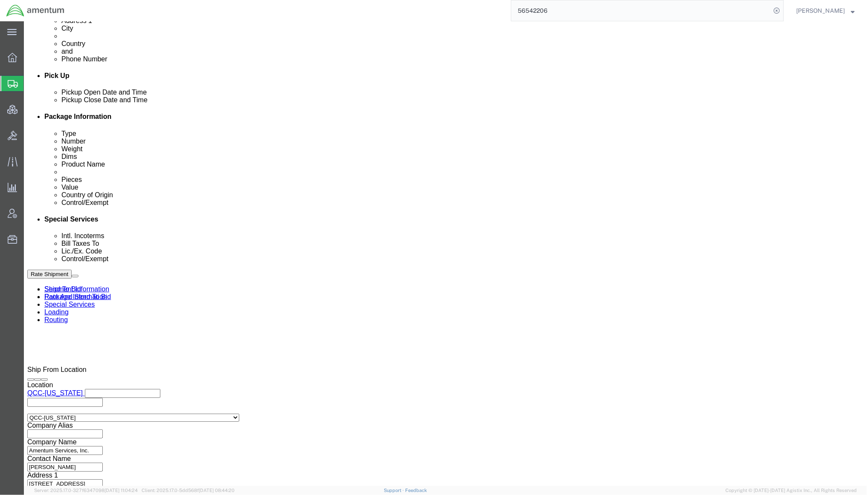
click select "Select Account Type Activity ID Airline Appointment Number ASN Batch Request # …"
select select "DEPT"
click select "Select Account Type Activity ID Airline Appointment Number ASN Batch Request # …"
click input "text"
type input "TACLS"
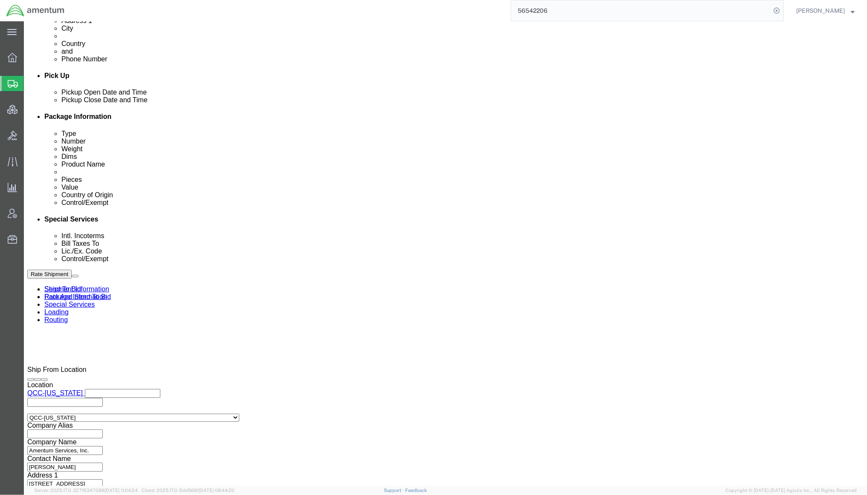
drag, startPoint x: 119, startPoint y: 13, endPoint x: 70, endPoint y: 10, distance: 48.3
click div "Shipment 56542206 0 of 0 Validated"
copy span "56542206"
click select "Select Account Type Activity ID Airline Appointment Number ASN Batch Request # …"
select select "SHIPMENTIDNUM"
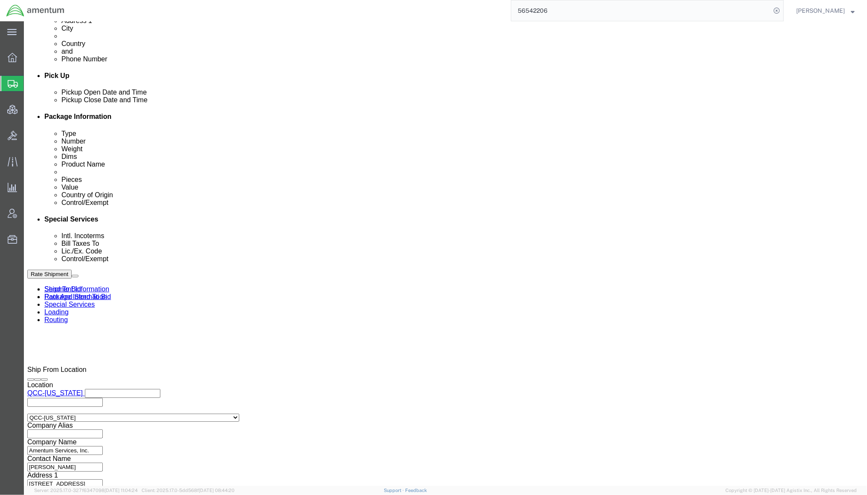
click select "Select Account Type Activity ID Airline Appointment Number ASN Batch Request # …"
paste input "56542206"
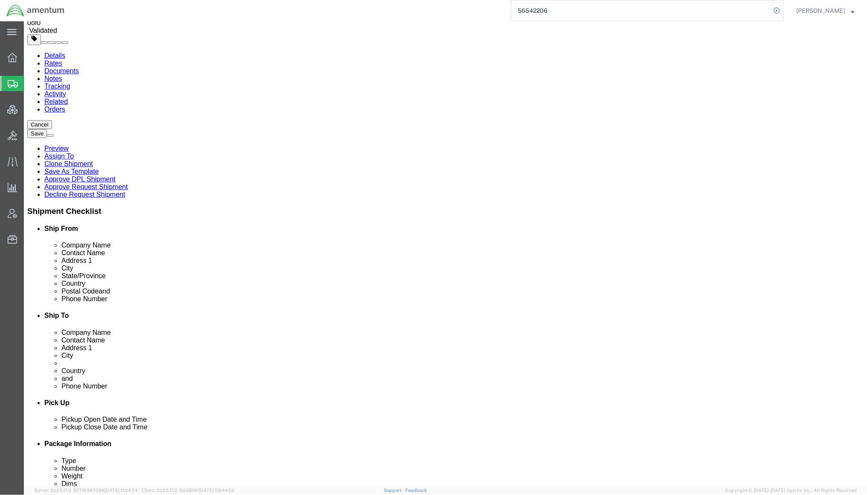
scroll to position [0, 0]
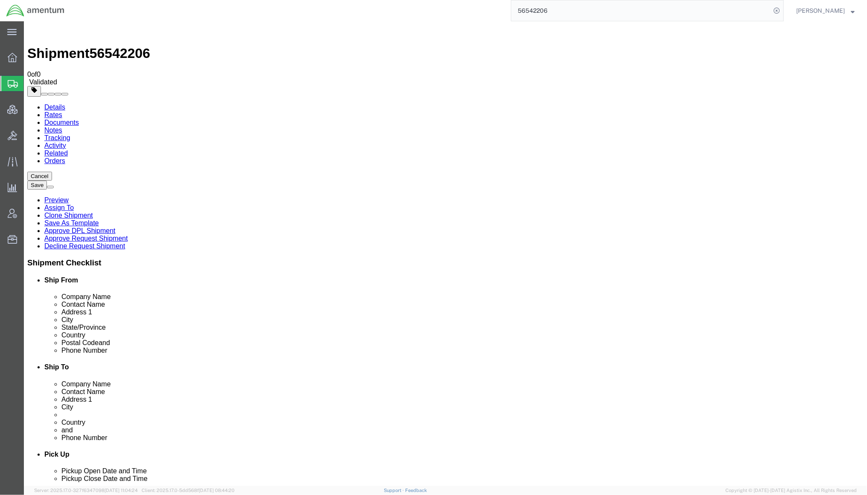
type input "56542206"
click icon
click link "Special Services"
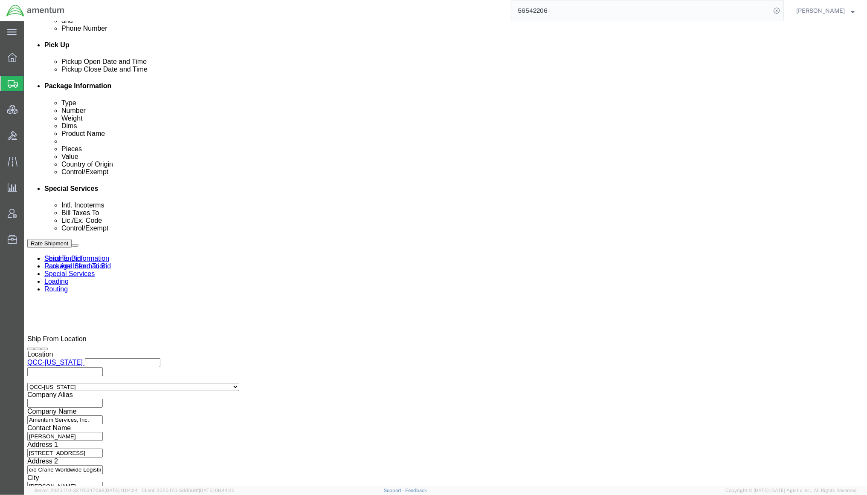
scroll to position [530, 0]
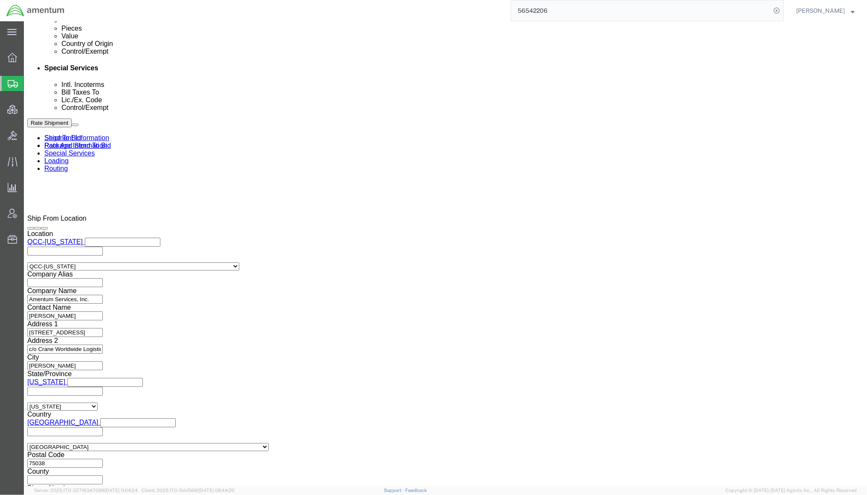
click link "Documents"
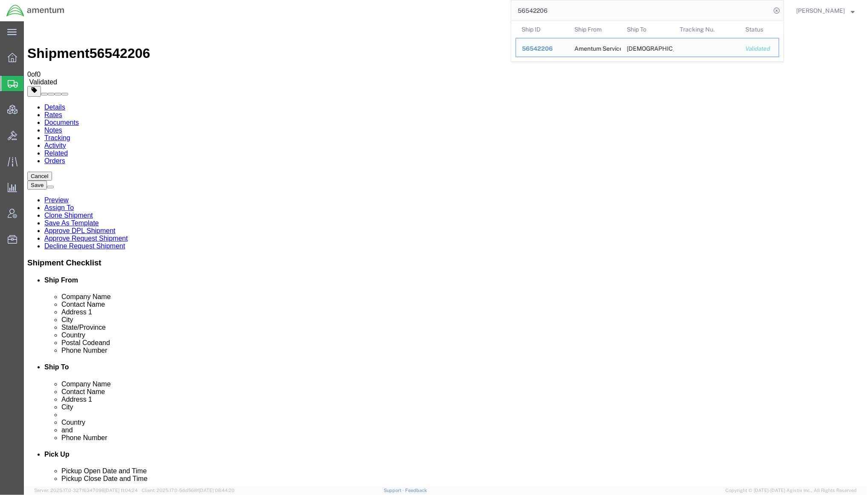
drag, startPoint x: 591, startPoint y: 10, endPoint x: 470, endPoint y: 4, distance: 121.2
click at [470, 4] on div "56542206 Ship ID Ship From Ship To Tracking Nu. Status Ship ID 56542206 Ship Fr…" at bounding box center [427, 10] width 713 height 21
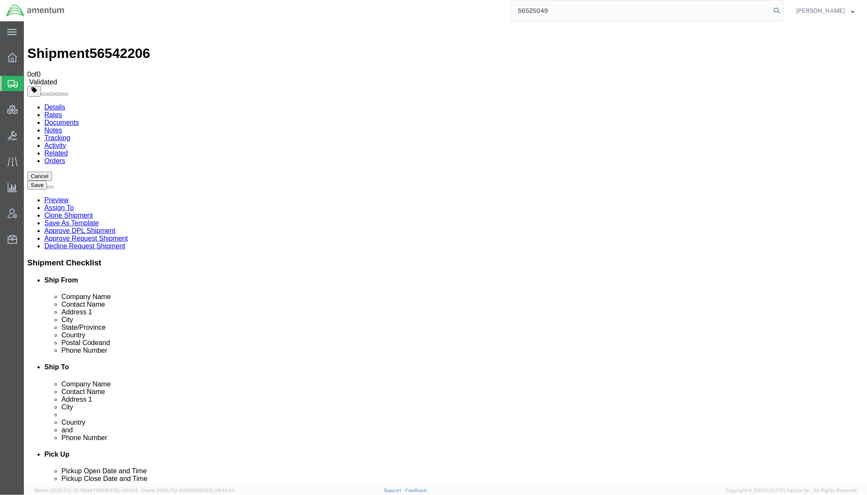
type input "56525049"
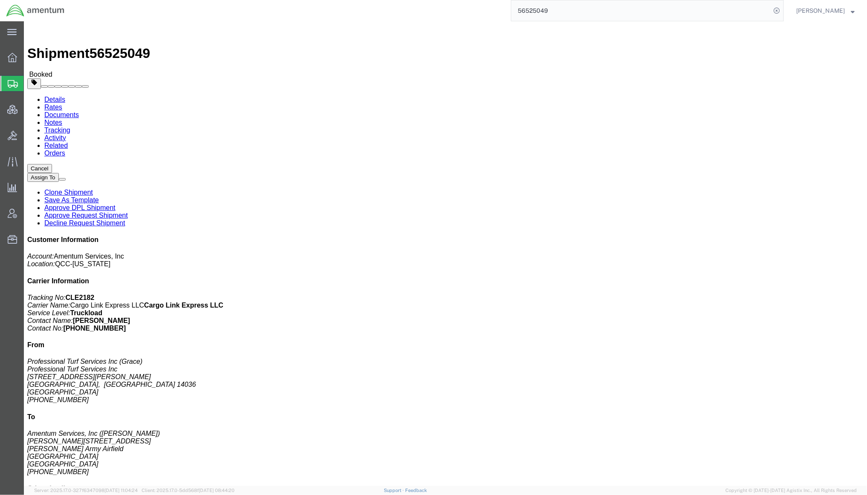
click link "Activity"
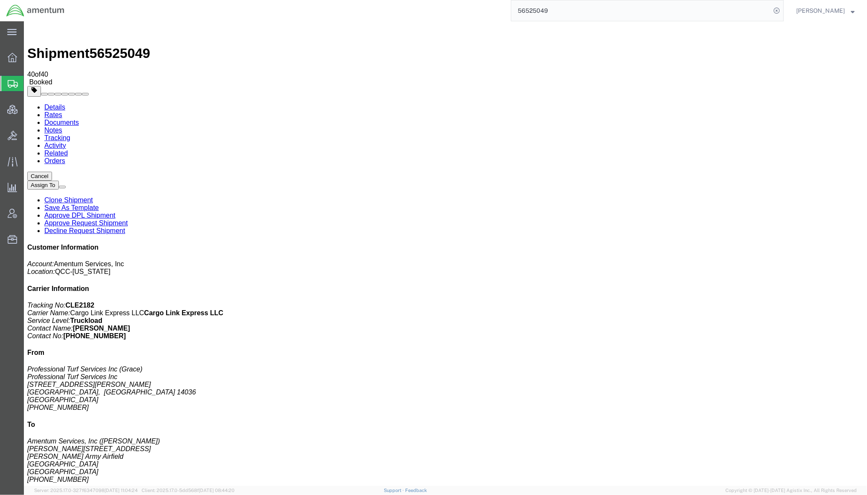
click at [78, 119] on link "Documents" at bounding box center [61, 122] width 35 height 7
checkbox input "true"
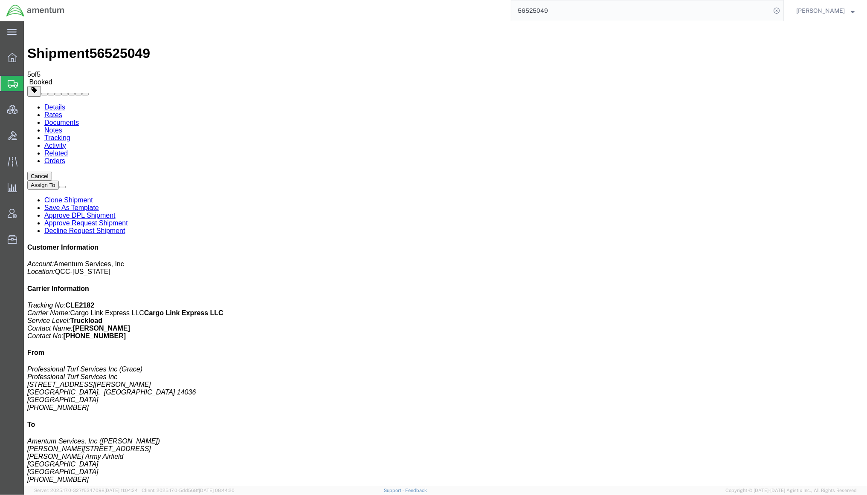
checkbox input "true"
drag, startPoint x: 139, startPoint y: 32, endPoint x: 94, endPoint y: 34, distance: 45.2
click at [94, 45] on span "56525049" at bounding box center [119, 52] width 61 height 15
drag, startPoint x: 776, startPoint y: 130, endPoint x: 754, endPoint y: 128, distance: 21.8
click at [747, 301] on p "Tracking No: CLE2182 Carrier Name: Cargo Link Express LLC Cargo Link Express LL…" at bounding box center [445, 320] width 836 height 38
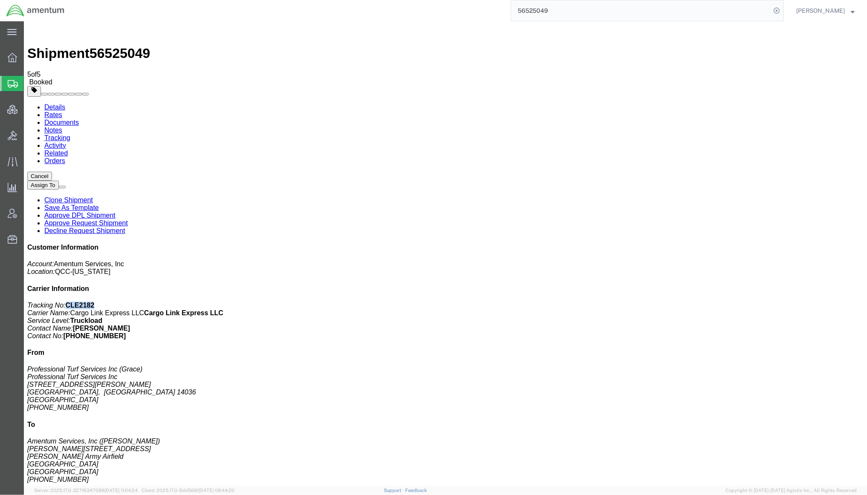
copy b "CLE2182"
select select "1"
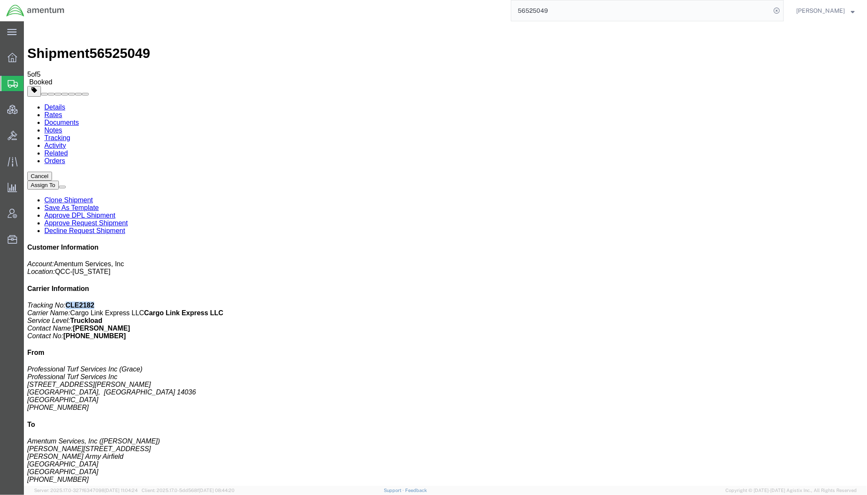
click at [30, 83] on span "Shipments" at bounding box center [26, 83] width 7 height 17
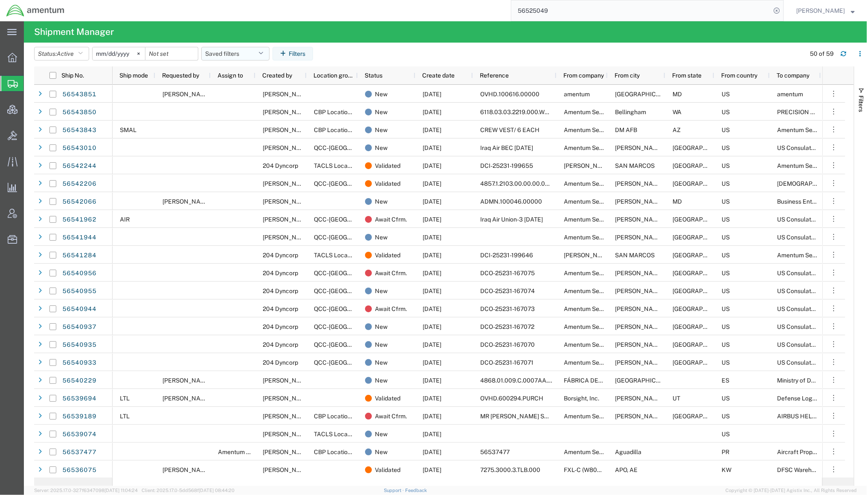
click at [240, 54] on button "Saved filters" at bounding box center [235, 54] width 68 height 14
click at [241, 106] on span "Active DCI shipments" at bounding box center [258, 107] width 112 height 16
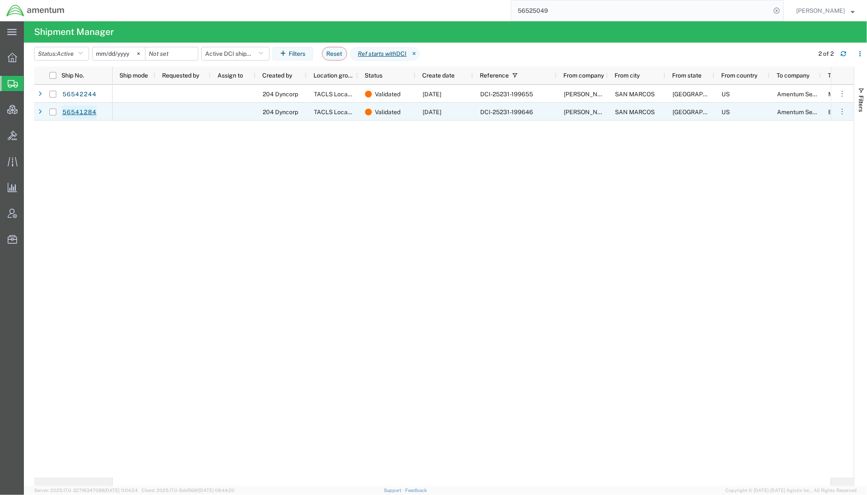
click at [81, 113] on link "56541284" at bounding box center [79, 113] width 35 height 14
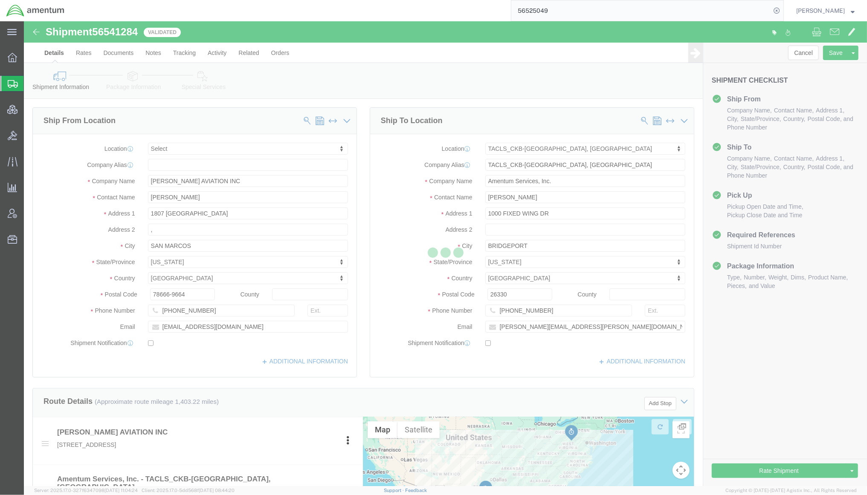
select select
select select "42743"
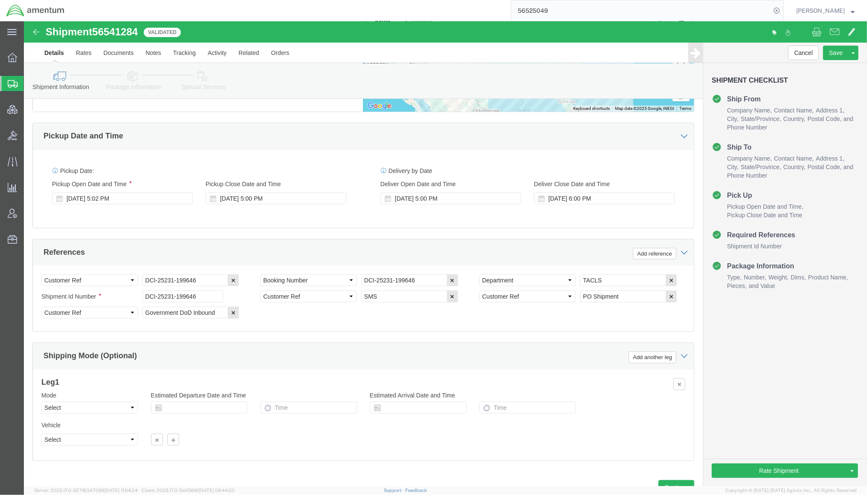
scroll to position [438, 0]
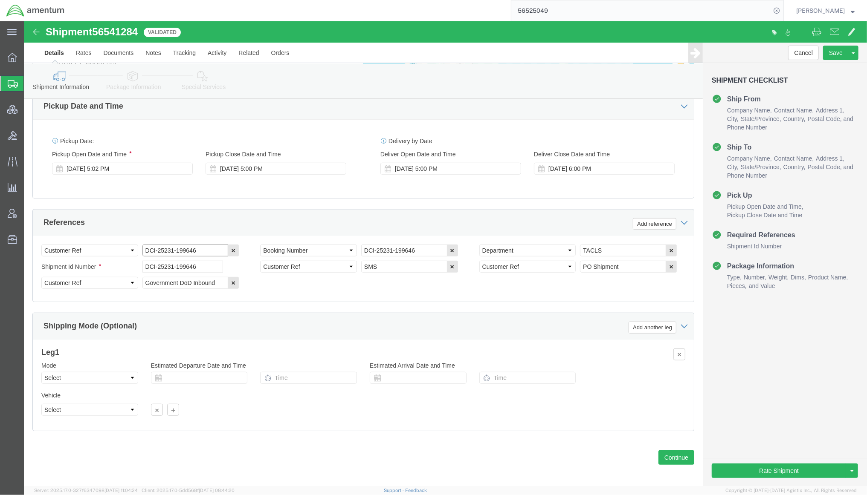
drag, startPoint x: 186, startPoint y: 223, endPoint x: -47, endPoint y: 197, distance: 235.0
click html "Shipment 56541284 Validated Details Rates Documents Notes Tracking Activity Rel…"
click div "Aug 19 2025 5:02 PM"
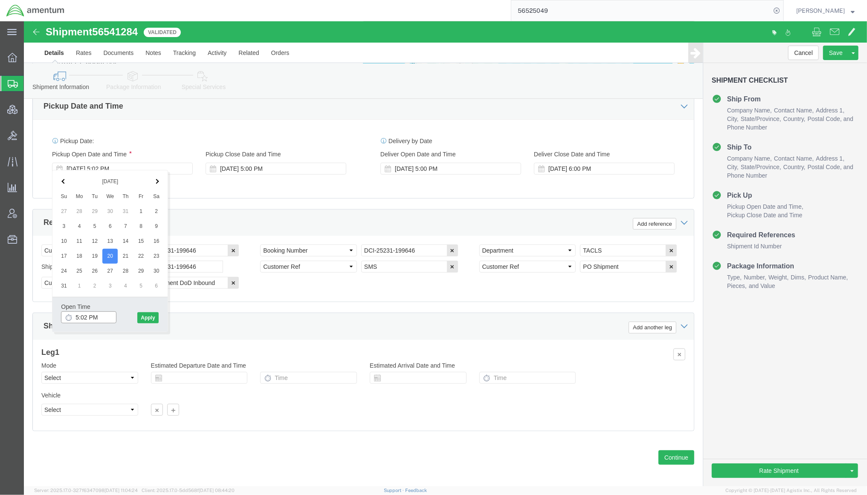
click input "5:02 PM"
type input "1:00 PM"
click button "Apply"
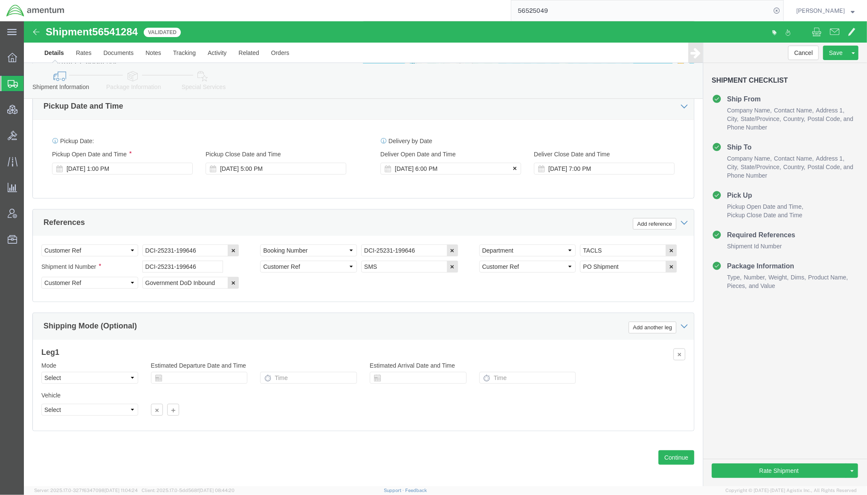
click icon
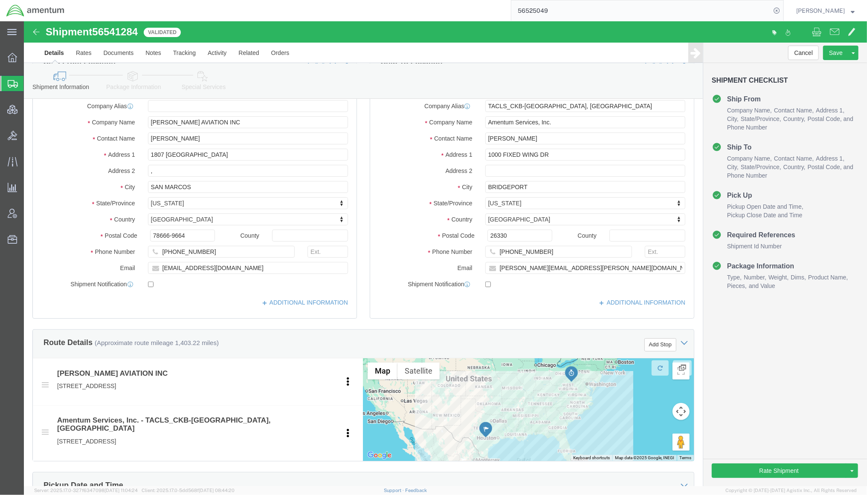
scroll to position [362, 0]
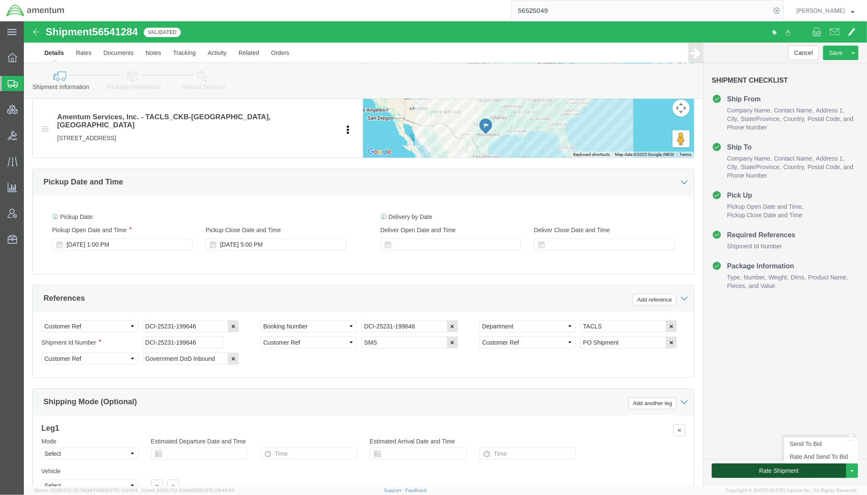
click button "Rate Shipment"
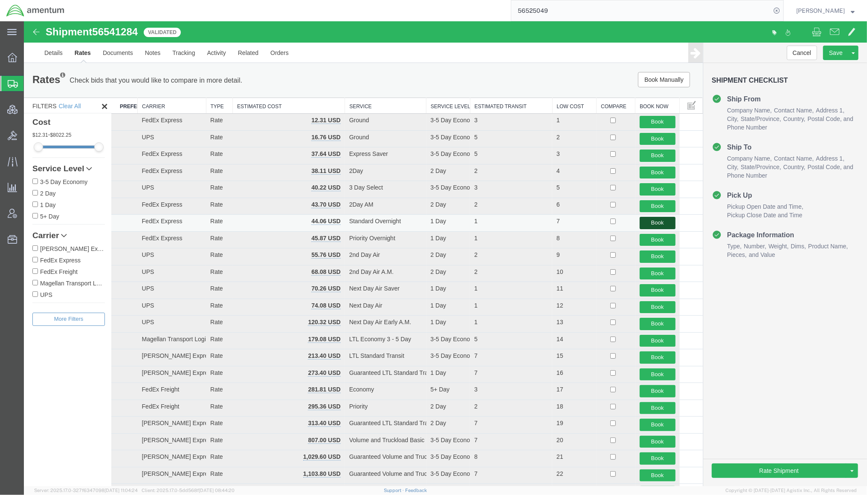
click at [653, 226] on button "Book" at bounding box center [657, 223] width 36 height 12
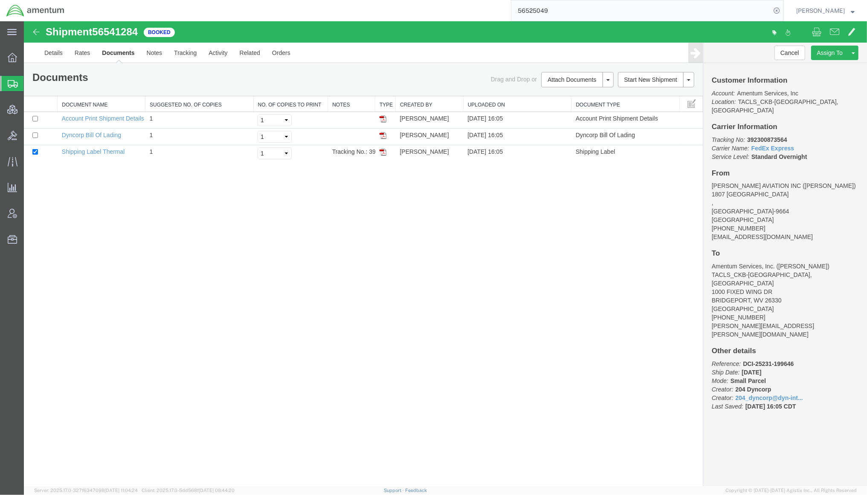
click at [30, 89] on span "Shipments" at bounding box center [26, 83] width 7 height 17
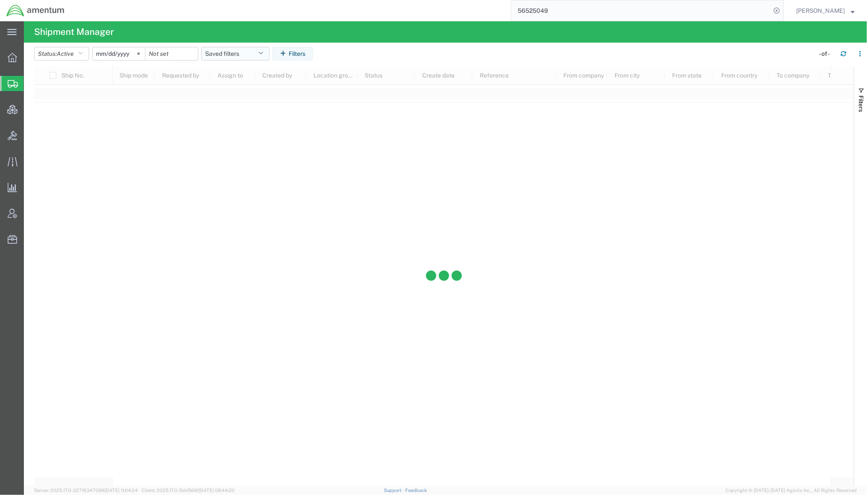
click at [233, 52] on button "Saved filters" at bounding box center [235, 54] width 68 height 14
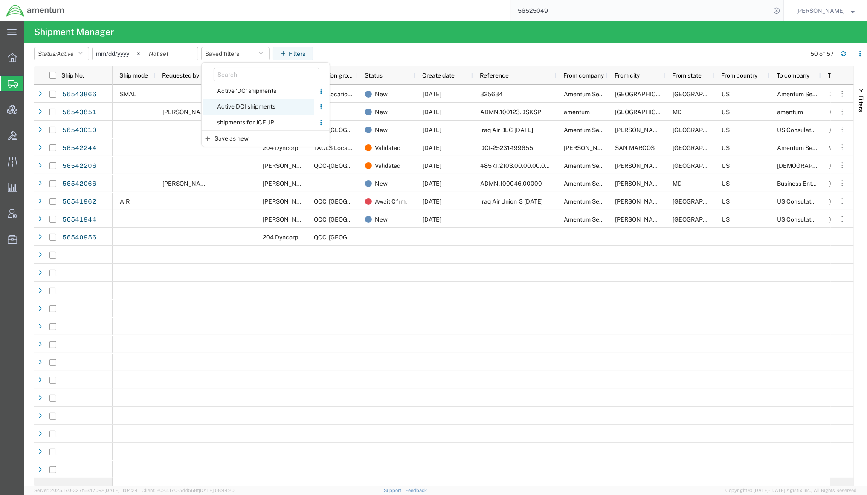
click at [251, 111] on span "Active DCI shipments" at bounding box center [258, 107] width 112 height 16
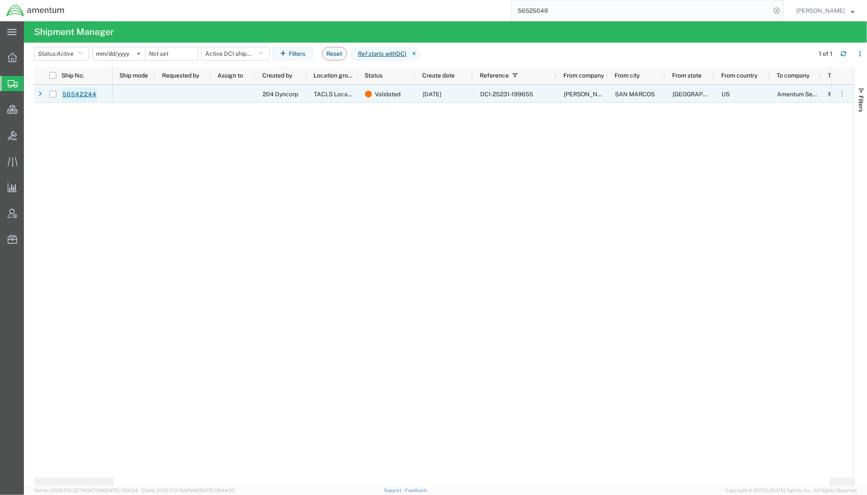
click at [83, 95] on link "56542244" at bounding box center [79, 95] width 35 height 14
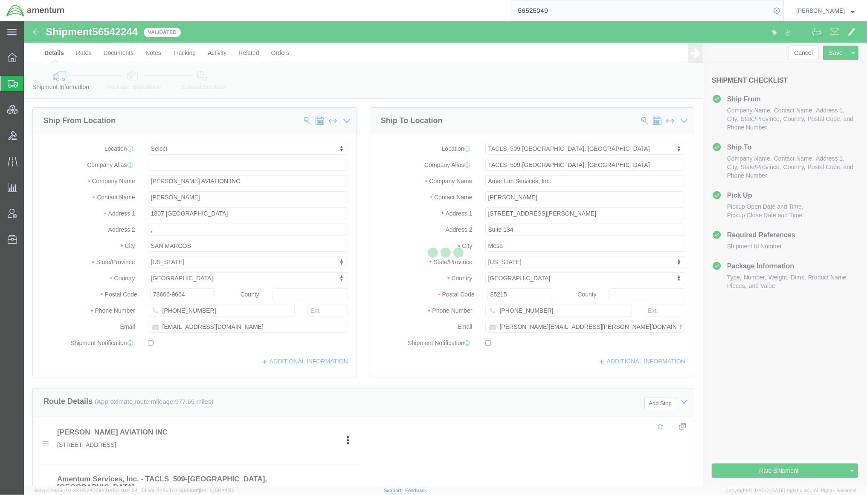
select select
select select "42689"
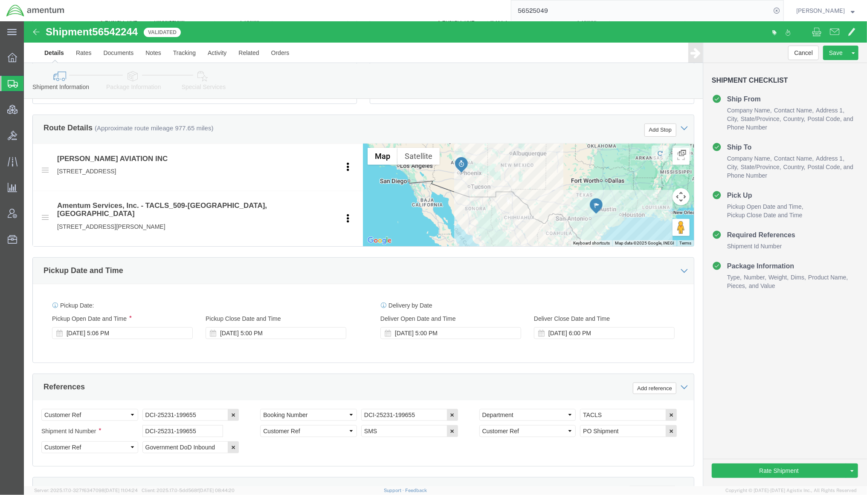
scroll to position [303, 0]
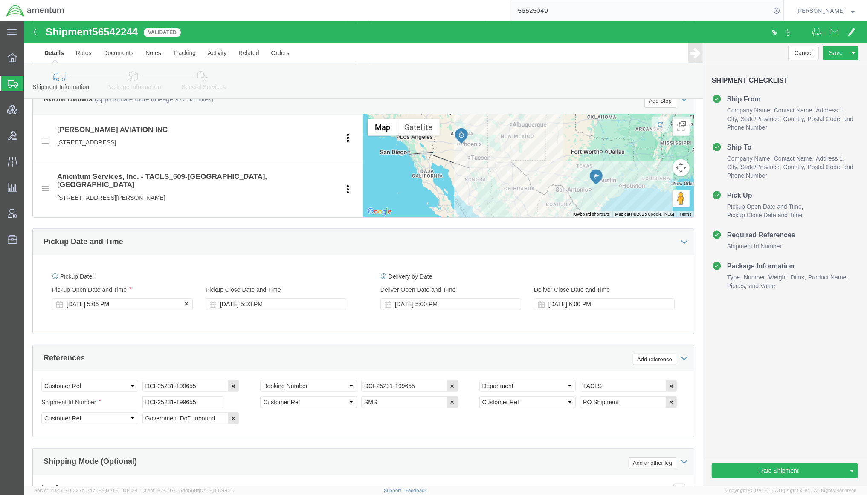
click div "Aug 19 2025 5:06 PM"
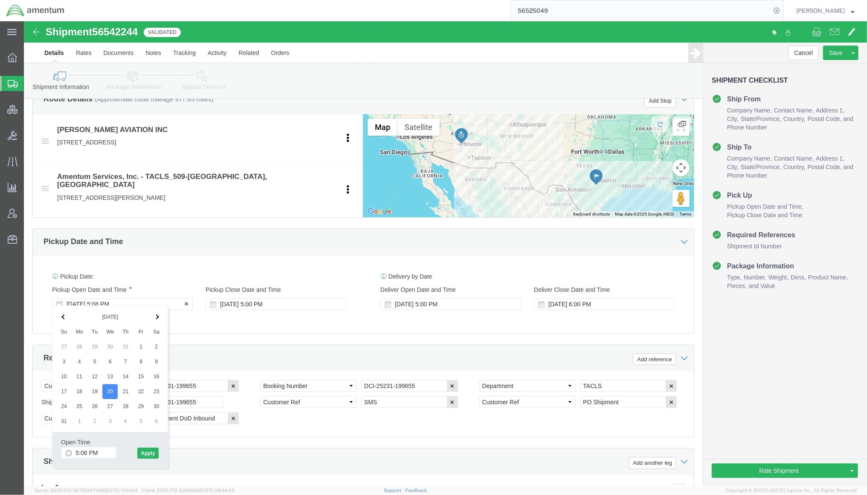
click div "Aug 19 2025 5:06 PM"
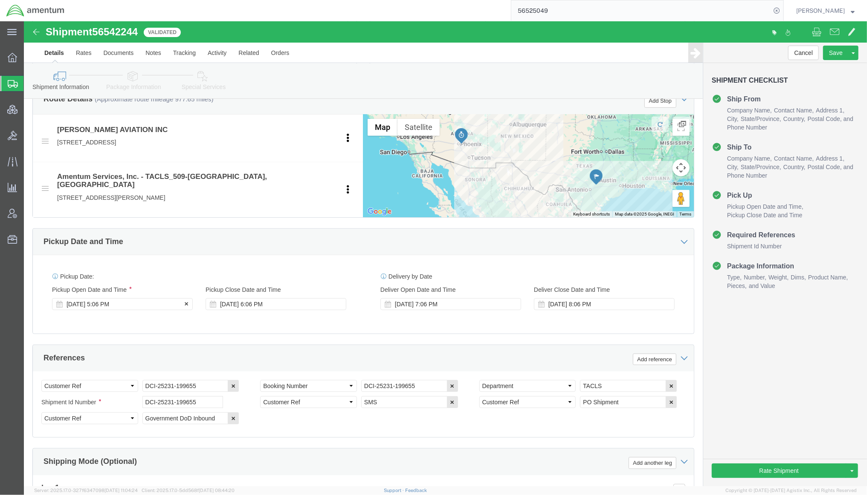
click div "Aug 20 2025 5:06 PM"
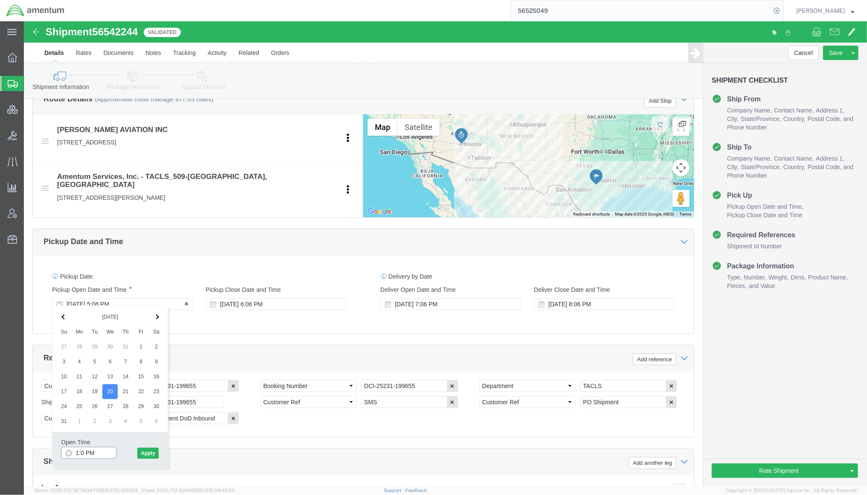
type input "1:00 PM"
click button "Apply"
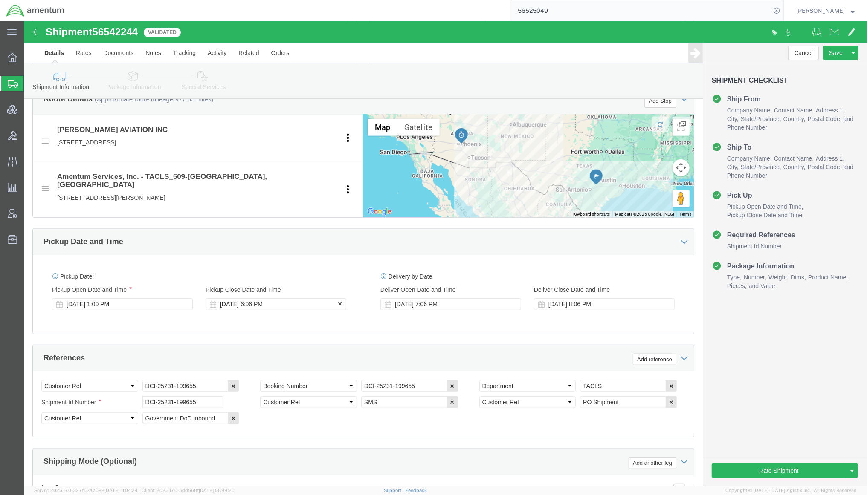
click div "Aug 20 2025 6:06 PM"
type input "5:00 PM"
click button "Apply"
click icon
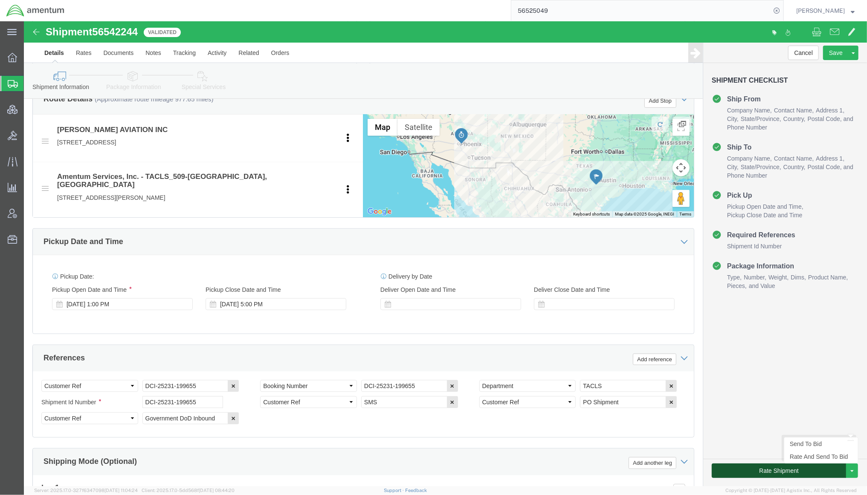
drag, startPoint x: 737, startPoint y: 454, endPoint x: 746, endPoint y: 448, distance: 9.9
click button "Rate Shipment"
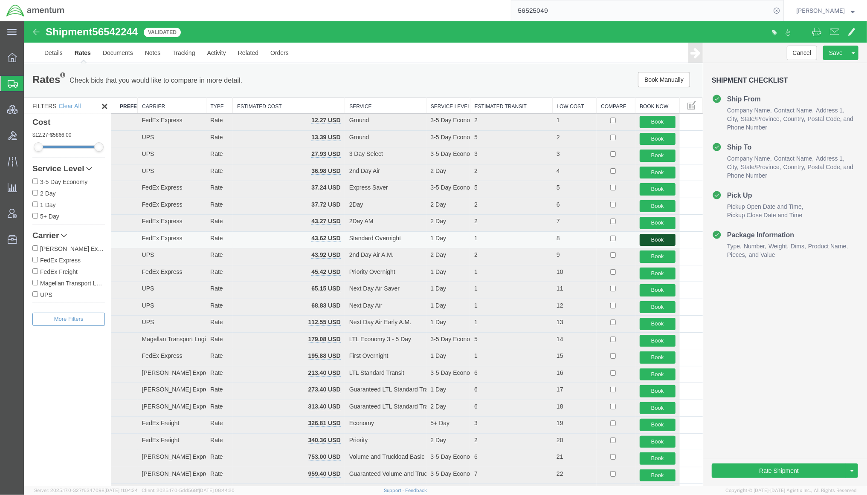
click at [651, 243] on button "Book" at bounding box center [657, 240] width 36 height 12
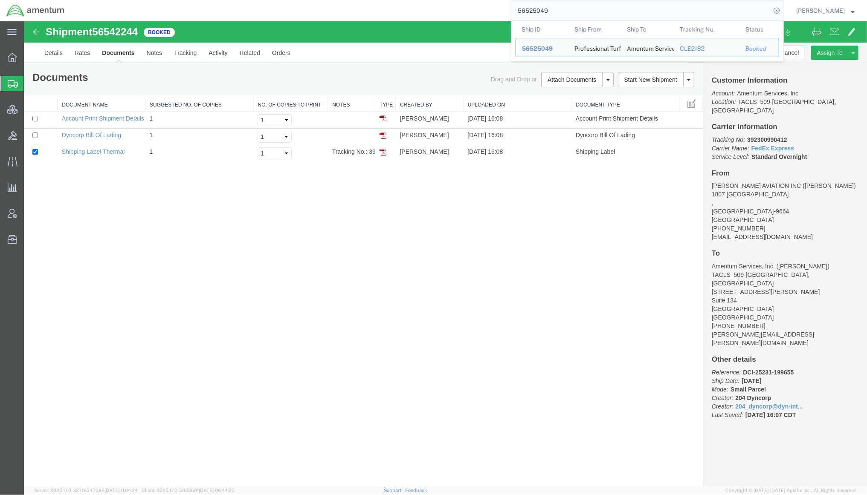
drag, startPoint x: 549, startPoint y: 10, endPoint x: 475, endPoint y: 10, distance: 74.2
click at [475, 10] on div "56525049 Ship ID Ship From Ship To Tracking Nu. Status Ship ID 56525049 Ship Fr…" at bounding box center [427, 10] width 713 height 21
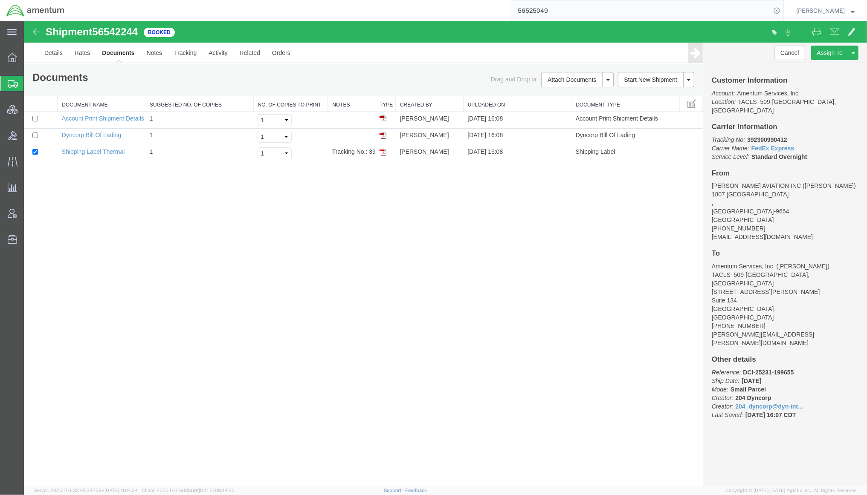
paste input "09321"
type input "56509321"
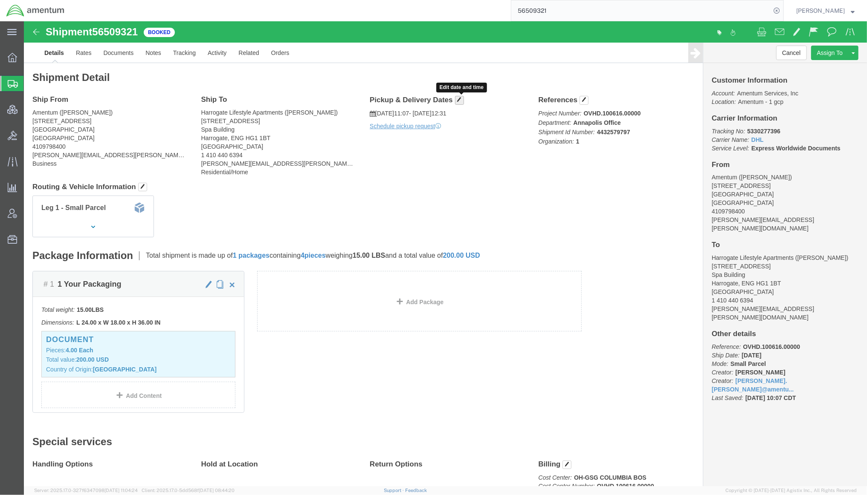
click span "button"
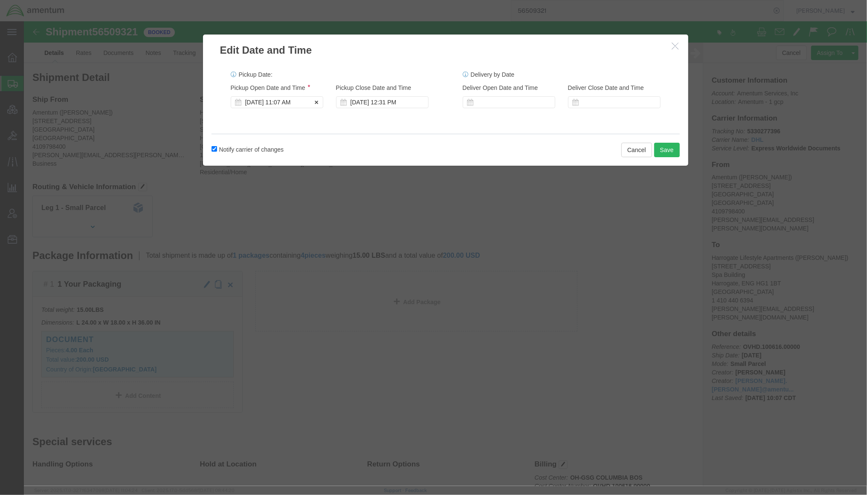
click div "Aug 18 2025 11:07 AM"
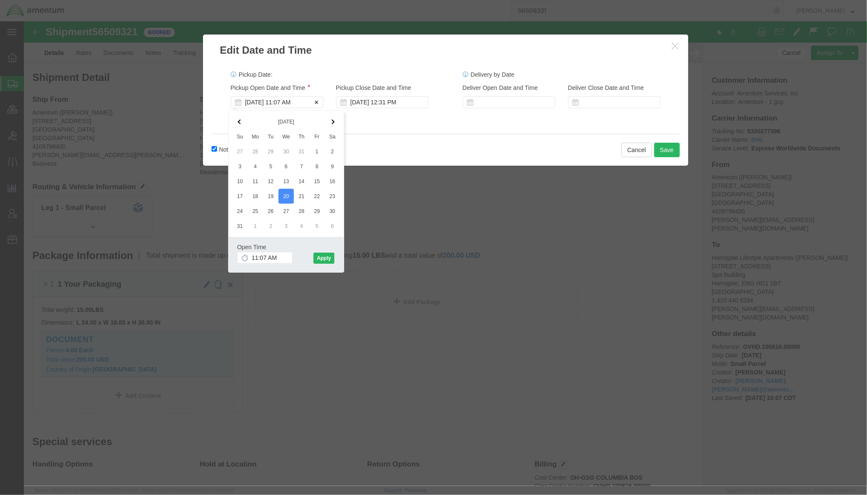
click div "Aug 18 2025 11:07 AM"
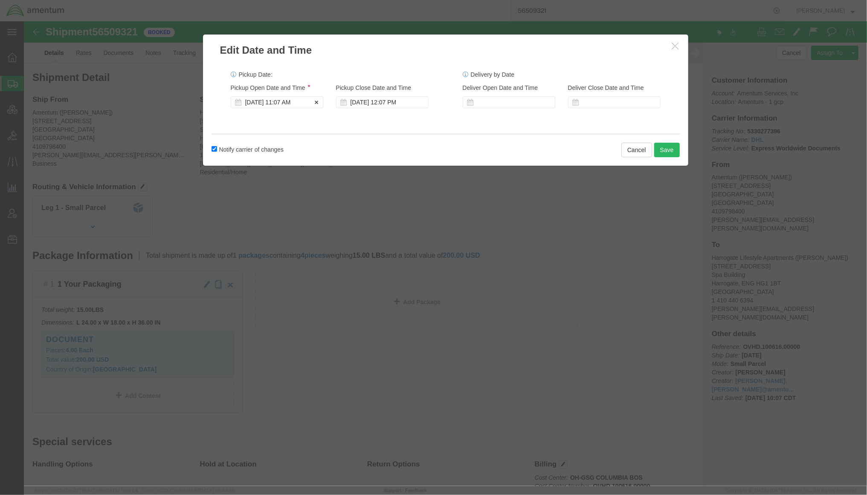
click div "Aug 20 2025 11:07 AM"
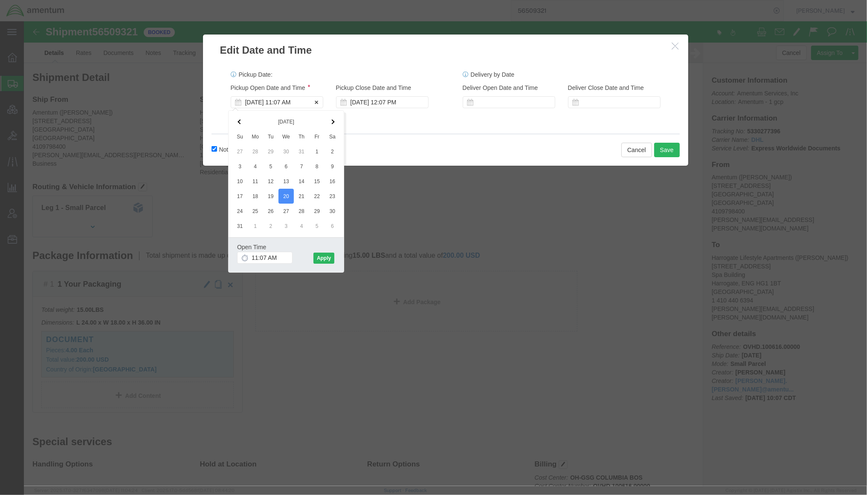
click div "Aug 20 2025 11:07 AM"
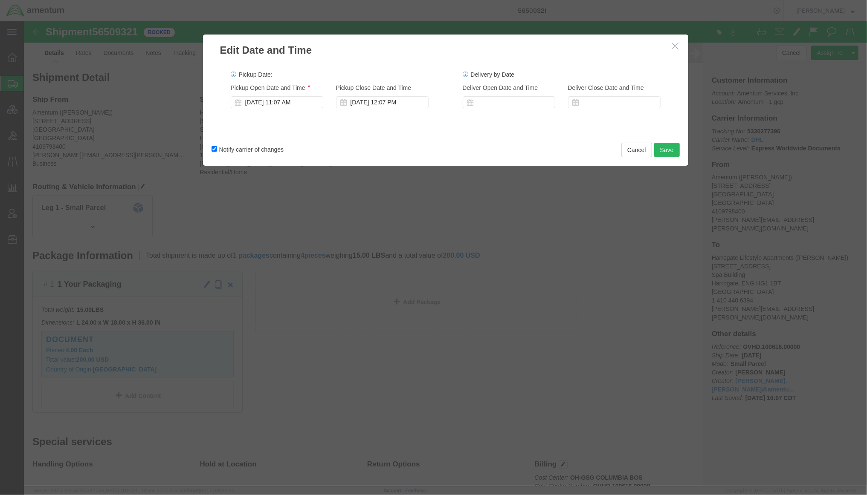
click label "Notify carrier of changes"
click input "Notify carrier of changes"
checkbox input "false"
click div "Aug 20 2025 11:07 AM"
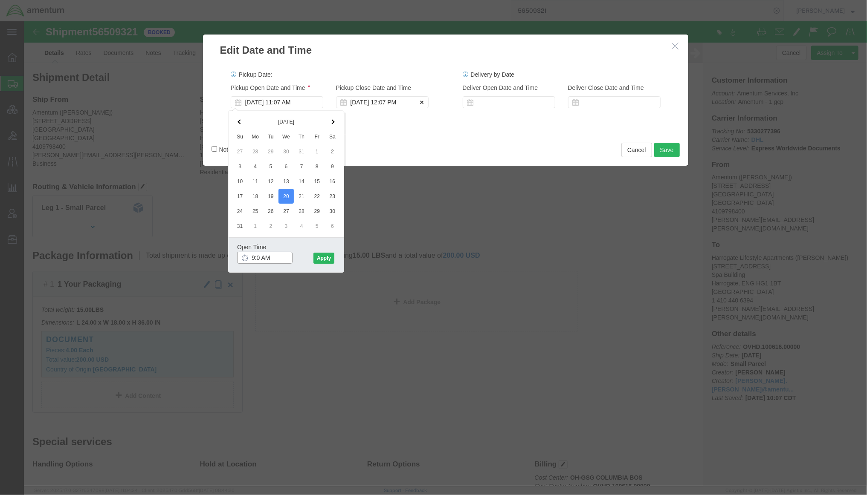
type input "9:00 AM"
click button "Apply"
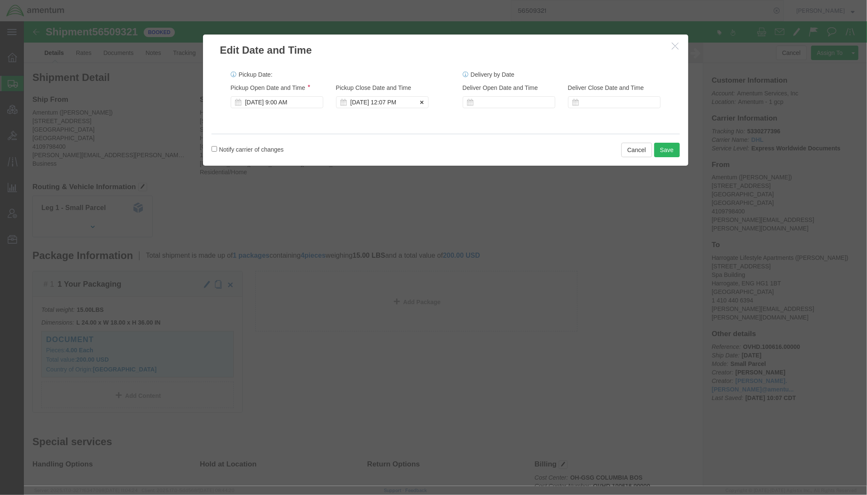
click div "Aug 20 2025 12:07 PM"
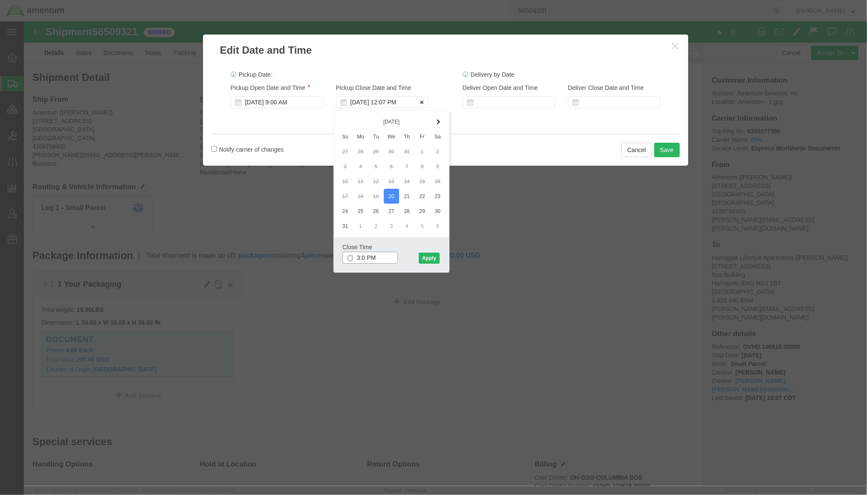
type input "3:00 PM"
click button "Apply"
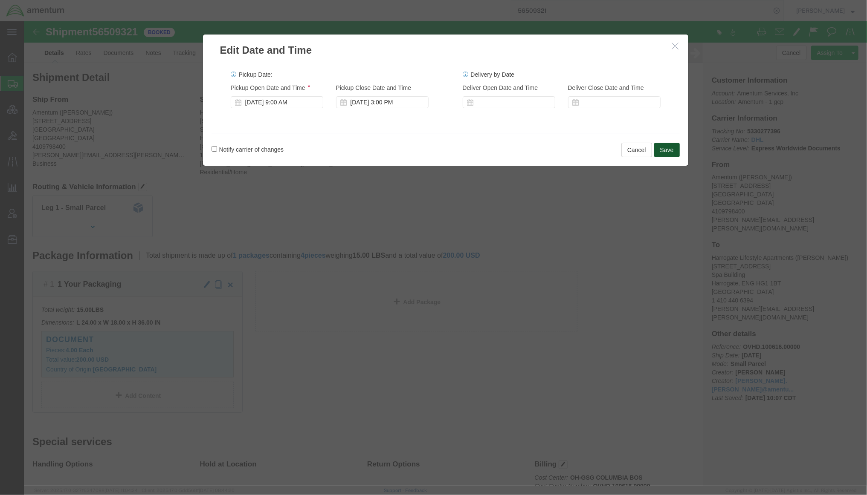
click button "Save"
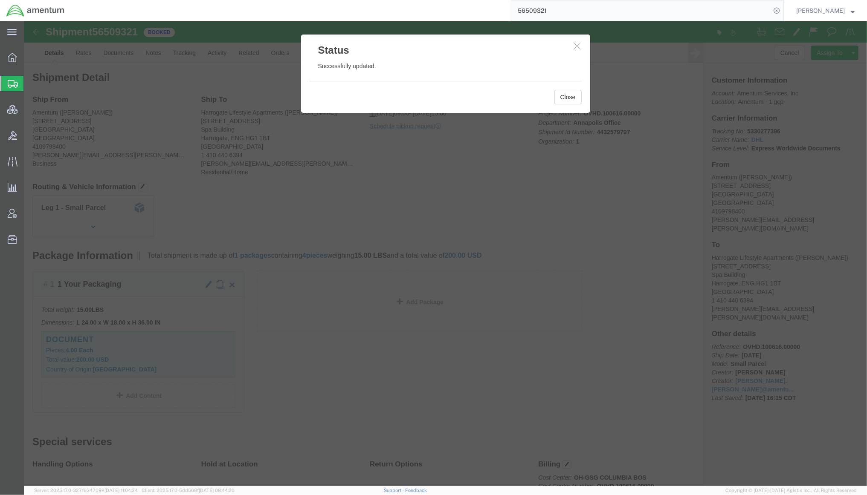
click icon "button"
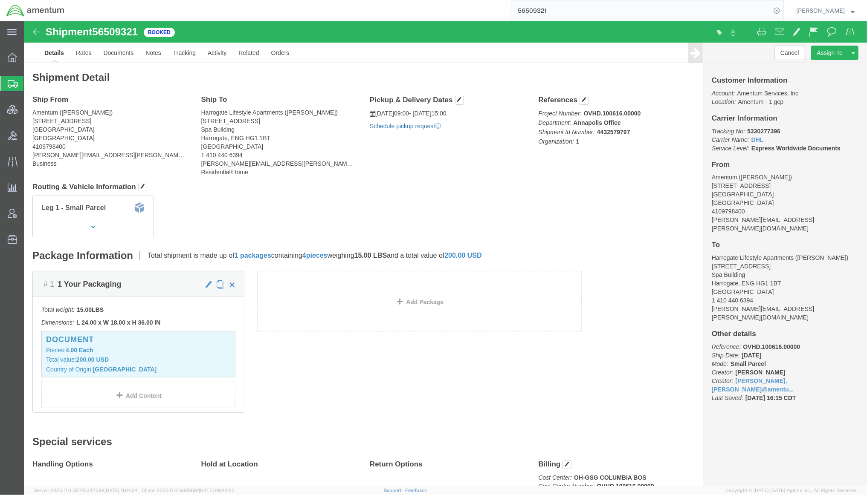
click link "Schedule pickup request"
drag, startPoint x: 475, startPoint y: 109, endPoint x: 338, endPoint y: 90, distance: 137.7
click div "Pickup & Delivery Dates 08/20/2025 09:00 - 08/20/2025 15:00 Pickup request numb…"
copy div "08/20/2025 09:00 - 08/20/2025 15:00 Pickup request number : AME250820013645"
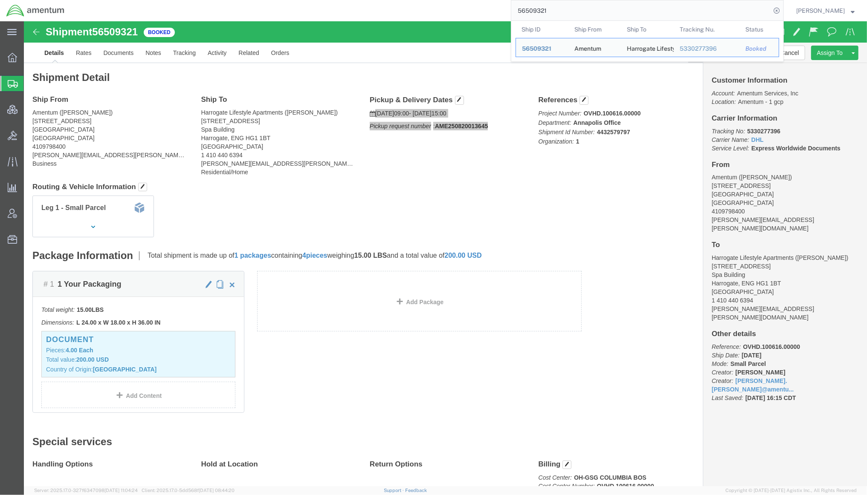
drag, startPoint x: 551, startPoint y: 12, endPoint x: 422, endPoint y: 1, distance: 129.6
click at [422, 1] on div "56509321 Ship ID Ship From Ship To Tracking Nu. Status Ship ID 56509321 Ship Fr…" at bounding box center [427, 10] width 713 height 21
paste input "451878949500"
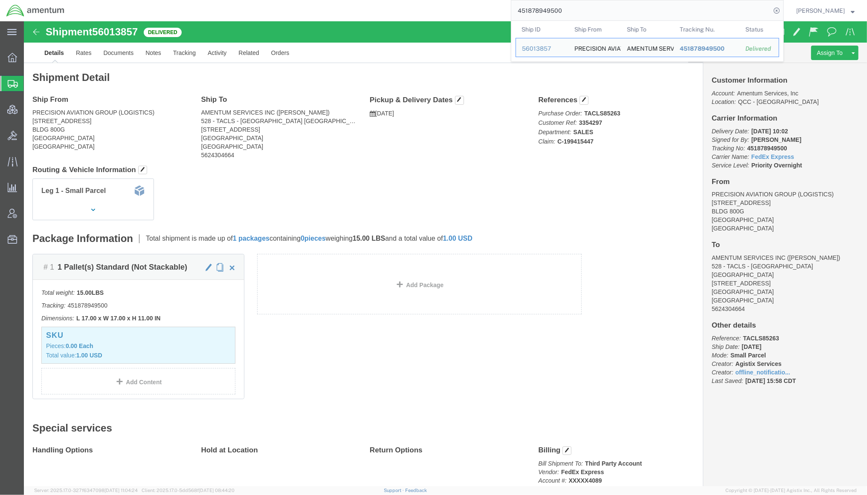
drag, startPoint x: 564, startPoint y: 15, endPoint x: 491, endPoint y: 16, distance: 73.3
click at [491, 16] on div "451878949500 Ship ID Ship From Ship To Tracking Nu. Status Ship ID 56013857 Shi…" at bounding box center [427, 10] width 713 height 21
drag, startPoint x: 572, startPoint y: 122, endPoint x: 565, endPoint y: 120, distance: 6.6
click p "Purchase Order: TACLS85263 Customer Ref: 3354297 Department: SALES Claim: C-199…"
paste input "56542206"
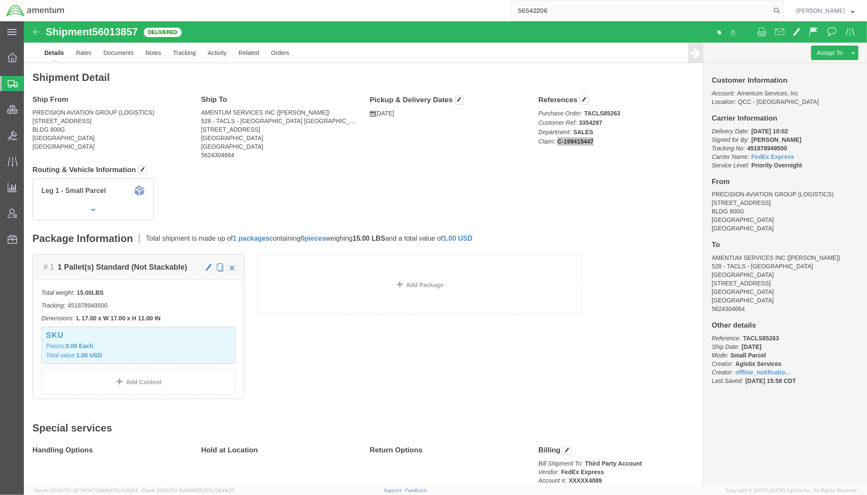
type input "56542206"
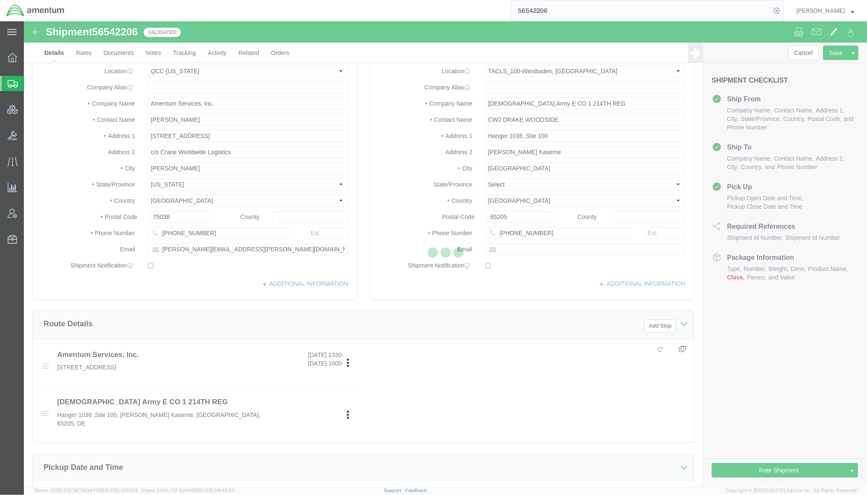
select select "42668"
select select "42677"
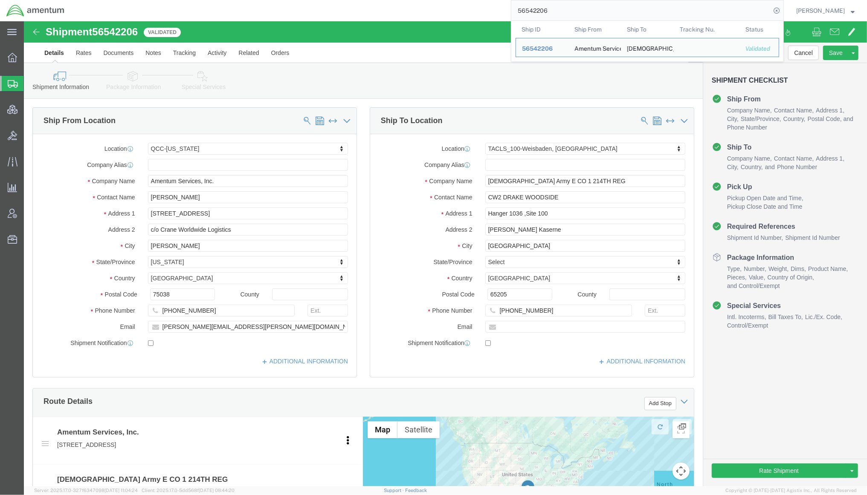
drag, startPoint x: 554, startPoint y: 14, endPoint x: 425, endPoint y: -8, distance: 131.0
click at [425, 0] on html "main_menu Created with Sketch. Collapse Menu Overview Shipments Shipment Manage…" at bounding box center [433, 247] width 867 height 495
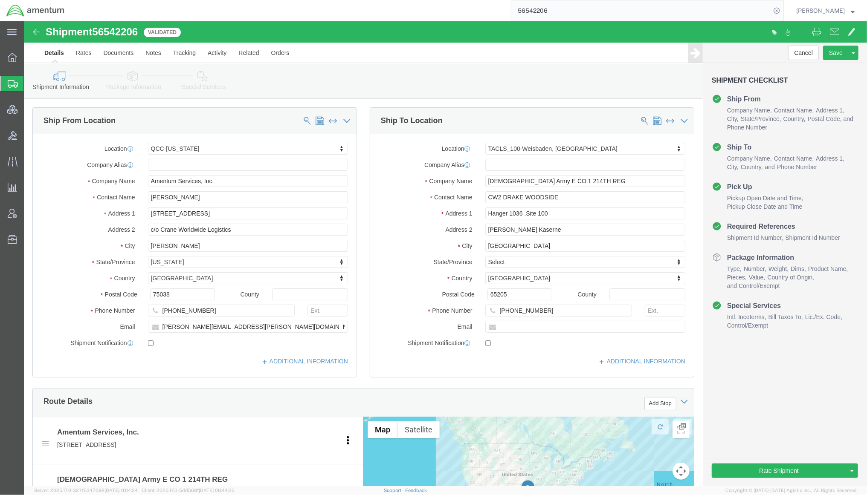
paste input "451878949500"
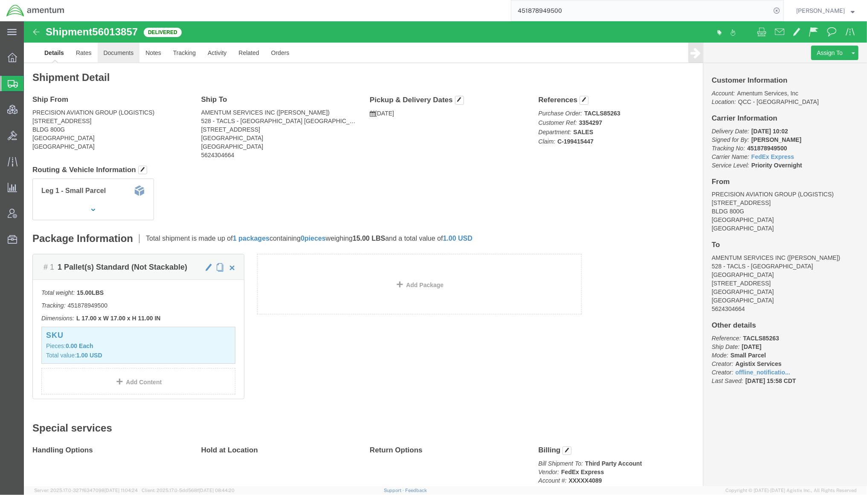
click link "Documents"
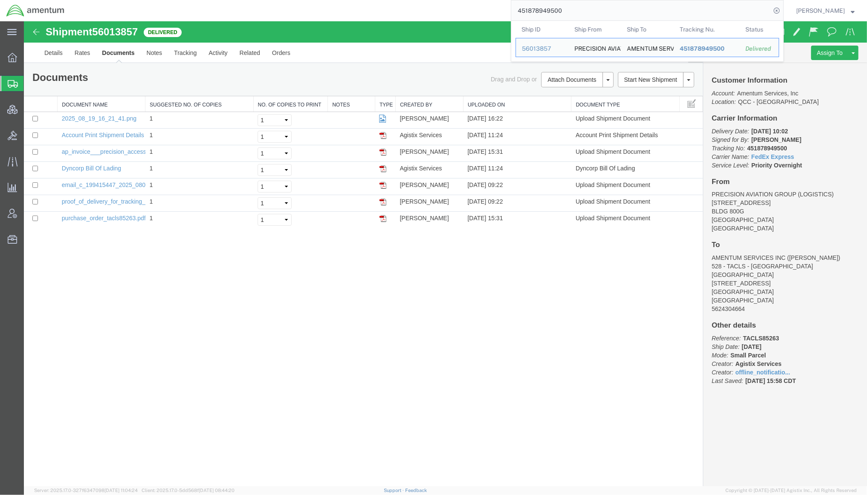
drag, startPoint x: 591, startPoint y: 14, endPoint x: 432, endPoint y: -8, distance: 160.4
click at [432, 0] on html "main_menu Created with Sketch. Collapse Menu Overview Shipments Shipment Manage…" at bounding box center [433, 247] width 867 height 495
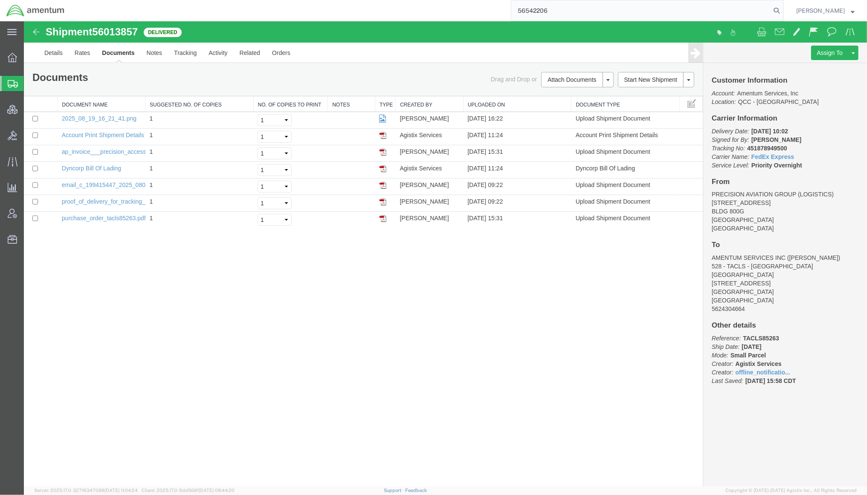
type input "56542206"
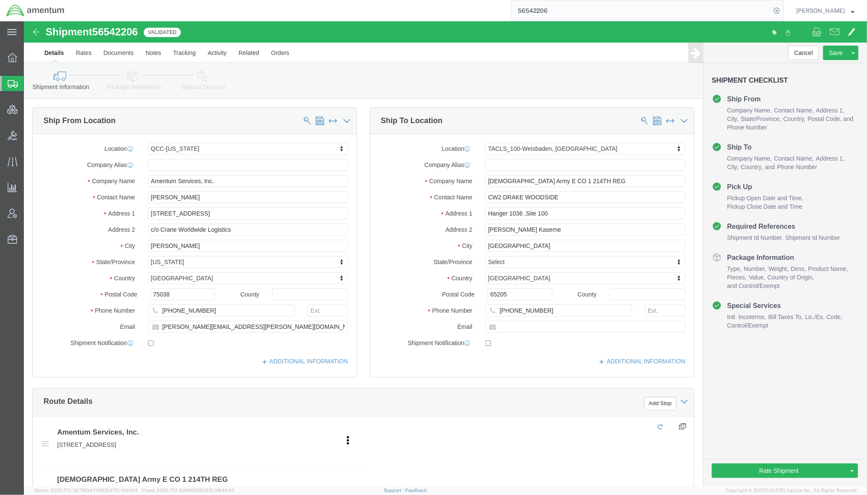
select select "42668"
select select "42677"
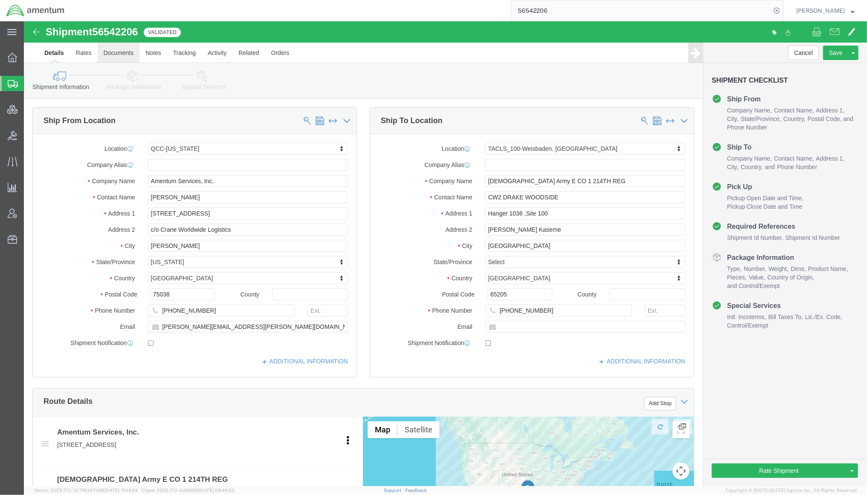
click link "Documents"
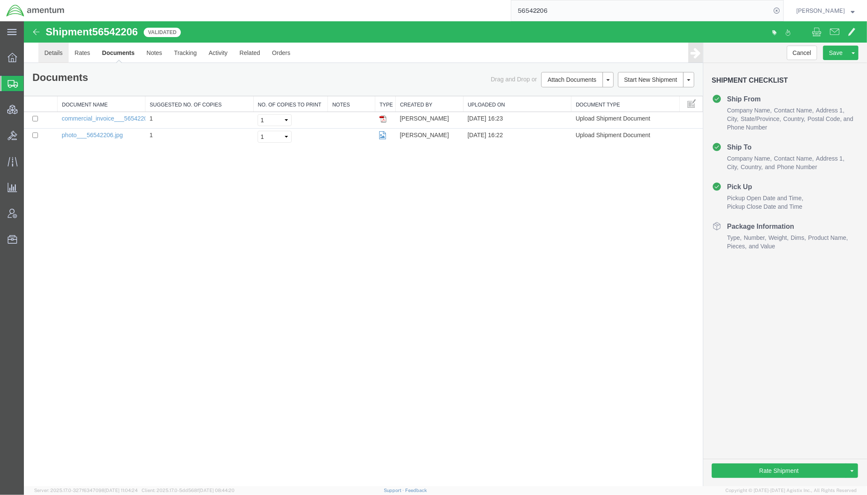
click at [55, 53] on link "Details" at bounding box center [53, 52] width 30 height 20
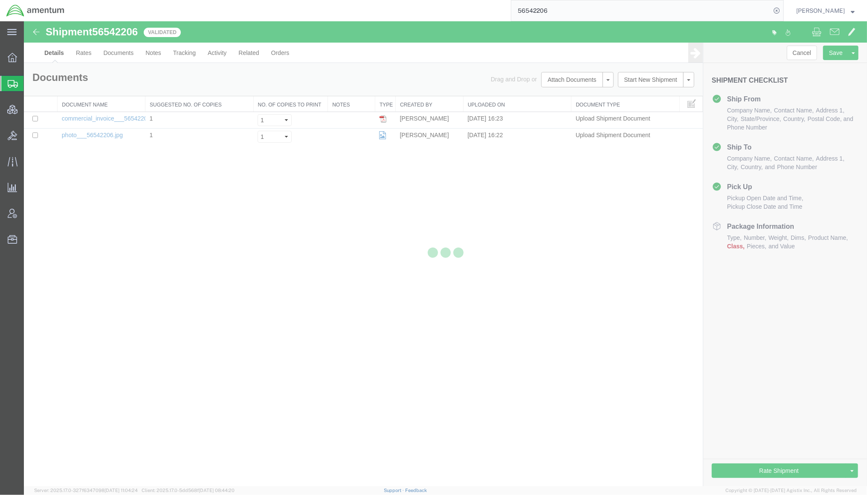
select select "42668"
select select "42677"
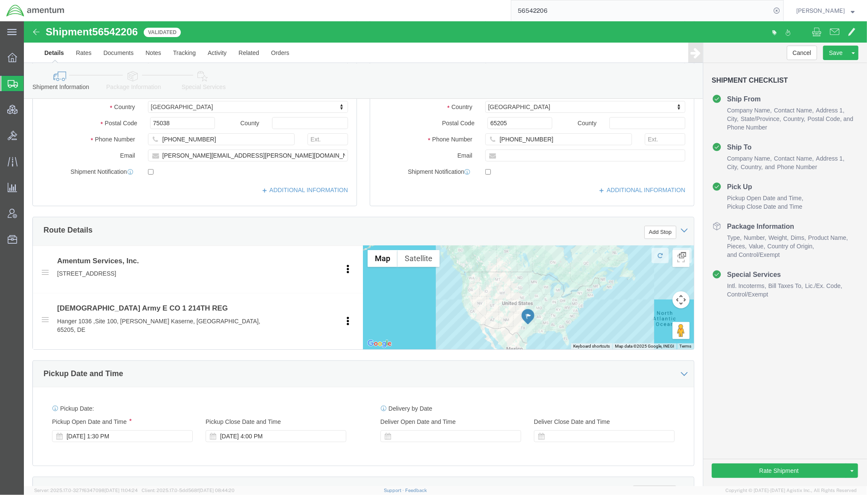
scroll to position [303, 0]
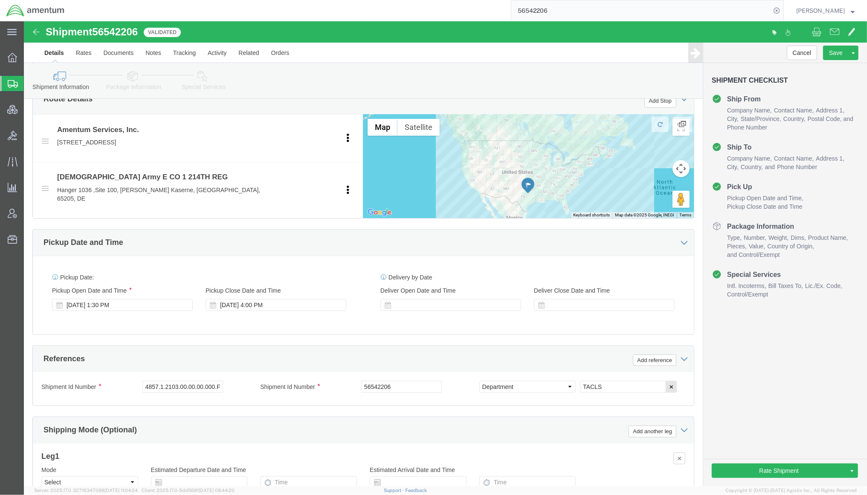
click icon
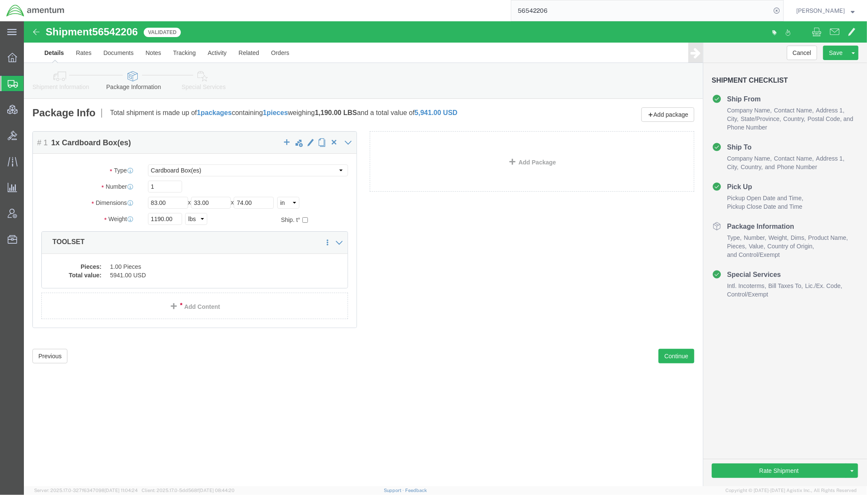
click icon
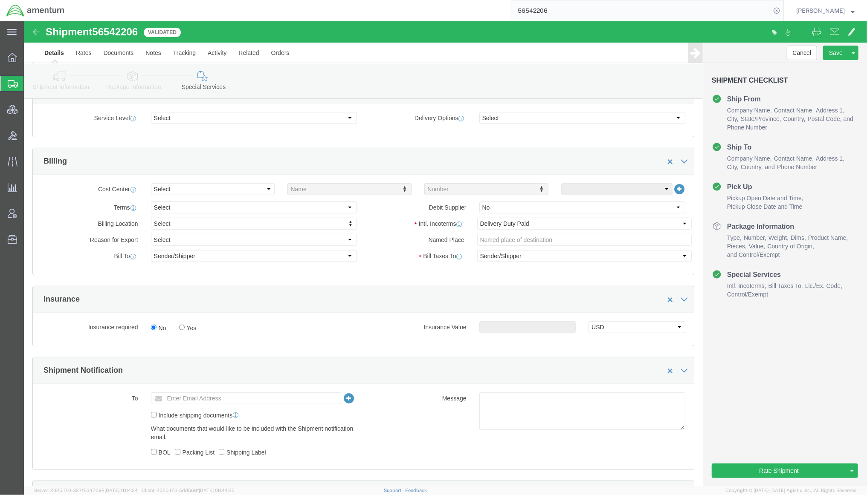
scroll to position [454, 0]
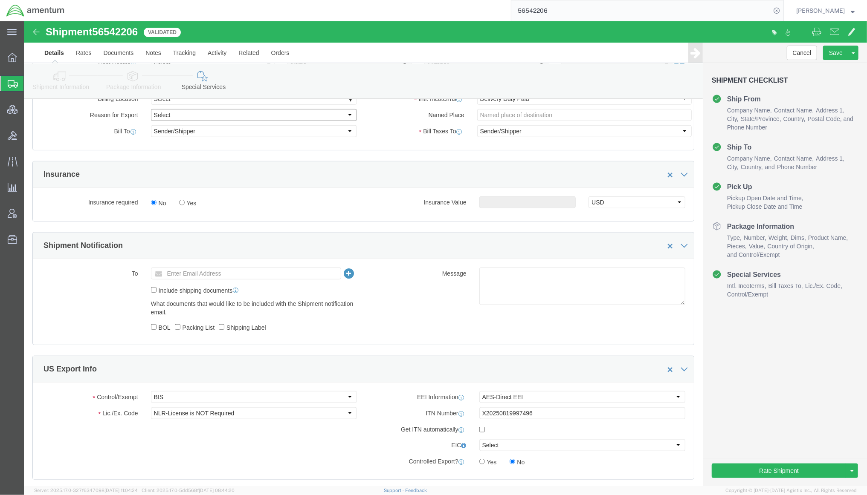
click select "Select Gift Personal Effects Repair/Warranty Return Sample Sold Temporary/Not S…"
select select "TEMPORARY"
click select "Select Gift Personal Effects Repair/Warranty Return Sample Sold Temporary/Not S…"
click div "No Yes"
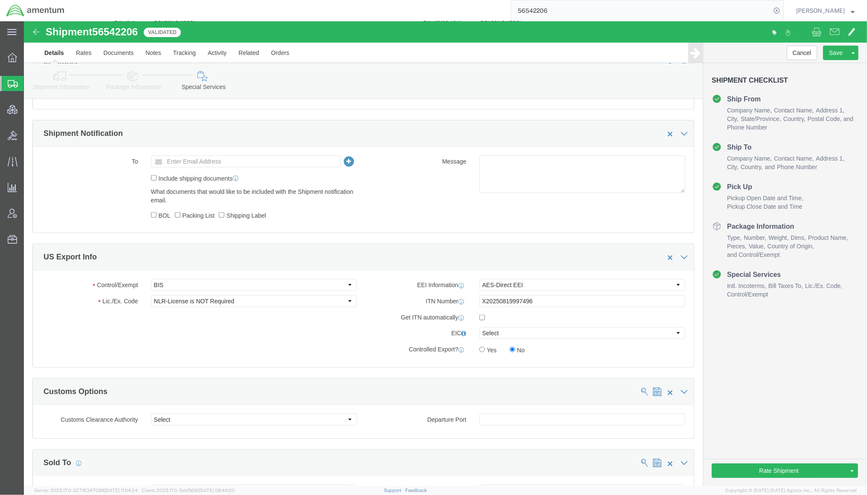
scroll to position [606, 0]
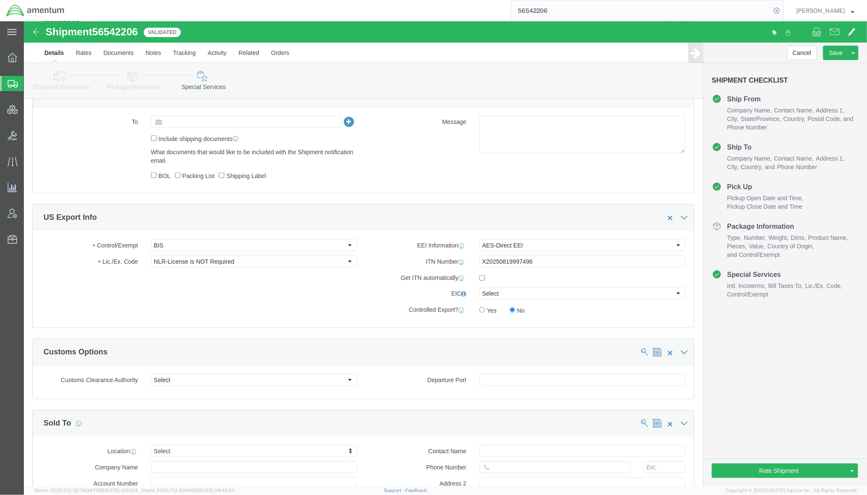
click input "text"
paste input "amentum-itc@amentum.com"
type input "amentum-itc@amentum.com"
click ul "amentum-itc@amentum.com (new)"
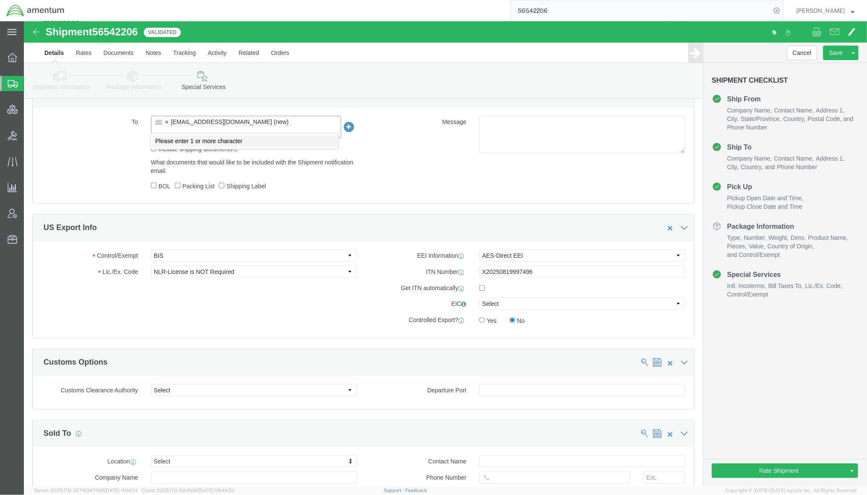
paste input "rebecca.thorstenson@amentum.com"
type input "rebecca.thorstenson@amentum.com"
type input "amentum-itc@amentum.com,rebecca.thorstenson@amentum.com"
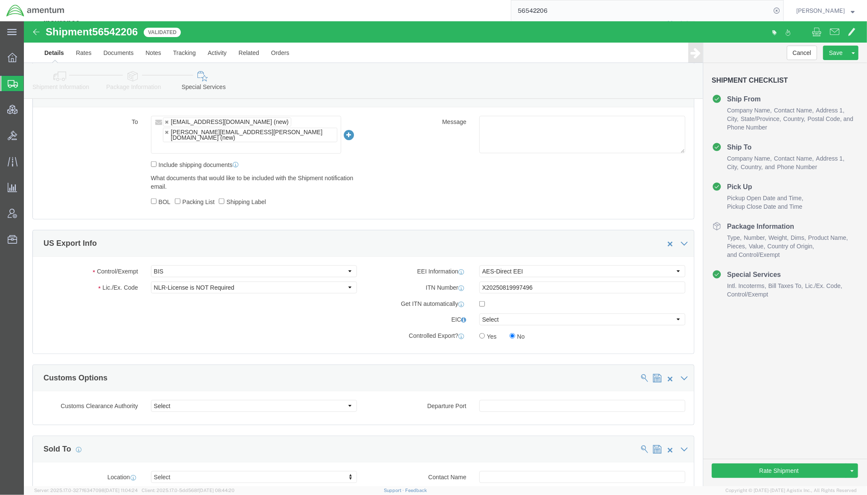
click ul "amentum-itc@amentum.com (new) rebecca.thorstenson@amentum.com (new)"
paste input "tmsupport@amentum.com"
type input "tmsupport@amentum.com"
type input "amentum-itc@amentum.com,rebecca.thorstenson@amentum.com,tmsupport@amentum.com"
click div "To amentum-itc@amentum.com (new) rebecca.thorstenson@amentum.com (new) tmsuppor…"
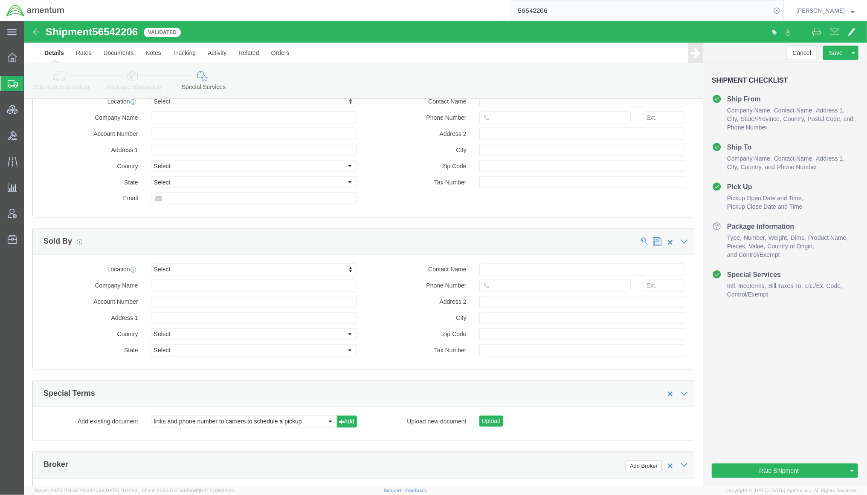
scroll to position [1136, 0]
click select "links and phone number to carriers to schedule a pickup instructions for US imp…"
select select "109858248"
click select "links and phone number to carriers to schedule a pickup instructions for US imp…"
click button "Add"
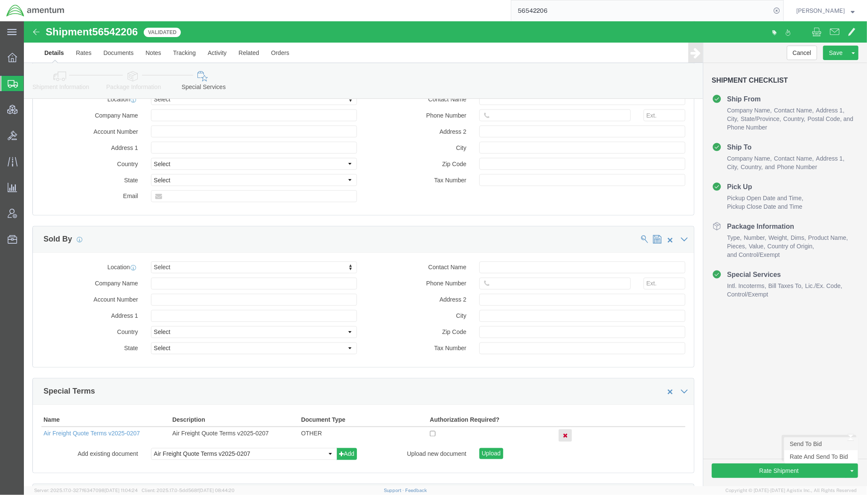
click link "Send To Bid"
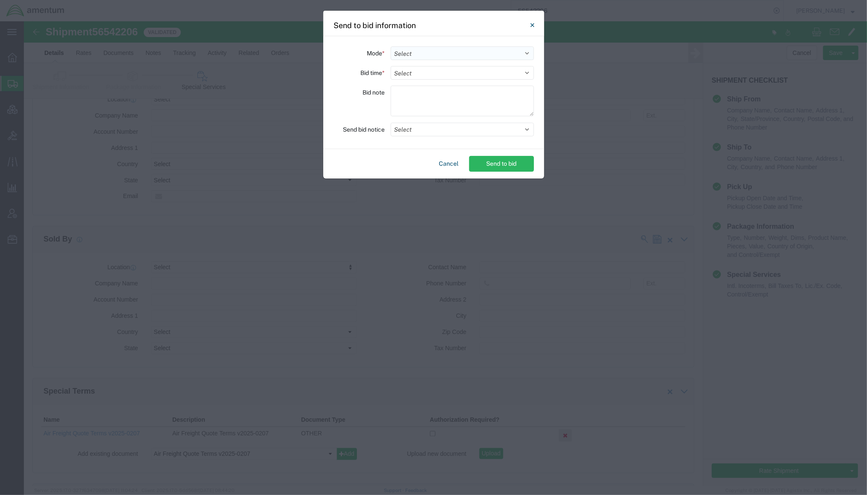
click at [409, 52] on select "Select Small Parcel Truckload Air Rail Less than Truckload Ocean Freight Multi-…" at bounding box center [461, 53] width 143 height 14
select select "AIR"
click at [390, 46] on select "Select Small Parcel Truckload Air Rail Less than Truckload Ocean Freight Multi-…" at bounding box center [461, 53] width 143 height 14
click at [435, 79] on select "Select 30 Min (Rush) 1 Hour (Rush) 2 Hours (Rush) 4 Hours (Rush) 8 Hours (Rush)…" at bounding box center [461, 73] width 143 height 14
select select "24"
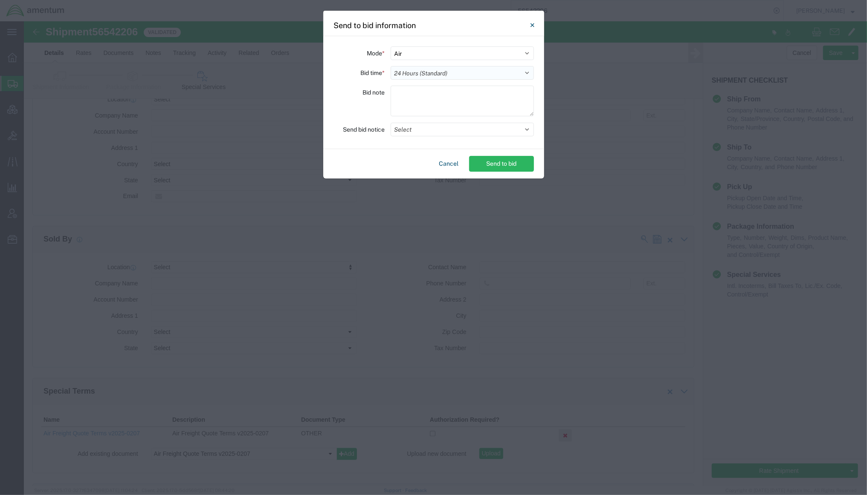
click at [390, 66] on select "Select 30 Min (Rush) 1 Hour (Rush) 2 Hours (Rush) 4 Hours (Rush) 8 Hours (Rush)…" at bounding box center [461, 73] width 143 height 14
click at [457, 131] on button "Select" at bounding box center [461, 130] width 143 height 14
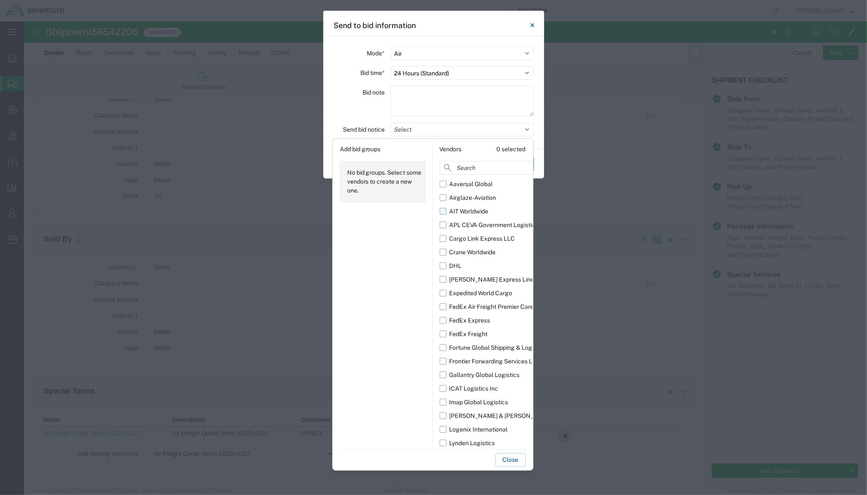
click at [485, 211] on div "AIT Worldwide" at bounding box center [468, 211] width 39 height 9
click at [0, 0] on input "AIT Worldwide" at bounding box center [0, 0] width 0 height 0
click at [493, 254] on div "Crane Worldwide" at bounding box center [472, 252] width 46 height 9
click at [0, 0] on input "Crane Worldwide" at bounding box center [0, 0] width 0 height 0
click at [494, 309] on div "FedEx Air Freight Premier Care" at bounding box center [491, 307] width 84 height 9
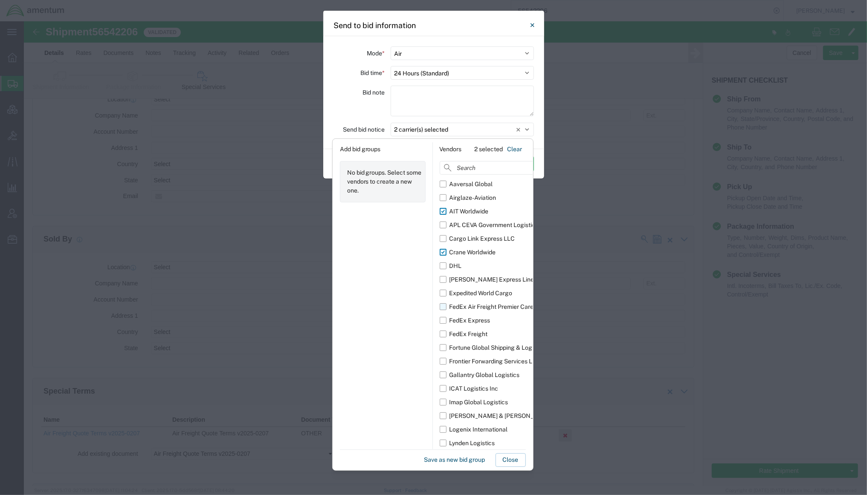
click at [0, 0] on input "FedEx Air Freight Premier Care" at bounding box center [0, 0] width 0 height 0
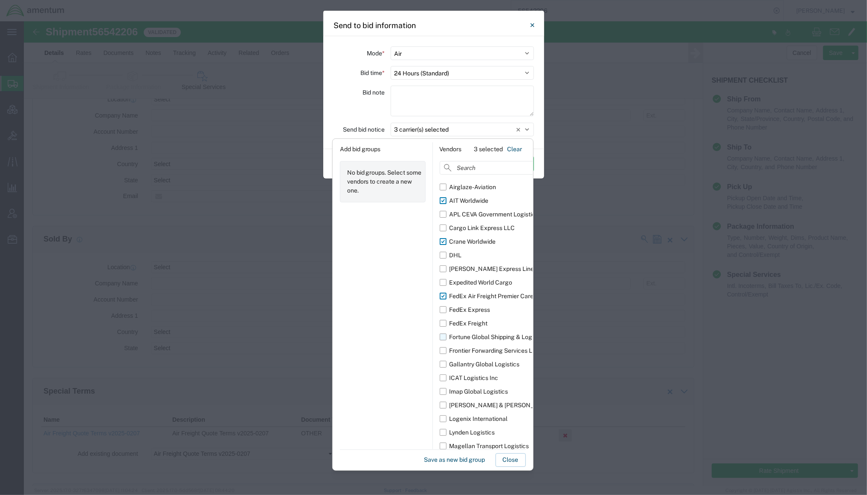
scroll to position [15, 0]
click at [500, 373] on label "ICAT Logistics Inc" at bounding box center [504, 374] width 128 height 14
click at [0, 0] on input "ICAT Logistics Inc" at bounding box center [0, 0] width 0 height 0
click at [506, 385] on div "Imap Global Logistics" at bounding box center [478, 387] width 59 height 9
click at [0, 0] on input "Imap Global Logistics" at bounding box center [0, 0] width 0 height 0
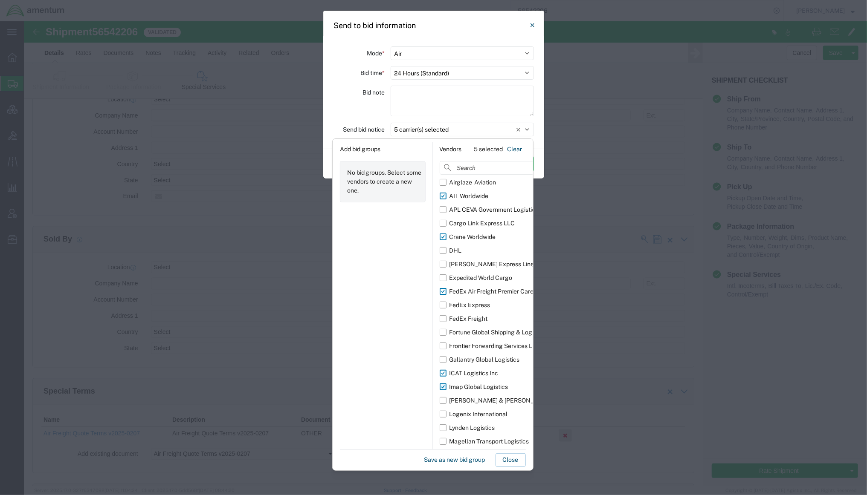
click at [507, 387] on div "Imap Global Logistics" at bounding box center [478, 387] width 59 height 9
click at [0, 0] on input "Imap Global Logistics" at bounding box center [0, 0] width 0 height 0
click at [507, 387] on div "Imap Global Logistics" at bounding box center [478, 387] width 59 height 9
click at [0, 0] on input "Imap Global Logistics" at bounding box center [0, 0] width 0 height 0
click at [495, 413] on div "Logenix International" at bounding box center [478, 414] width 58 height 9
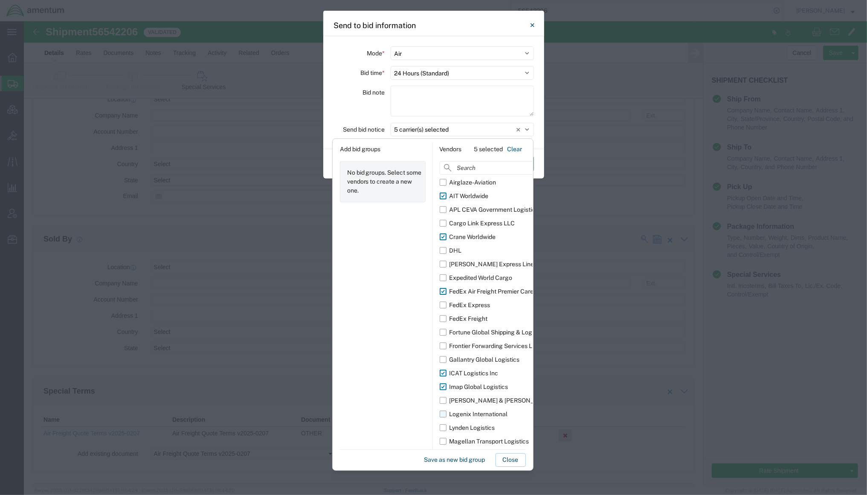
click at [0, 0] on input "Logenix International" at bounding box center [0, 0] width 0 height 0
click at [492, 427] on div "Lynden Logistics" at bounding box center [472, 428] width 46 height 9
click at [0, 0] on input "Lynden Logistics" at bounding box center [0, 0] width 0 height 0
click at [515, 464] on button "Close" at bounding box center [510, 461] width 30 height 14
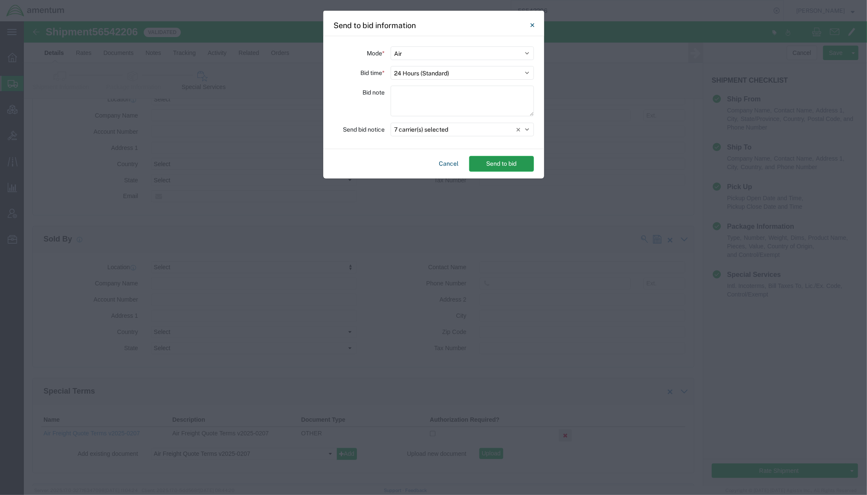
click at [509, 171] on button "Send to bid" at bounding box center [501, 164] width 65 height 16
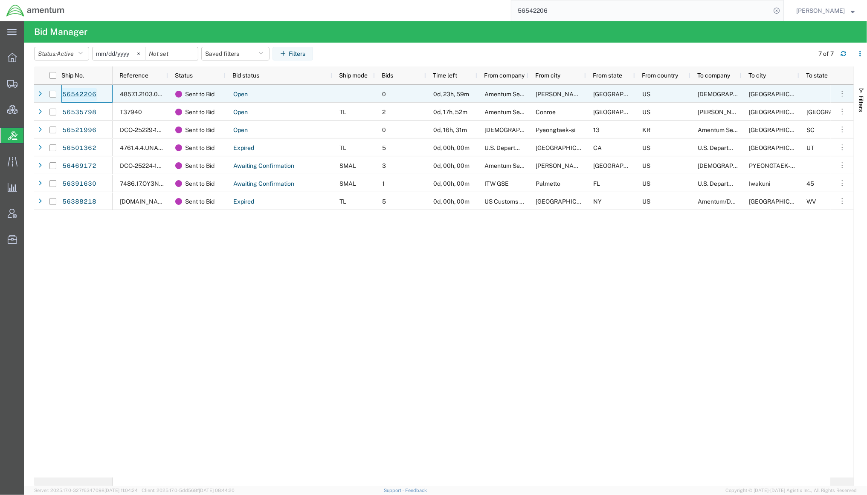
click at [84, 96] on link "56542206" at bounding box center [79, 95] width 35 height 14
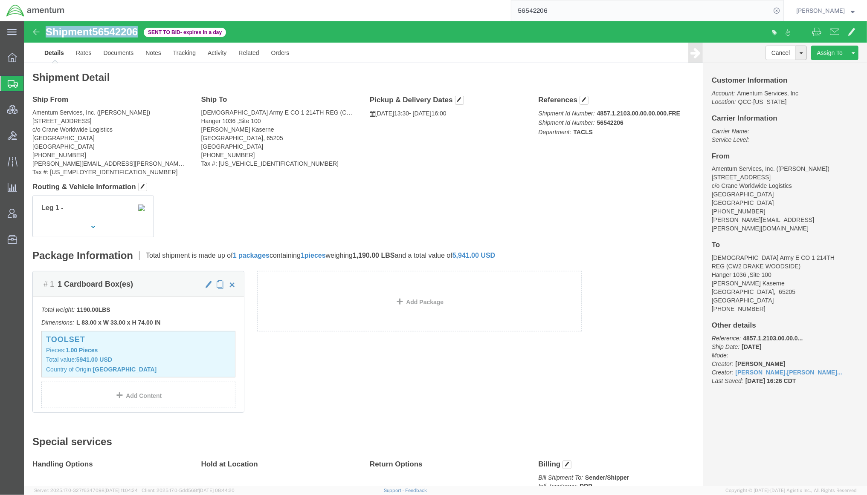
drag, startPoint x: 120, startPoint y: 13, endPoint x: 13, endPoint y: 9, distance: 107.1
click div "Shipment 56542206 Sent to Bid - expires in a day"
copy h1 "Shipment 56542206"
click at [30, 84] on span "Shipments" at bounding box center [26, 83] width 7 height 17
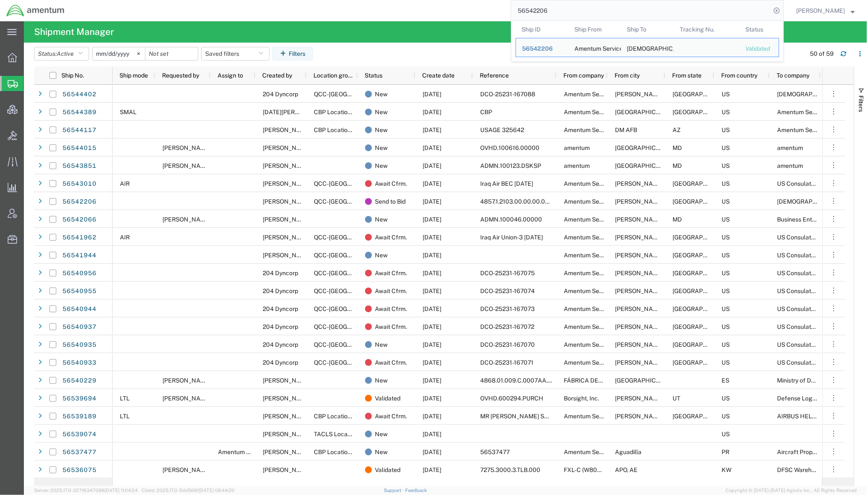
drag, startPoint x: 557, startPoint y: 14, endPoint x: 453, endPoint y: 0, distance: 105.0
click at [453, 0] on div "56542206 Ship ID Ship From Ship To Tracking Nu. Status Ship ID 56542206 Ship Fr…" at bounding box center [427, 10] width 713 height 21
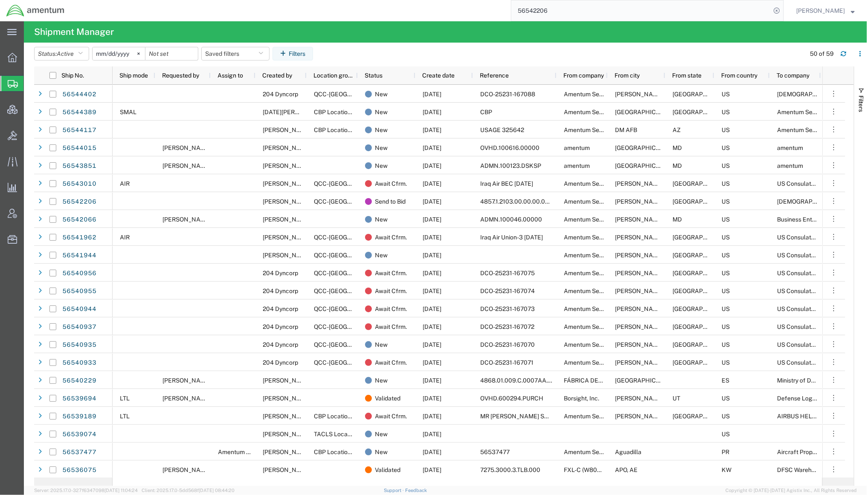
paste input "30271"
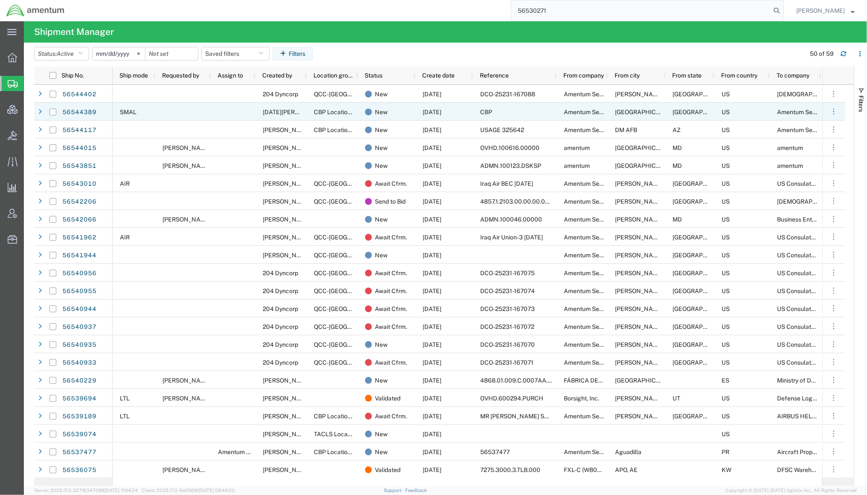
type input "56530271"
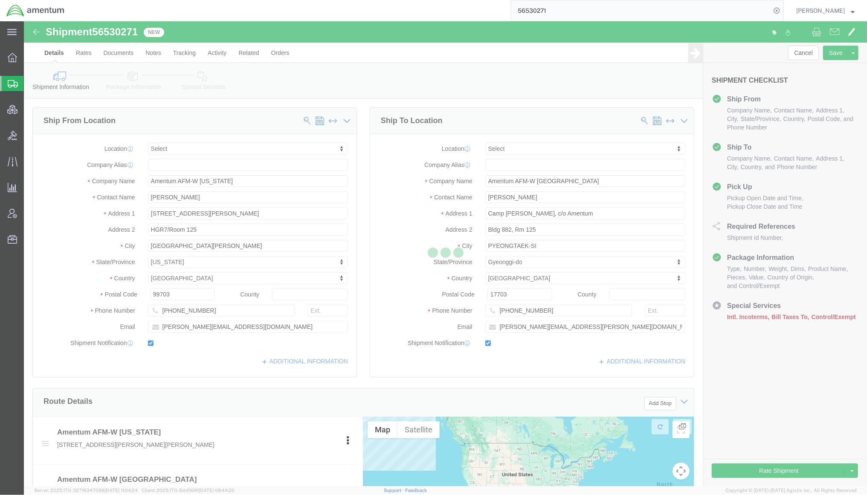
select select
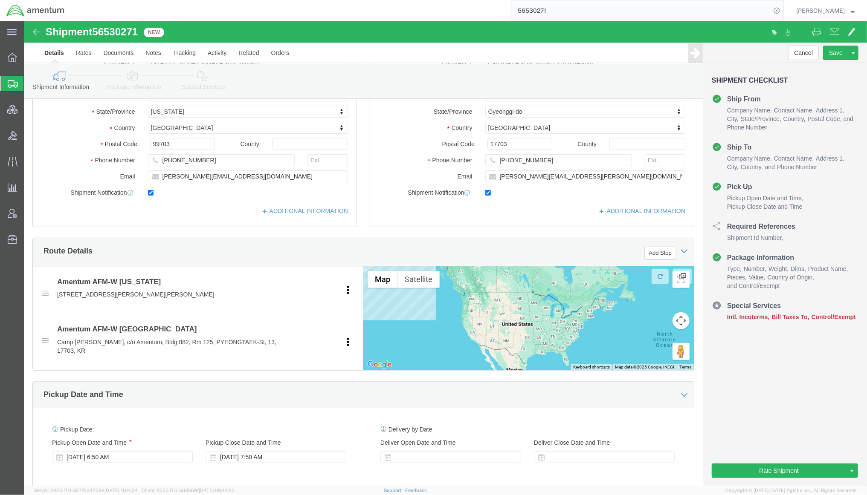
scroll to position [227, 0]
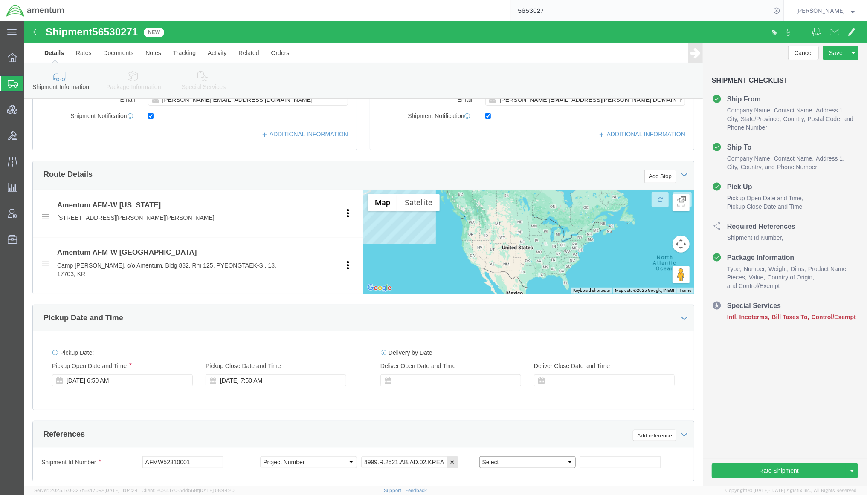
click select "Select Account Type Activity ID Airline Appointment Number ASN Batch Request # …"
select select "DEPT"
click select "Select Account Type Activity ID Airline Appointment Number ASN Batch Request # …"
click input "text"
type input "AFM-W"
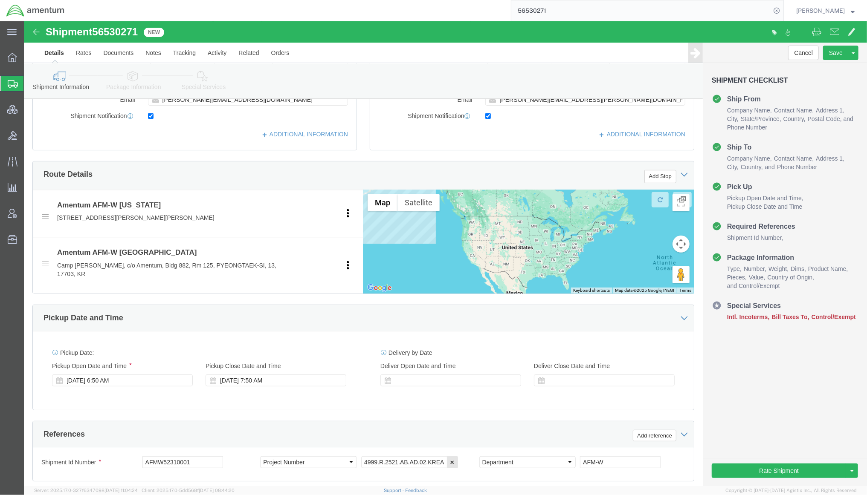
click icon
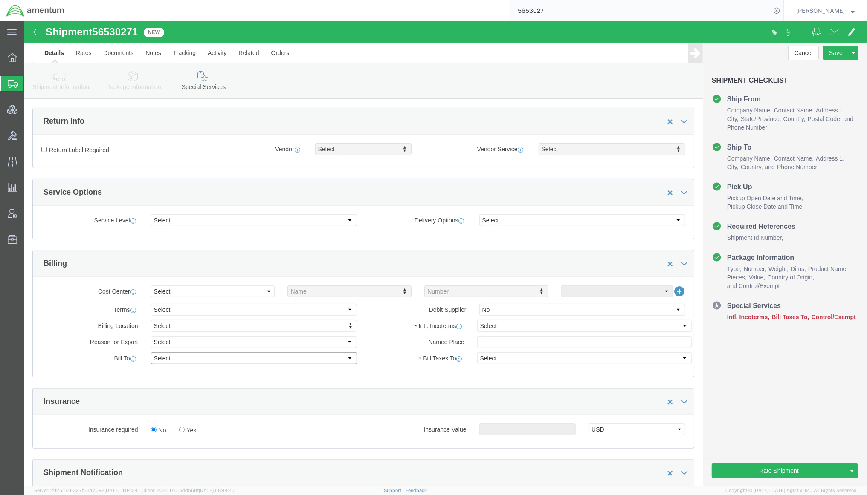
click select "Select Recipient Account Sender/Shipper Third Party Account"
select select "SHIP"
click select "Select Recipient Account Sender/Shipper Third Party Account"
select select "SHIP"
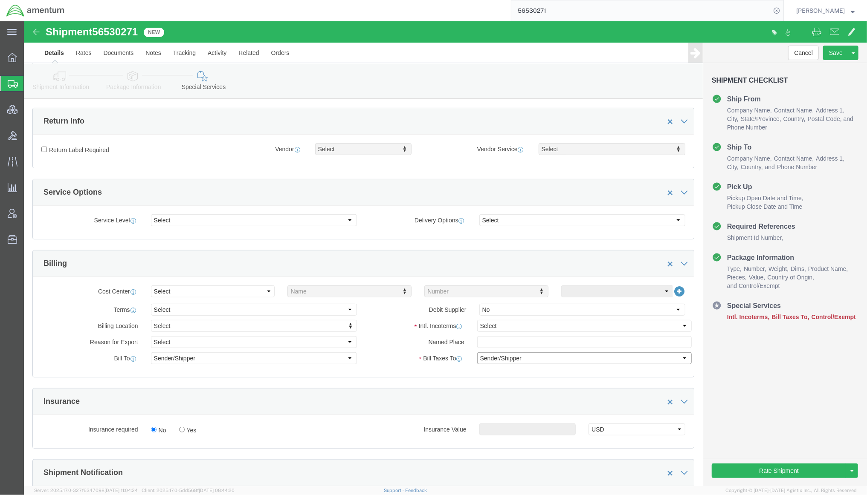
click select "Select Recipient Account Sender/Shipper Third Party Account"
click select "Select Gift Personal Effects Repair/Warranty Return Sample Sold Temporary/Not S…"
select select "TEMPORARY"
click select "Select Gift Personal Effects Repair/Warranty Return Sample Sold Temporary/Not S…"
click select "Select Carriage Insurance Paid Carriage Paid To Cost and Freight Cost Insurance…"
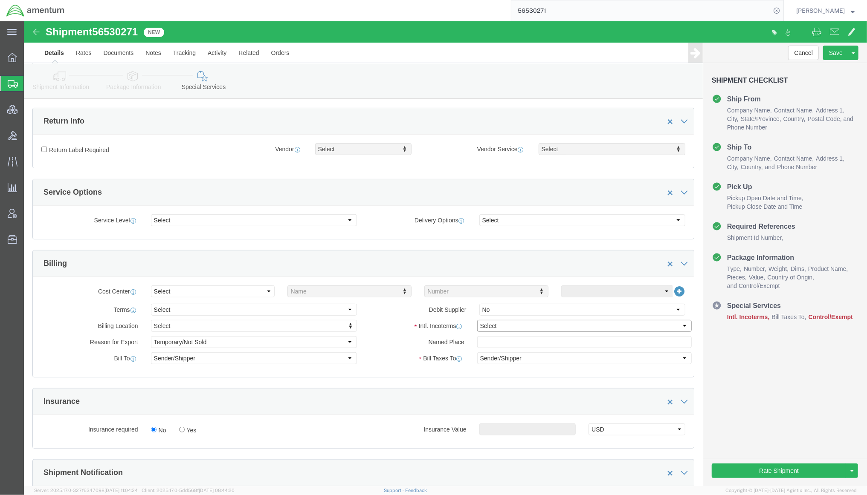
select select "DDP"
click select "Select Carriage Insurance Paid Carriage Paid To Cost and Freight Cost Insurance…"
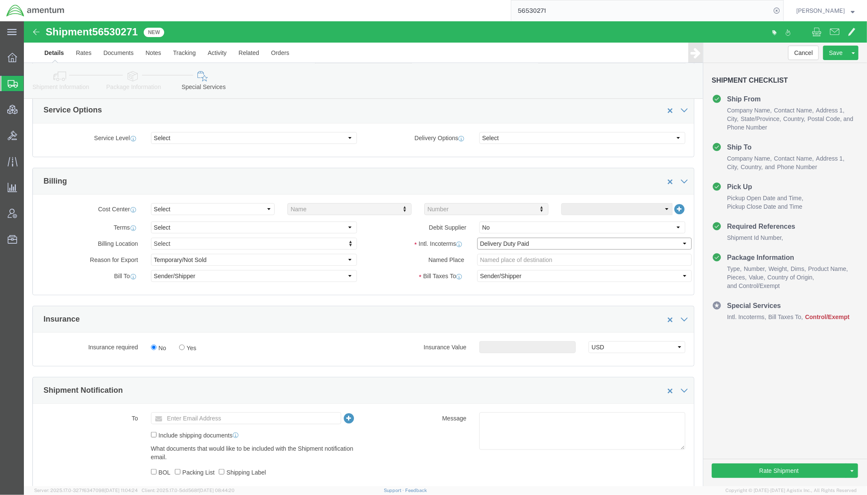
scroll to position [379, 0]
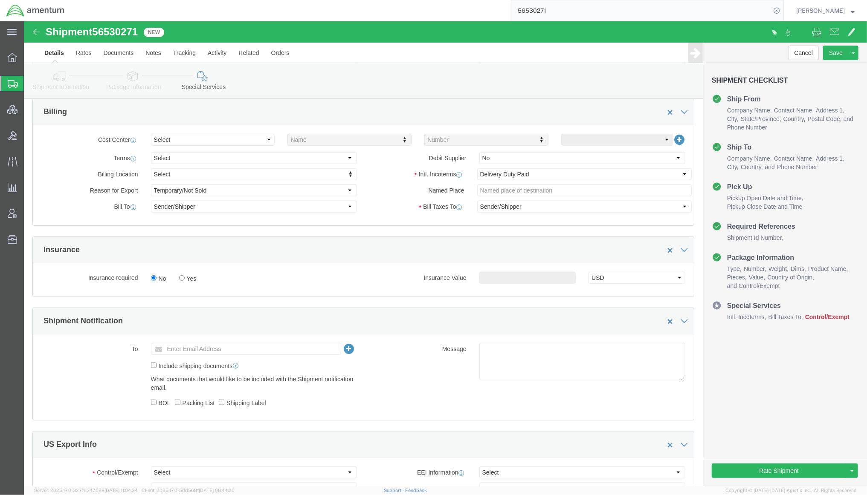
click icon
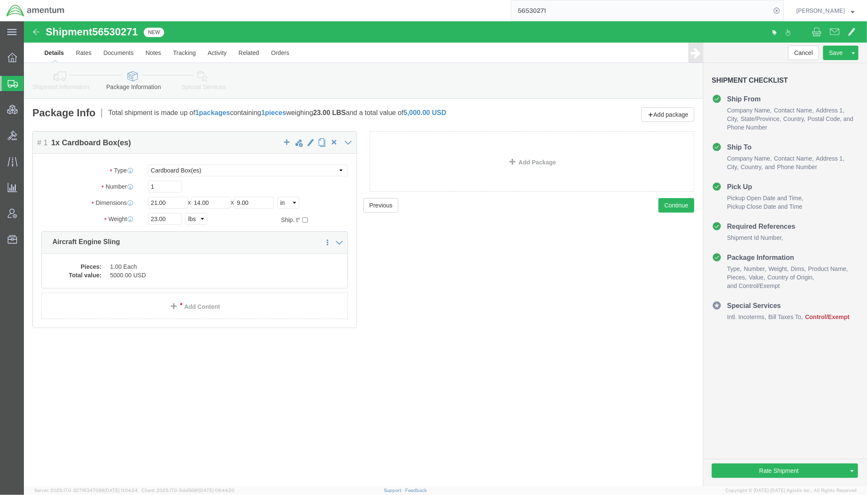
click link "Special Services"
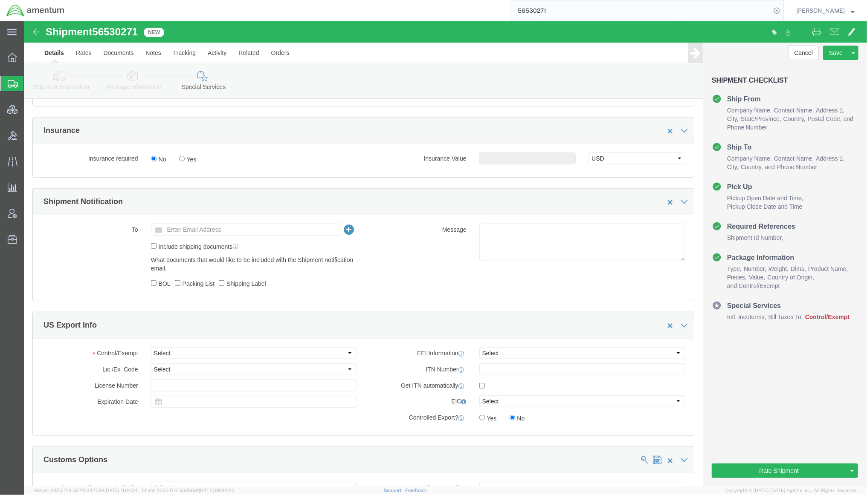
scroll to position [530, 0]
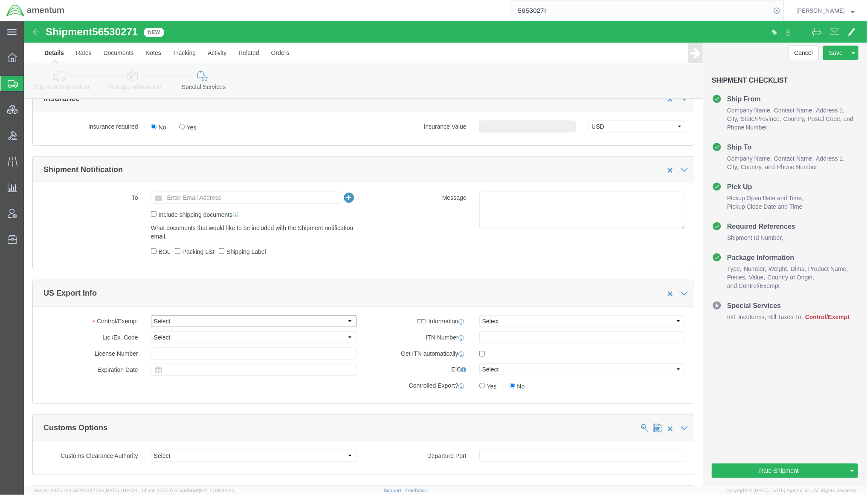
click select "Select ATF BIS DEA EPA FDA FTR ITAR OFAC Other (OPA)"
click div "US Export Info"
click select "Select AES-Direct EEI Carrier File EEI EEI Exempt"
select select "AESD"
click select "Select AES-Direct EEI Carrier File EEI EEI Exempt"
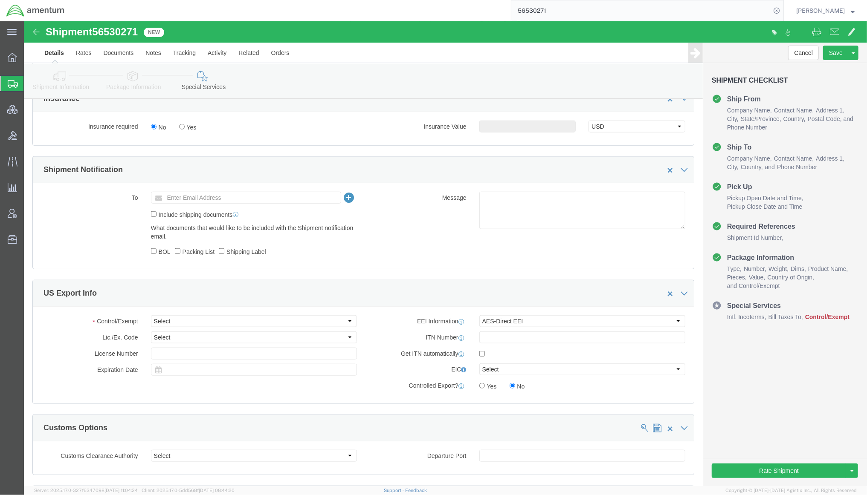
click div "To Enter Email Address Include shipping documents What documents that would lik…"
click input "text"
paste input "X20251231999999"
type input "X20251231999999"
click select "Select ATF BIS DEA EPA FDA FTR ITAR OFAC Other (OPA)"
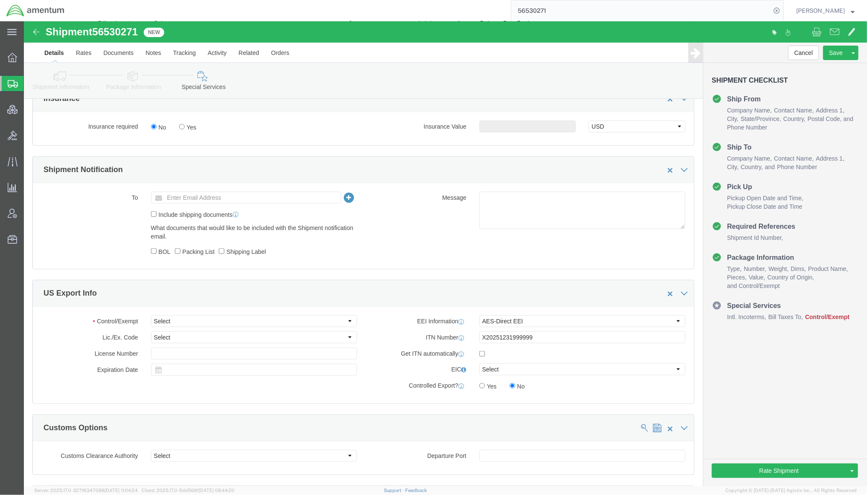
click div "US Export Info"
click select "Select ATF BIS DEA EPA FDA FTR ITAR OFAC Other (OPA)"
select select "BIS"
click select "Select ATF BIS DEA EPA FDA FTR ITAR OFAC Other (OPA)"
click select "Select AGR-Agricultural APP-Computers APR-Additional Permissive Exports AVS-Air…"
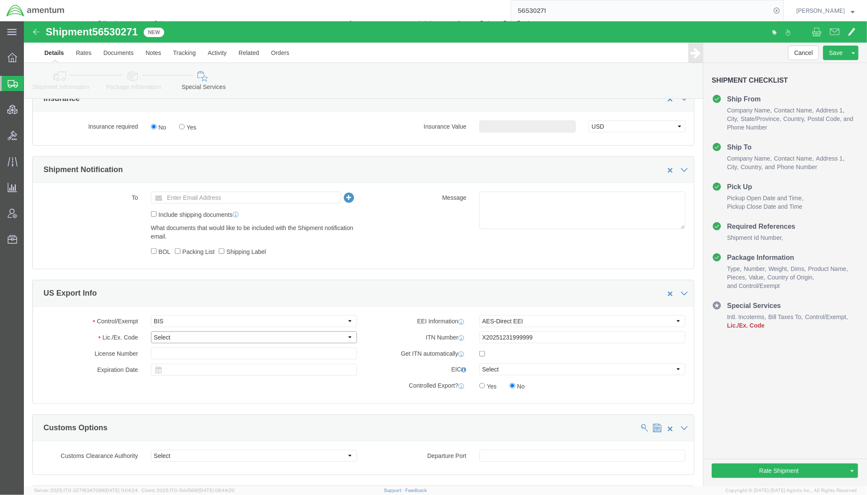
select select "NLR"
click select "Select AGR-Agricultural APP-Computers APR-Additional Permissive Exports AVS-Air…"
click div "Control/Exempt Select ATF BIS DEA EPA FDA FTR ITAR OFAC Other (OPA) Lic./Ex. Co…"
click button "Rate Shipment"
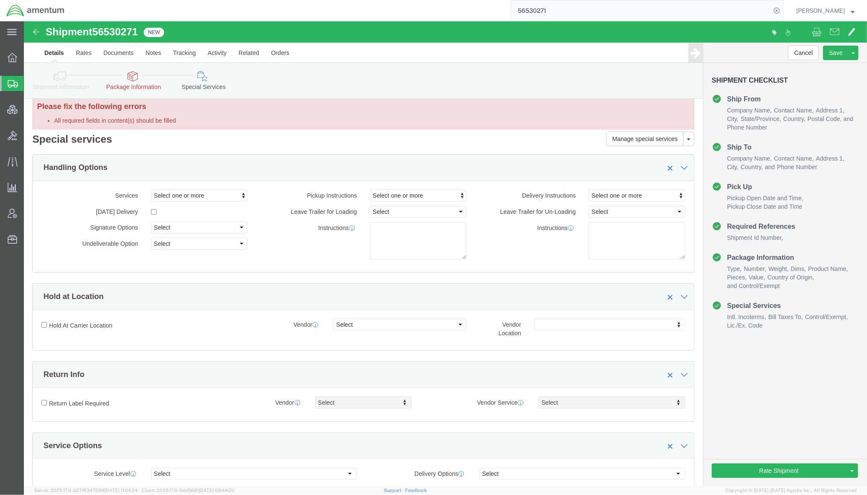
scroll to position [0, 0]
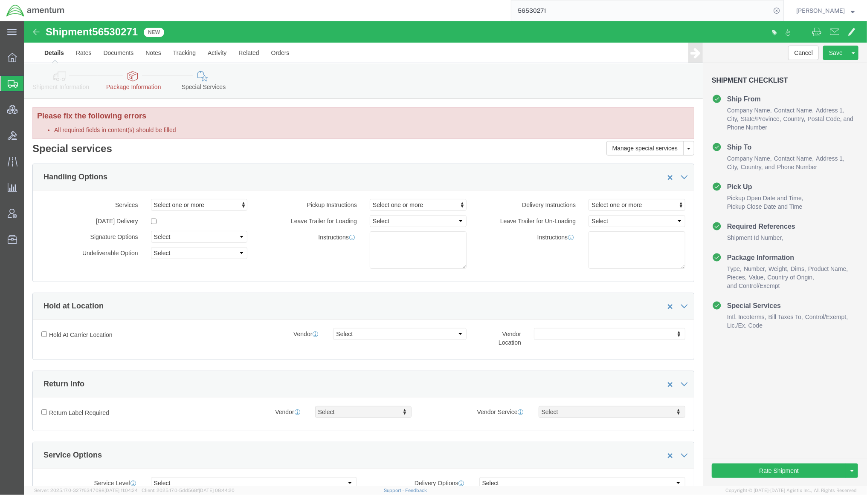
click div "Shipment Information Package Information Special Services Loading Routing"
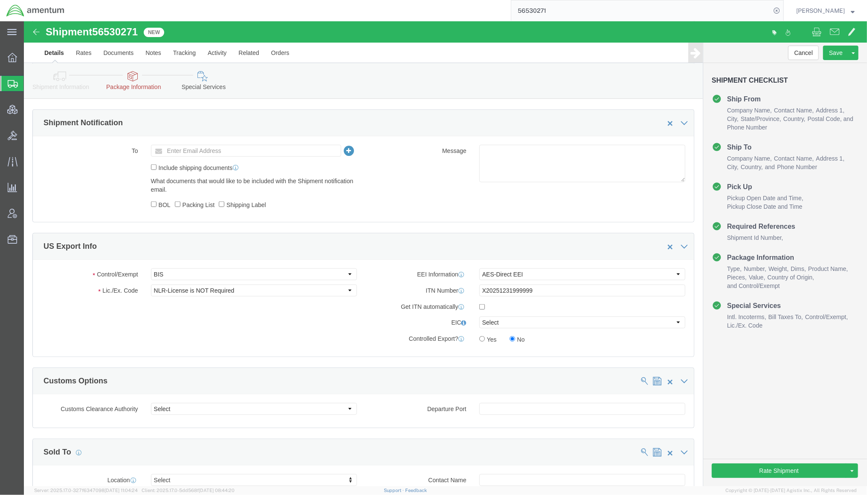
scroll to position [310, 0]
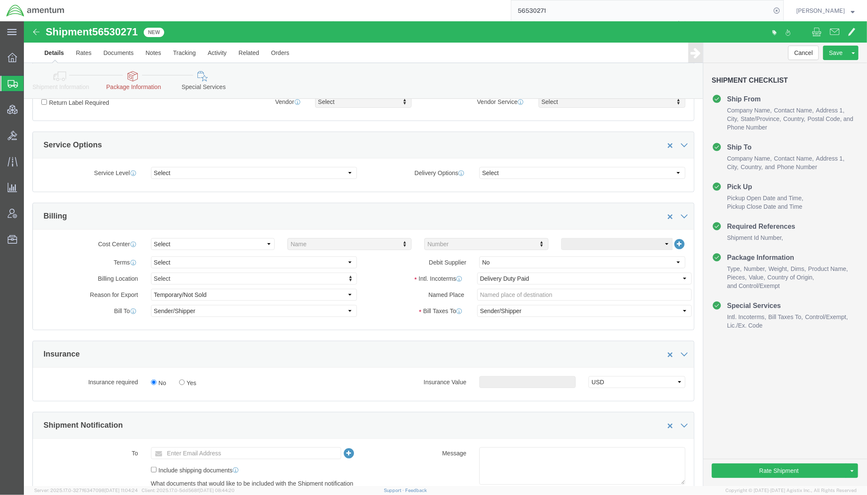
click icon
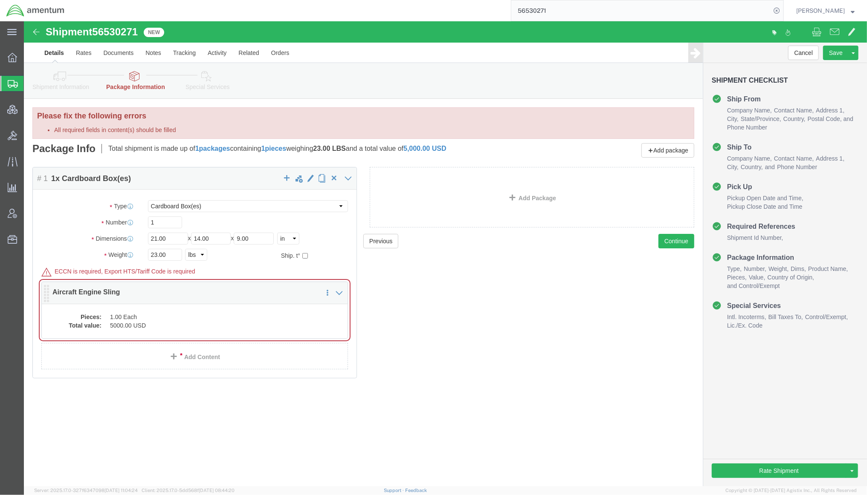
click div "Pieces: 1.00 Each Total value: 5000.00 USD"
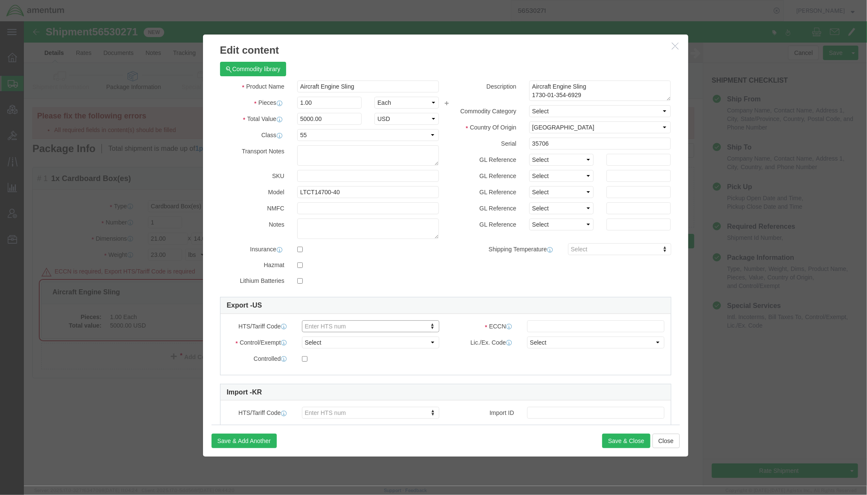
click button "button"
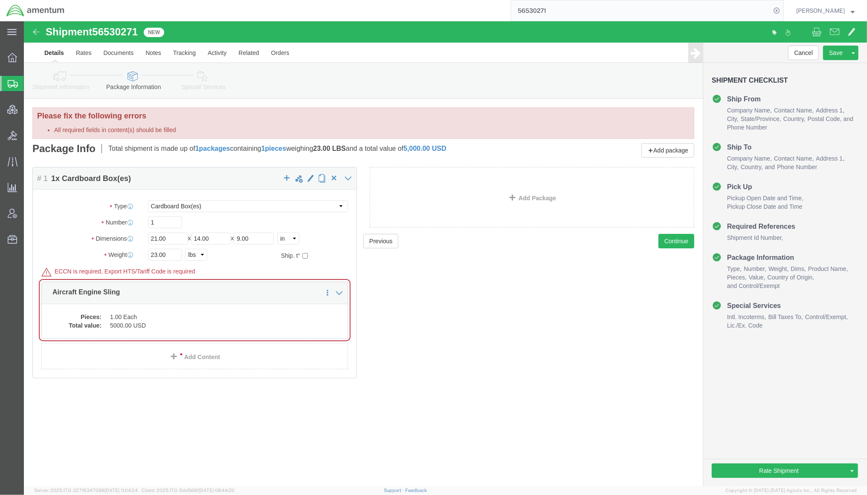
click icon
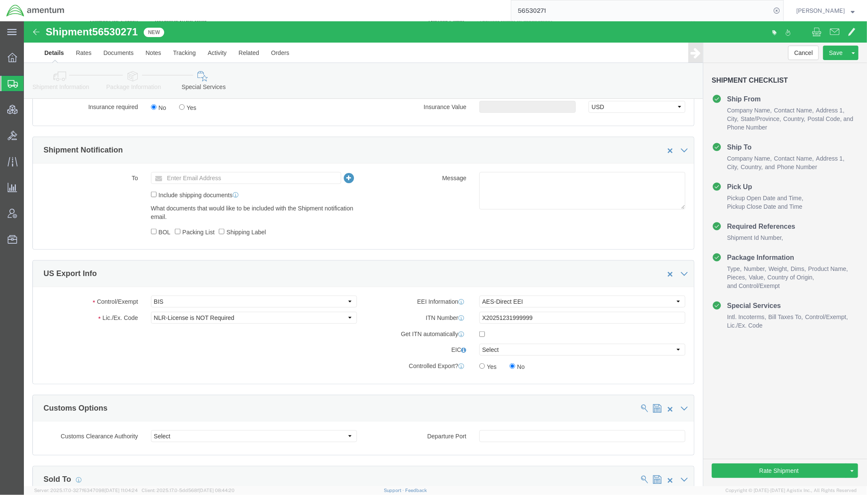
scroll to position [606, 0]
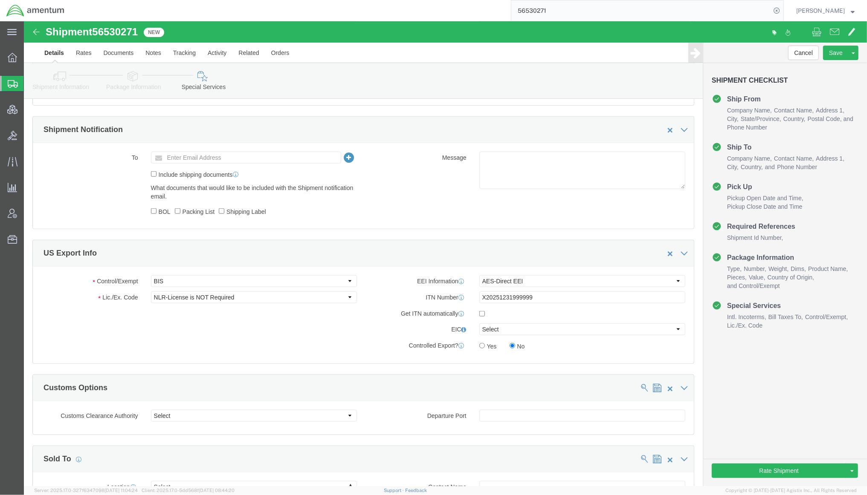
click icon
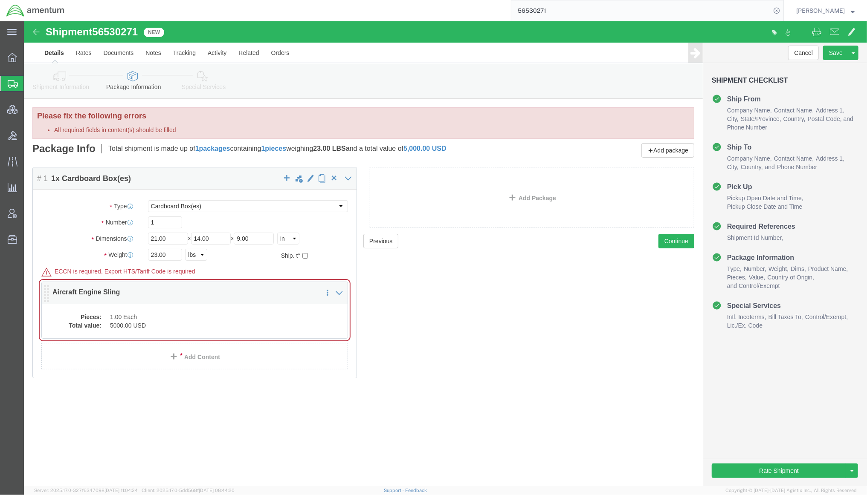
click div "Pieces: 1.00 Each Total value: 5000.00 USD"
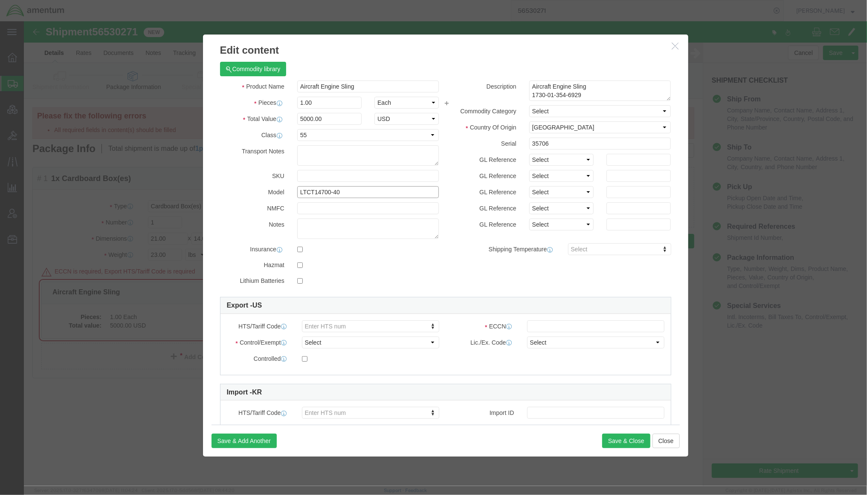
drag, startPoint x: 343, startPoint y: 168, endPoint x: 185, endPoint y: 150, distance: 159.6
click div "Commodity library Product Name Aircraft Engine Sling Pieces 1.00 Select Bag Bar…"
type input "7326908688"
click input "text"
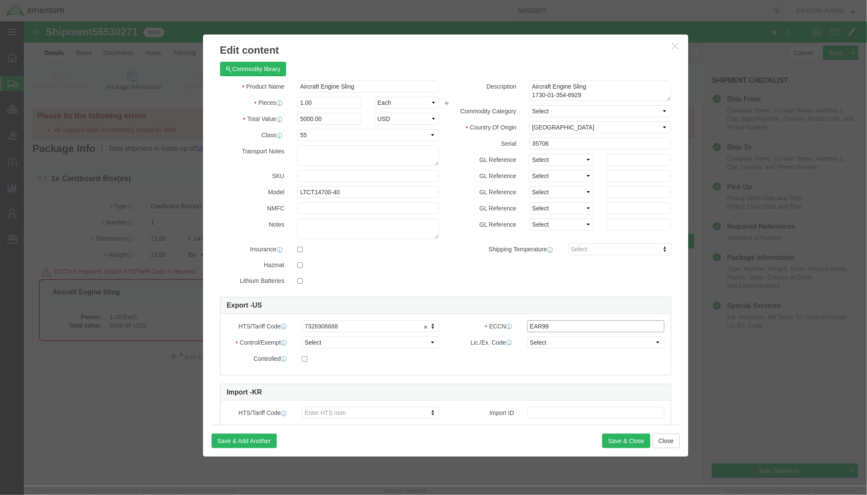
type input "EAR99"
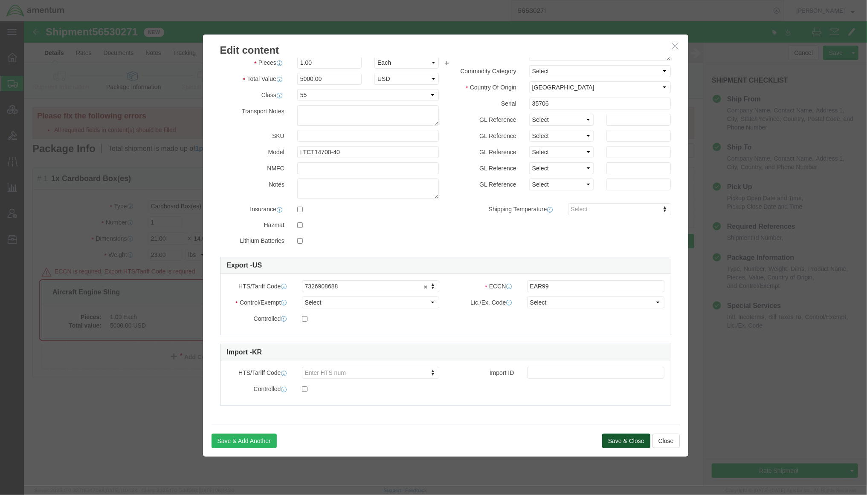
click button "Save & Close"
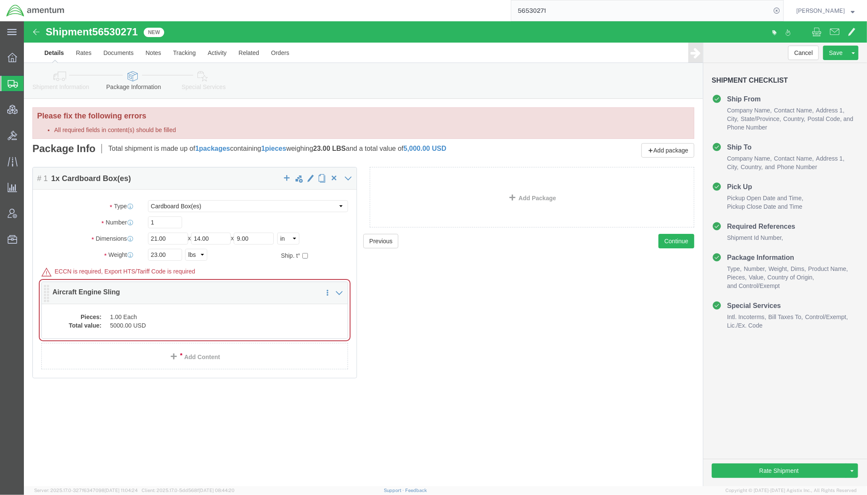
click dd "1.00 Each"
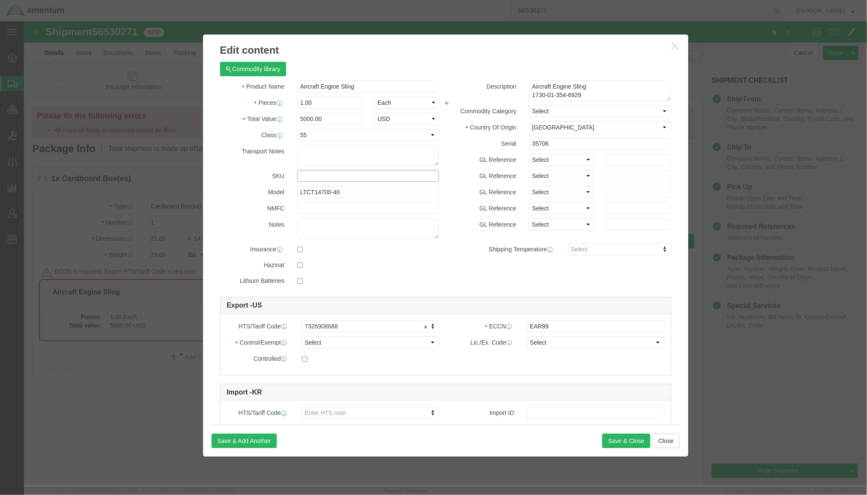
click input "text"
paste input "SLING,AIRCRAFT MAINTENANCE"
drag, startPoint x: 383, startPoint y: 157, endPoint x: 149, endPoint y: 150, distance: 233.7
click div "Edit content Commodity library Product Name Aircraft Engine Sling Pieces 1.00 S…"
paste input "LTCT14700-40"
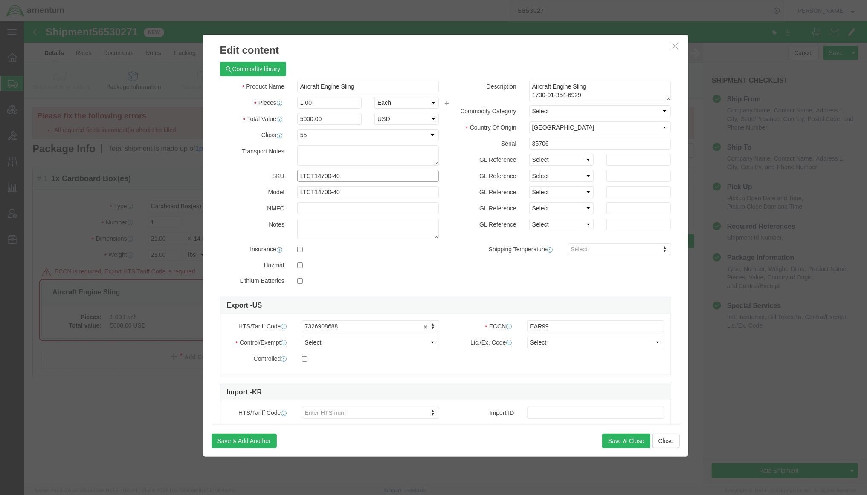
type input "LTCT14700-40"
drag, startPoint x: 367, startPoint y: 70, endPoint x: -65, endPoint y: 21, distance: 435.0
click html "Shipment 56530271 New Details Rates Documents Notes Tracking Activity Related O…"
paste input "SLING,AIRCRAFT MAINTENANCE"
type input "SLING,AIRCRAFT MAINTENANCE"
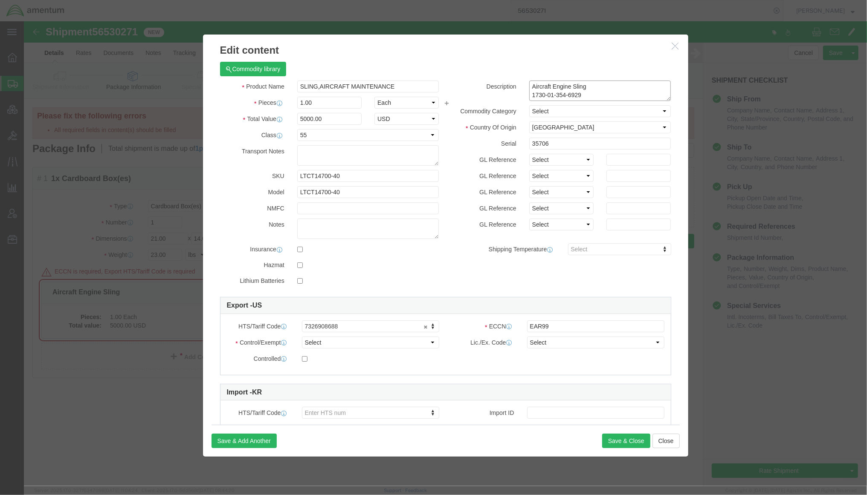
drag, startPoint x: 570, startPoint y: 64, endPoint x: 372, endPoint y: 56, distance: 197.6
click div "Commodity library Product Name SLING,AIRCRAFT MAINTENANCE Pieces 1.00 Select Ba…"
click div "Commodity library"
click button "Save & Close"
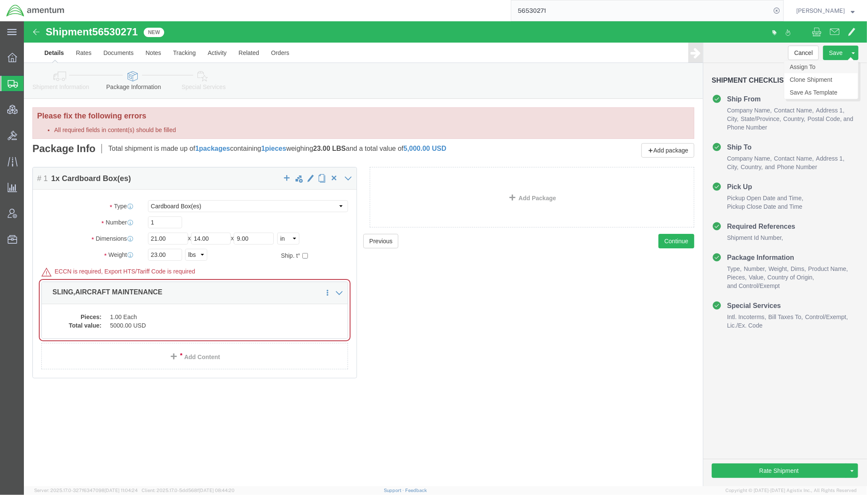
click link "Assign To"
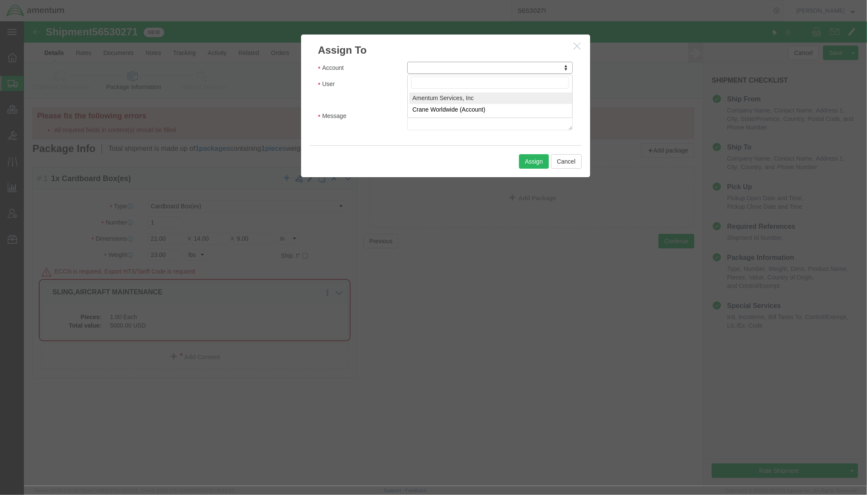
select select "101678"
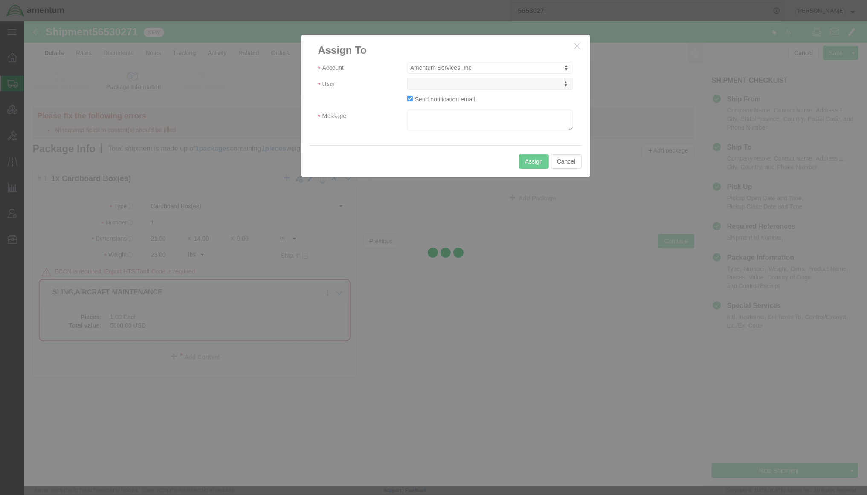
click at [466, 86] on div at bounding box center [445, 253] width 843 height 465
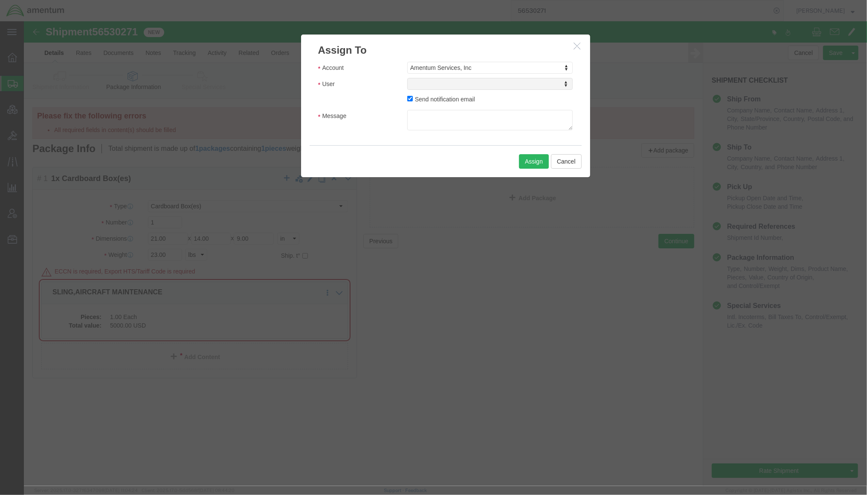
select select
type input "t"
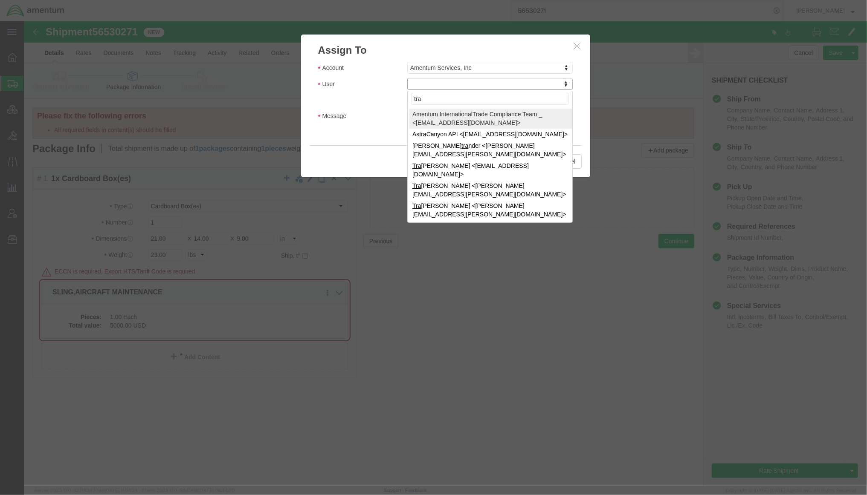
type input "tra"
click div "User tra Amentum International Tra de Compliance Team _ <amentum-itc@amentum.co…"
select select "47300"
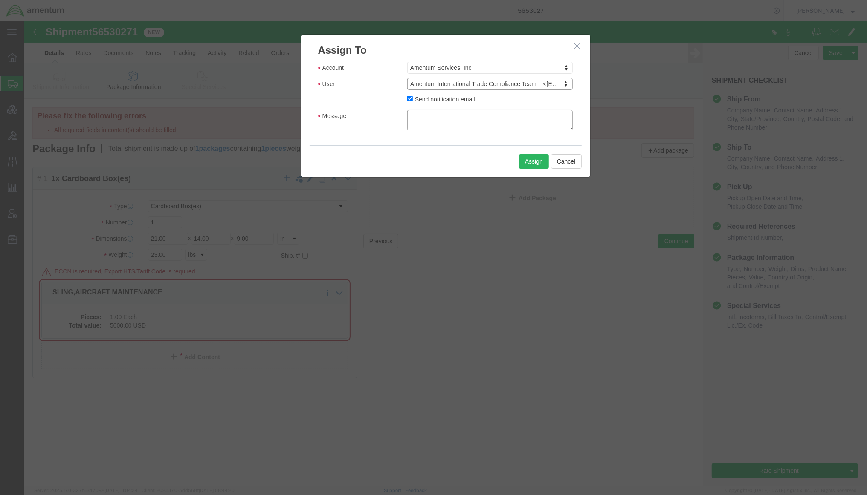
click textarea "Message"
click textarea "Woul dyou please review for US export?"
type textarea "Would you please review for US export?"
click button "Assign"
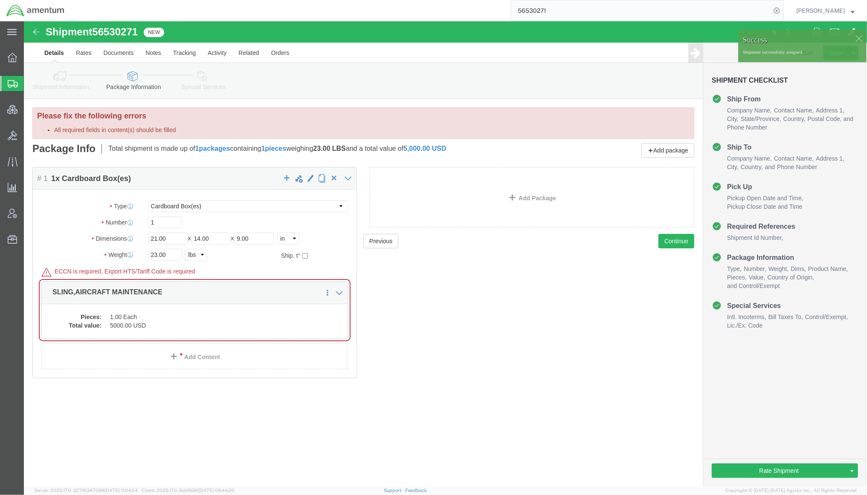
click icon
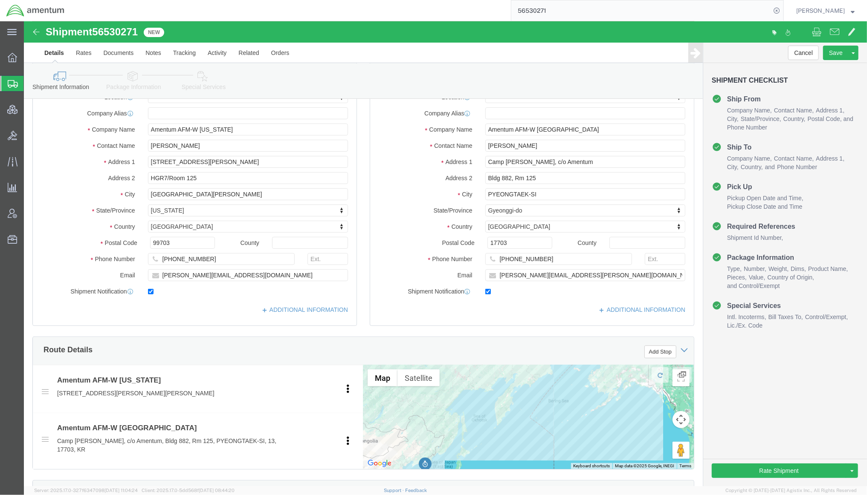
scroll to position [227, 0]
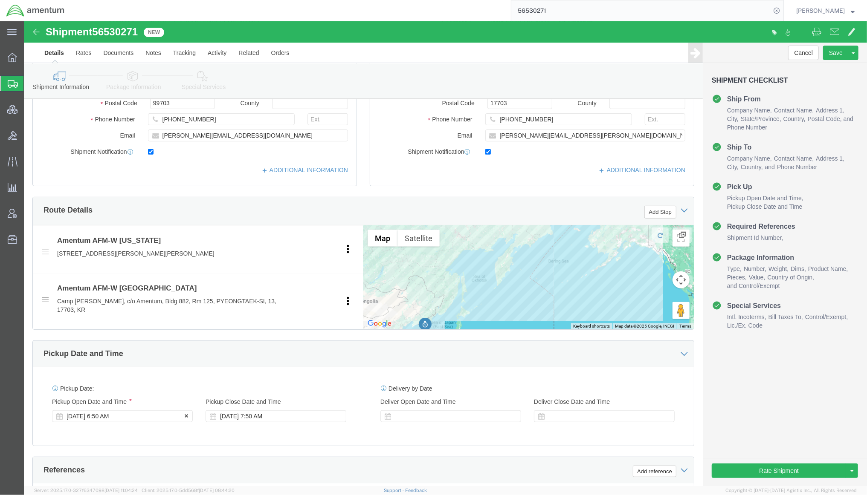
click div "[DATE] 6:50 AM"
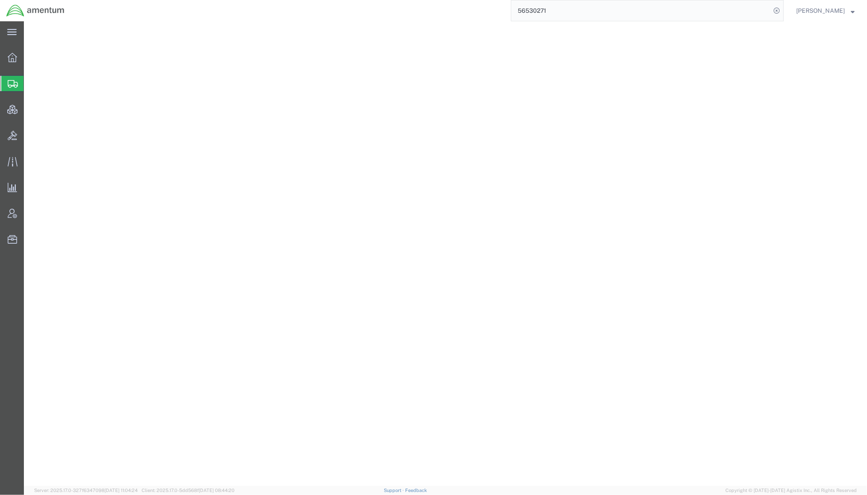
select select
select select "DEPT"
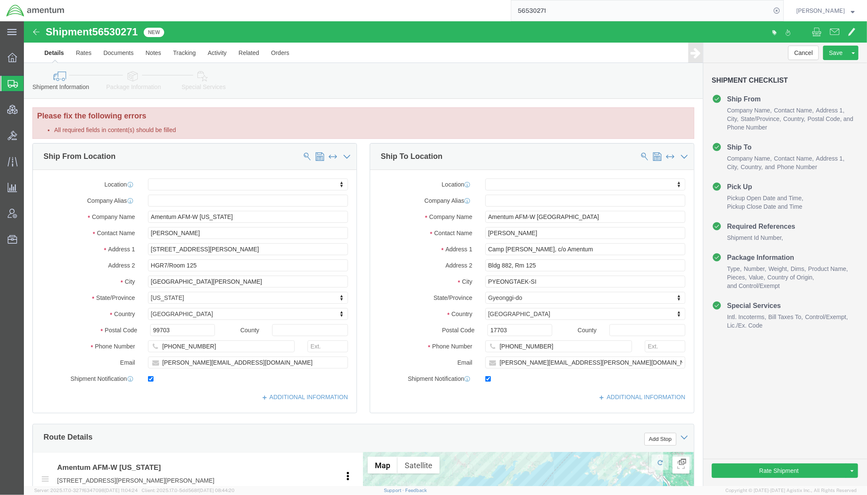
scroll to position [450, 0]
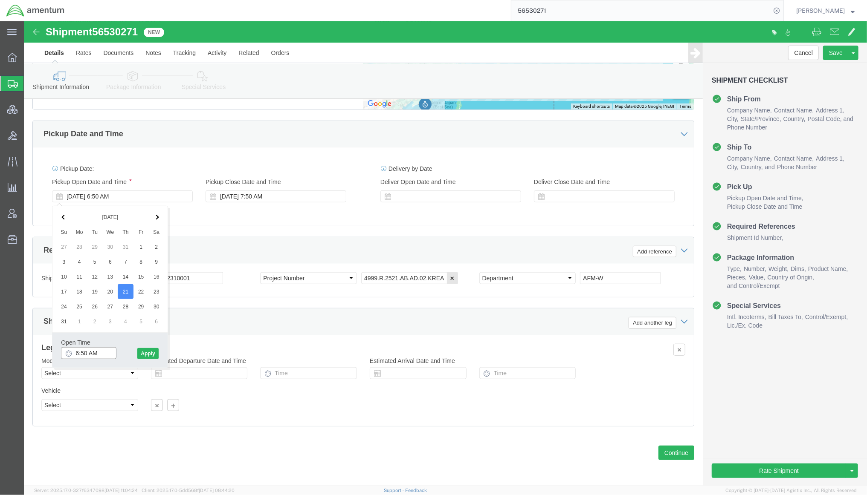
click input "6:50 AM"
type input "1:00 PM"
click button "Apply"
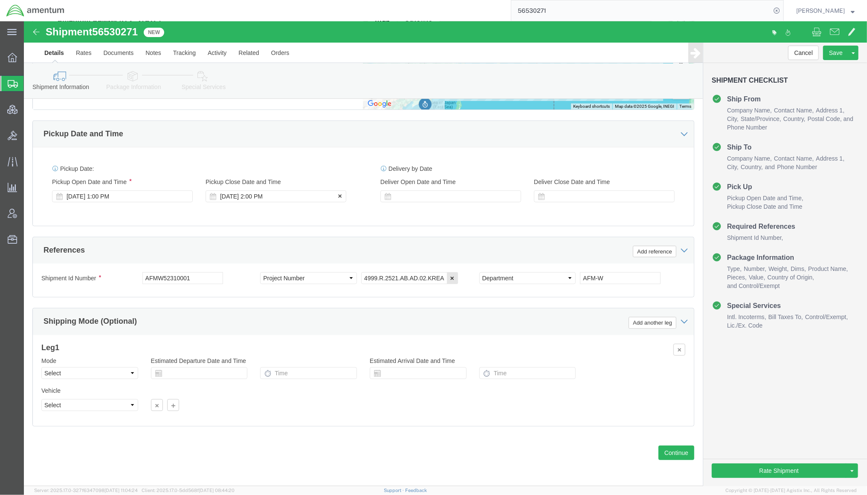
click div "[DATE] 2:00 PM"
type input "16:00 PM"
click button "Apply"
click link "Package Information"
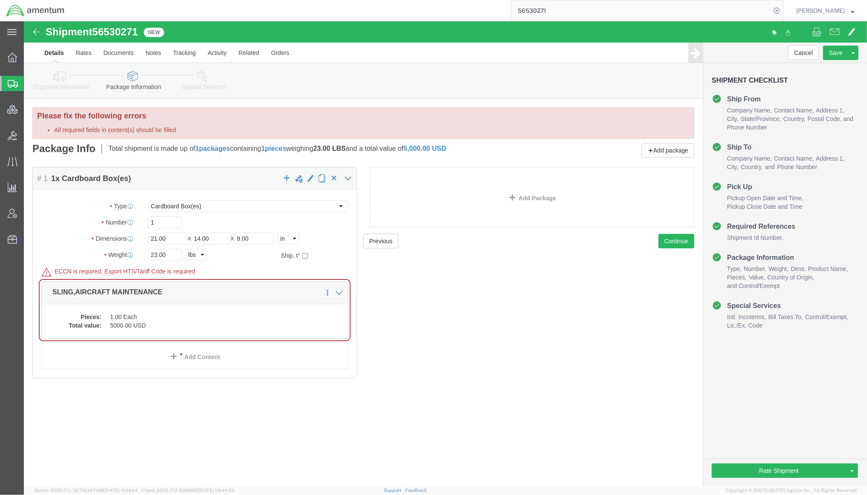
click link "Shipment Information"
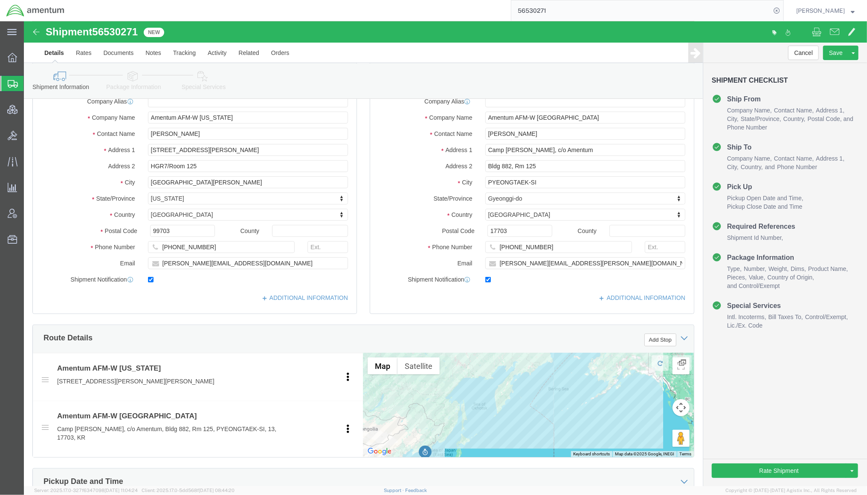
scroll to position [379, 0]
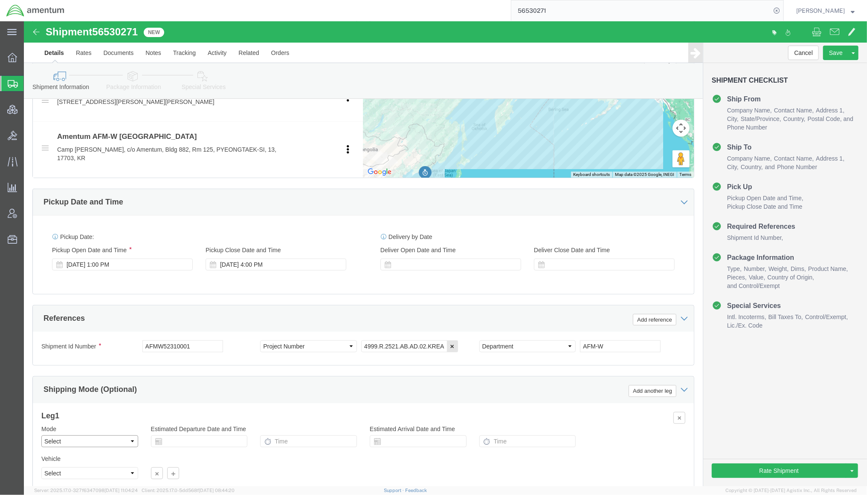
click select "Select Air Less than Truckload Multi-Leg Ocean Freight Rail Small Parcel Truckl…"
select select "SMAL"
click select "Select Air Less than Truckload Multi-Leg Ocean Freight Rail Small Parcel Truckl…"
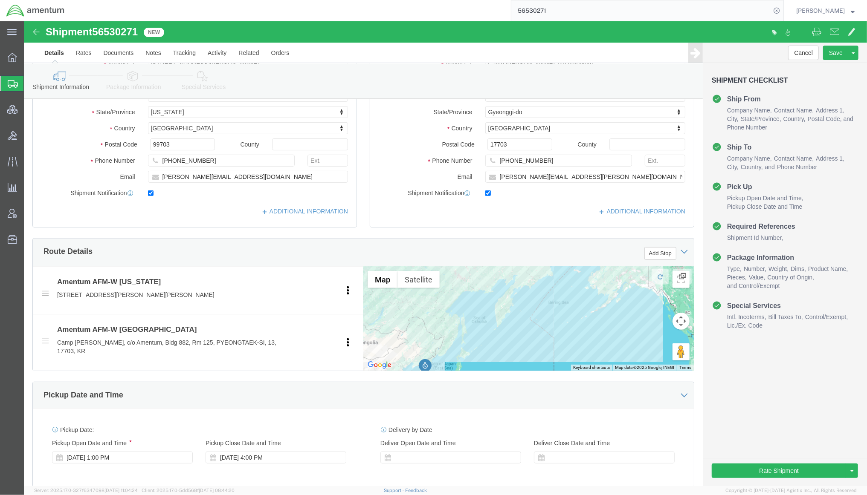
scroll to position [0, 0]
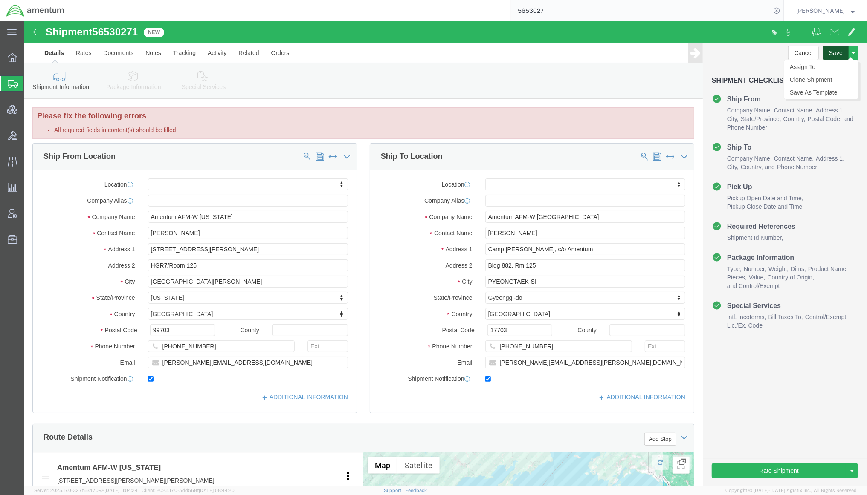
click button "Save"
